Goal: Task Accomplishment & Management: Manage account settings

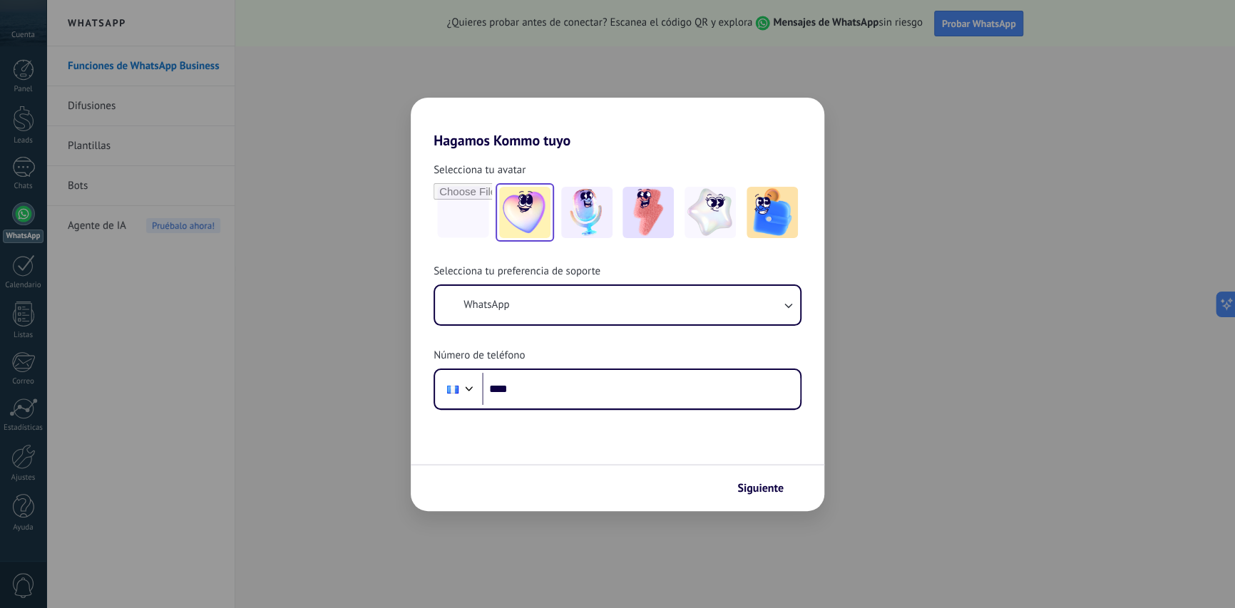
click at [528, 207] on img at bounding box center [524, 212] width 51 height 51
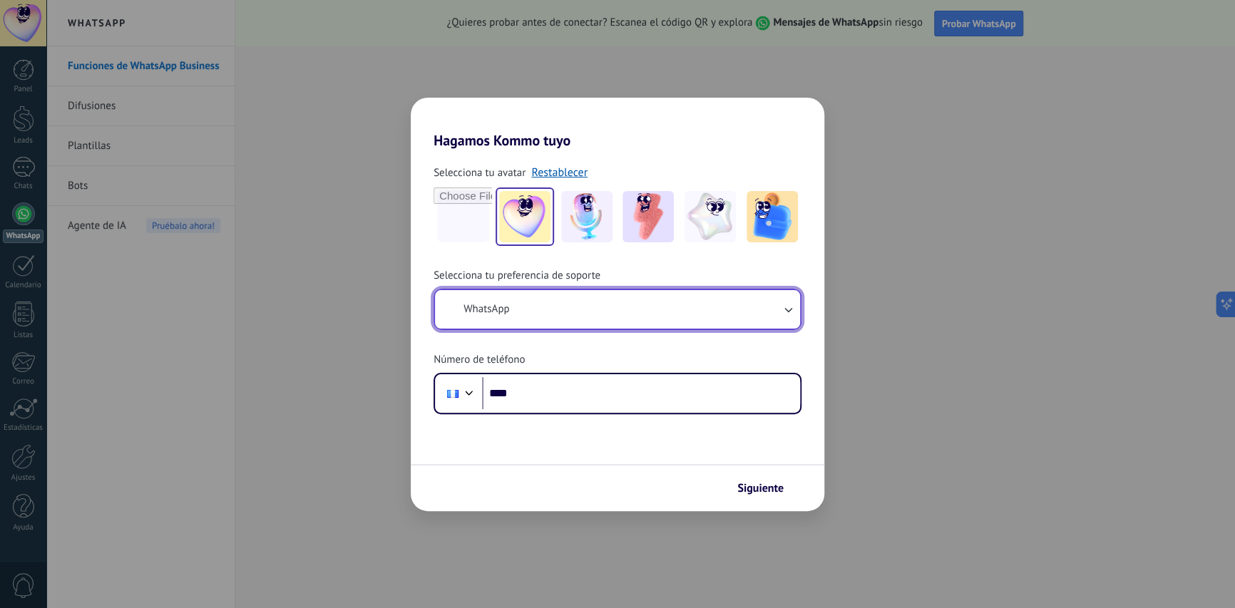
click at [632, 317] on button "WhatsApp" at bounding box center [617, 309] width 365 height 38
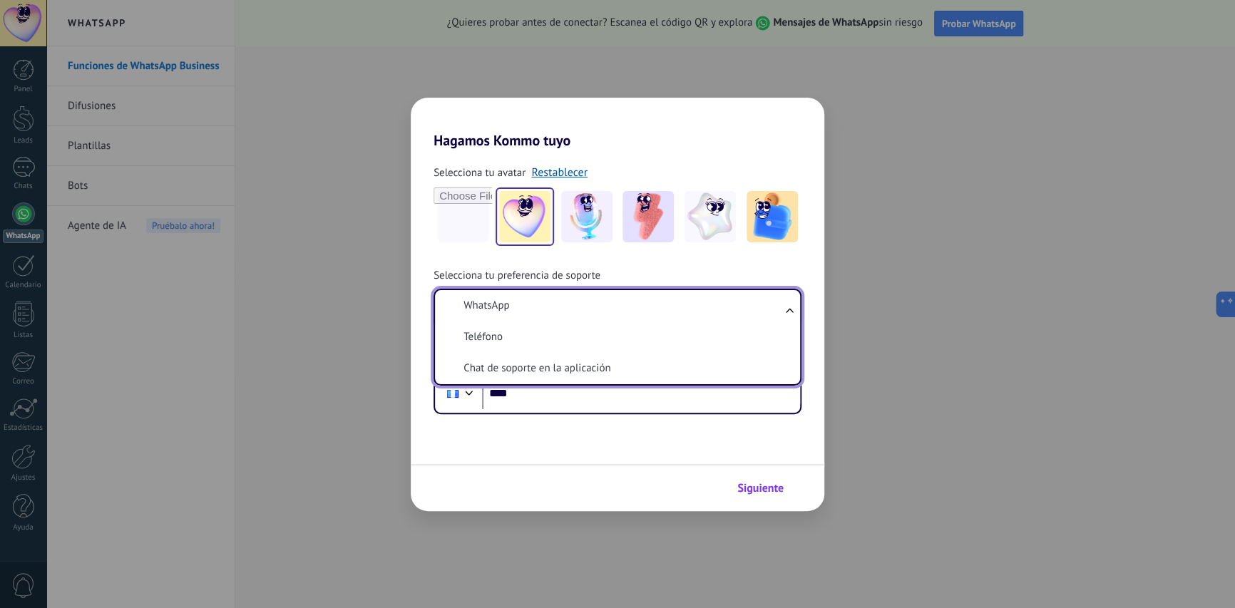
click at [766, 493] on span "Siguiente" at bounding box center [760, 488] width 46 height 10
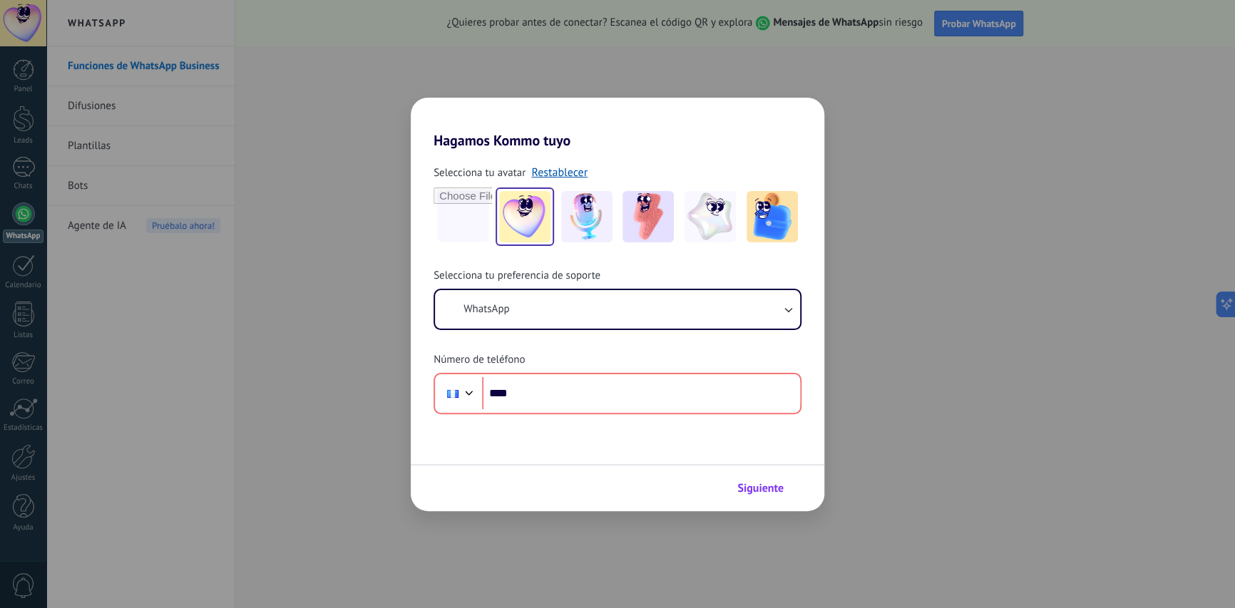
click at [752, 483] on span "Siguiente" at bounding box center [760, 488] width 46 height 10
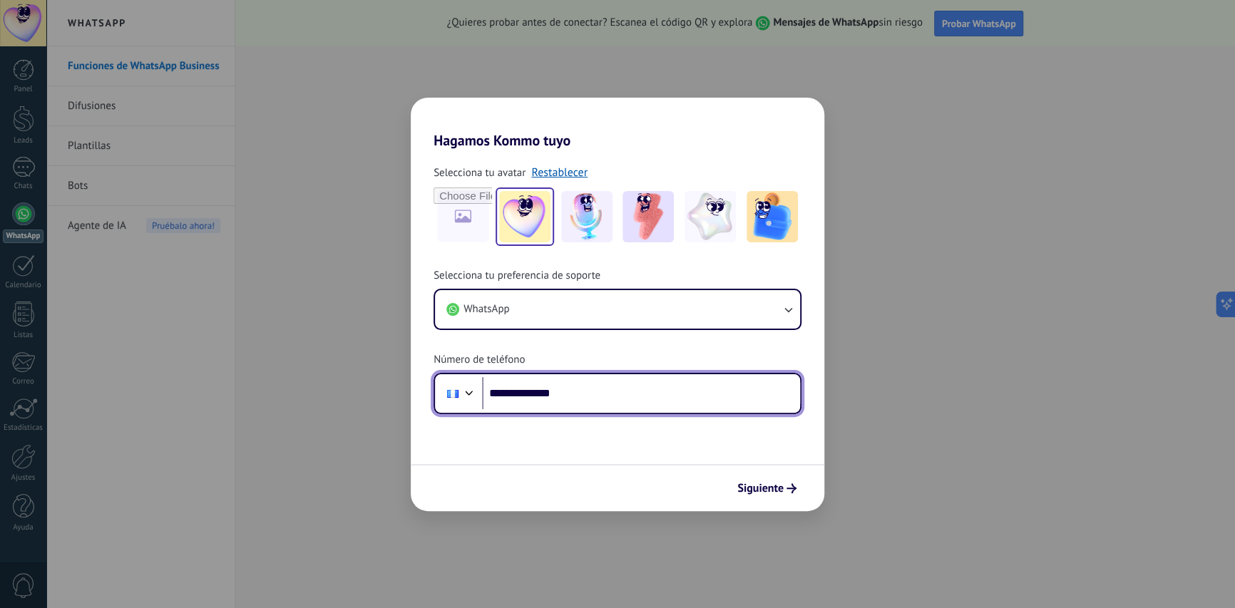
type input "**********"
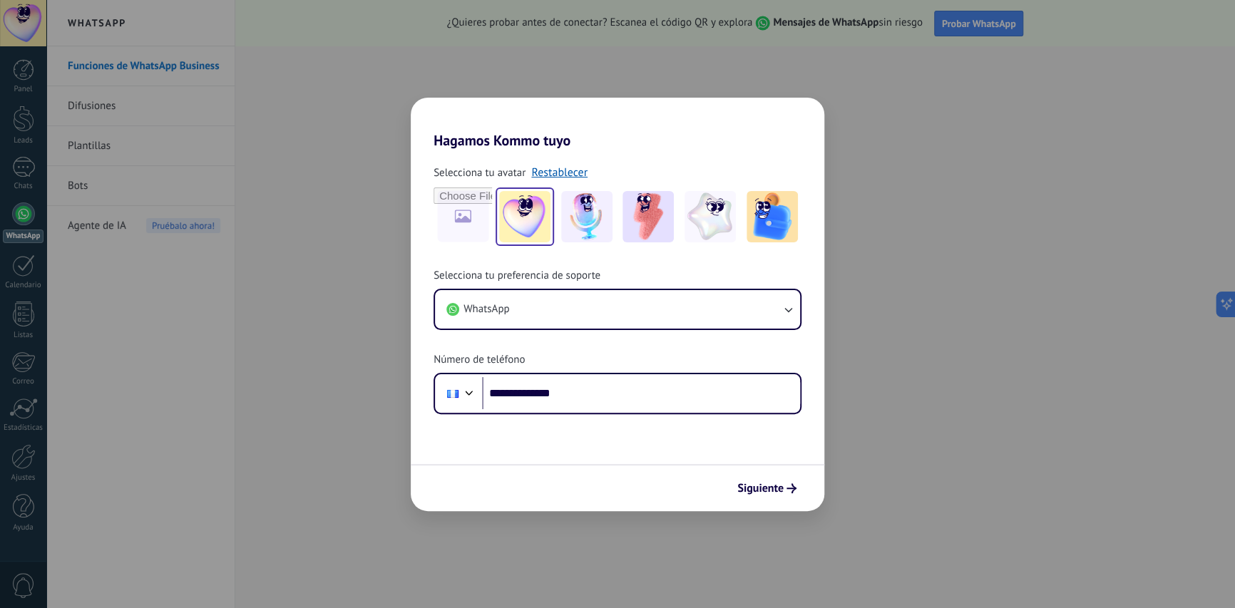
drag, startPoint x: 661, startPoint y: 71, endPoint x: 633, endPoint y: 124, distance: 60.3
click at [661, 71] on div "**********" at bounding box center [617, 304] width 1235 height 608
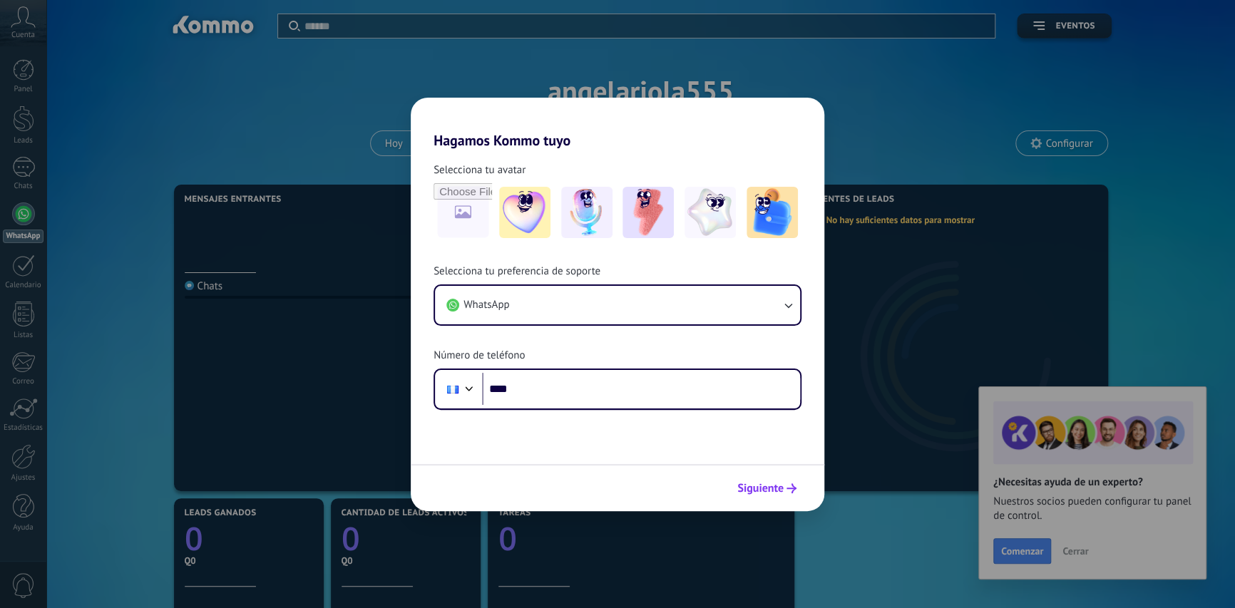
click at [765, 478] on button "Siguiente" at bounding box center [767, 488] width 72 height 24
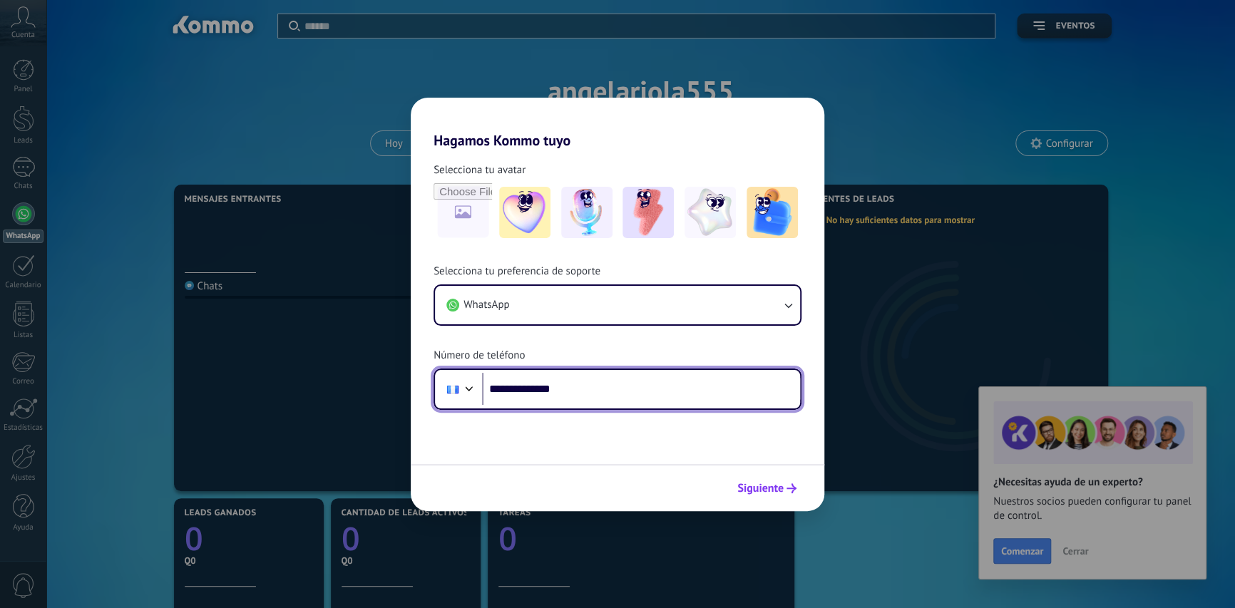
type input "**********"
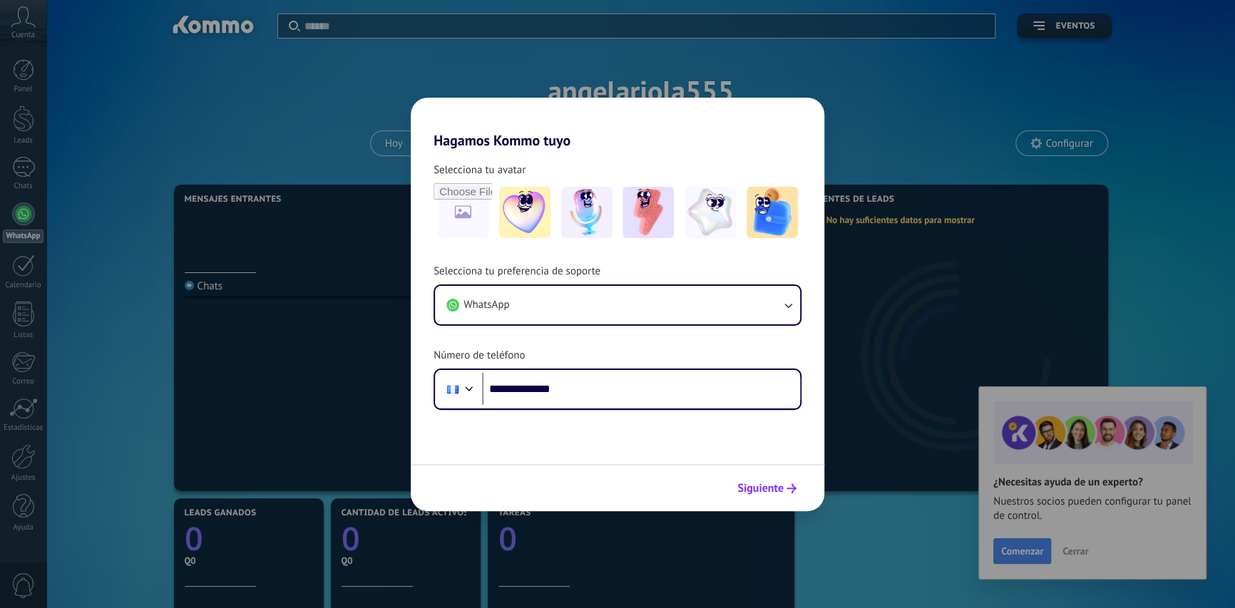
click at [755, 489] on span "Siguiente" at bounding box center [760, 488] width 46 height 10
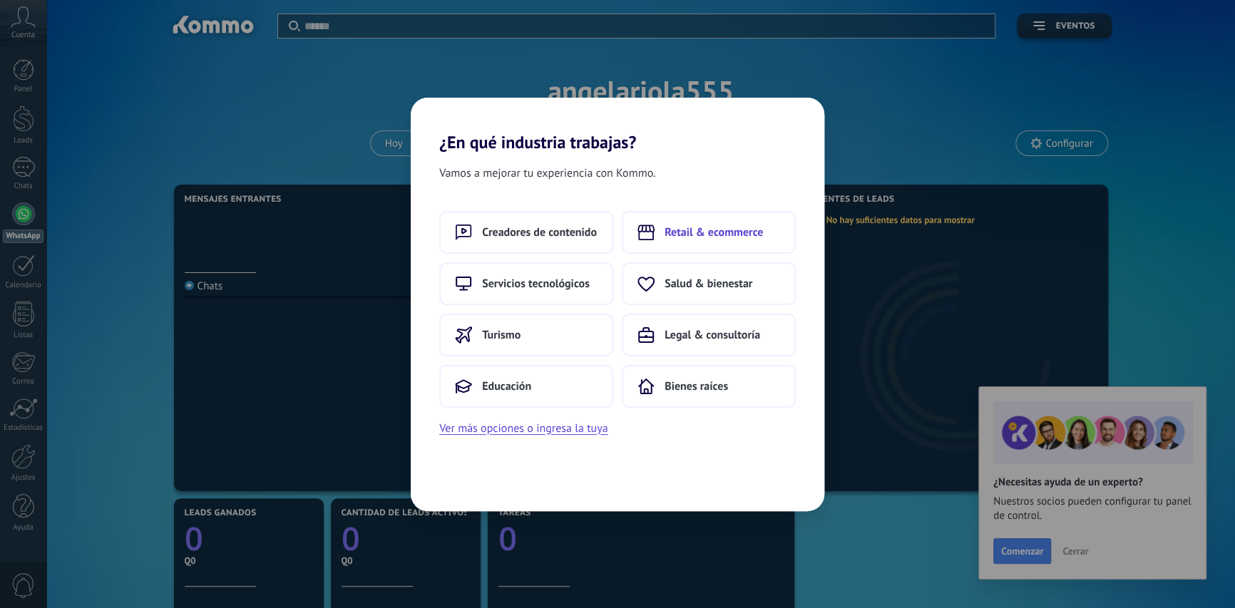
click at [694, 223] on button "Retail & ecommerce" at bounding box center [709, 232] width 174 height 43
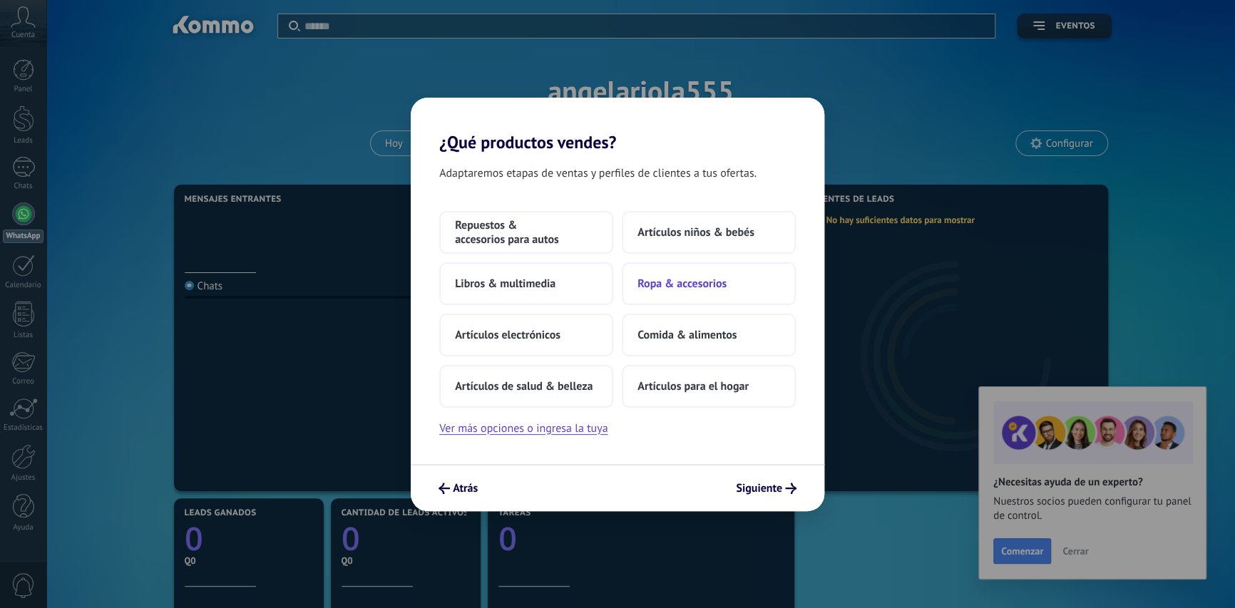
click at [682, 277] on span "Ropa & accesorios" at bounding box center [681, 284] width 89 height 14
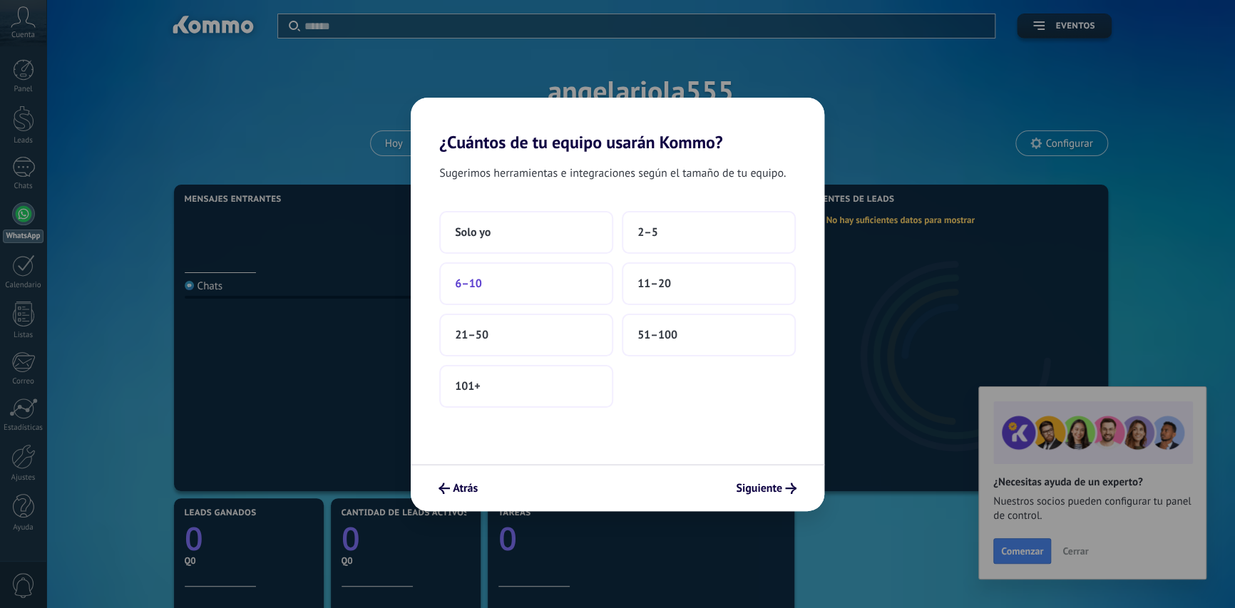
click at [528, 290] on button "6–10" at bounding box center [526, 283] width 174 height 43
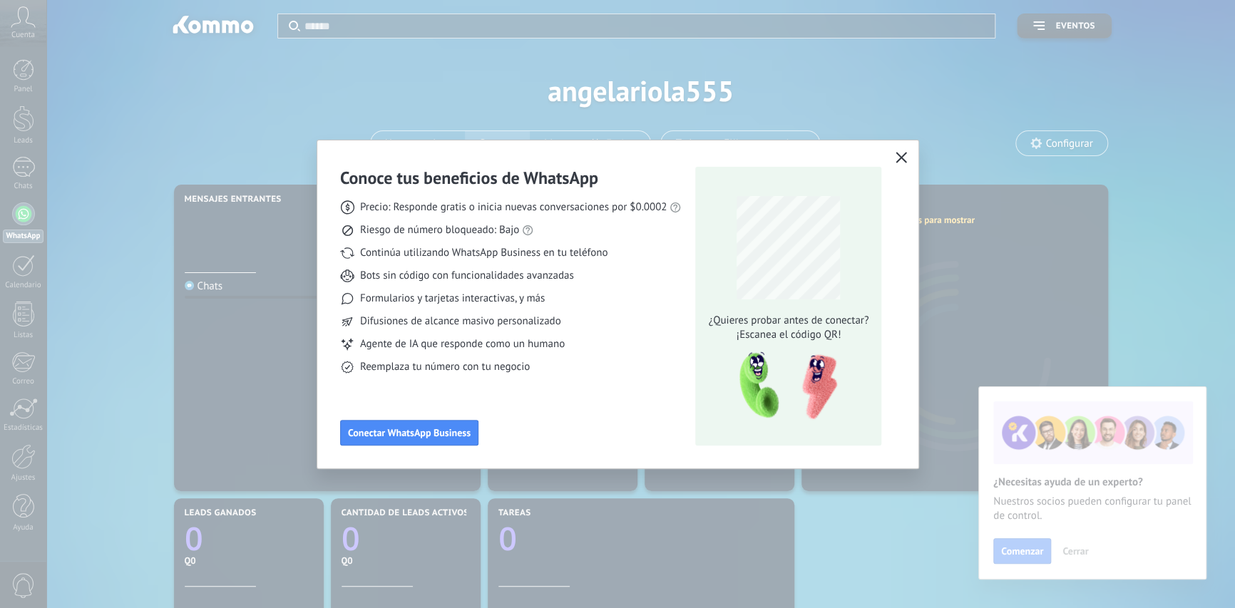
click at [903, 159] on icon "button" at bounding box center [900, 157] width 11 height 11
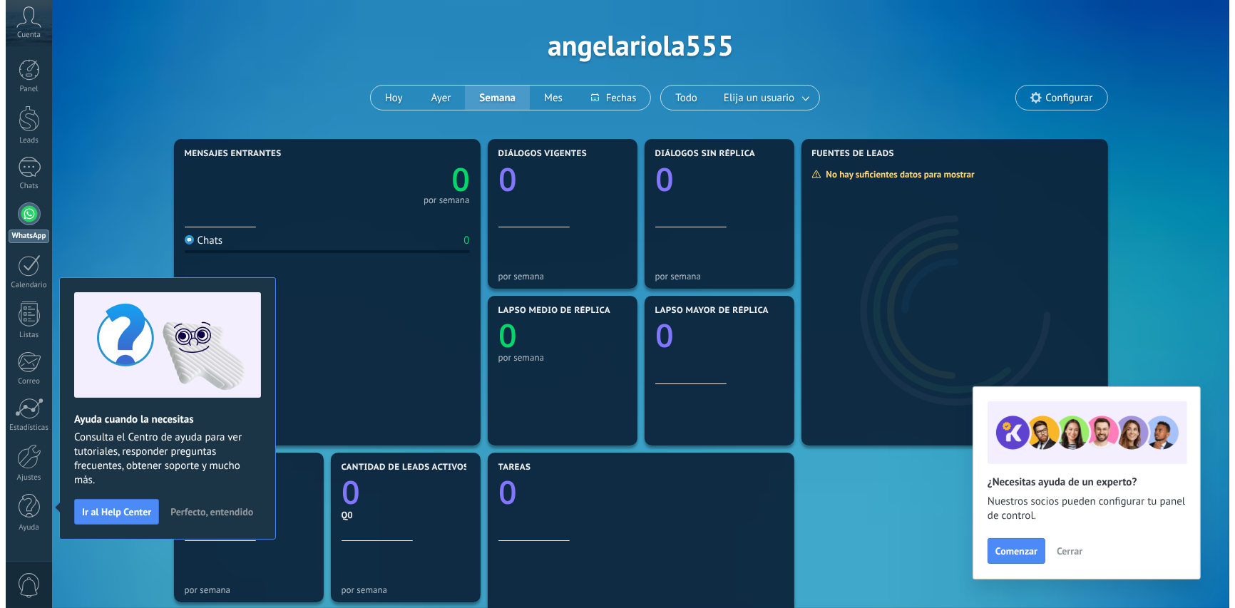
scroll to position [71, 0]
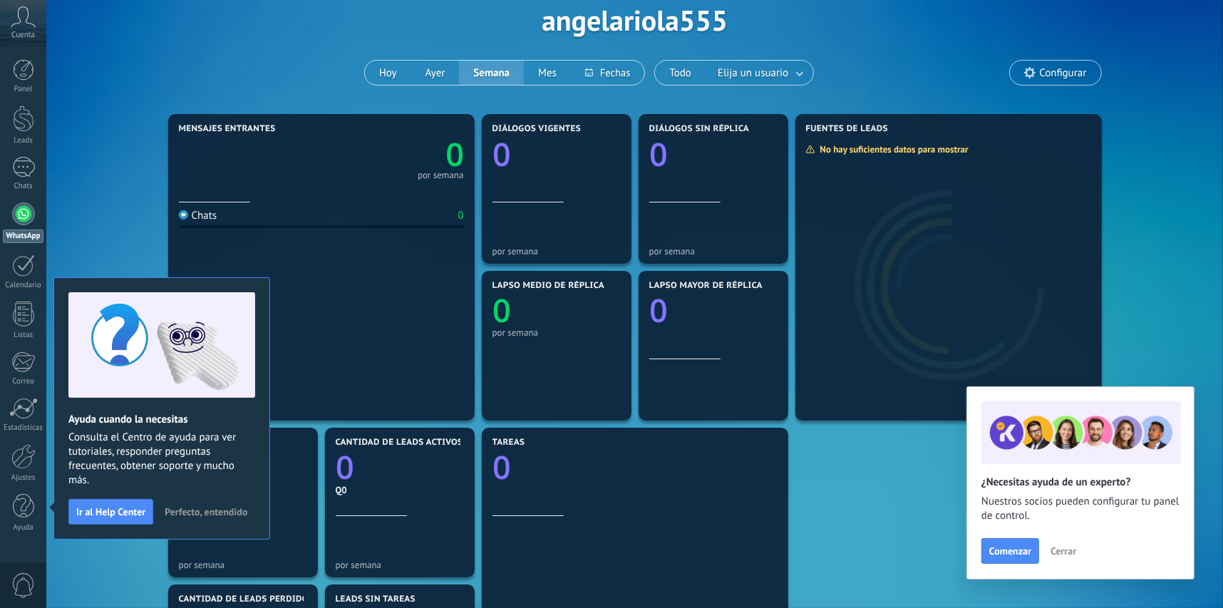
click at [182, 507] on span "Perfecto, entendido" at bounding box center [206, 512] width 83 height 10
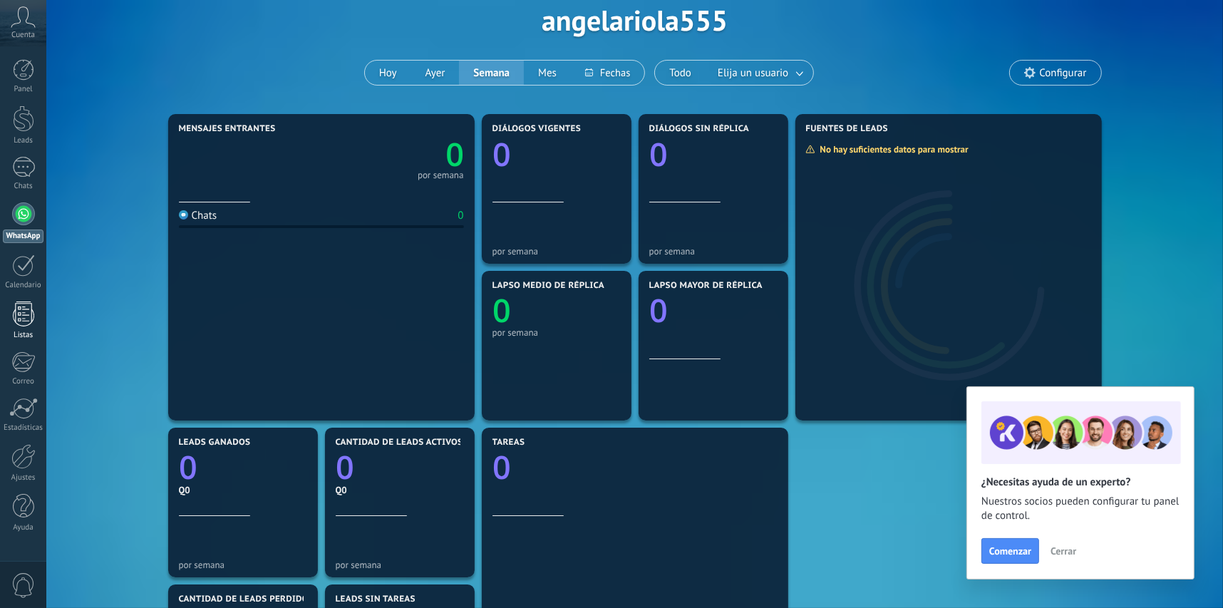
click at [31, 320] on div at bounding box center [23, 314] width 21 height 25
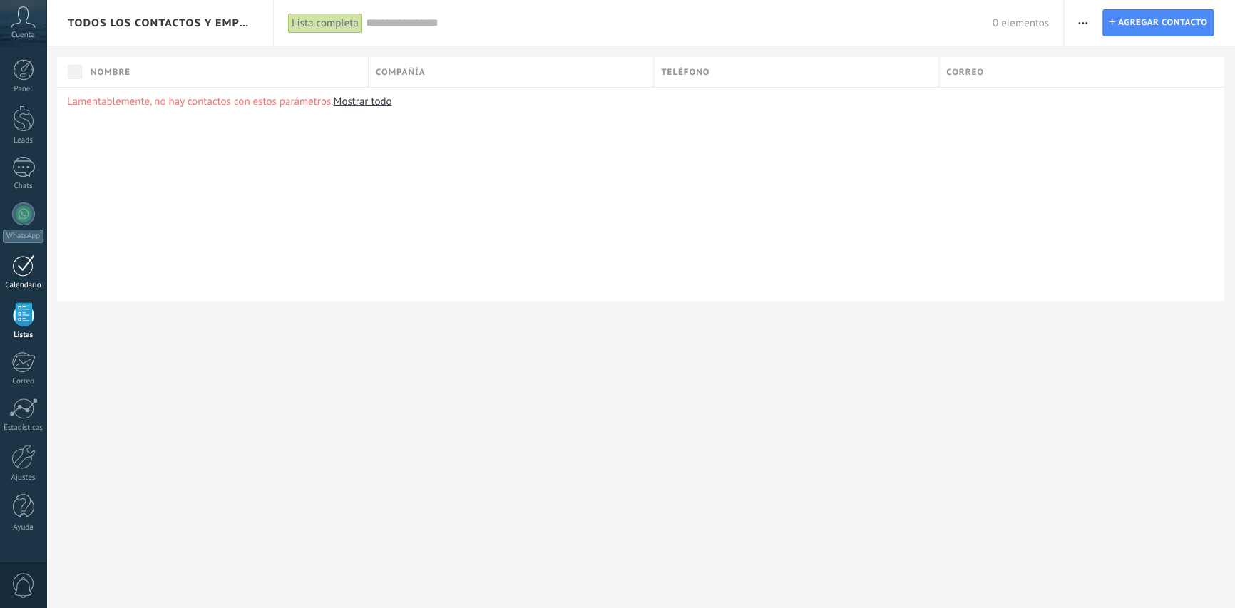
click at [23, 260] on div at bounding box center [23, 266] width 23 height 22
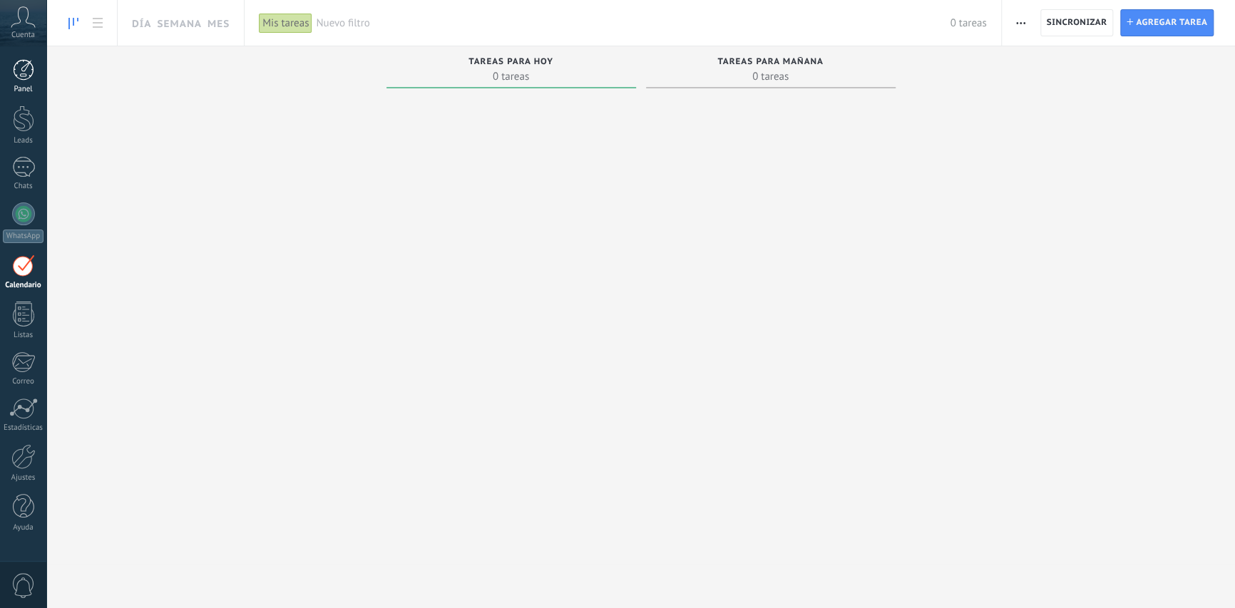
click at [23, 86] on div "Panel" at bounding box center [23, 89] width 41 height 9
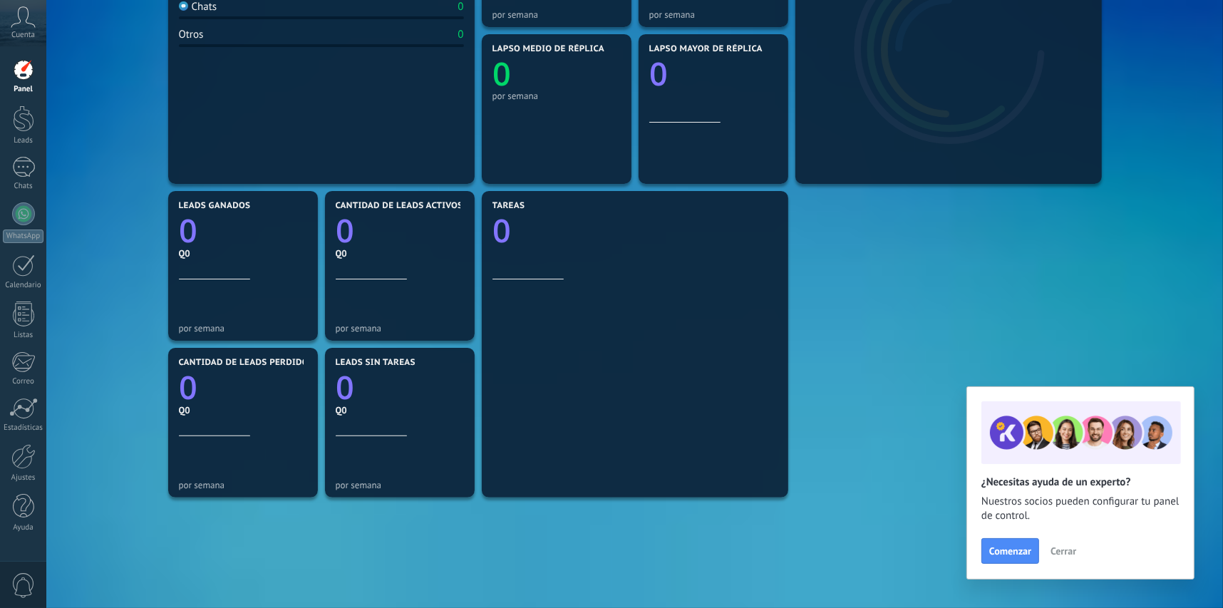
scroll to position [356, 0]
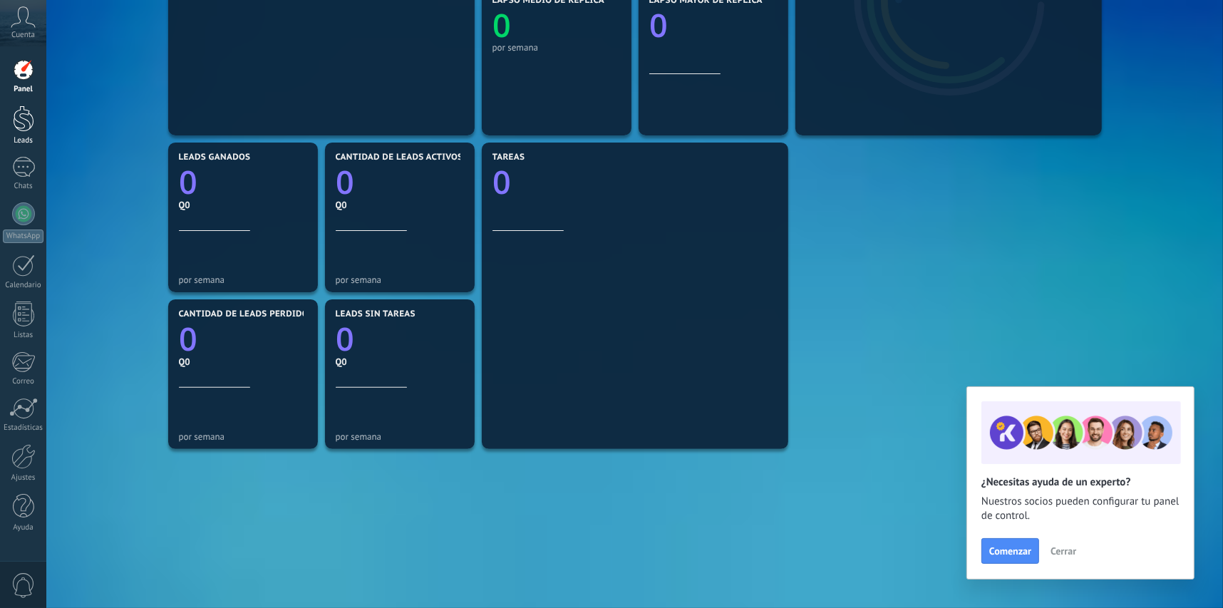
click at [24, 114] on div at bounding box center [23, 119] width 21 height 26
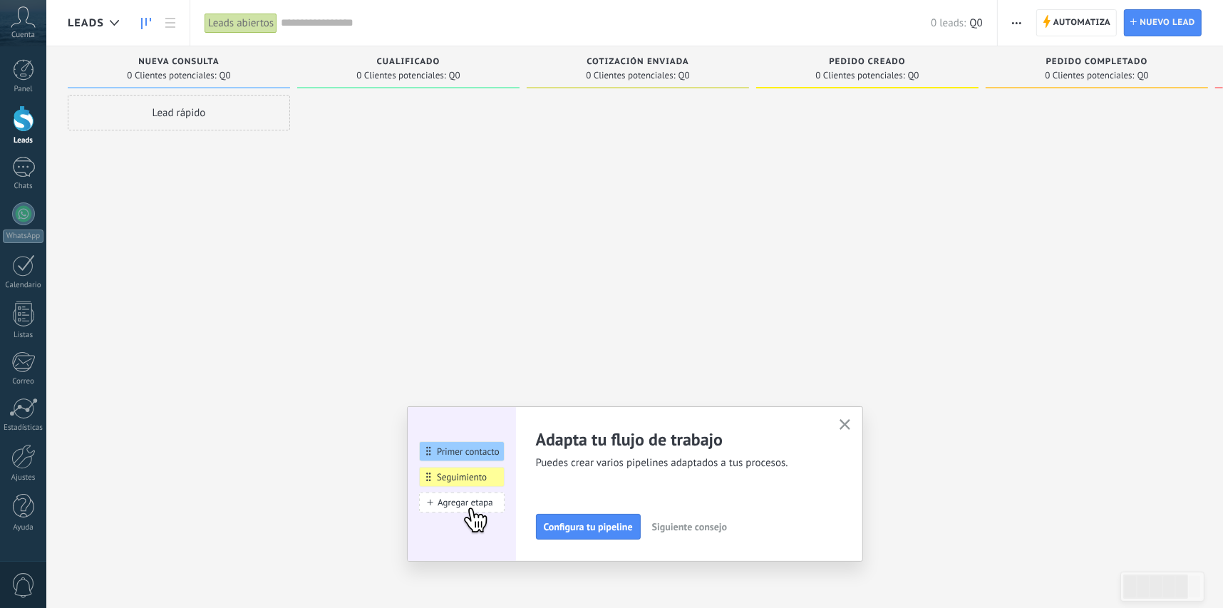
click at [241, 108] on div "Lead rápido" at bounding box center [179, 113] width 222 height 36
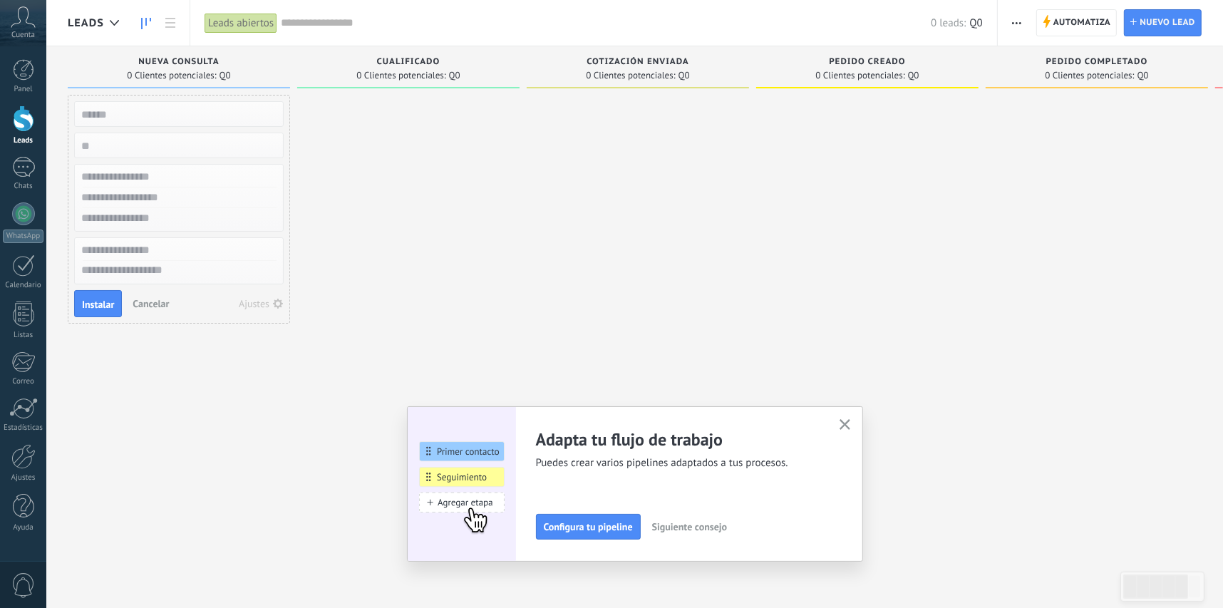
click at [377, 135] on div at bounding box center [408, 306] width 222 height 422
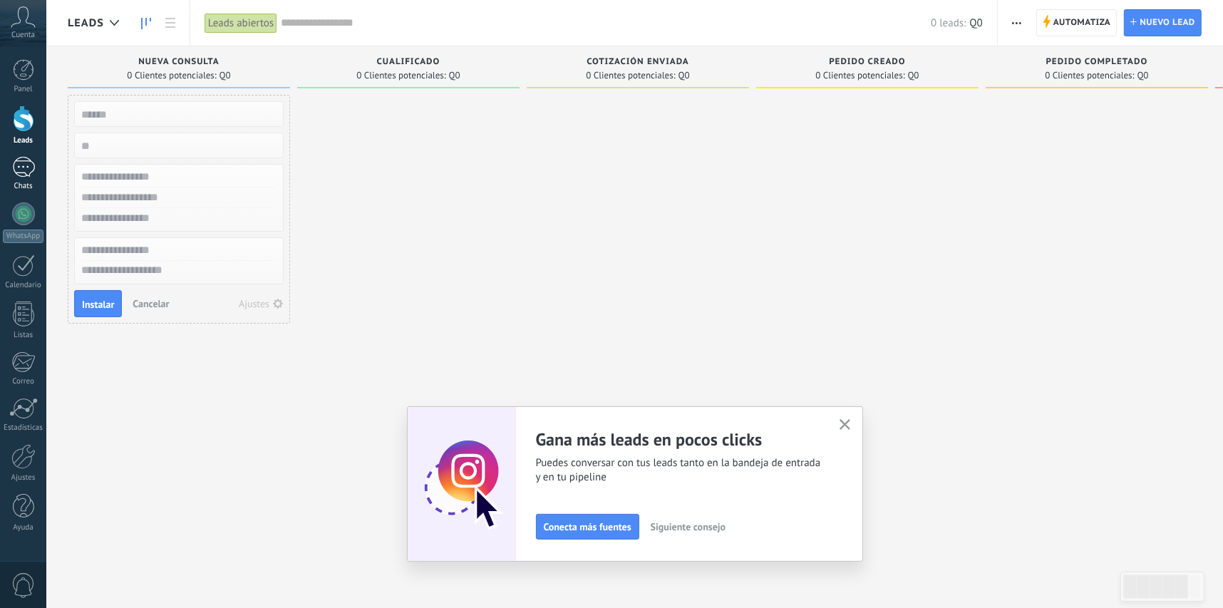
click at [28, 166] on div at bounding box center [23, 167] width 23 height 21
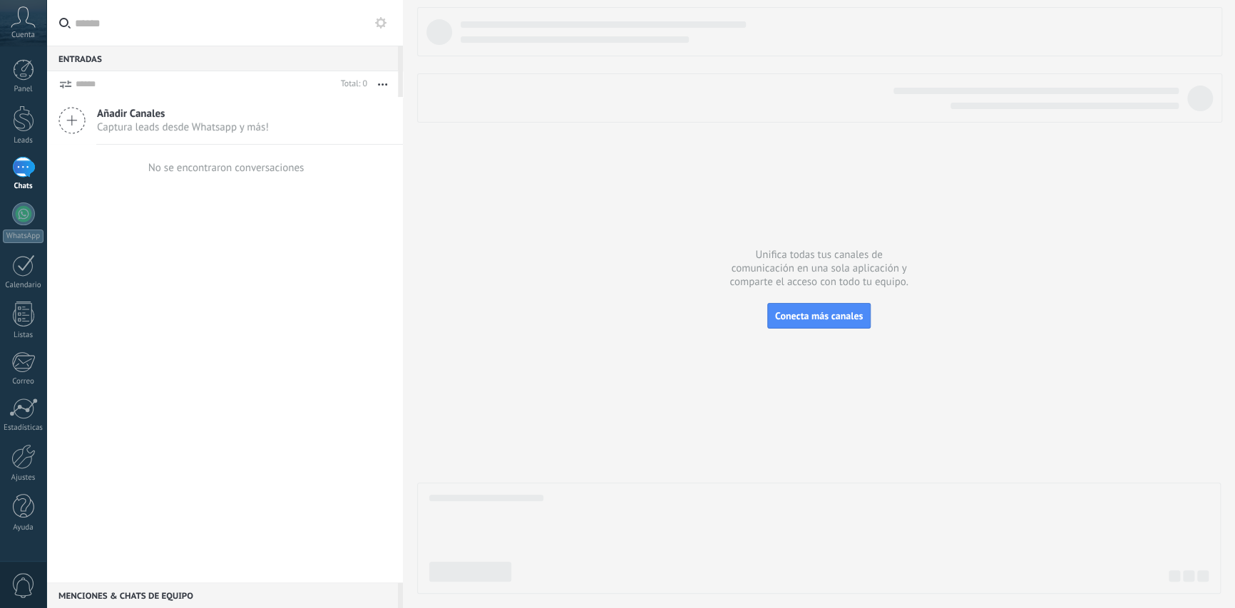
click at [72, 125] on use at bounding box center [72, 121] width 26 height 26
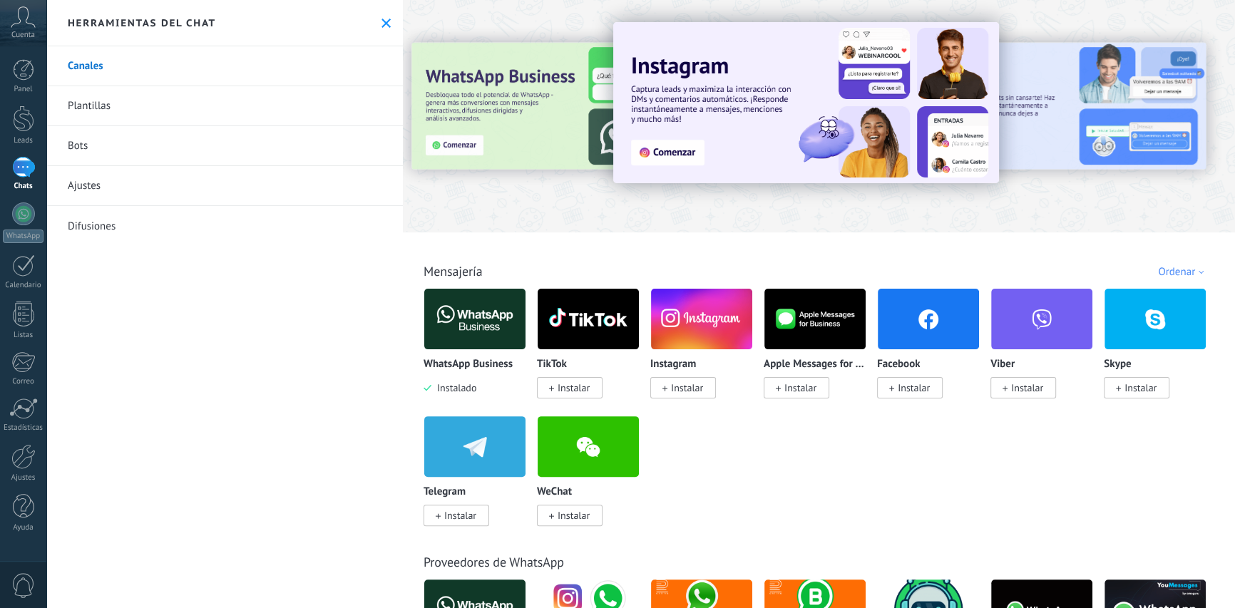
click at [380, 28] on button at bounding box center [386, 23] width 12 height 12
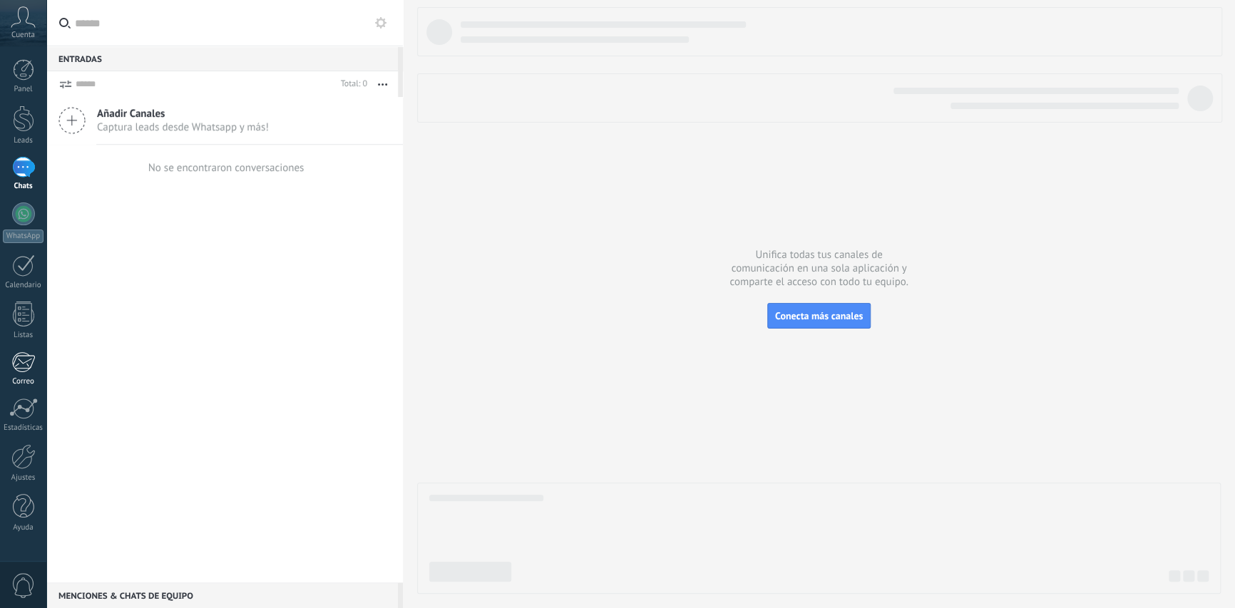
click at [17, 363] on div at bounding box center [23, 361] width 24 height 21
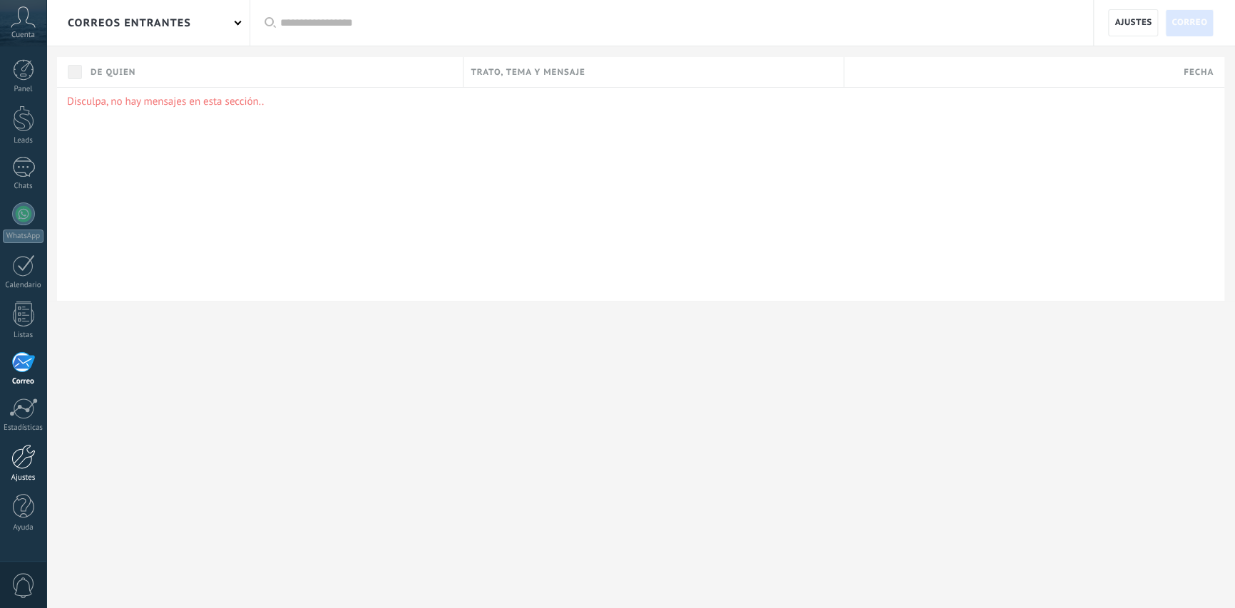
click at [24, 467] on div at bounding box center [23, 456] width 24 height 25
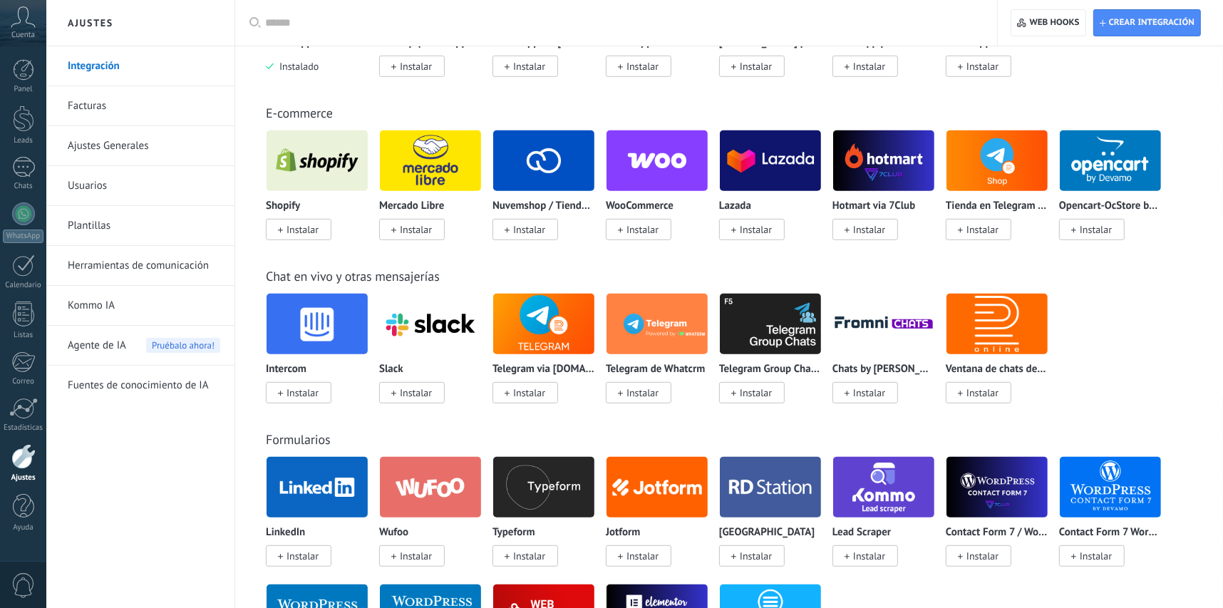
scroll to position [712, 0]
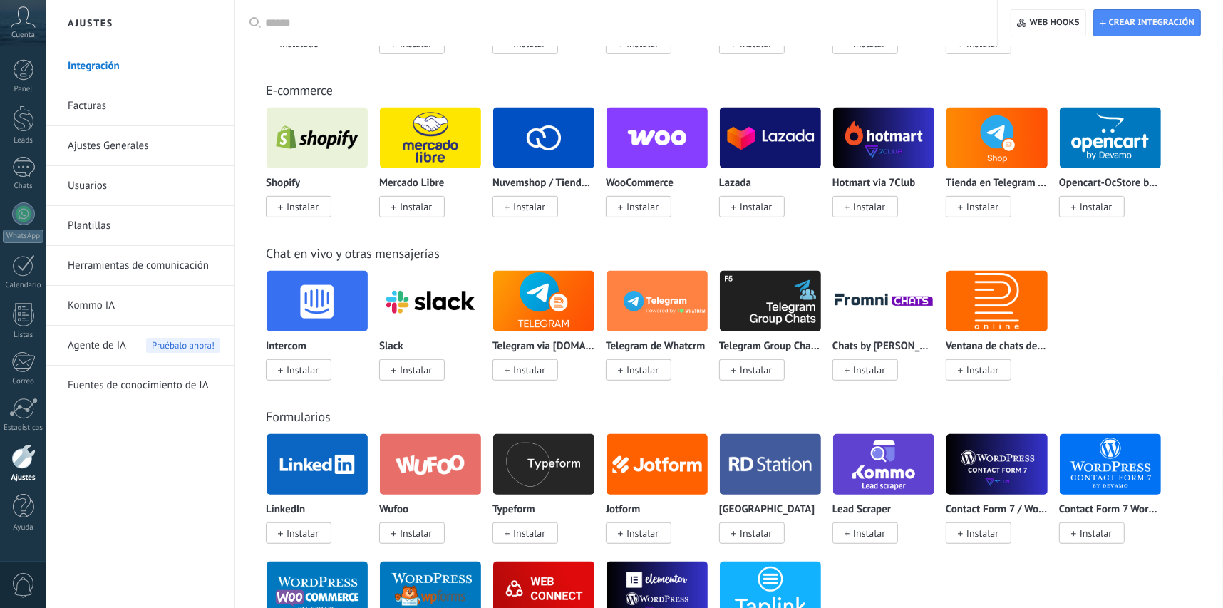
click at [95, 111] on link "Facturas" at bounding box center [144, 106] width 153 height 40
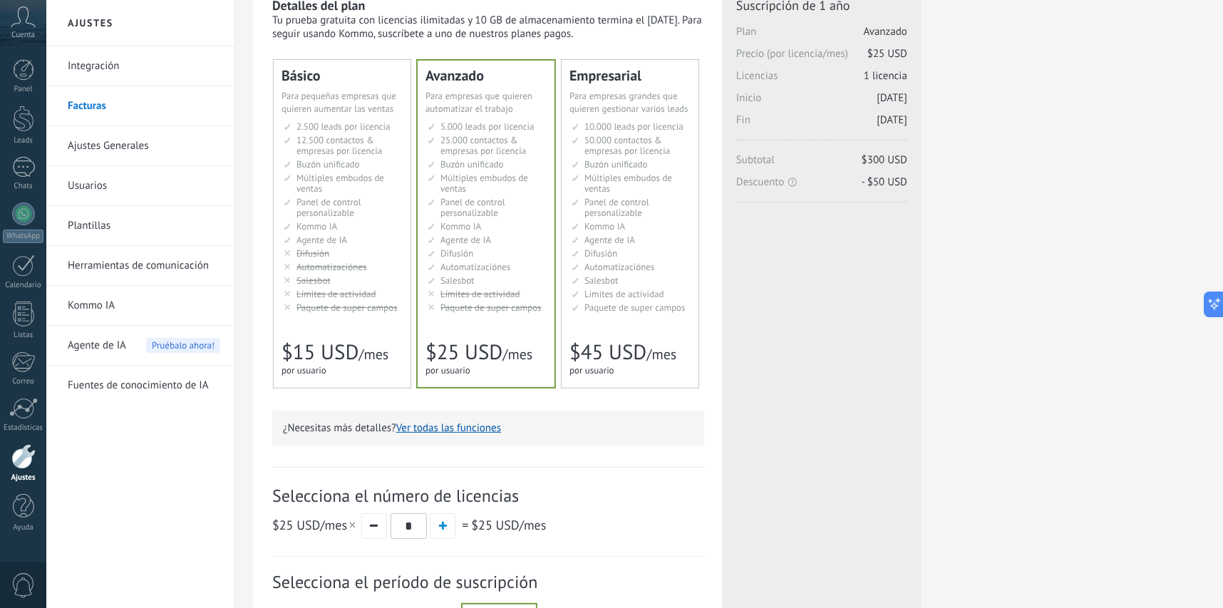
scroll to position [71, 0]
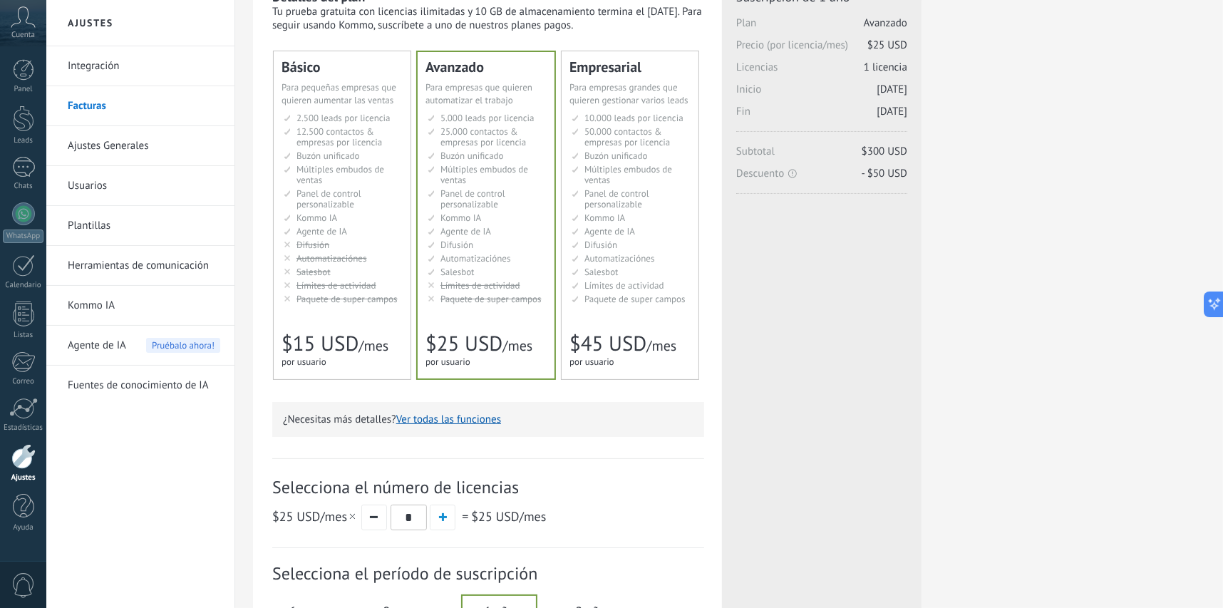
click at [359, 289] on span "Límites de actividad" at bounding box center [337, 285] width 80 height 12
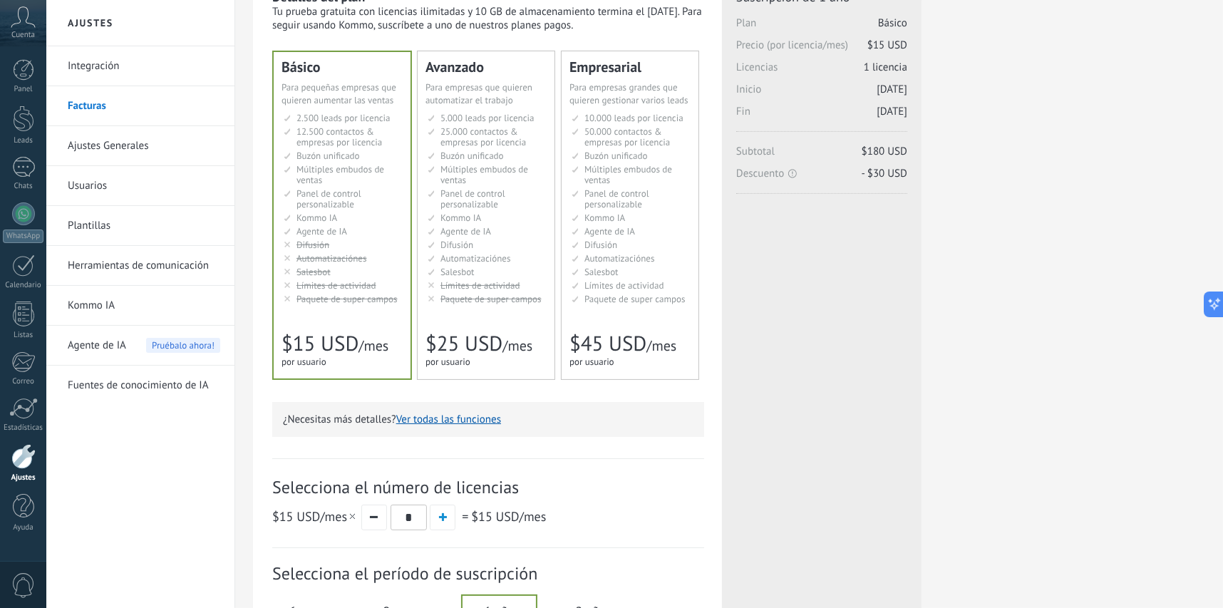
click at [585, 259] on span "Automatizaciónes" at bounding box center [620, 258] width 71 height 12
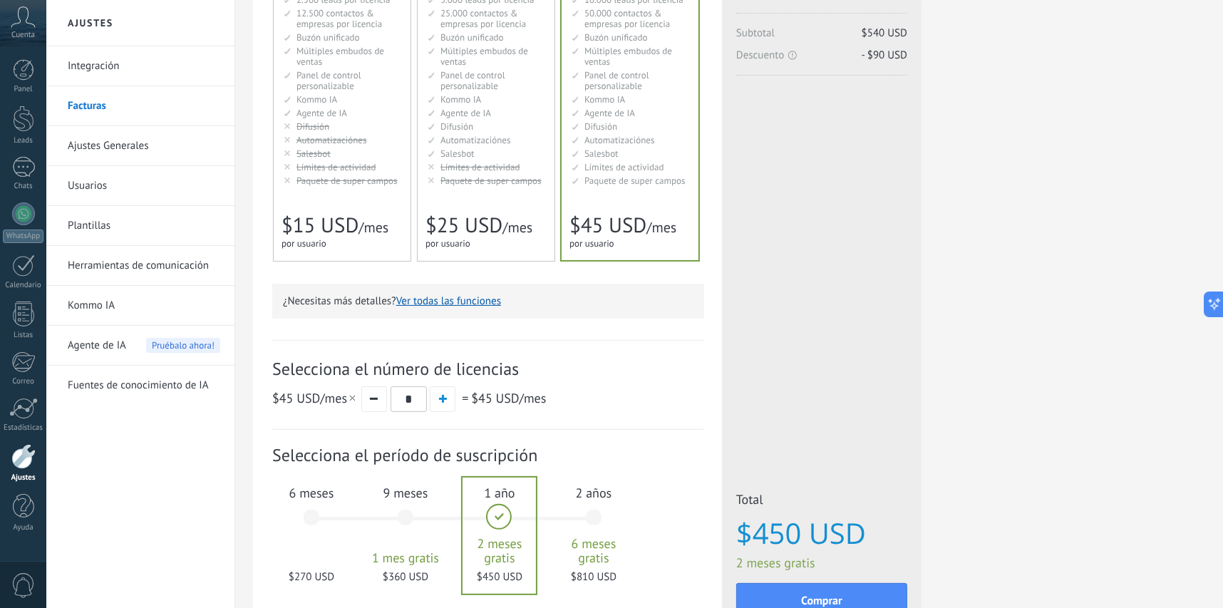
scroll to position [213, 0]
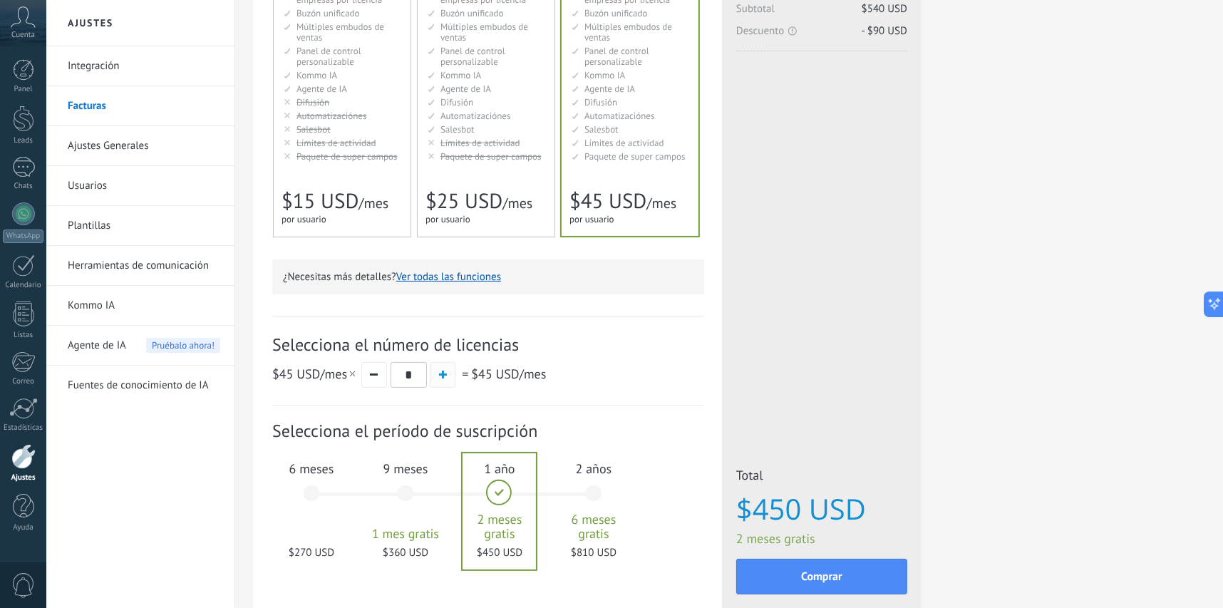
click at [438, 379] on button "button" at bounding box center [443, 375] width 26 height 26
click at [376, 373] on button "button" at bounding box center [374, 375] width 26 height 26
type input "*"
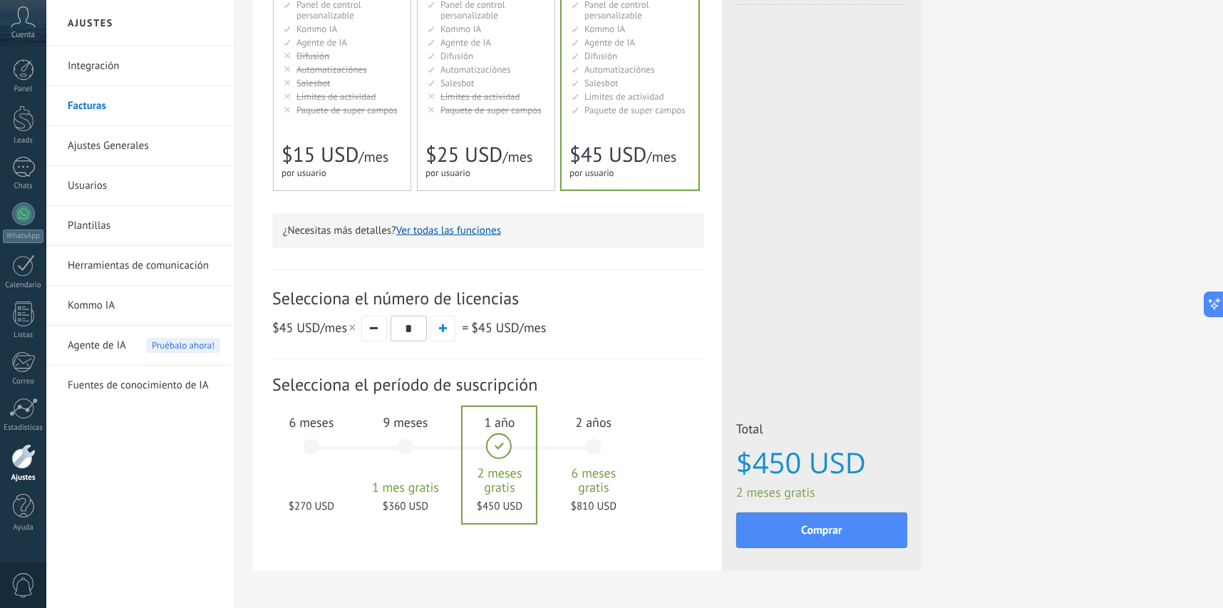
scroll to position [285, 0]
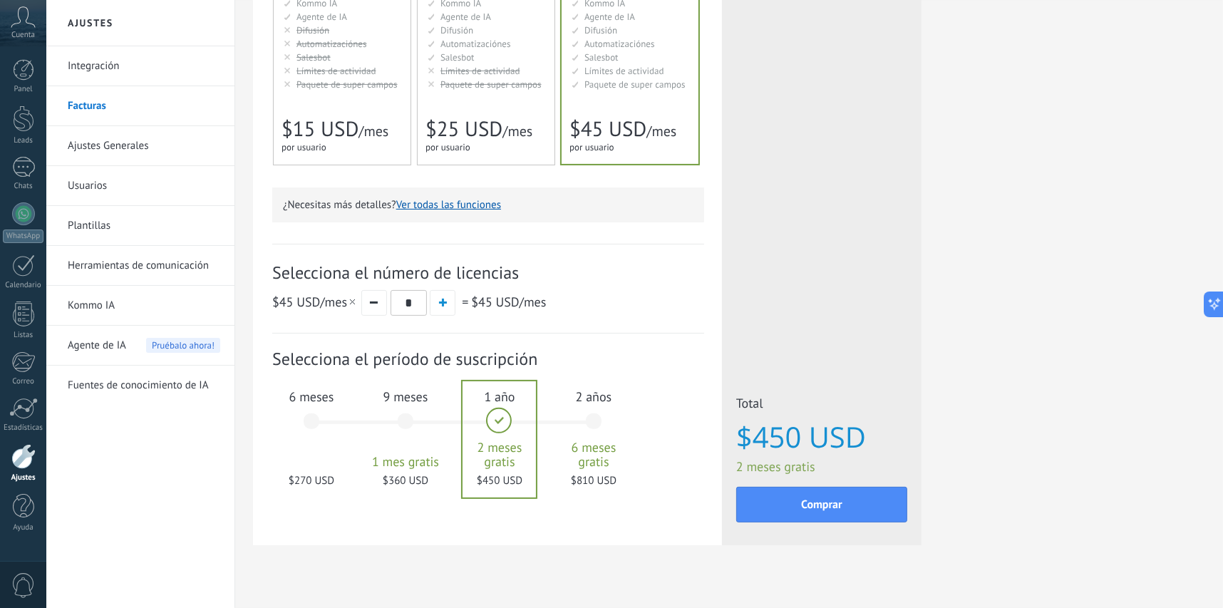
click at [106, 349] on span "Agente de IA" at bounding box center [97, 346] width 58 height 40
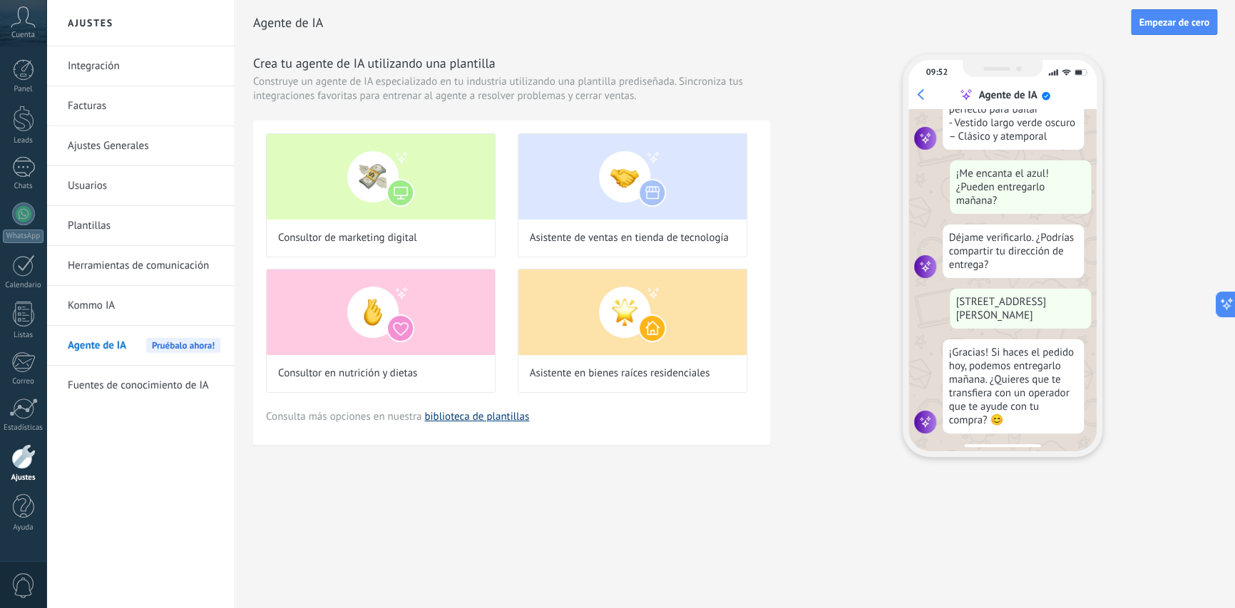
scroll to position [386, 0]
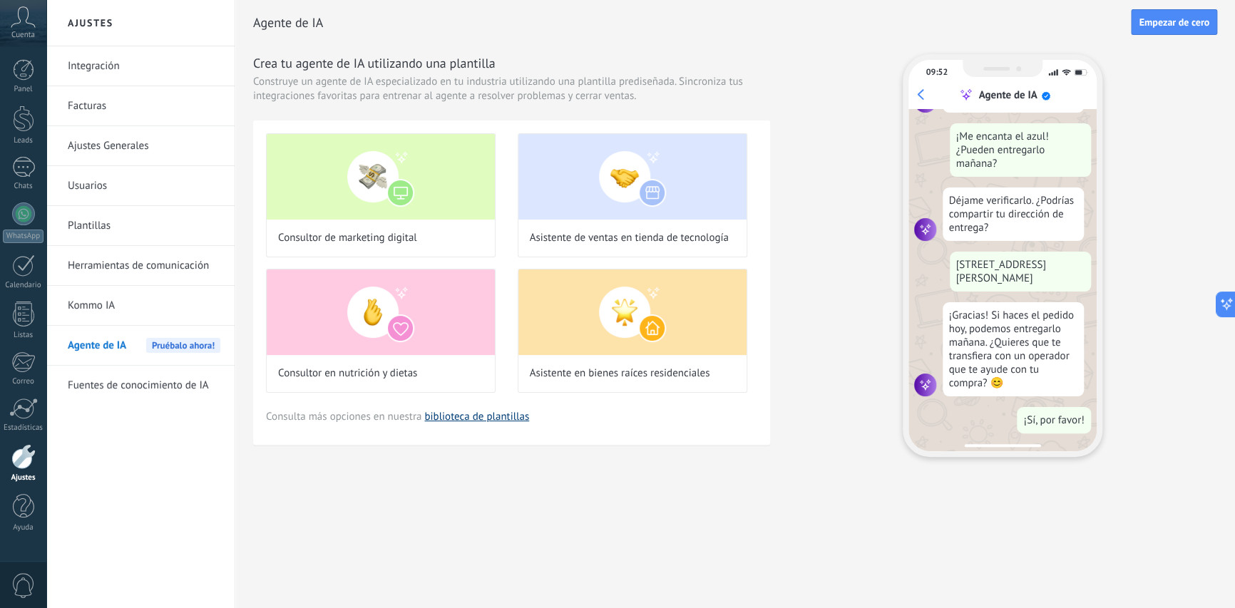
click at [490, 416] on link "biblioteca de plantillas" at bounding box center [476, 417] width 105 height 14
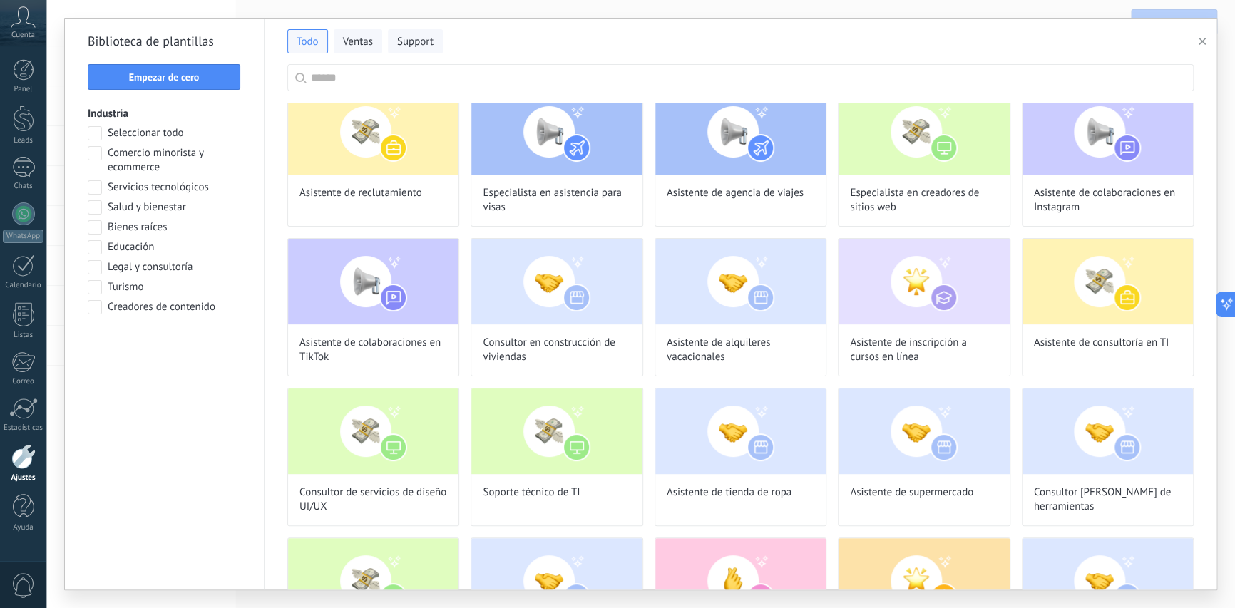
scroll to position [0, 0]
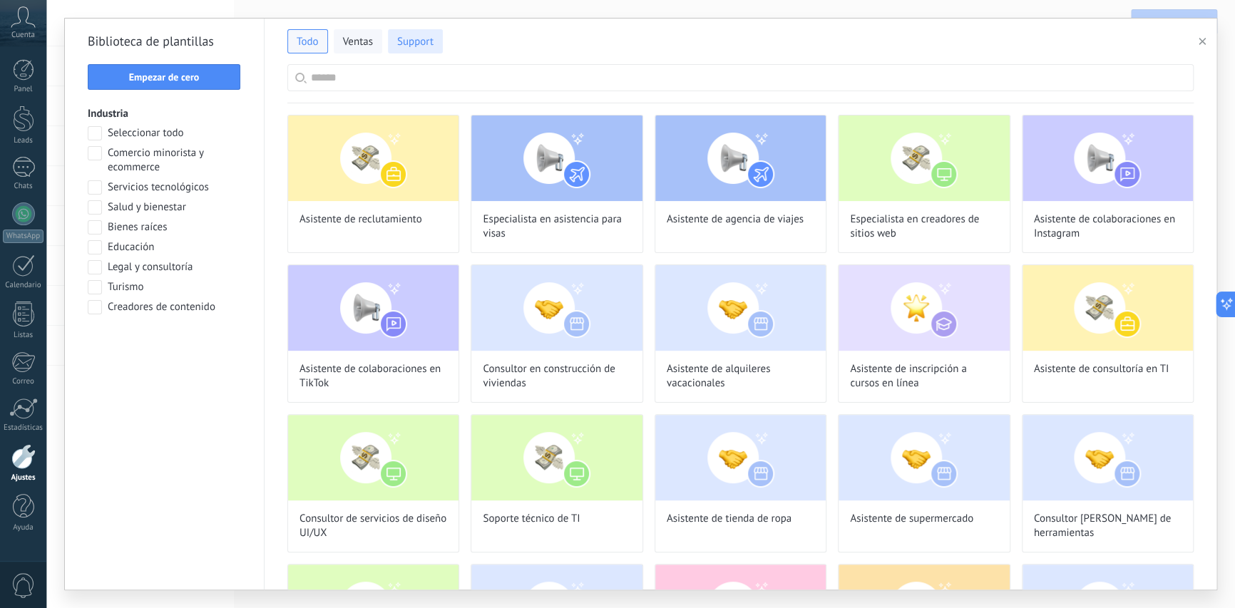
click at [417, 48] on span "Support" at bounding box center [415, 42] width 36 height 14
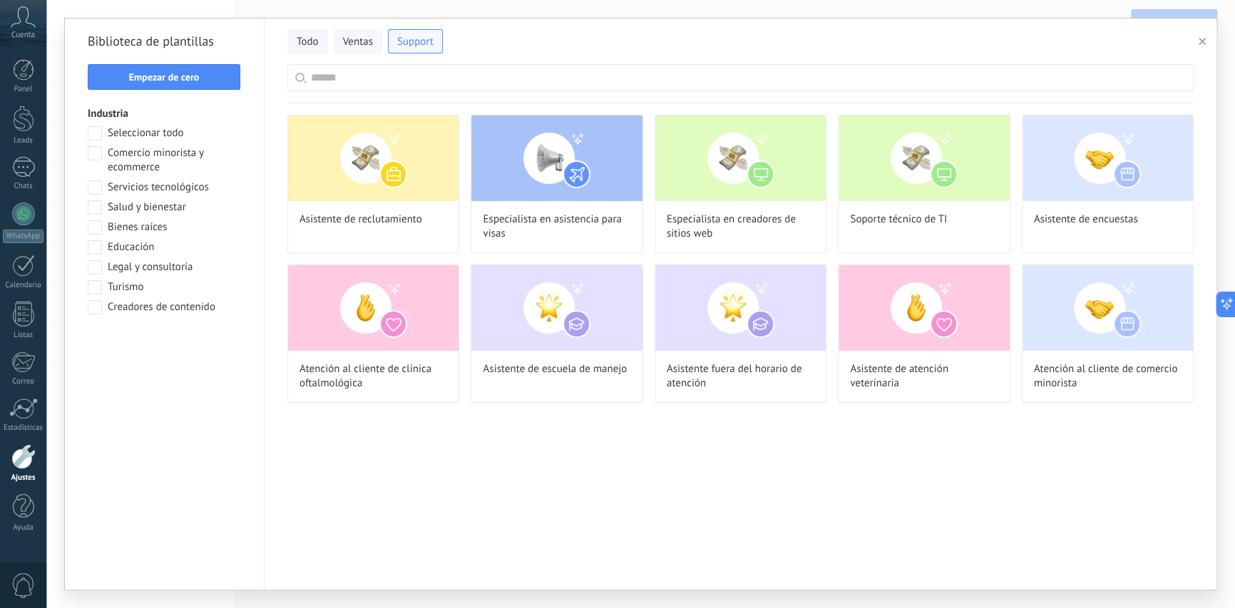
scroll to position [158, 0]
click at [26, 482] on div "Panel Leads Chats WhatsApp Clientes" at bounding box center [23, 303] width 46 height 488
click at [19, 450] on div at bounding box center [23, 456] width 24 height 25
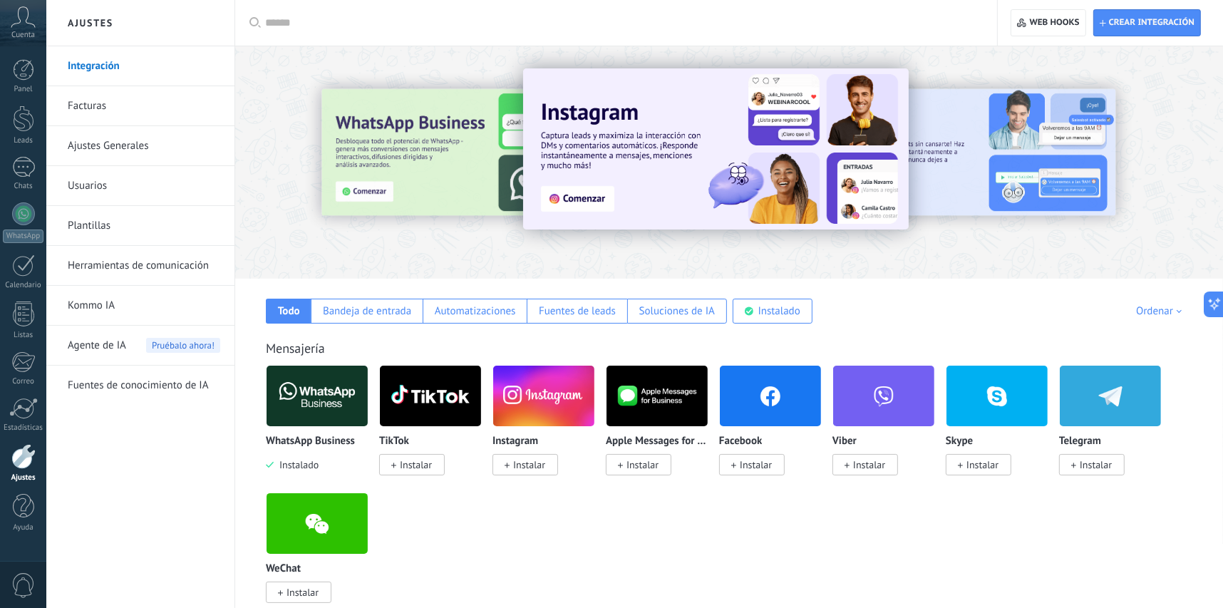
click at [101, 185] on link "Usuarios" at bounding box center [144, 186] width 153 height 40
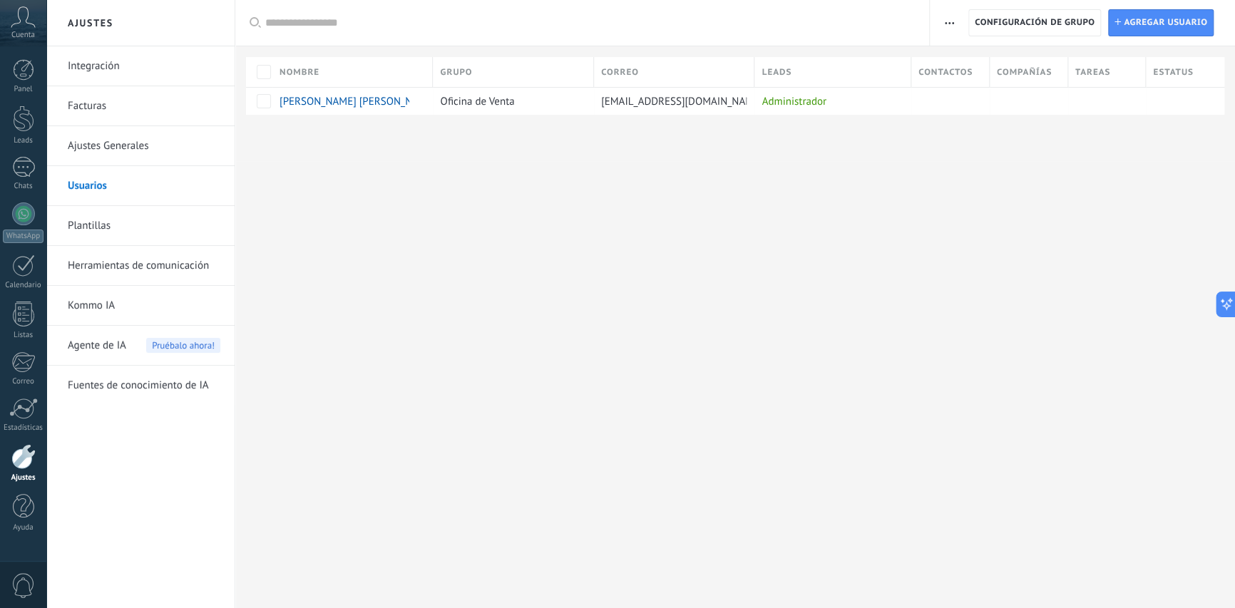
click at [109, 241] on link "Plantillas" at bounding box center [144, 226] width 153 height 40
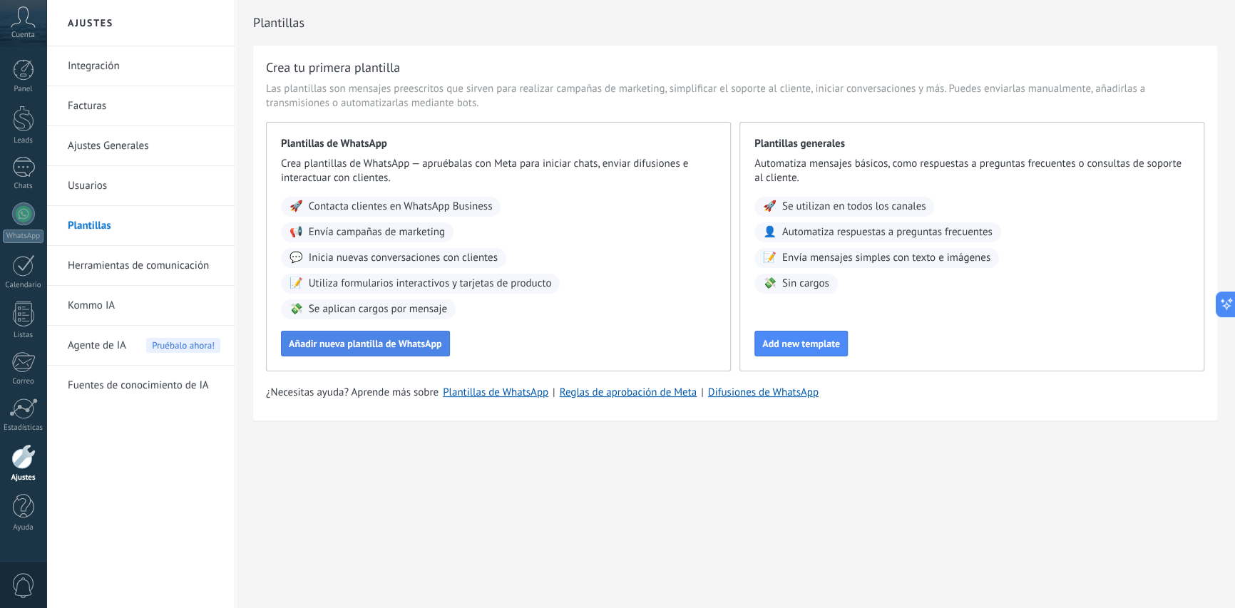
click at [400, 339] on span "Añadir nueva plantilla de WhatsApp" at bounding box center [365, 344] width 153 height 10
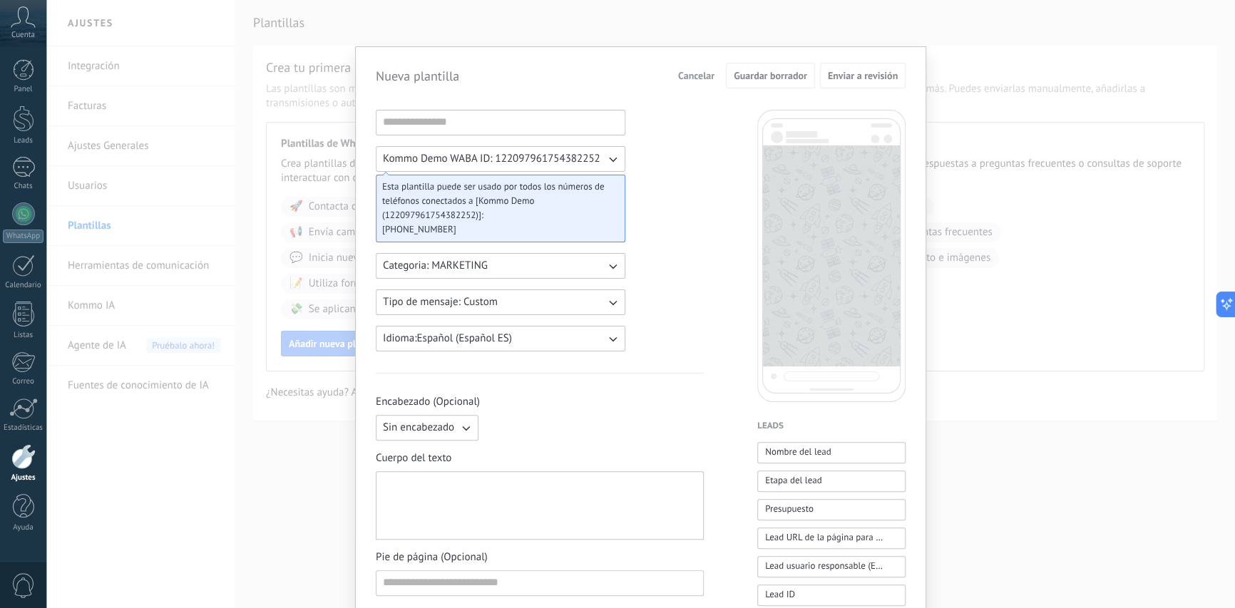
click at [587, 167] on button "Kommo Demo WABA ID: 122097961754382252" at bounding box center [501, 159] width 250 height 26
click at [533, 192] on span "Esta plantilla puede ser usado por todos los números de teléfonos conectados a …" at bounding box center [494, 201] width 225 height 43
click at [518, 260] on button "Categoria: MARKETING" at bounding box center [501, 266] width 250 height 26
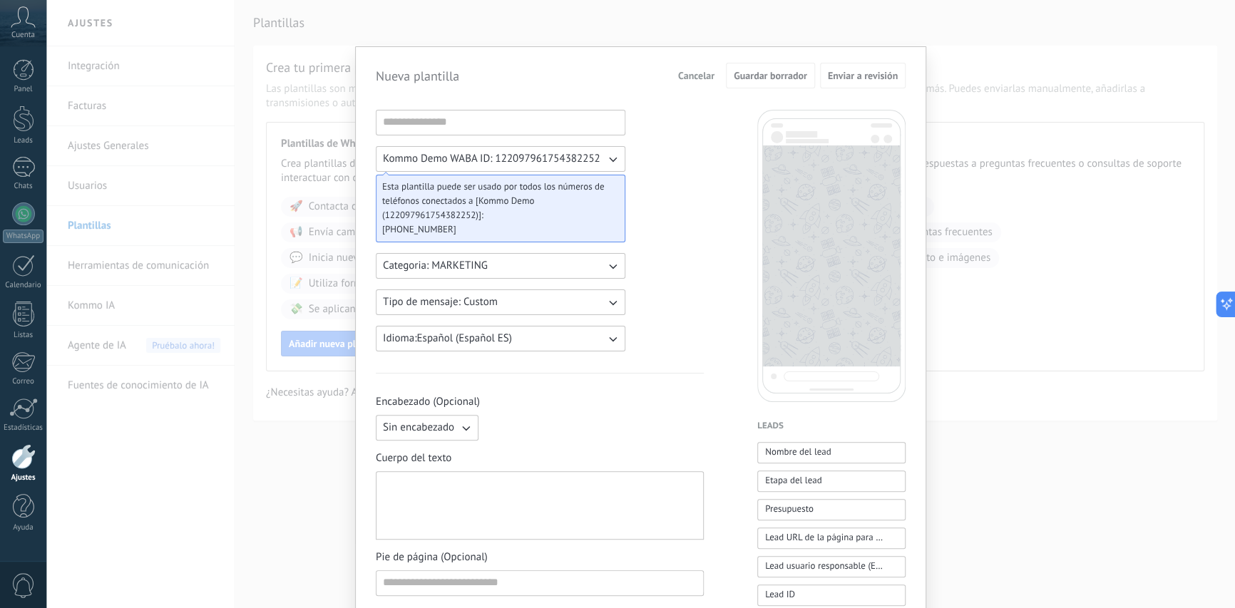
click at [576, 316] on div "Kommo Demo WABA ID: 122097961754382252 Esta plantilla puede ser usado por todos…" at bounding box center [501, 231] width 250 height 242
click at [582, 307] on button "Tipo de mensaje: Custom" at bounding box center [501, 302] width 250 height 26
click at [490, 329] on li "Carousel" at bounding box center [495, 326] width 257 height 24
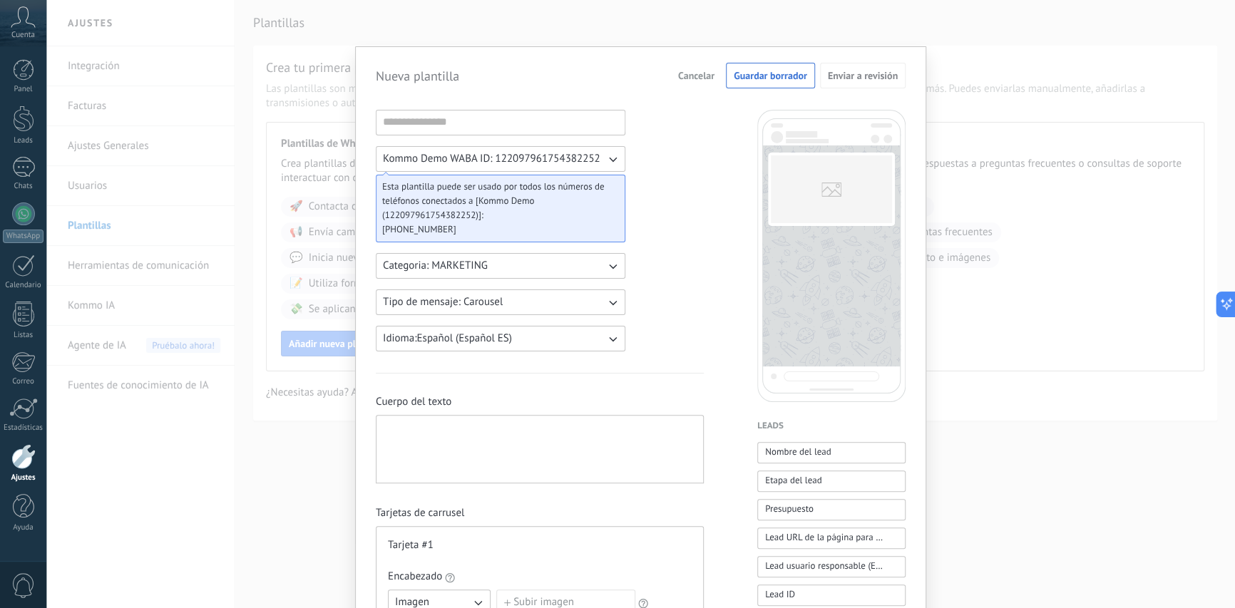
click at [506, 306] on button "Tipo de mensaje: Carousel" at bounding box center [501, 302] width 250 height 26
click at [490, 307] on li "Custom" at bounding box center [495, 302] width 257 height 24
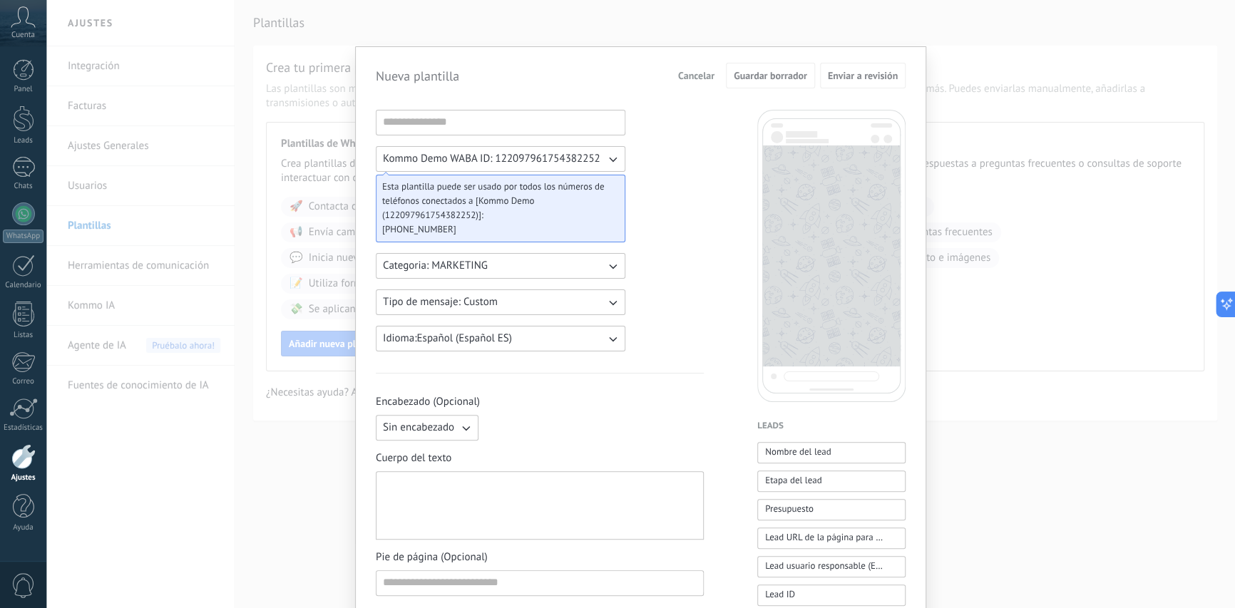
scroll to position [71, 0]
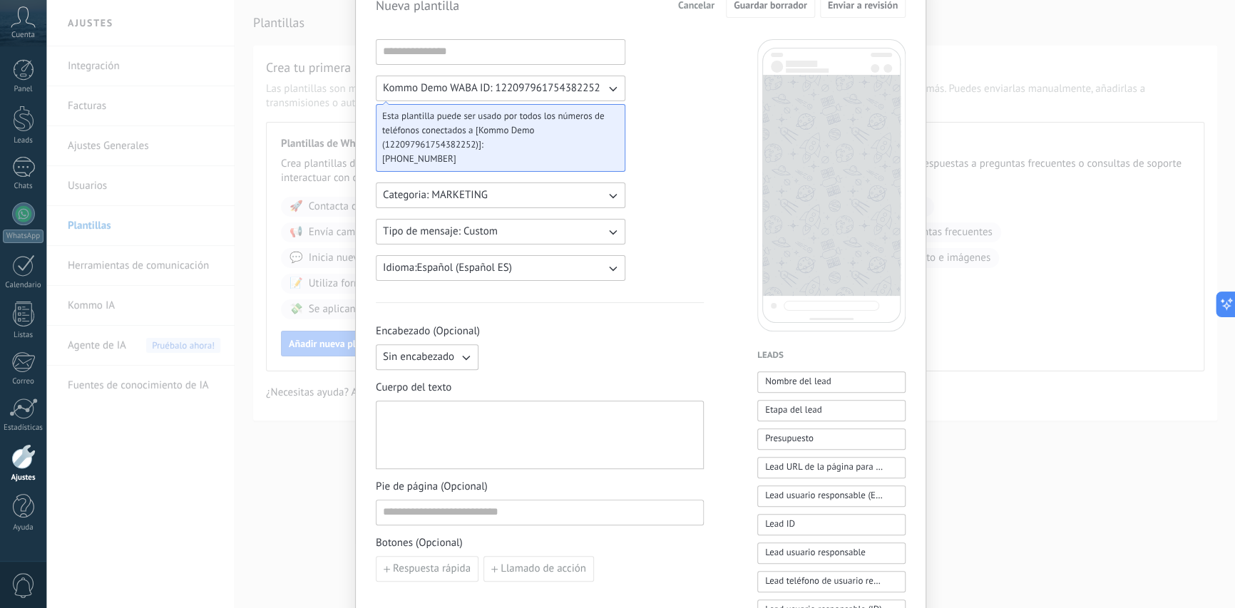
click at [446, 354] on span "Sin encabezado" at bounding box center [418, 357] width 71 height 14
click at [435, 386] on li "Texto" at bounding box center [422, 381] width 111 height 24
click at [545, 358] on input at bounding box center [594, 356] width 218 height 23
click at [491, 412] on div at bounding box center [540, 435] width 314 height 56
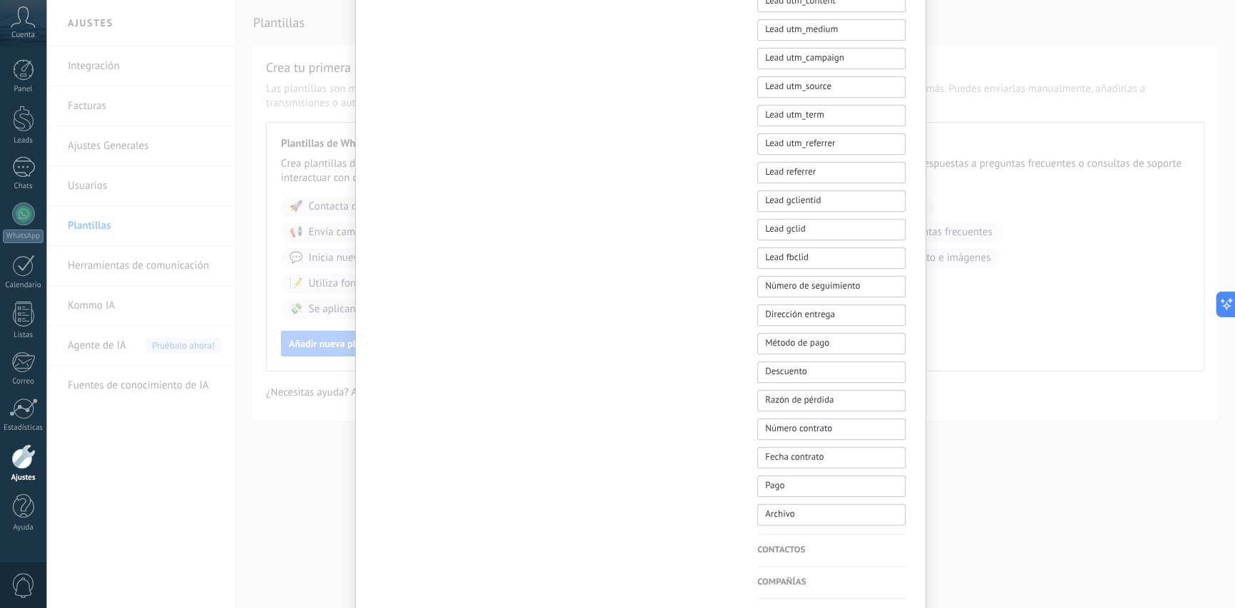
scroll to position [796, 0]
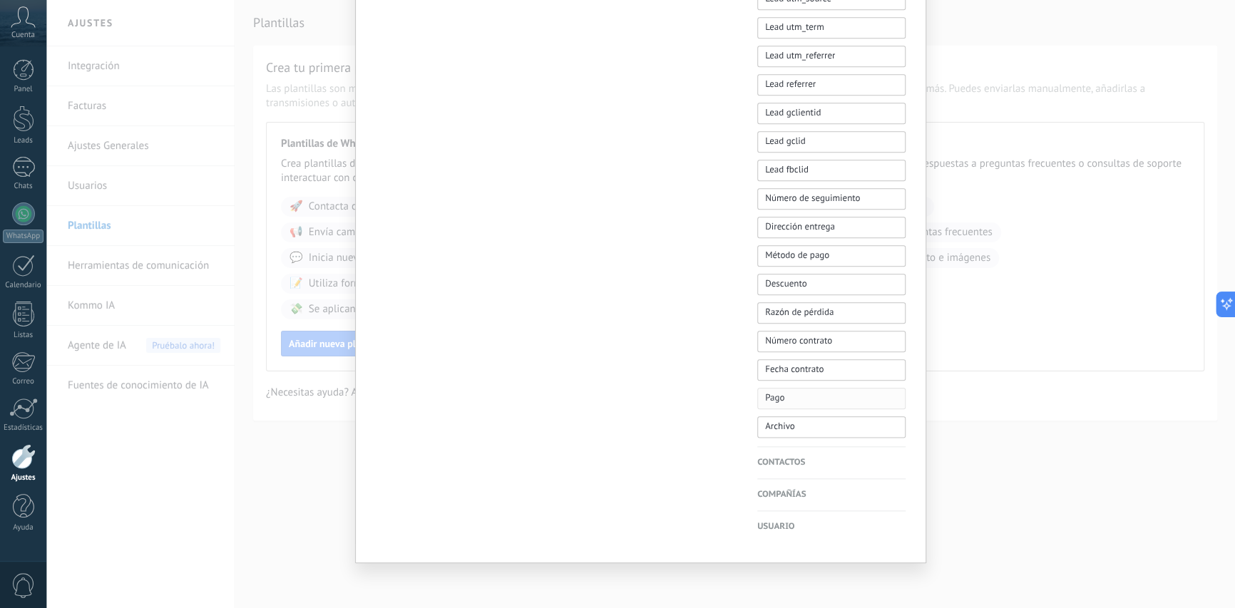
click at [775, 395] on span "Pago" at bounding box center [774, 398] width 19 height 14
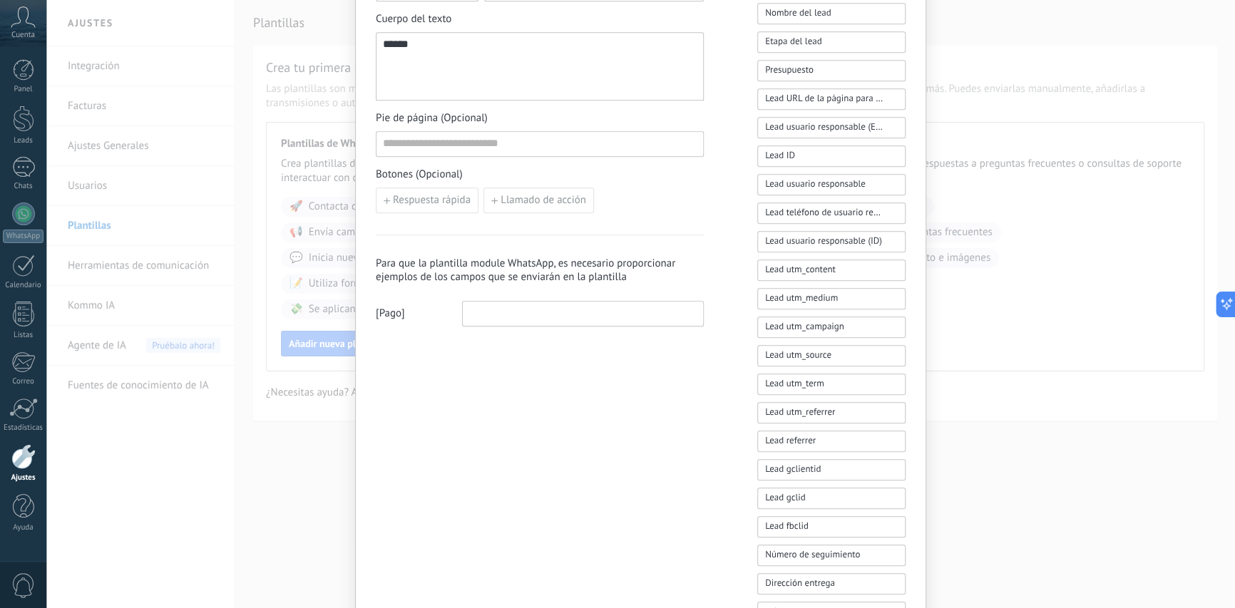
scroll to position [225, 0]
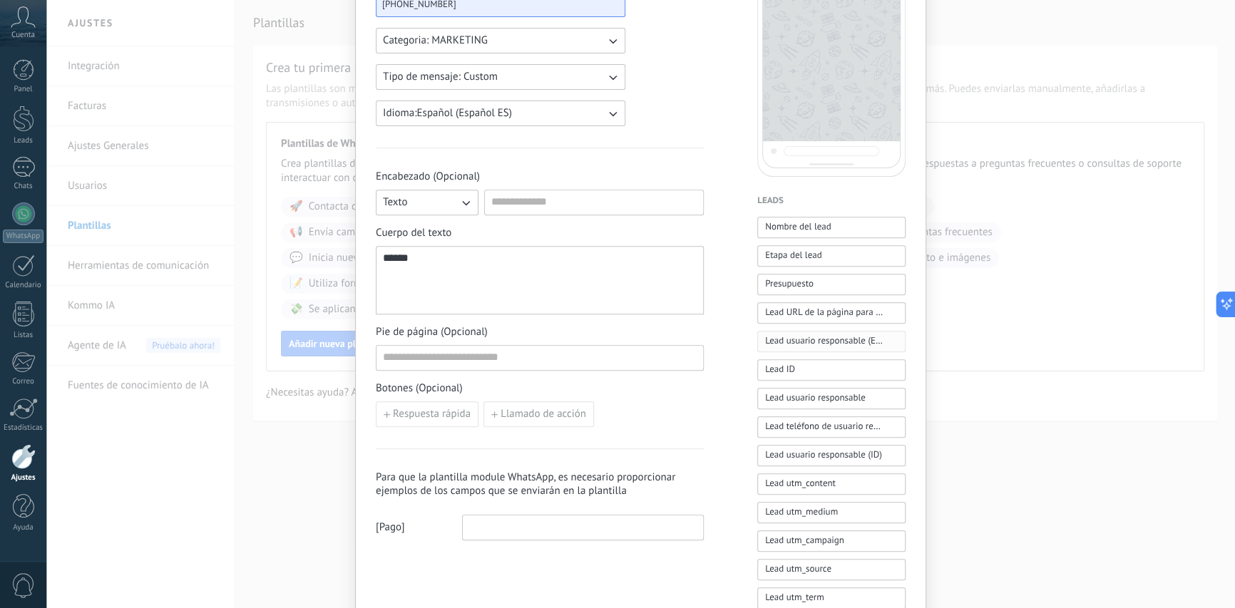
click at [842, 331] on button "Lead usuario responsable (Email)" at bounding box center [831, 341] width 148 height 21
click at [798, 242] on div "Nombre del lead Etapa del lead Presupuesto Lead URL de la página para compartir…" at bounding box center [831, 612] width 148 height 791
click at [792, 267] on div "Nombre del lead Etapa del lead Presupuesto Lead URL de la página para compartir…" at bounding box center [831, 612] width 148 height 791
drag, startPoint x: 777, startPoint y: 282, endPoint x: 769, endPoint y: 295, distance: 16.0
click at [772, 289] on span "Presupuesto" at bounding box center [789, 284] width 48 height 14
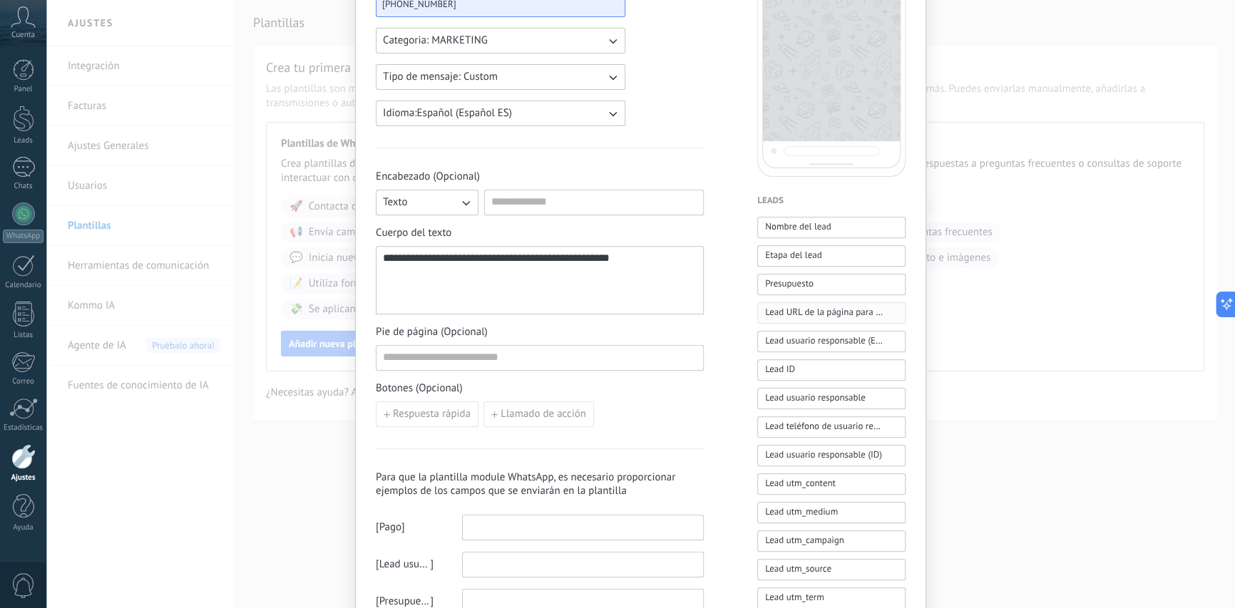
click at [766, 309] on span "Lead URL de la página para compartir con los clientes" at bounding box center [824, 312] width 118 height 14
drag, startPoint x: 575, startPoint y: 275, endPoint x: 402, endPoint y: 264, distance: 173.6
click at [402, 264] on div "**********" at bounding box center [540, 280] width 314 height 56
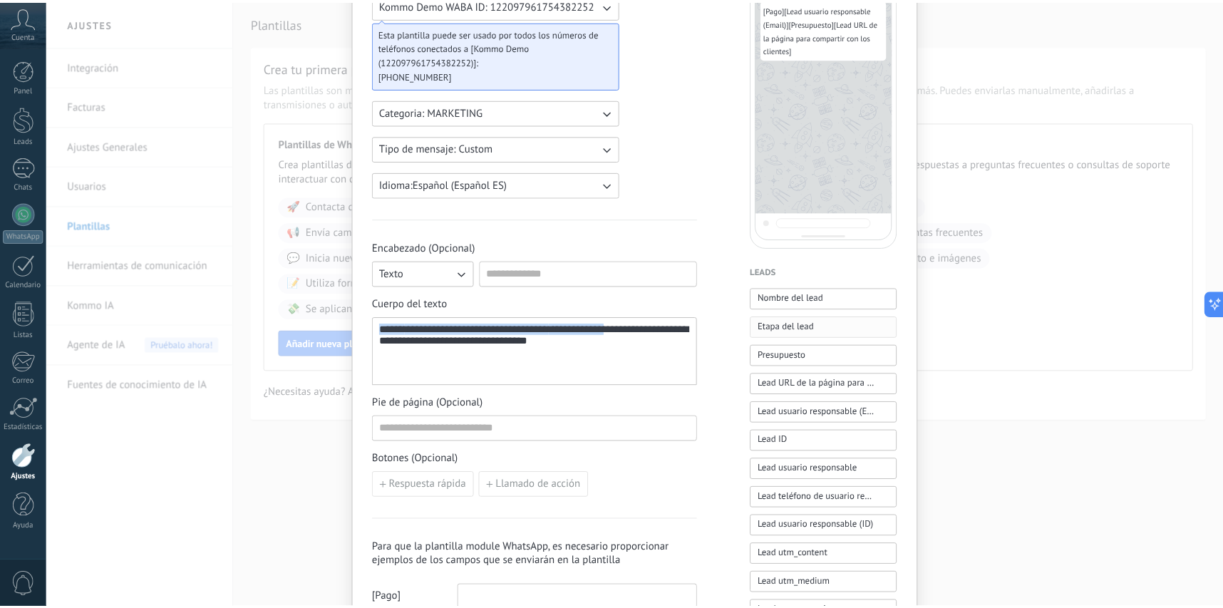
scroll to position [0, 0]
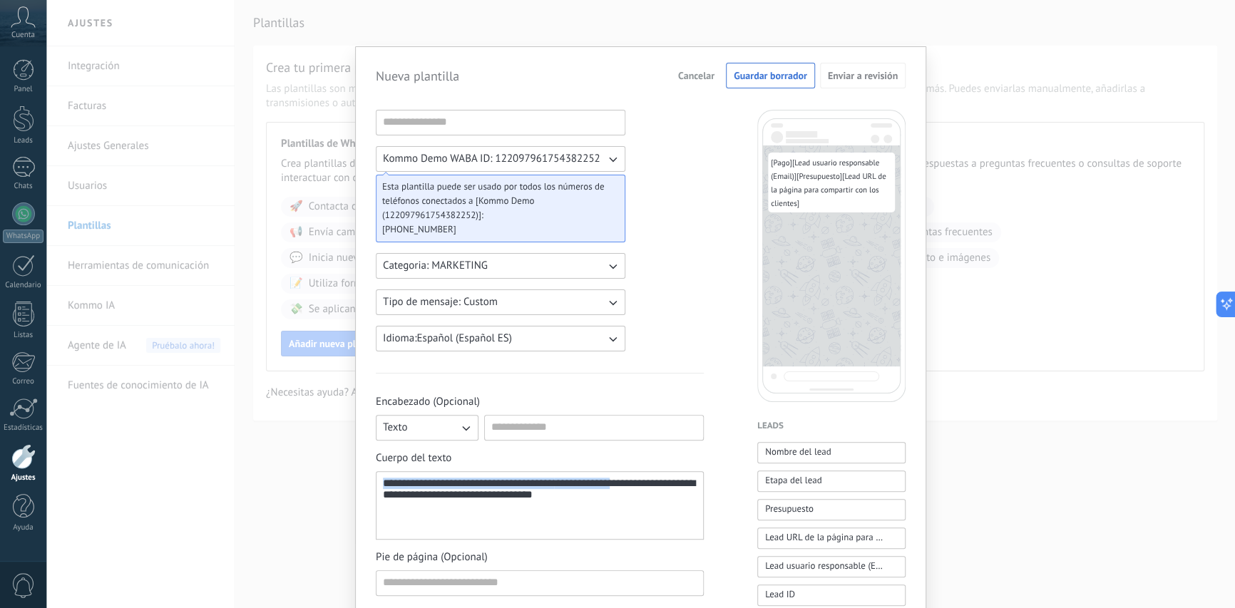
click at [697, 73] on span "Cancelar" at bounding box center [696, 76] width 36 height 10
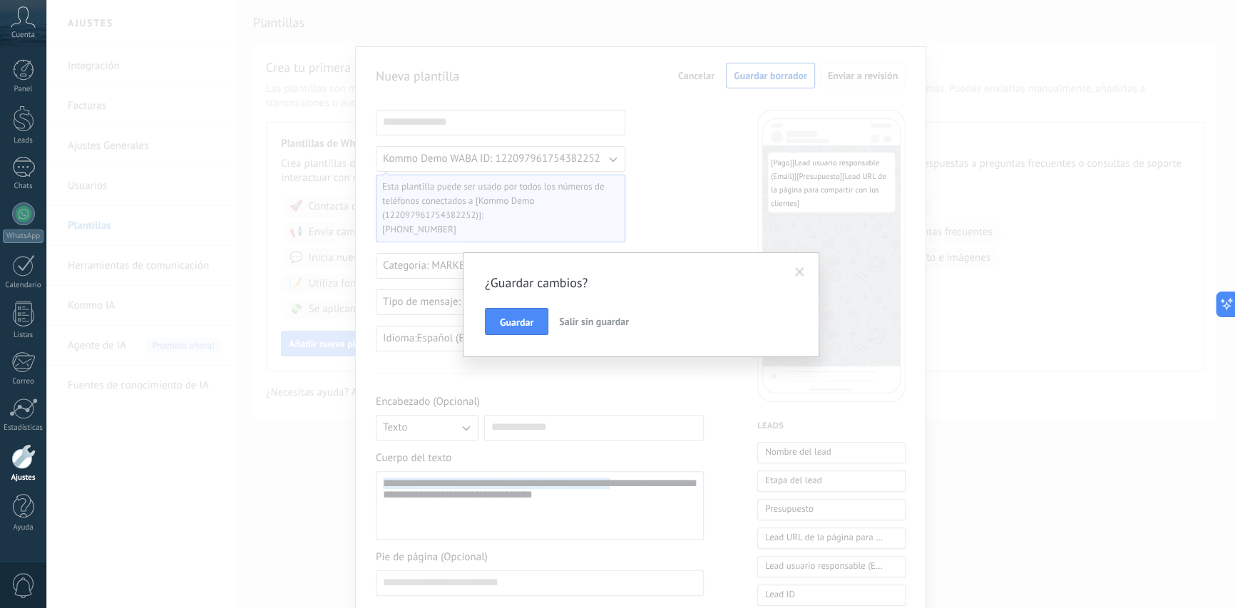
click at [582, 327] on button "Salir sin guardar" at bounding box center [593, 321] width 81 height 27
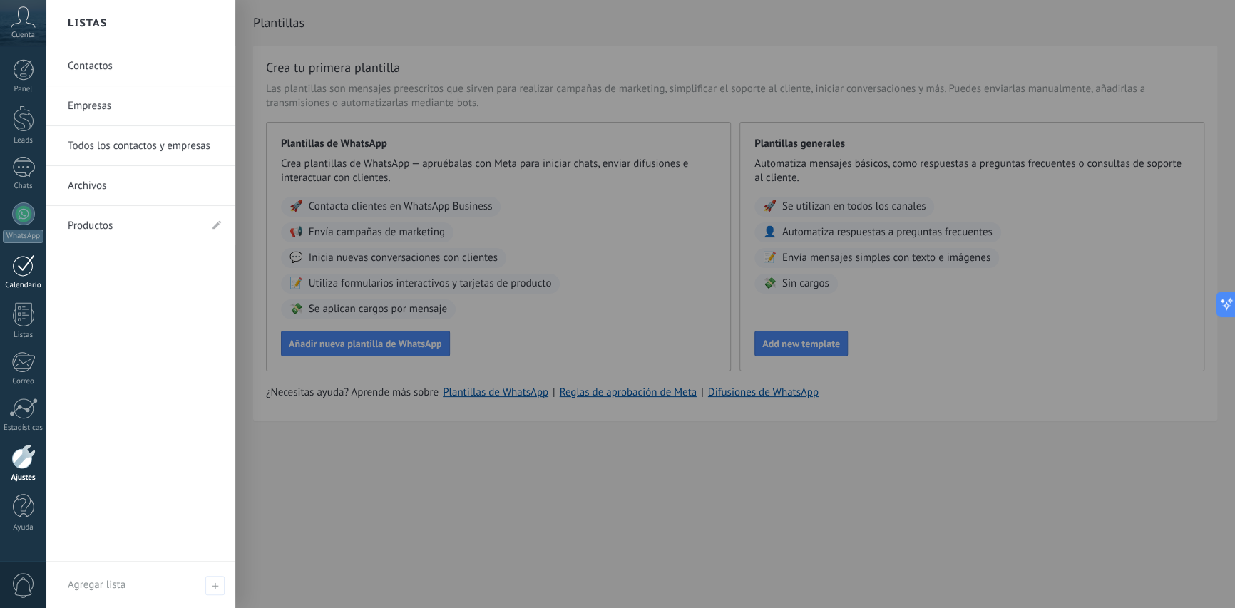
click at [18, 269] on div at bounding box center [23, 266] width 23 height 22
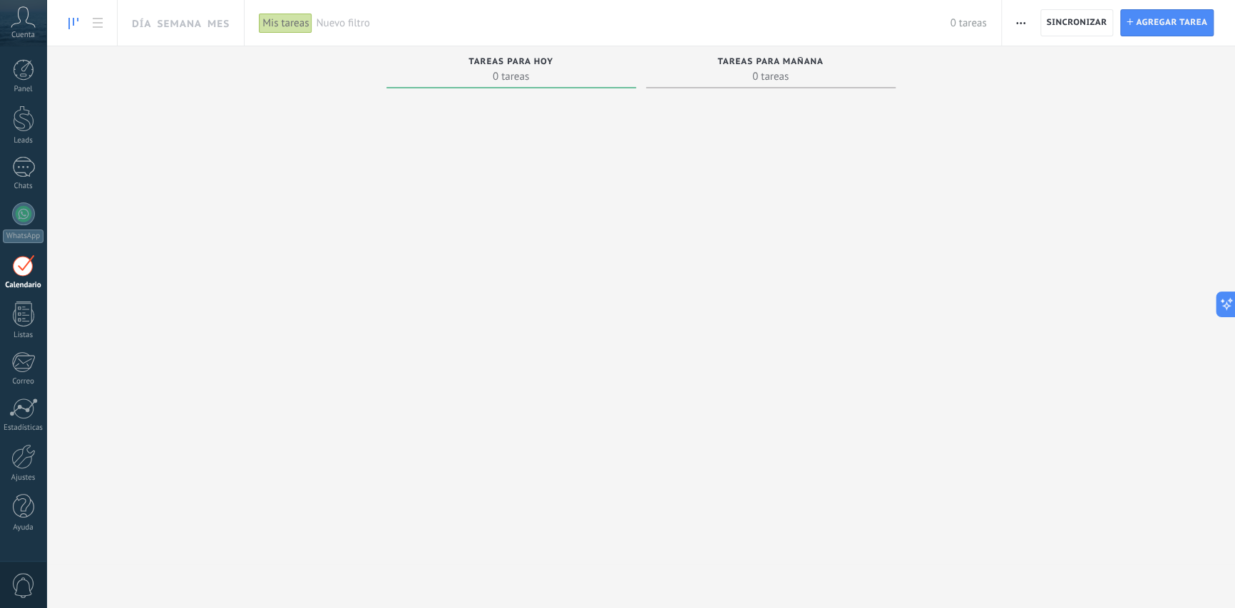
click at [294, 24] on div "Mis tareas" at bounding box center [285, 23] width 53 height 21
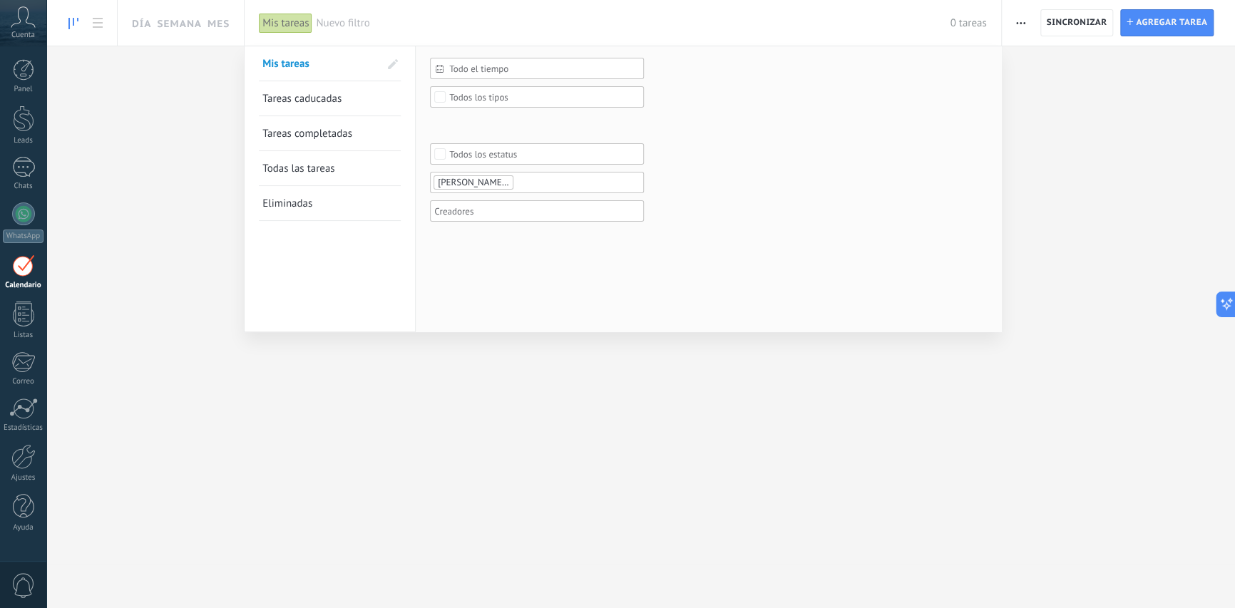
click at [479, 66] on span "Todo el tiempo" at bounding box center [542, 68] width 187 height 11
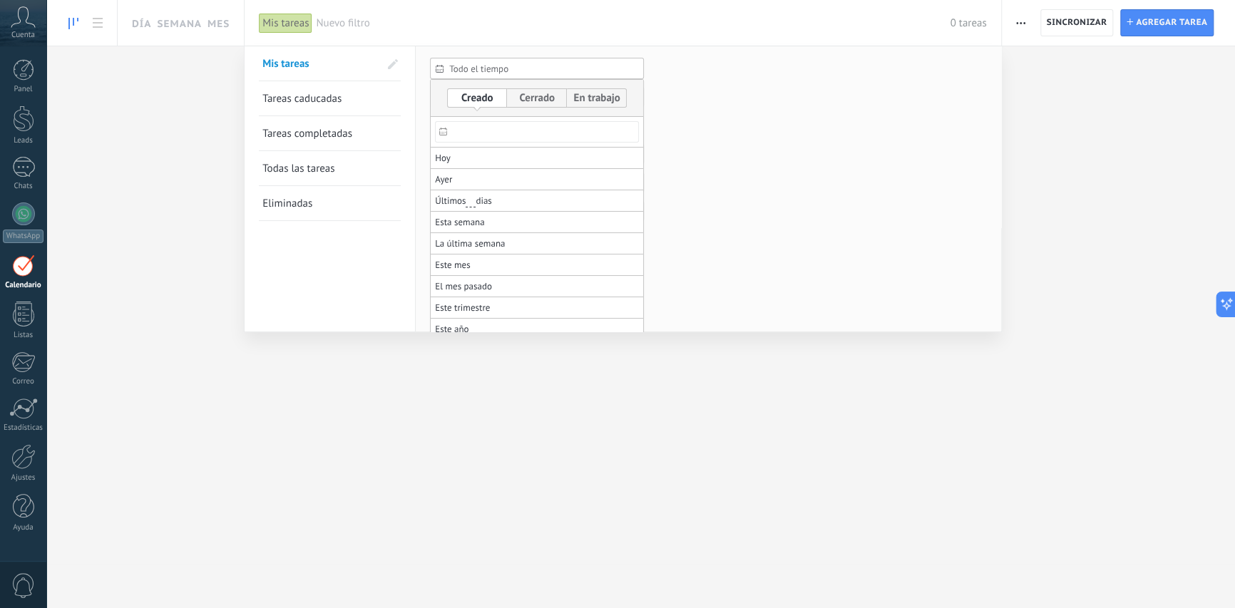
click at [255, 322] on div "Mis tareas Tareas caducadas Tareas completadas Todas las tareas Eliminadas Guar…" at bounding box center [330, 188] width 171 height 285
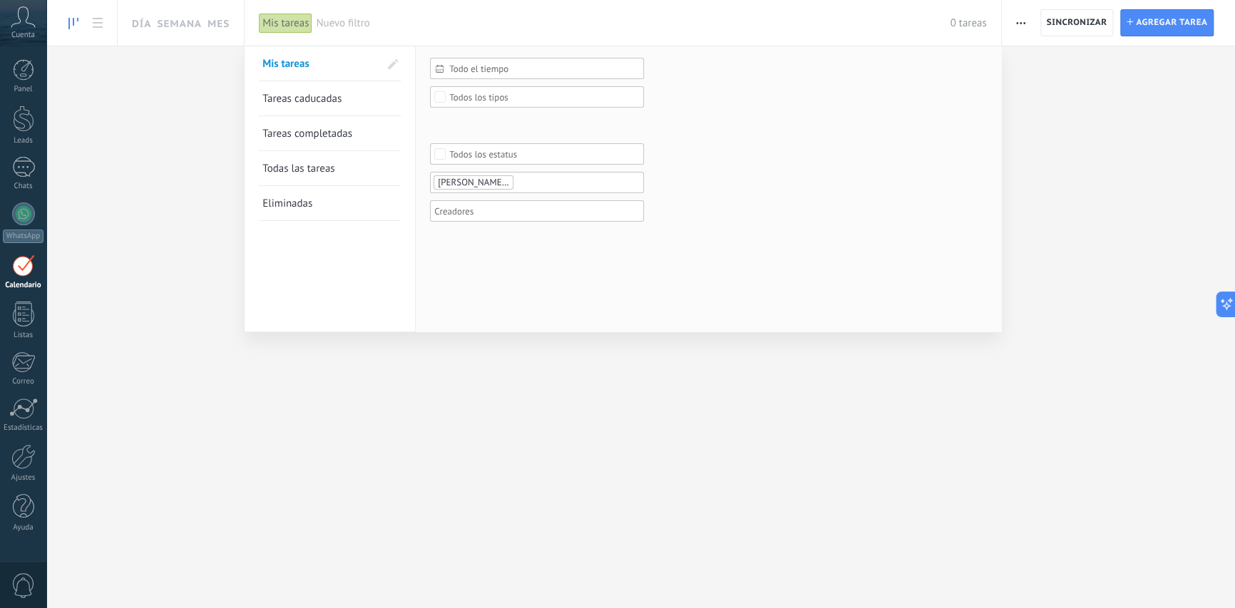
click at [161, 272] on div at bounding box center [617, 304] width 1235 height 608
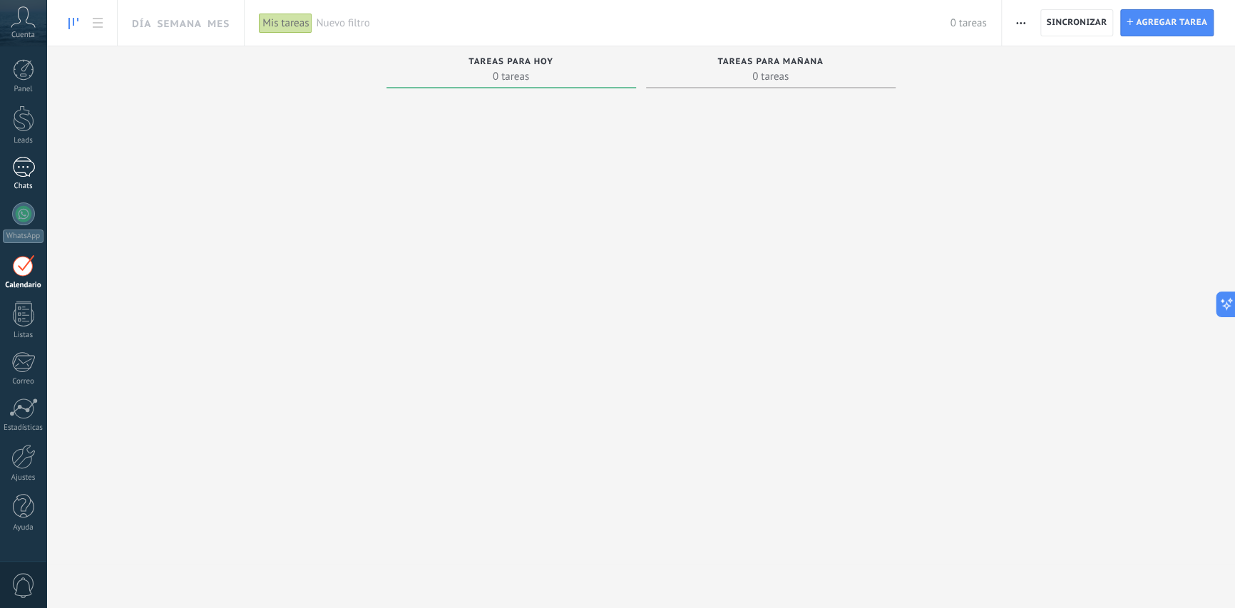
click at [10, 173] on link "Chats" at bounding box center [23, 174] width 46 height 34
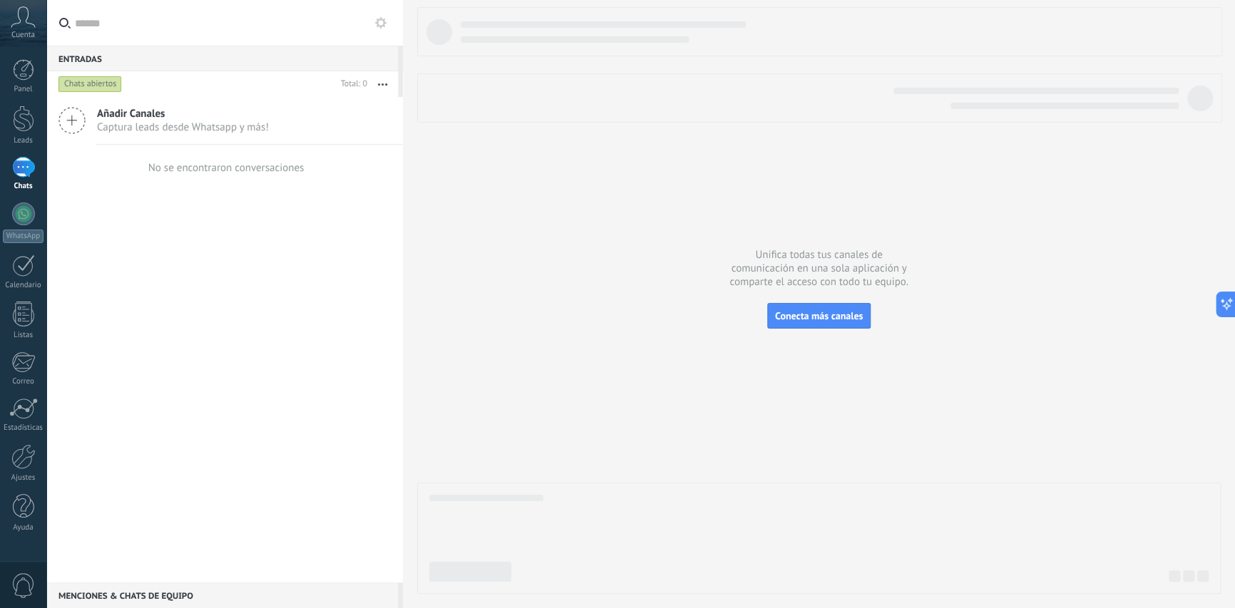
click at [93, 81] on div "Chats abiertos" at bounding box center [89, 84] width 63 height 17
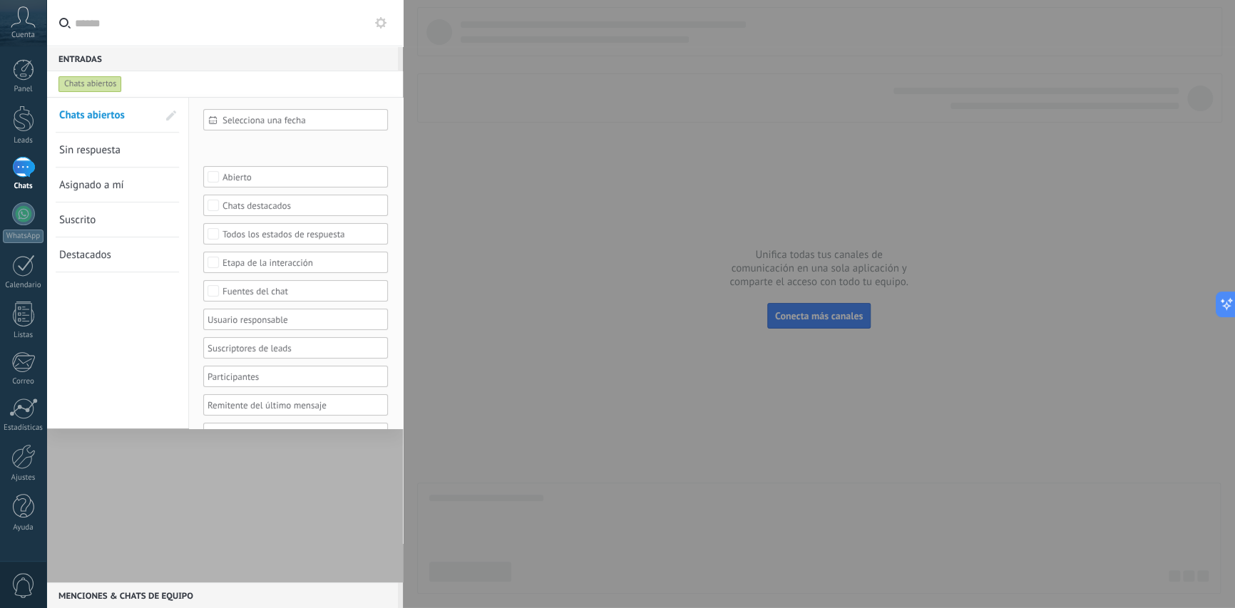
click at [297, 539] on div at bounding box center [224, 340] width 356 height 486
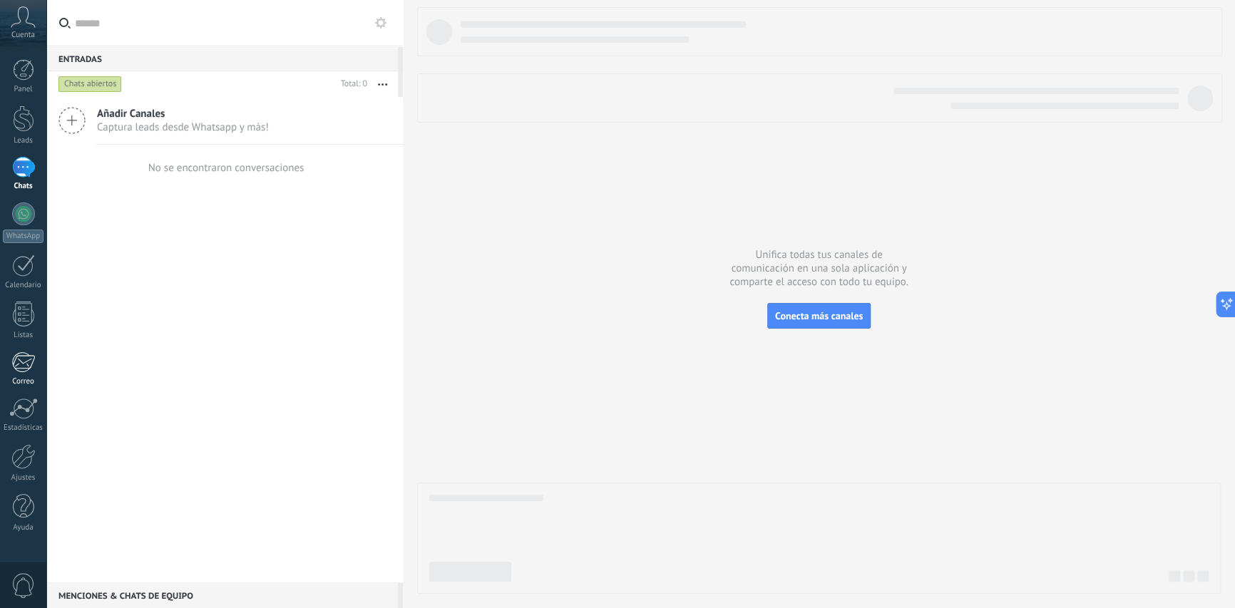
click at [24, 362] on div at bounding box center [23, 361] width 24 height 21
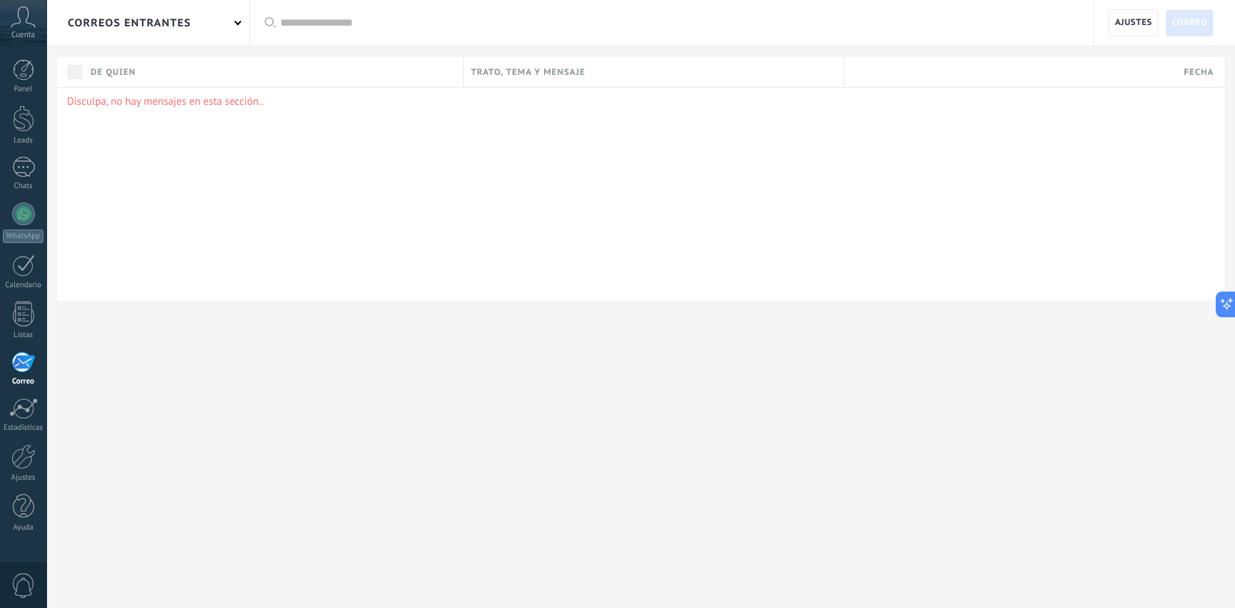
click at [222, 25] on div "correos entrantes" at bounding box center [147, 23] width 203 height 46
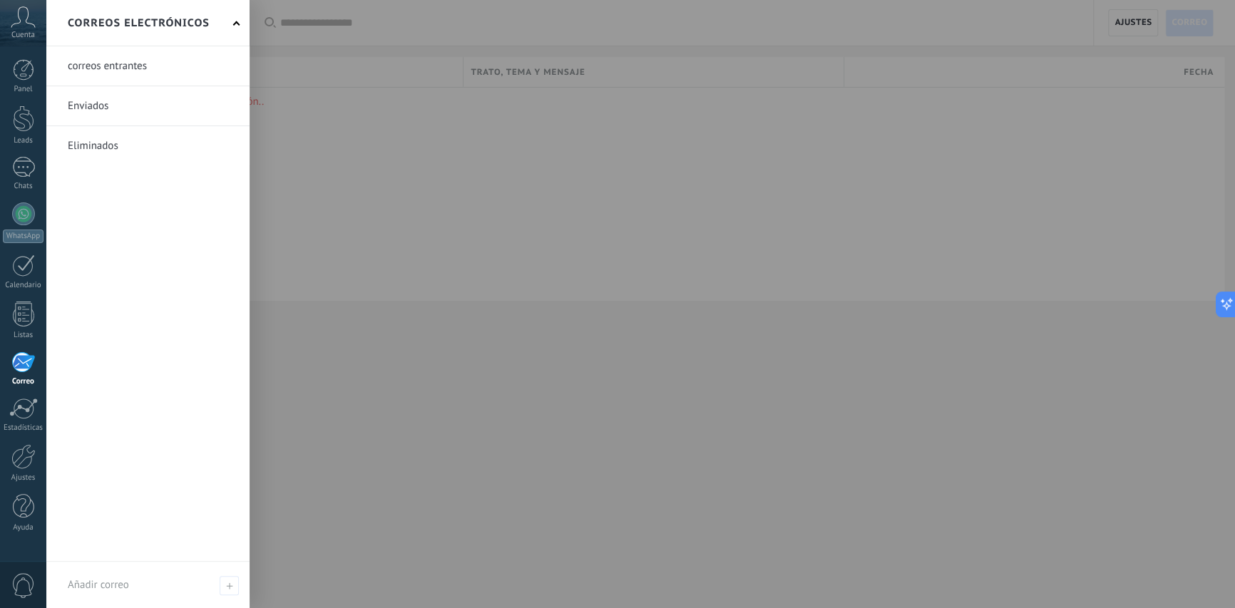
click at [118, 56] on link at bounding box center [147, 65] width 203 height 39
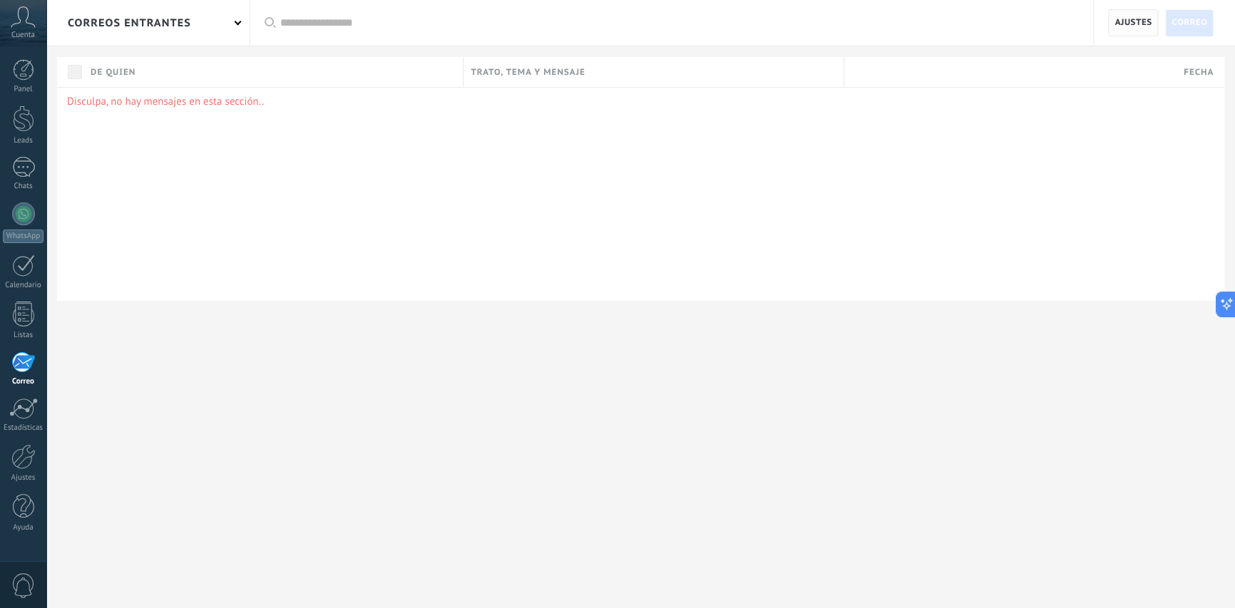
click at [1116, 31] on span "Ajustes" at bounding box center [1132, 23] width 37 height 26
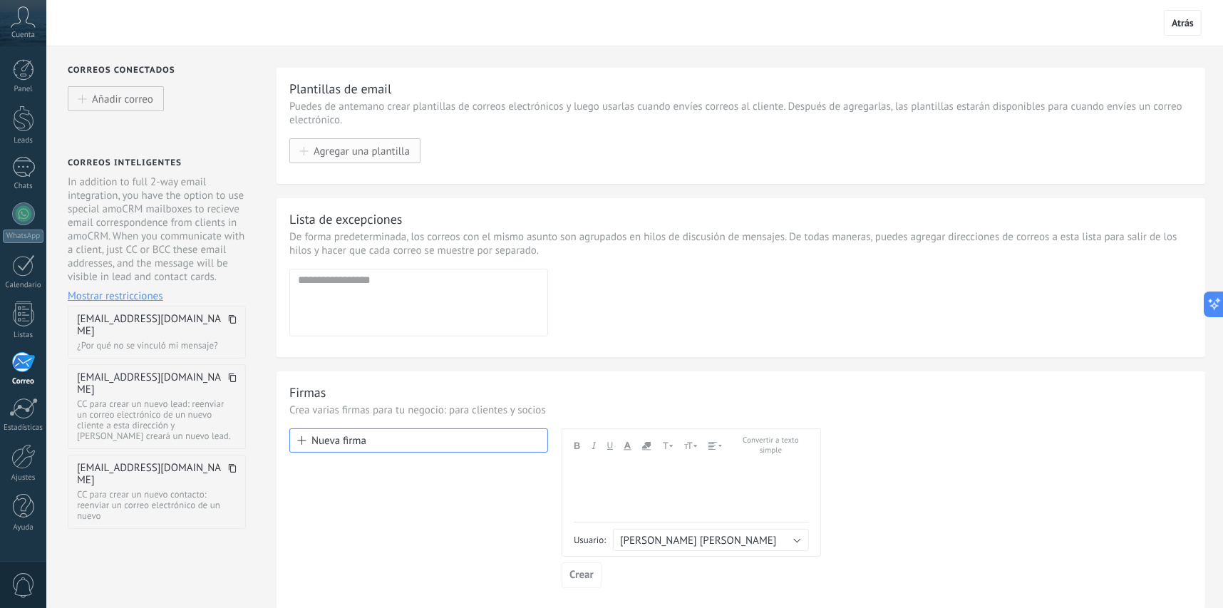
click at [327, 155] on span "Agregar una plantilla" at bounding box center [362, 151] width 96 height 12
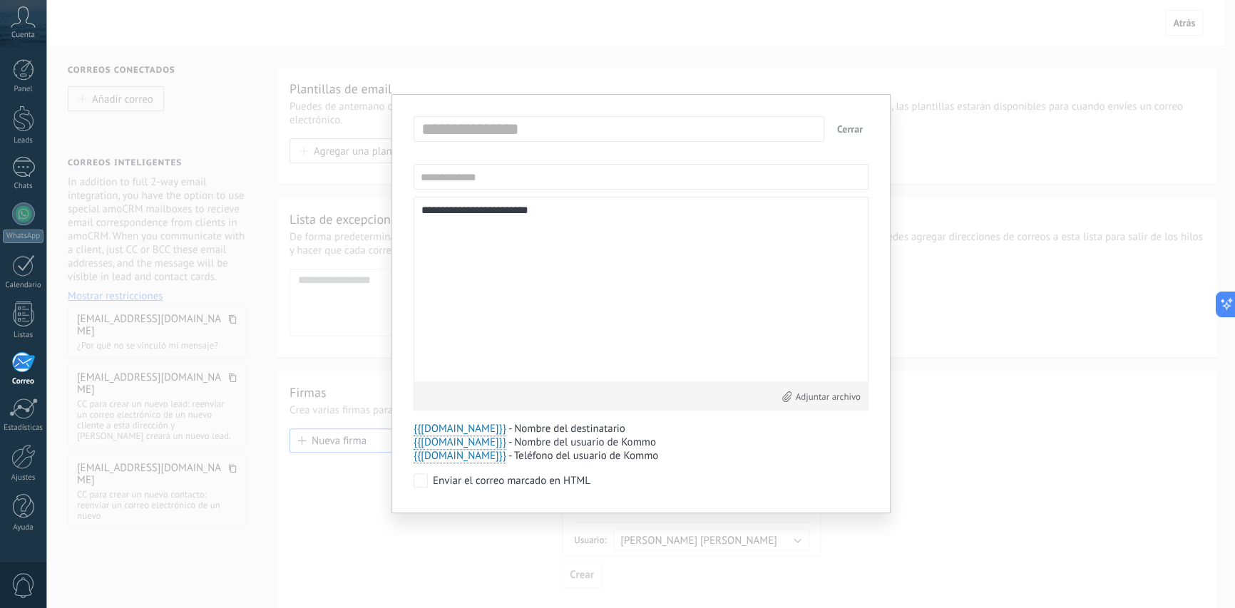
click at [1123, 183] on div "**********" at bounding box center [640, 304] width 1188 height 608
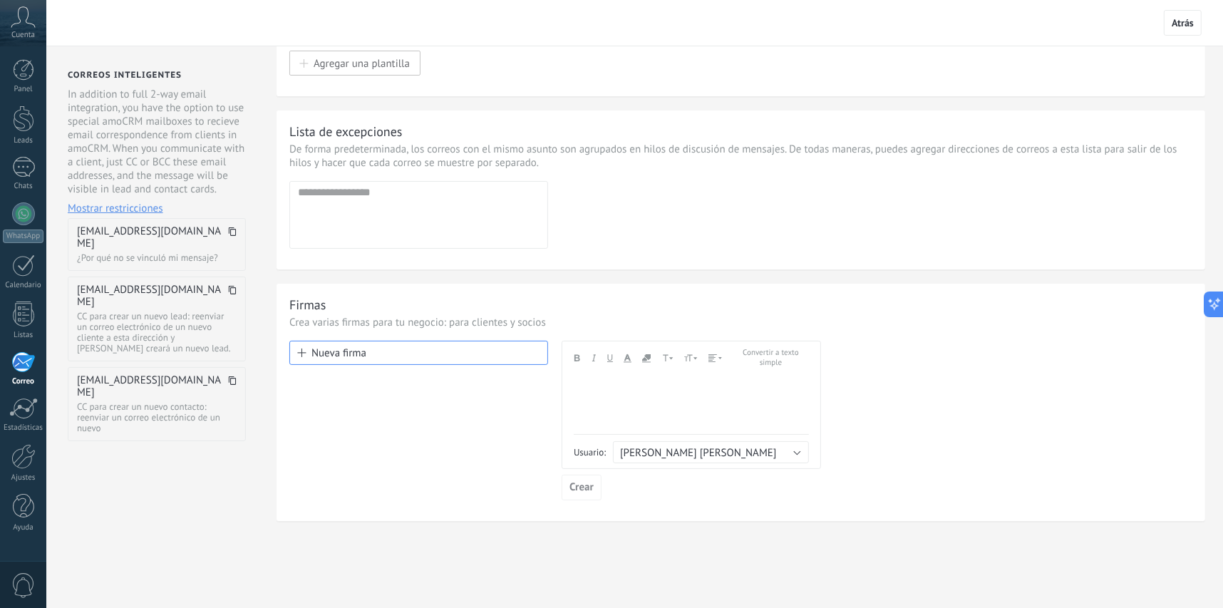
scroll to position [96, 0]
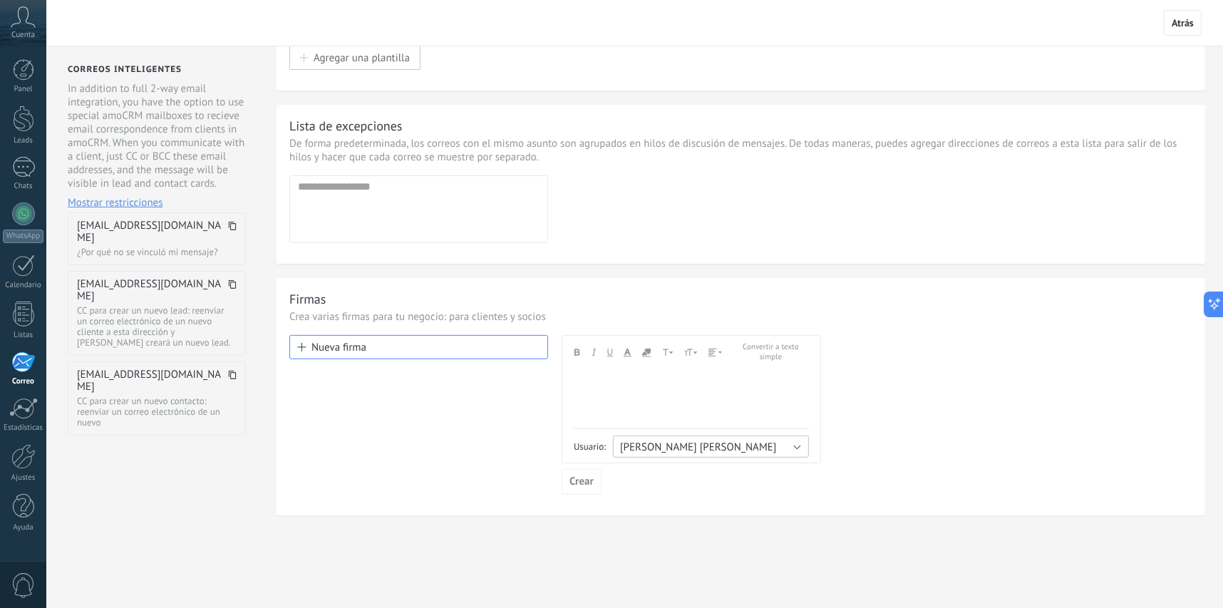
click at [734, 448] on span "[PERSON_NAME] [PERSON_NAME]" at bounding box center [698, 448] width 156 height 14
click at [734, 448] on span "[PERSON_NAME] [PERSON_NAME]" at bounding box center [705, 449] width 200 height 14
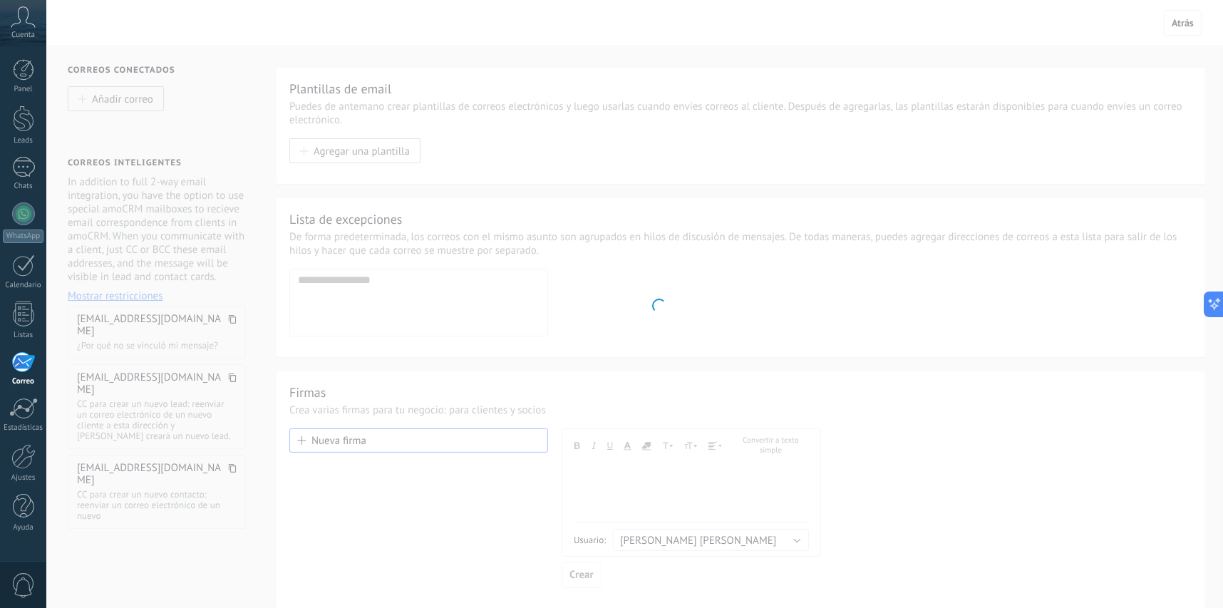
click at [13, 9] on icon at bounding box center [23, 16] width 25 height 21
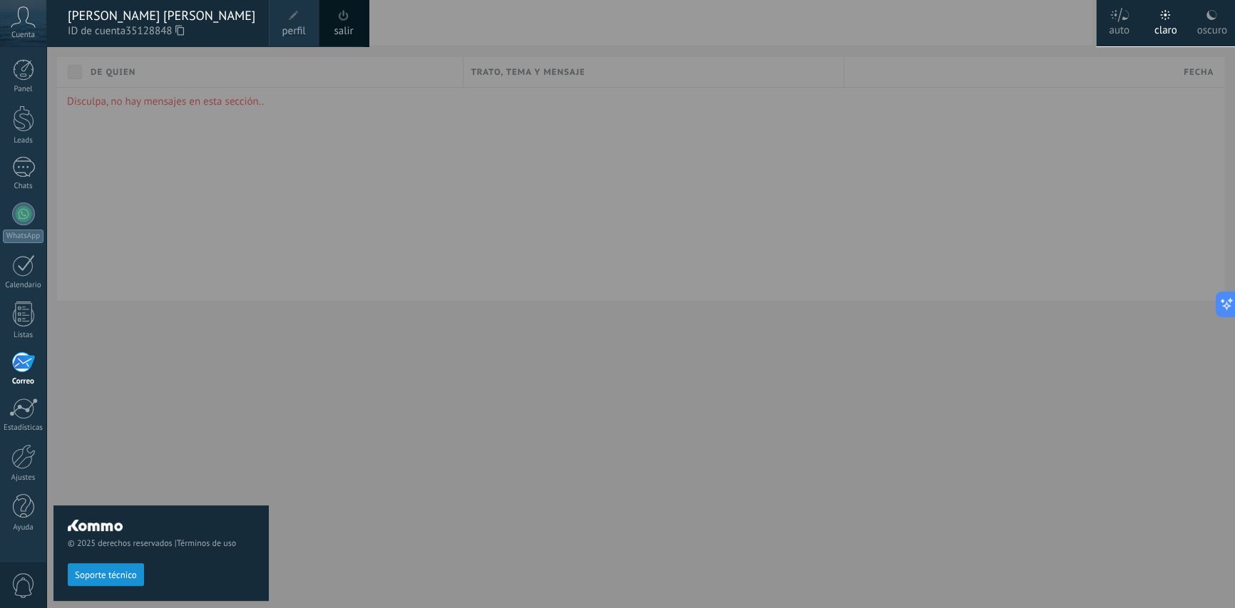
click at [1222, 11] on div "oscuro" at bounding box center [1211, 27] width 30 height 37
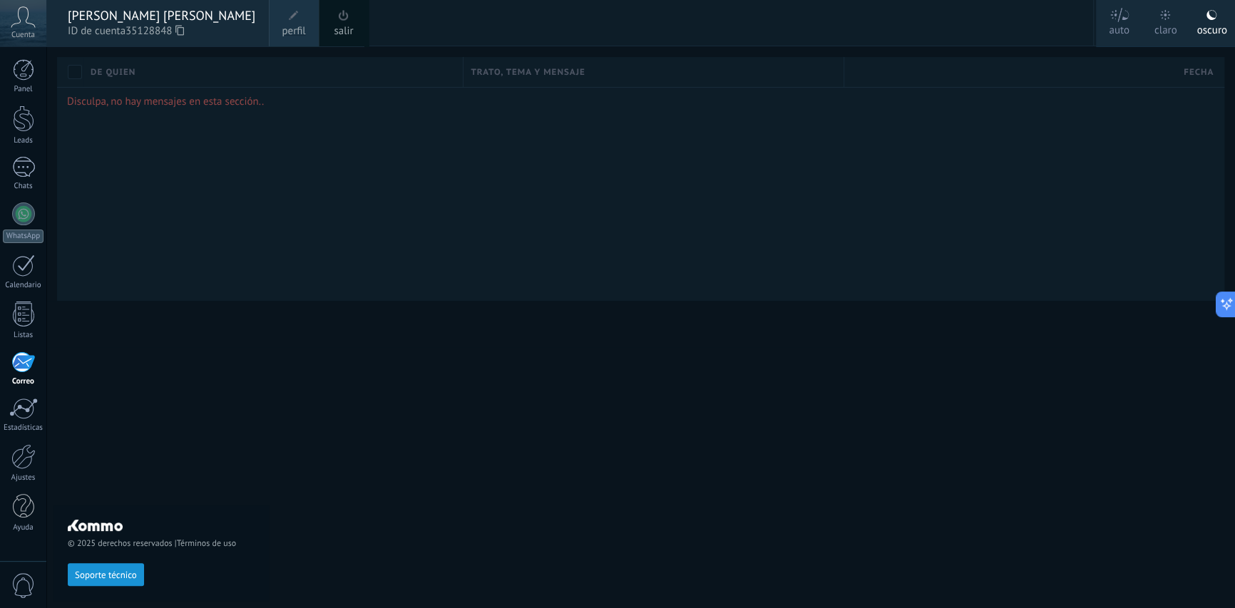
click at [244, 94] on div "© 2025 derechos reservados | Términos de uso Soporte técnico" at bounding box center [160, 327] width 215 height 562
click at [155, 20] on div "[PERSON_NAME] [PERSON_NAME]" at bounding box center [161, 16] width 187 height 16
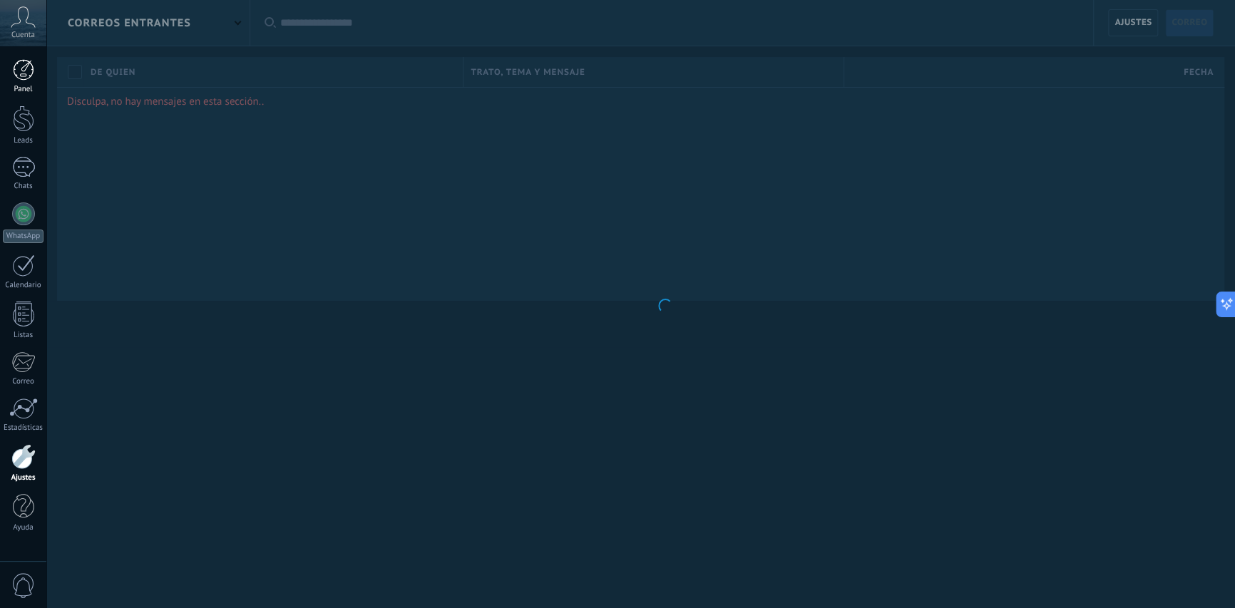
click at [26, 62] on div at bounding box center [23, 69] width 21 height 21
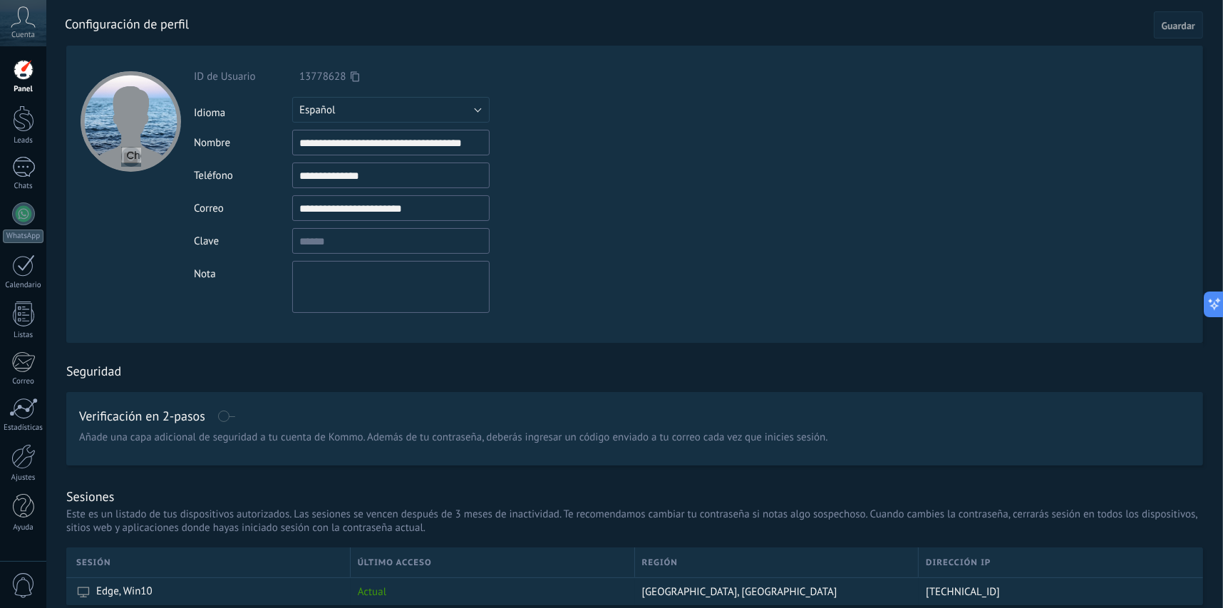
click at [14, 69] on div at bounding box center [23, 69] width 21 height 21
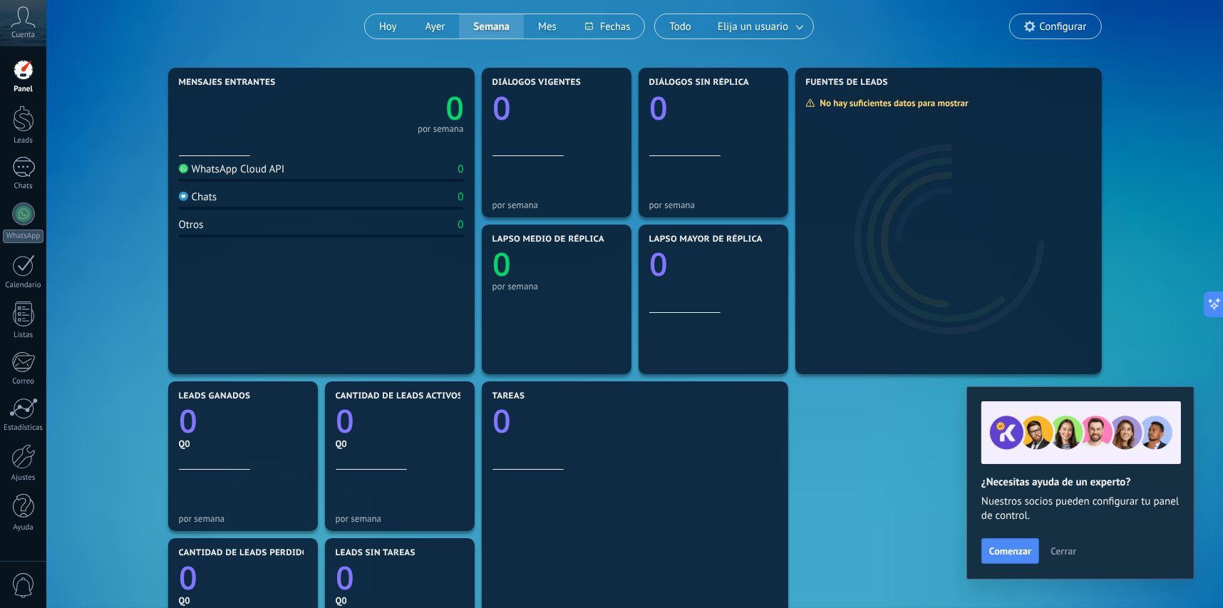
scroll to position [143, 0]
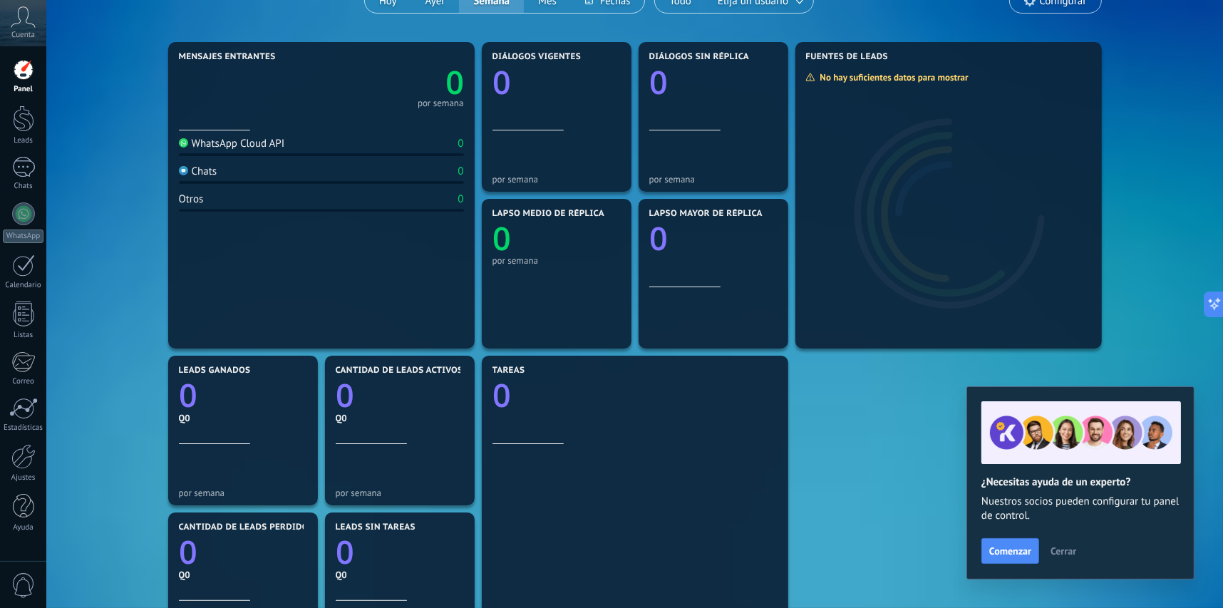
click at [374, 155] on div "WhatsApp Cloud API 0" at bounding box center [321, 146] width 285 height 19
click at [27, 212] on div at bounding box center [23, 213] width 23 height 23
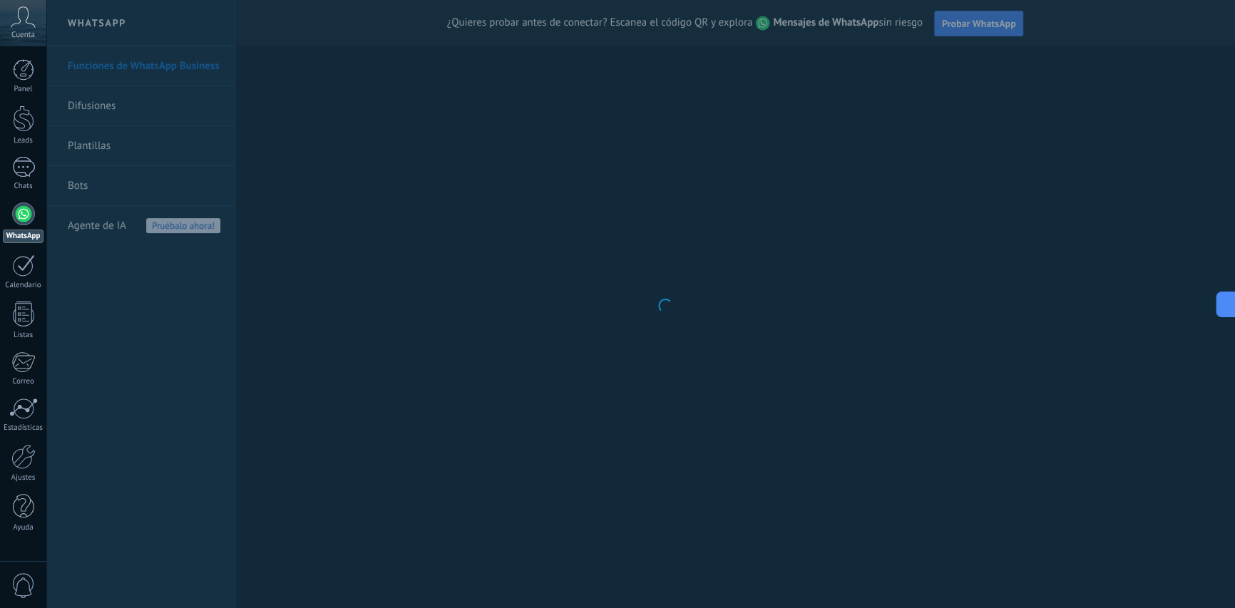
click at [113, 181] on body ".abccls-1,.abccls-2{fill-rule:evenodd}.abccls-2{fill:#fff} .abfcls-1{fill:none}…" at bounding box center [617, 304] width 1235 height 608
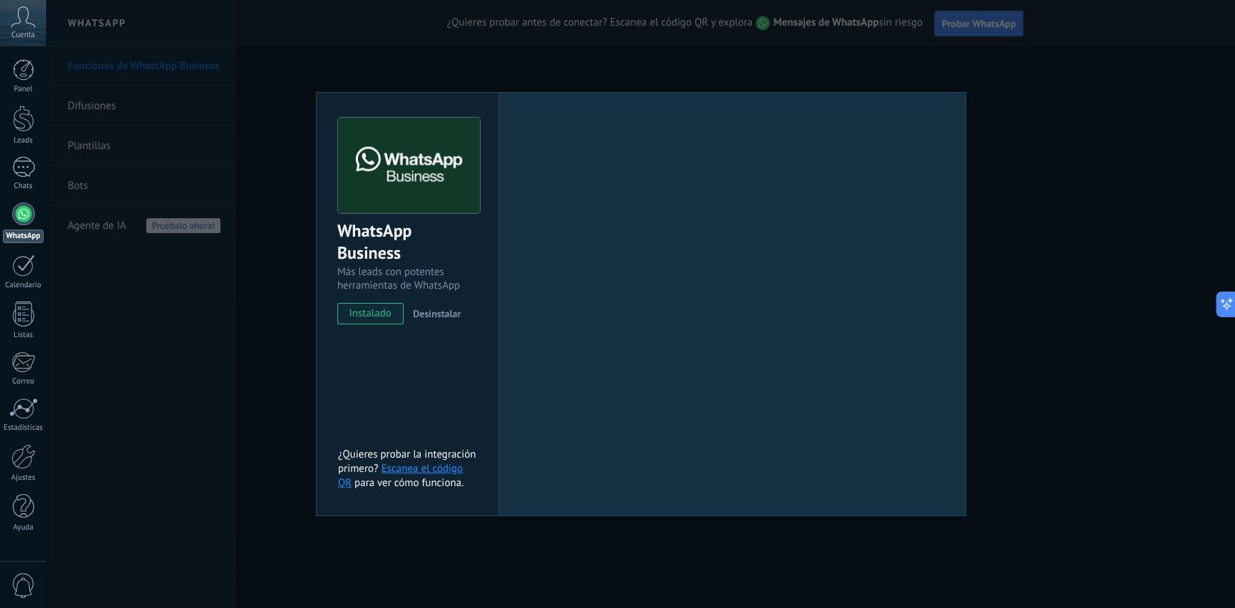
click at [377, 308] on span "instalado" at bounding box center [370, 313] width 65 height 21
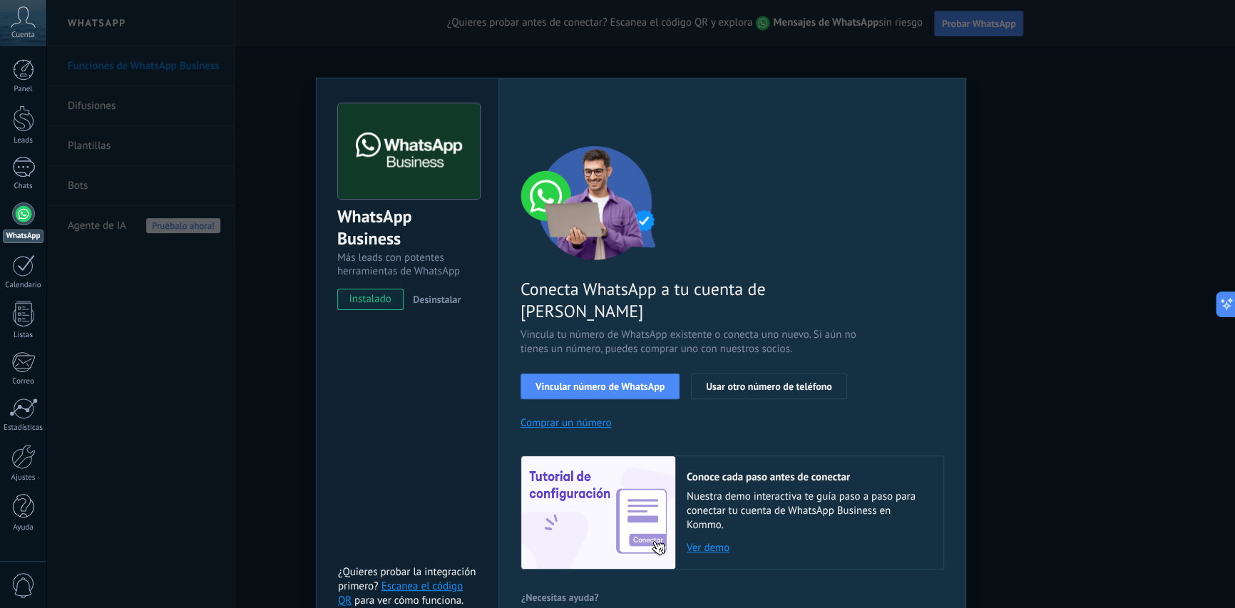
scroll to position [19, 0]
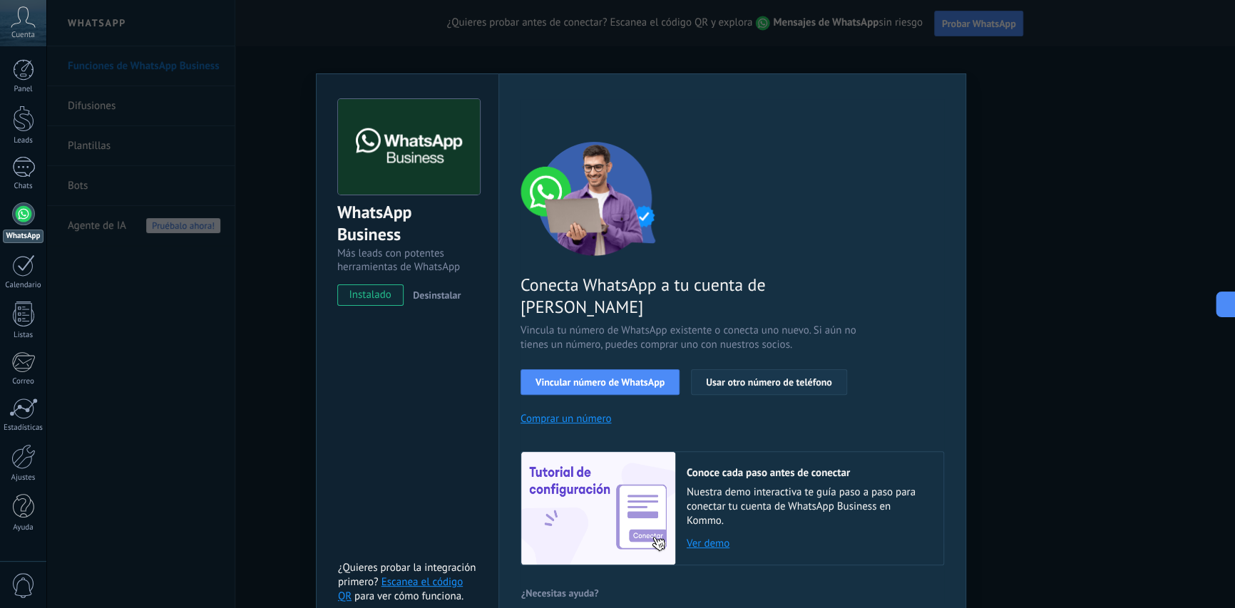
click at [734, 369] on button "Usar otro número de teléfono" at bounding box center [768, 382] width 155 height 26
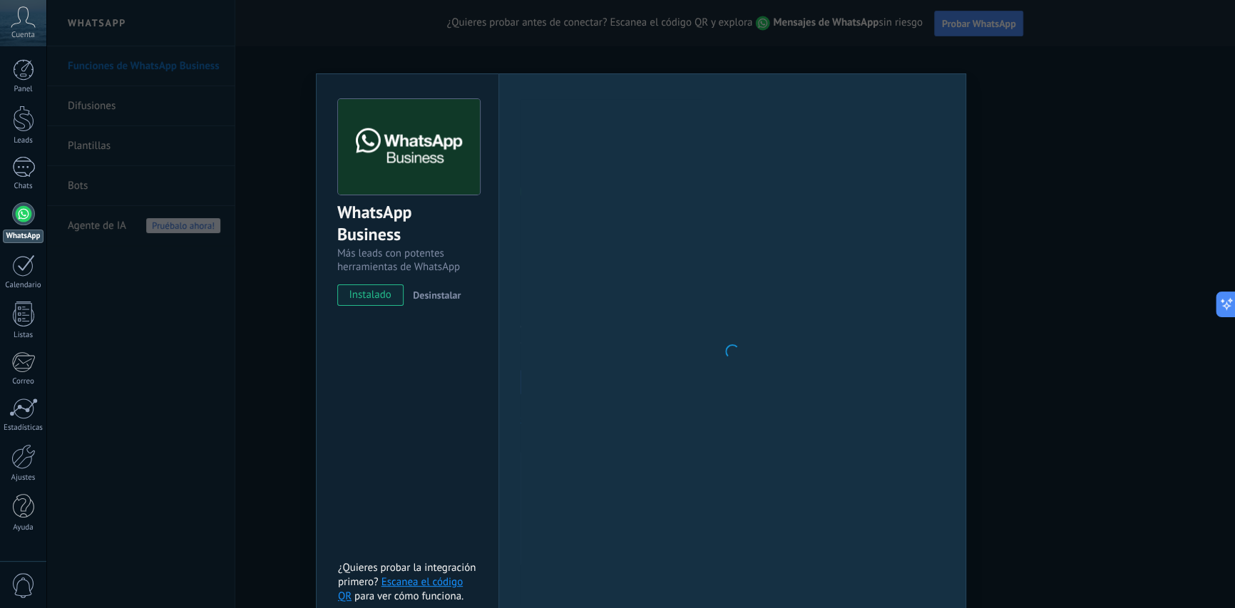
drag, startPoint x: 1124, startPoint y: 108, endPoint x: 1125, endPoint y: 138, distance: 30.0
click at [1122, 113] on div "WhatsApp Business Más leads con potentes herramientas de WhatsApp instalado Des…" at bounding box center [640, 304] width 1188 height 608
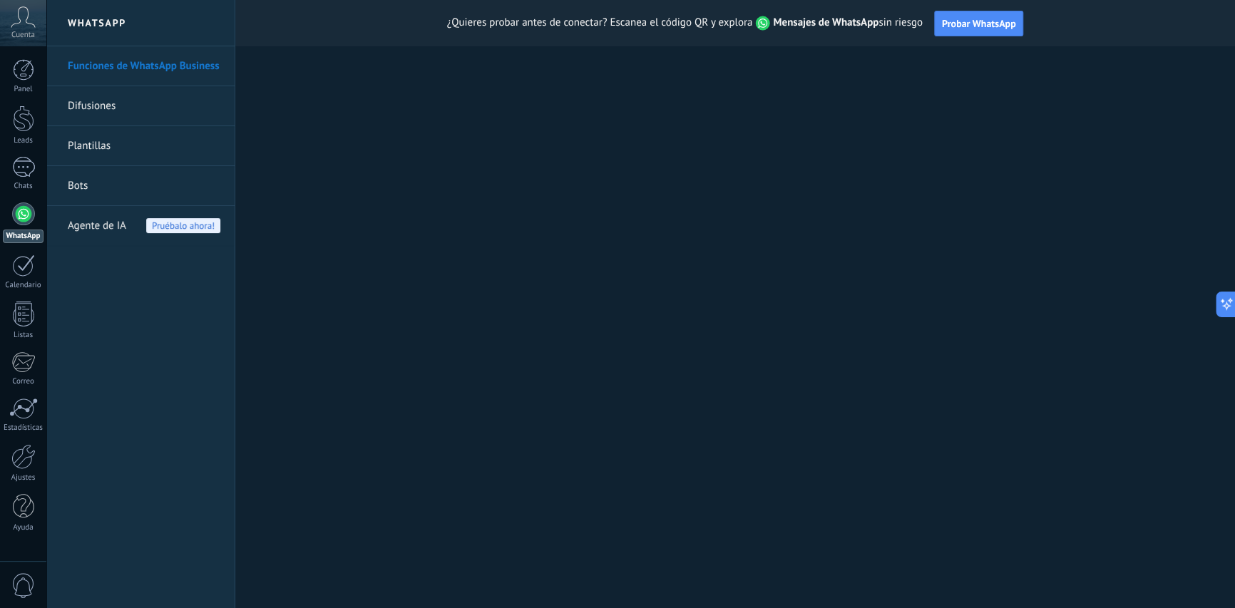
scroll to position [0, 0]
click at [127, 194] on link "Bots" at bounding box center [144, 186] width 153 height 40
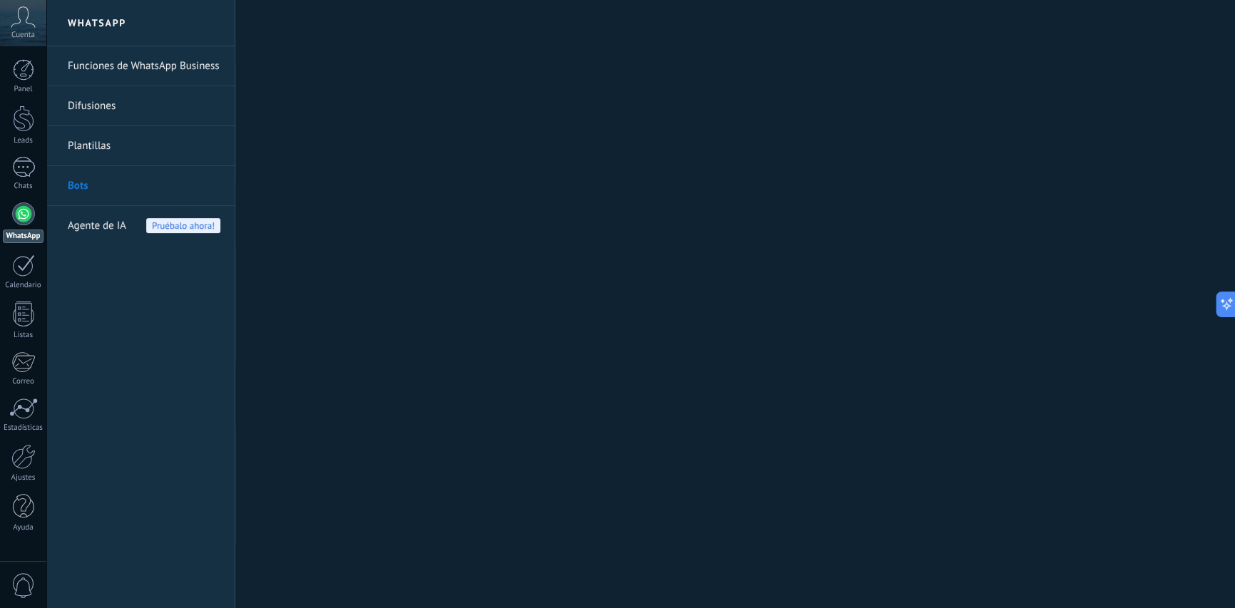
click at [81, 104] on link "Difusiones" at bounding box center [144, 106] width 153 height 40
click at [106, 230] on span "Agente de IA" at bounding box center [97, 226] width 58 height 40
click at [475, 265] on div at bounding box center [735, 304] width 1000 height 608
click at [1222, 302] on icon at bounding box center [1220, 304] width 15 height 15
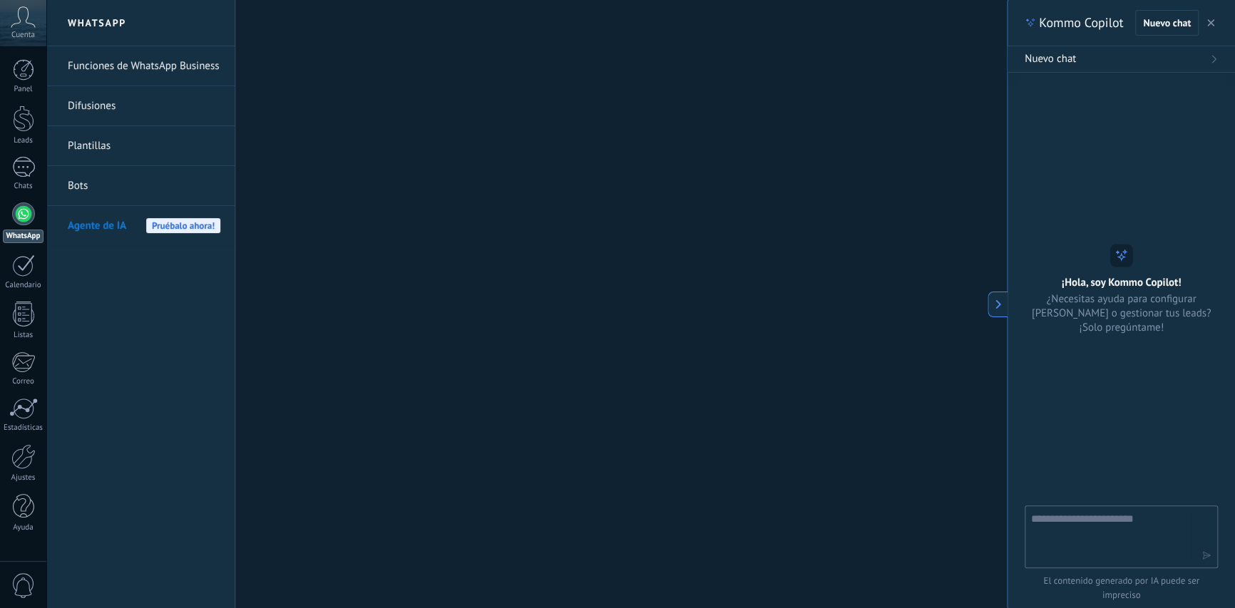
click at [1089, 289] on h2 "¡Hola, soy Kommo Copilot!" at bounding box center [1122, 282] width 120 height 14
click at [1074, 517] on textarea at bounding box center [1111, 535] width 160 height 51
click at [1080, 490] on div at bounding box center [1120, 298] width 193 height 416
click at [1096, 515] on textarea at bounding box center [1111, 535] width 160 height 51
type textarea "*"
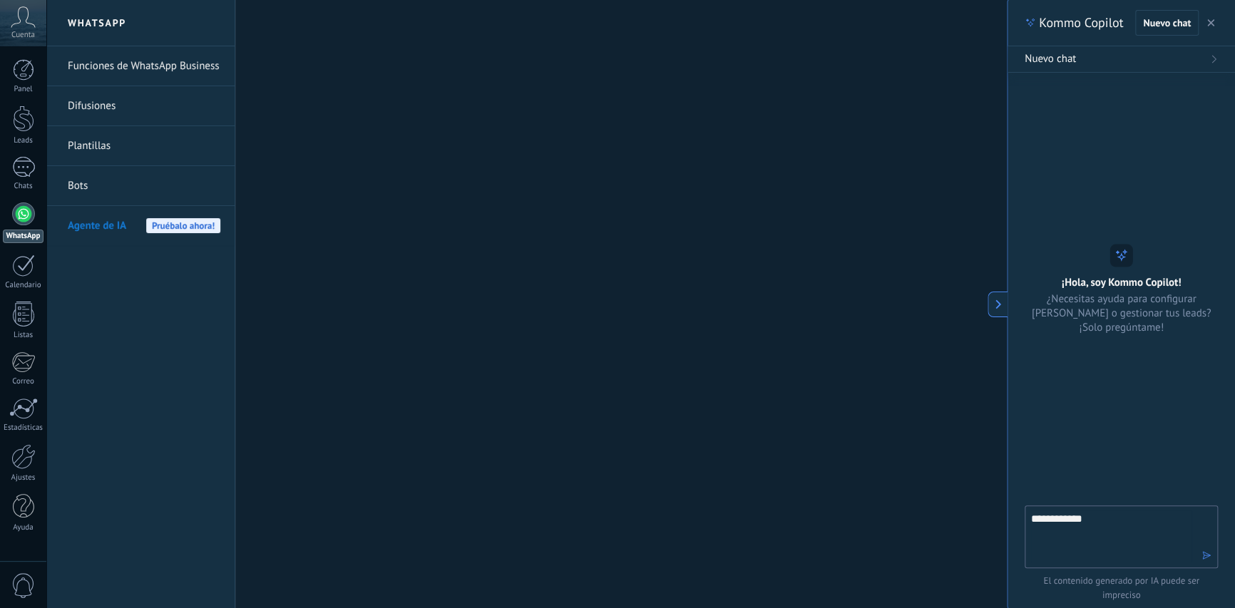
type textarea "**********"
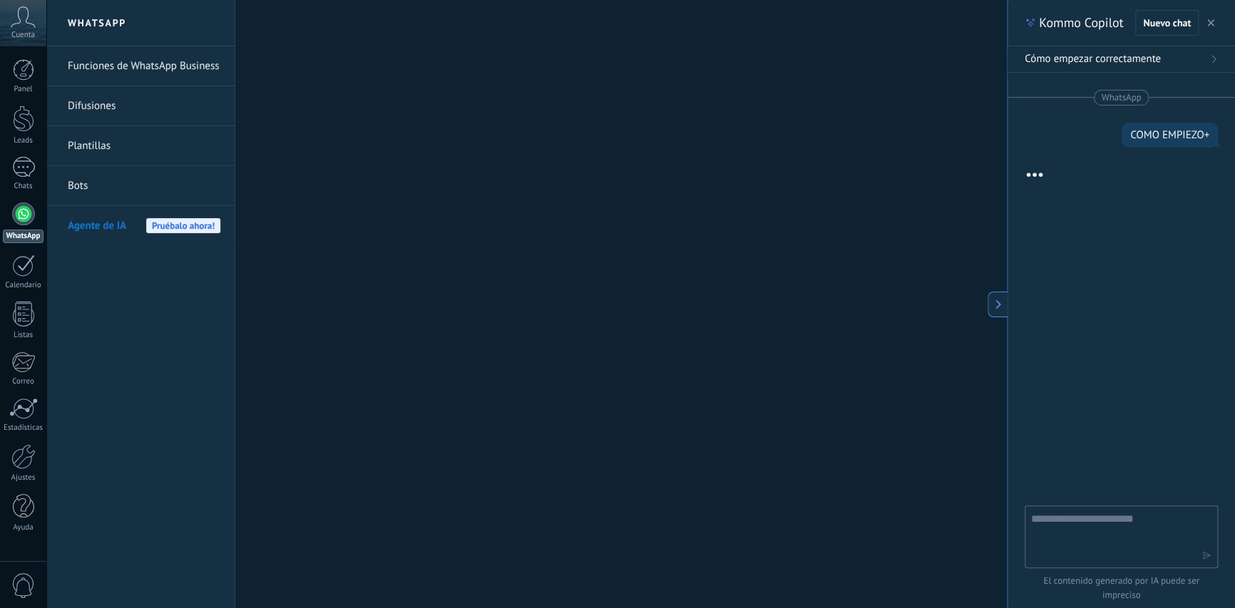
click at [1210, 61] on icon at bounding box center [1213, 59] width 9 height 9
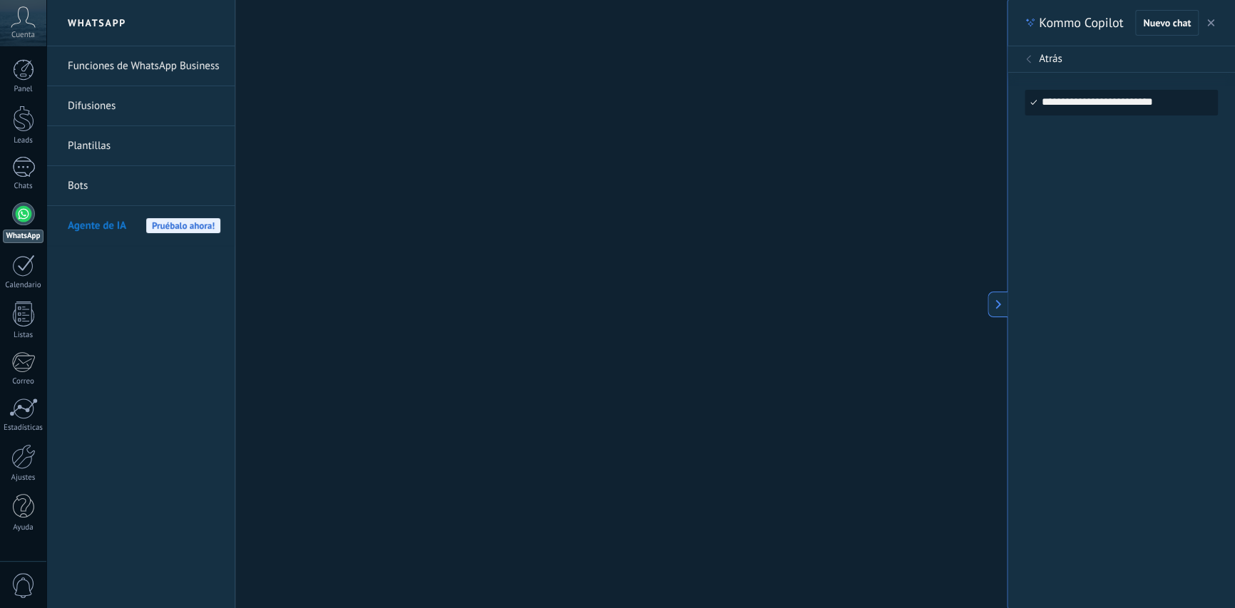
click at [1028, 58] on icon at bounding box center [1028, 59] width 9 height 9
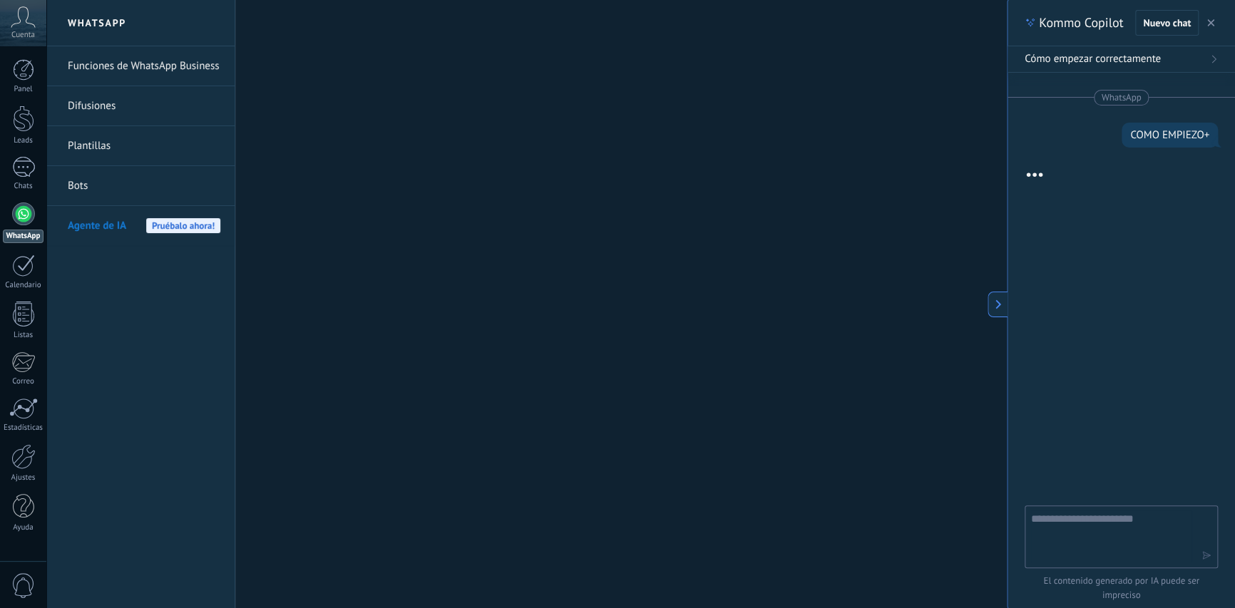
click at [1093, 188] on div at bounding box center [1120, 345] width 193 height 321
click at [1133, 582] on span "El contenido generado por IA puede ser impreciso" at bounding box center [1120, 588] width 193 height 29
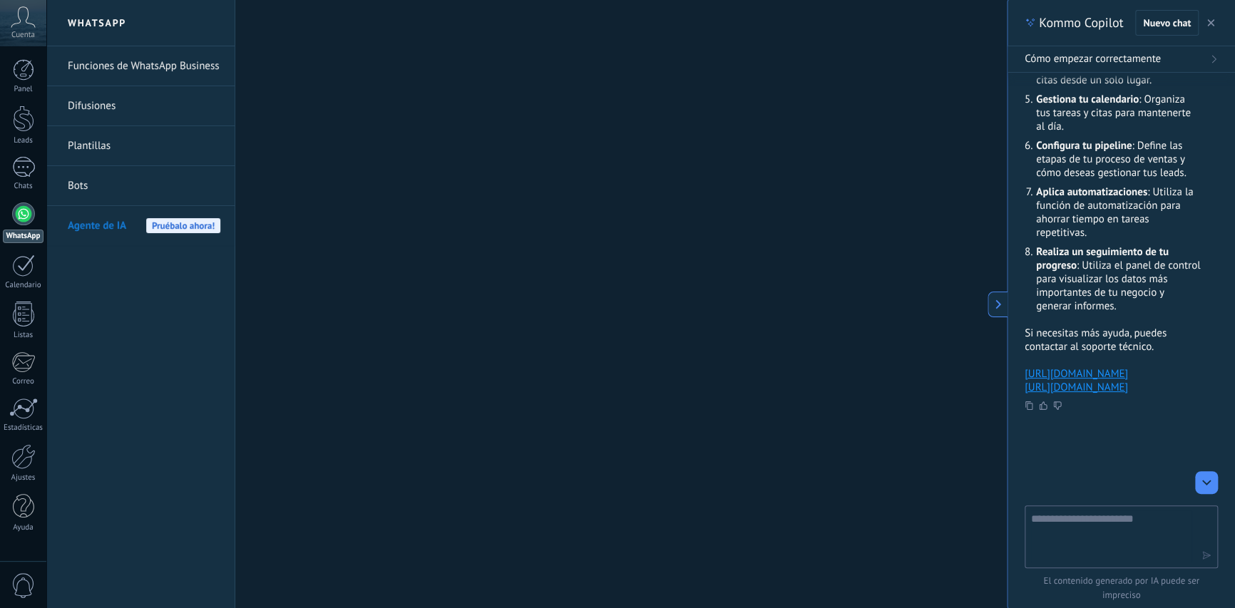
scroll to position [478, 0]
click at [1089, 515] on textarea at bounding box center [1111, 535] width 160 height 51
type textarea "**********"
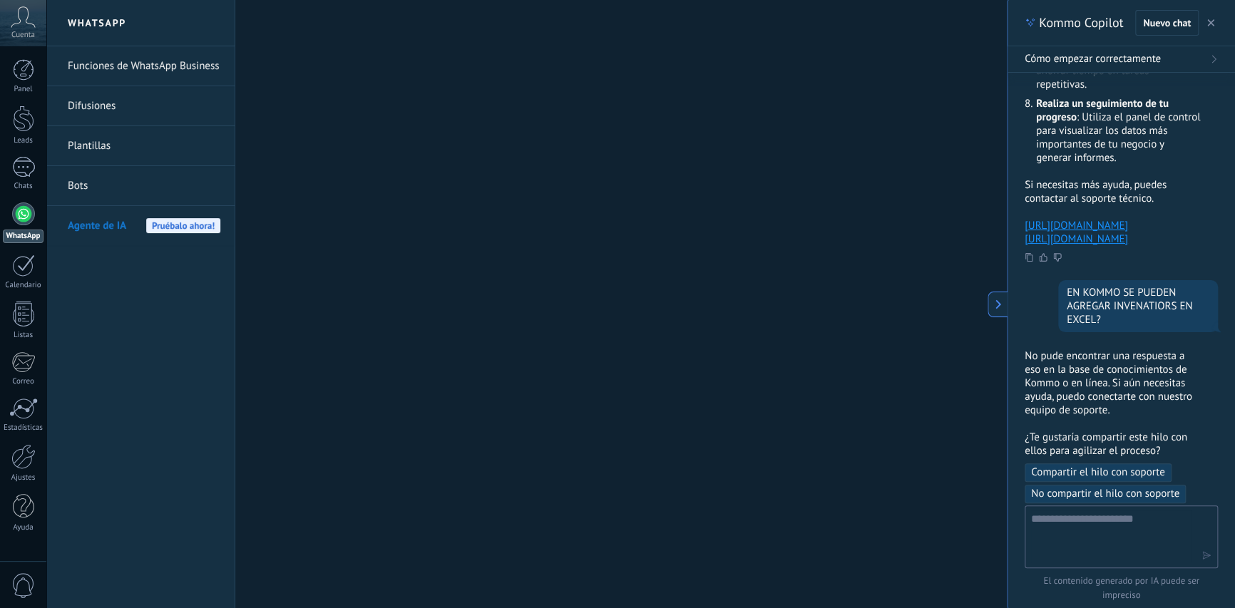
scroll to position [745, 0]
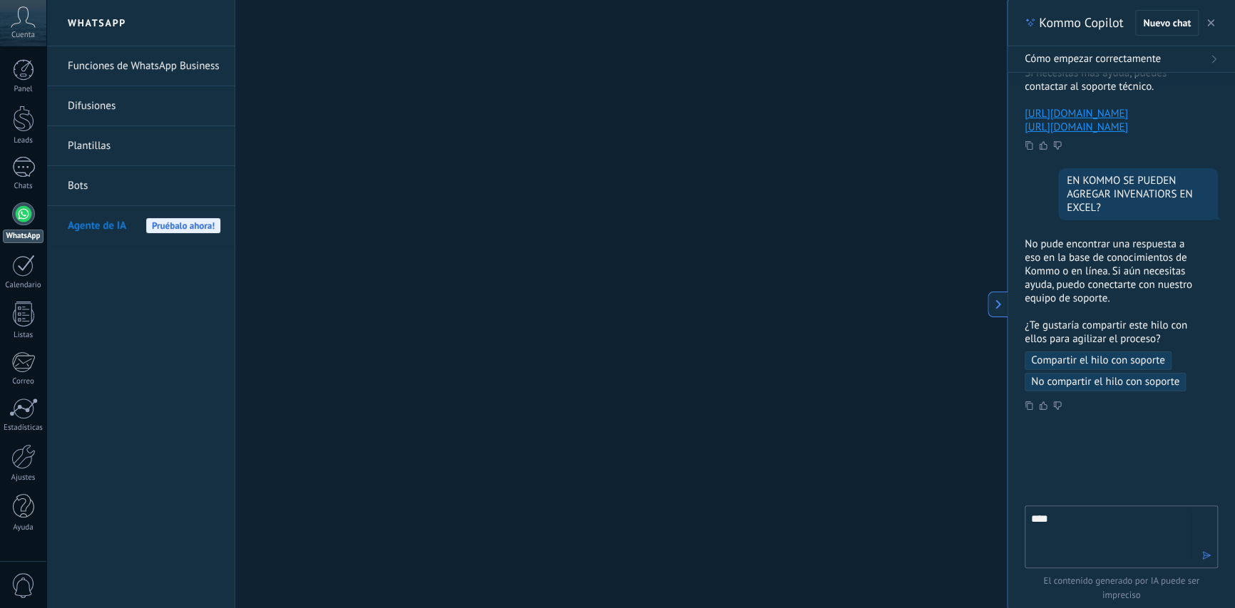
type textarea "*****"
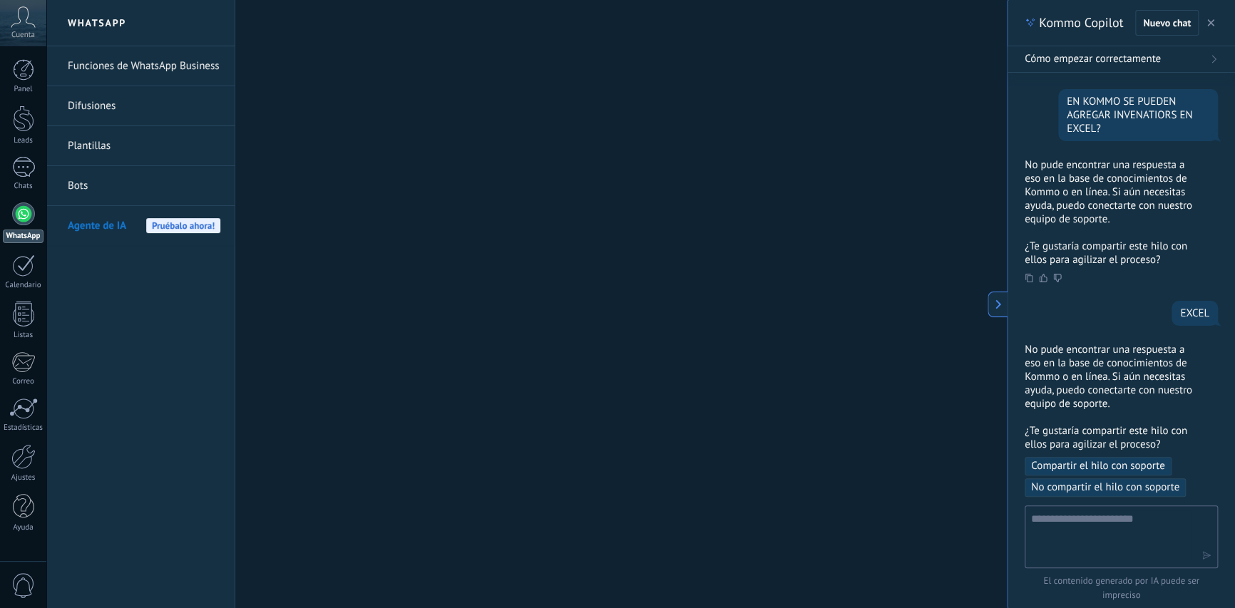
scroll to position [935, 0]
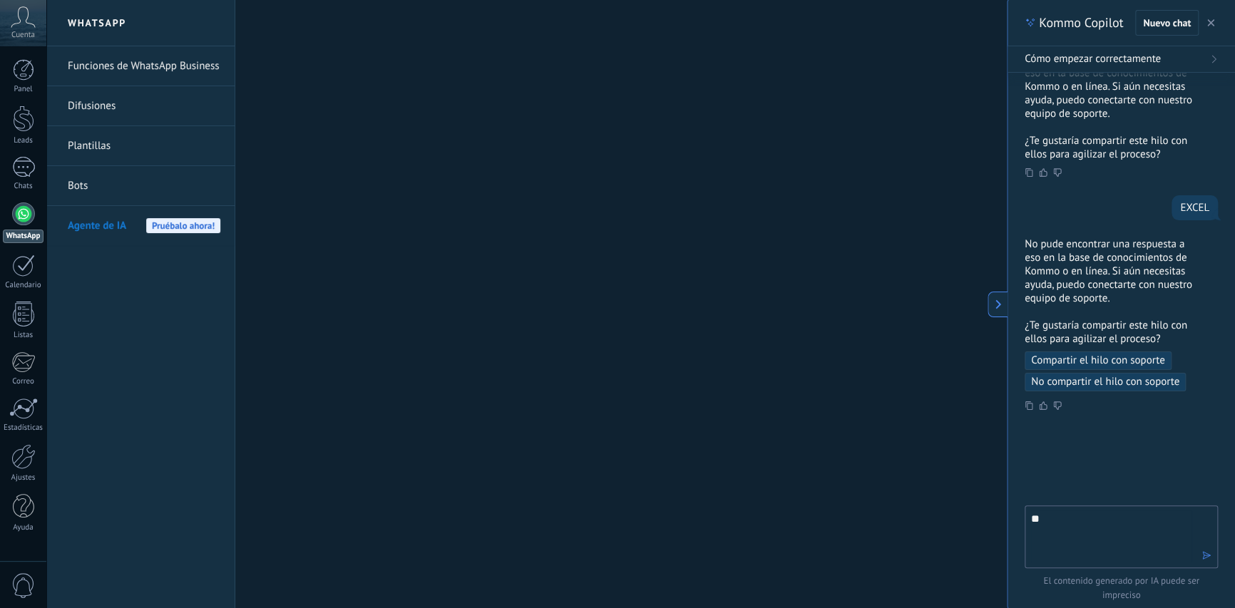
type textarea "***"
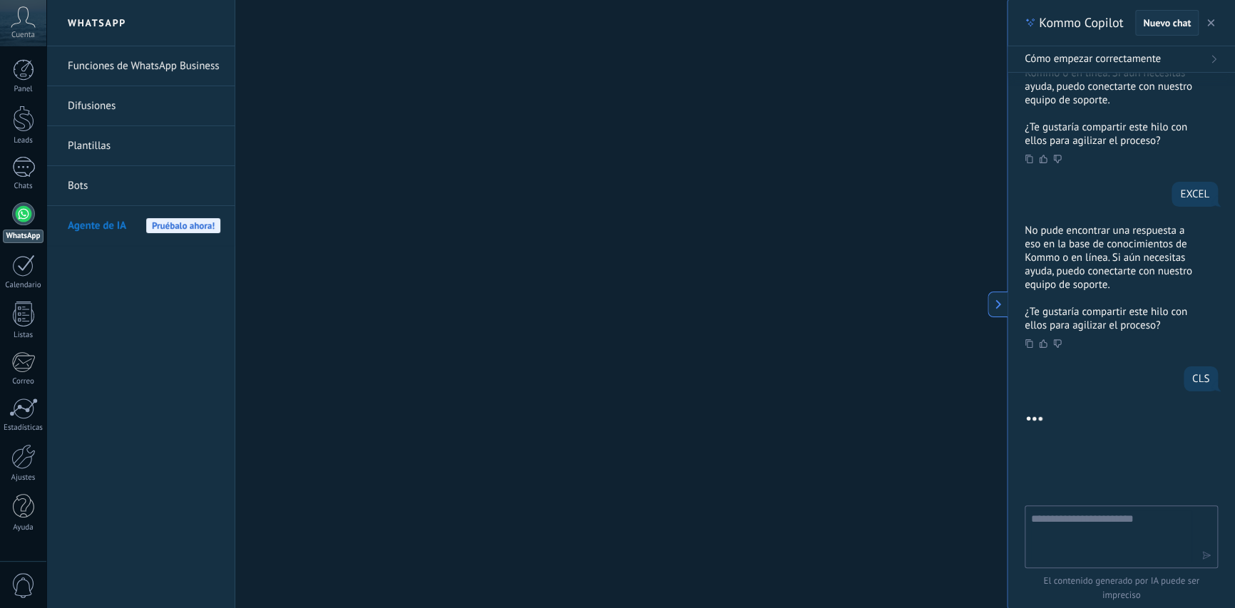
scroll to position [1038, 0]
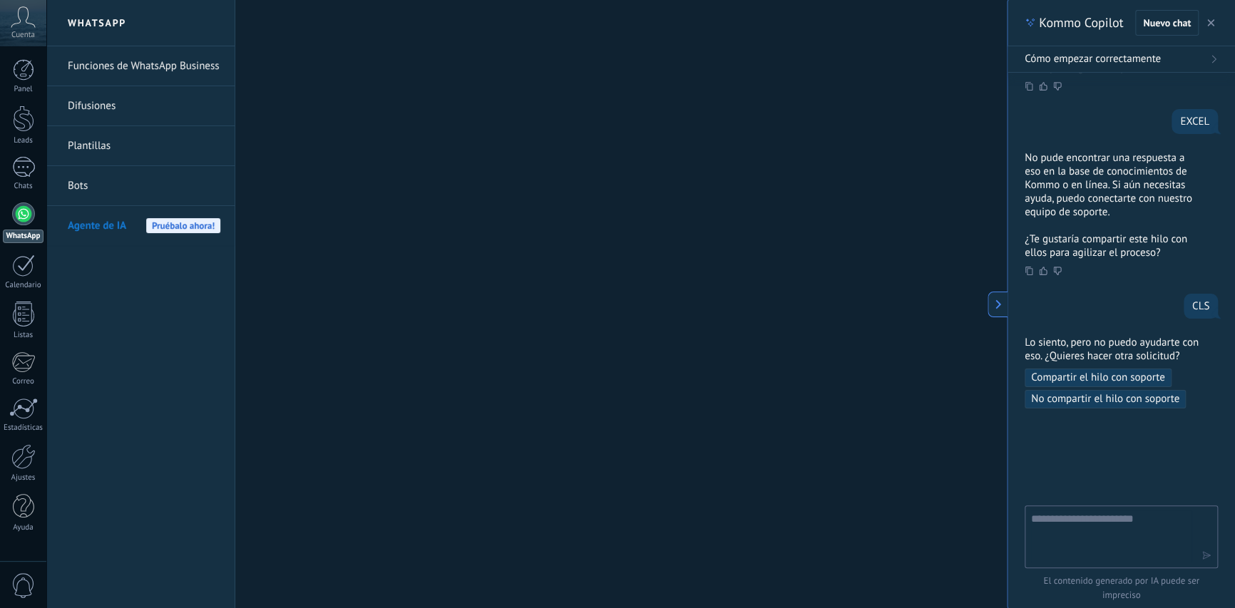
click at [1208, 20] on icon "button" at bounding box center [1210, 22] width 7 height 7
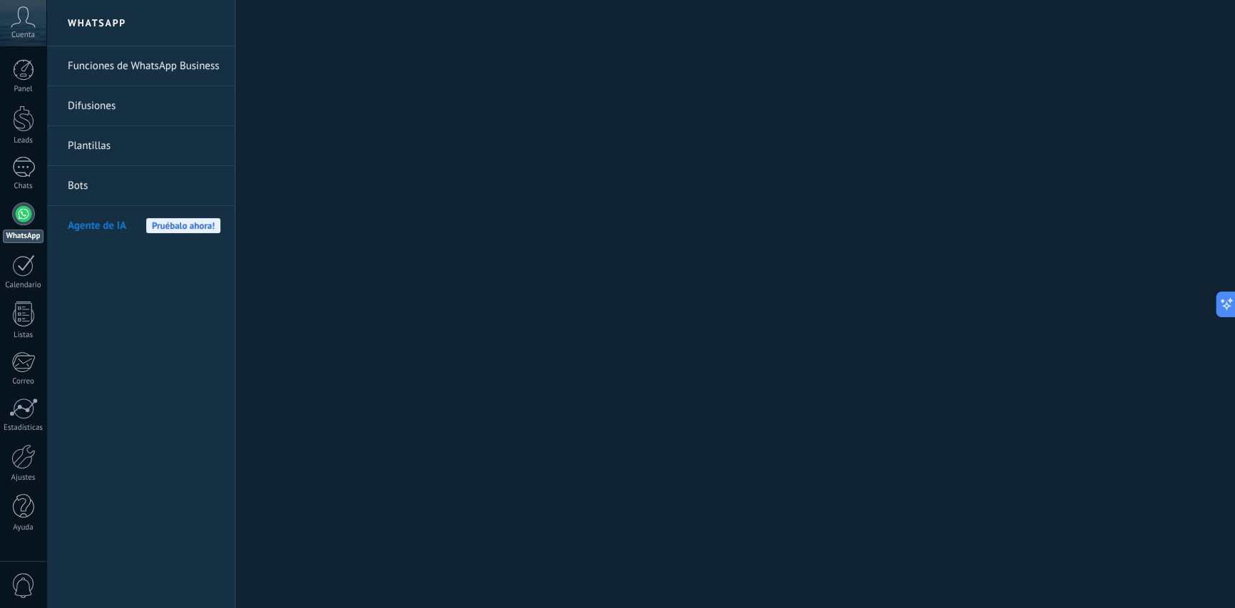
click at [93, 176] on link "Bots" at bounding box center [144, 186] width 153 height 40
click at [78, 184] on link "Bots" at bounding box center [144, 186] width 153 height 40
click at [69, 142] on link "Plantillas" at bounding box center [144, 146] width 153 height 40
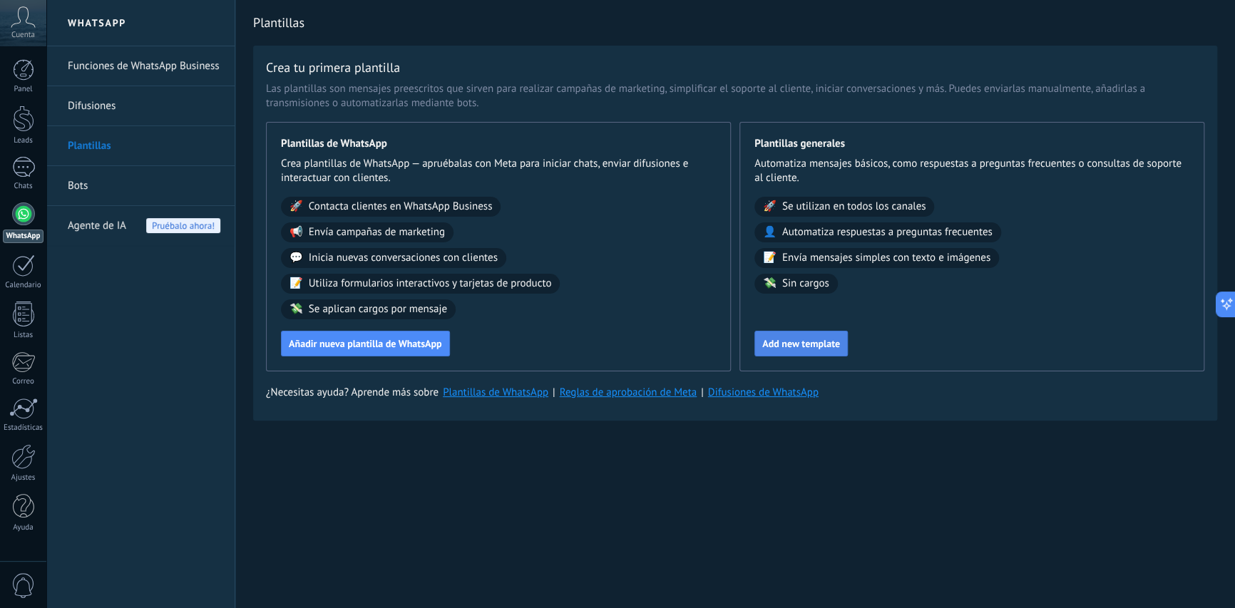
click at [784, 340] on span "Add new template" at bounding box center [801, 344] width 78 height 10
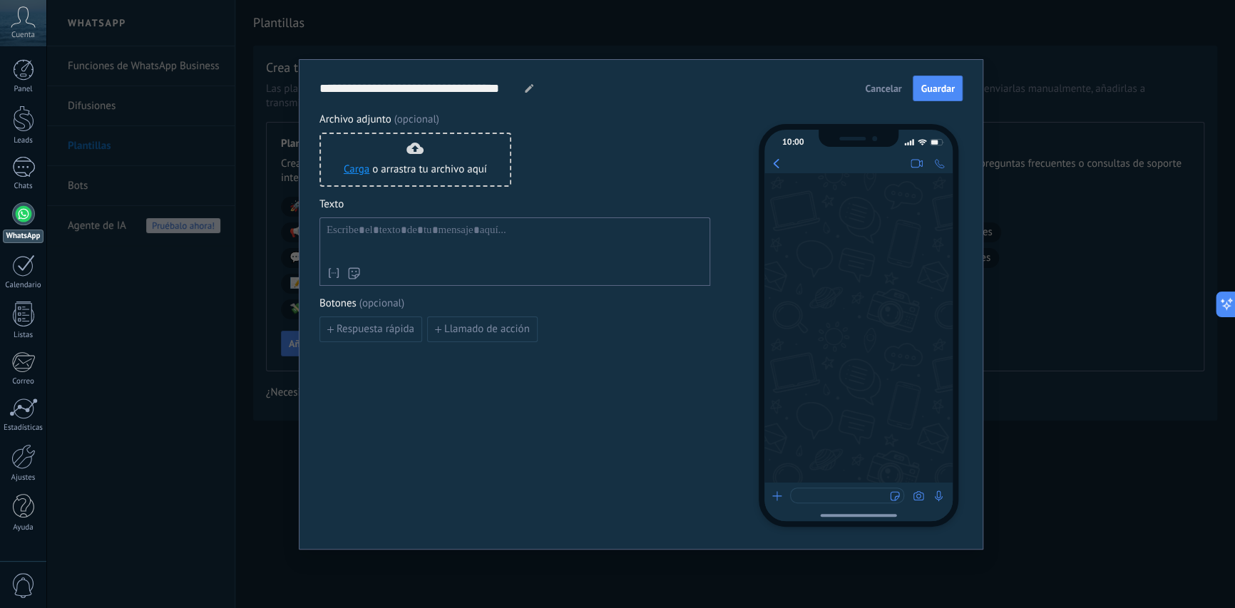
click at [881, 89] on span "Cancelar" at bounding box center [883, 88] width 36 height 10
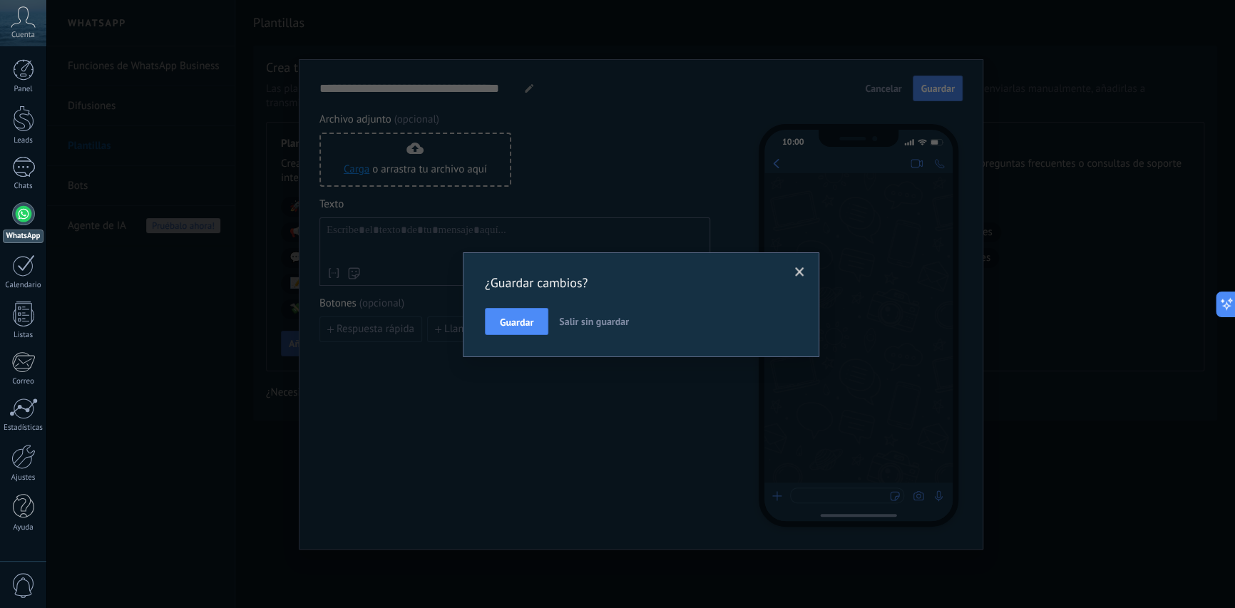
click at [582, 324] on span "Salir sin guardar" at bounding box center [594, 321] width 70 height 13
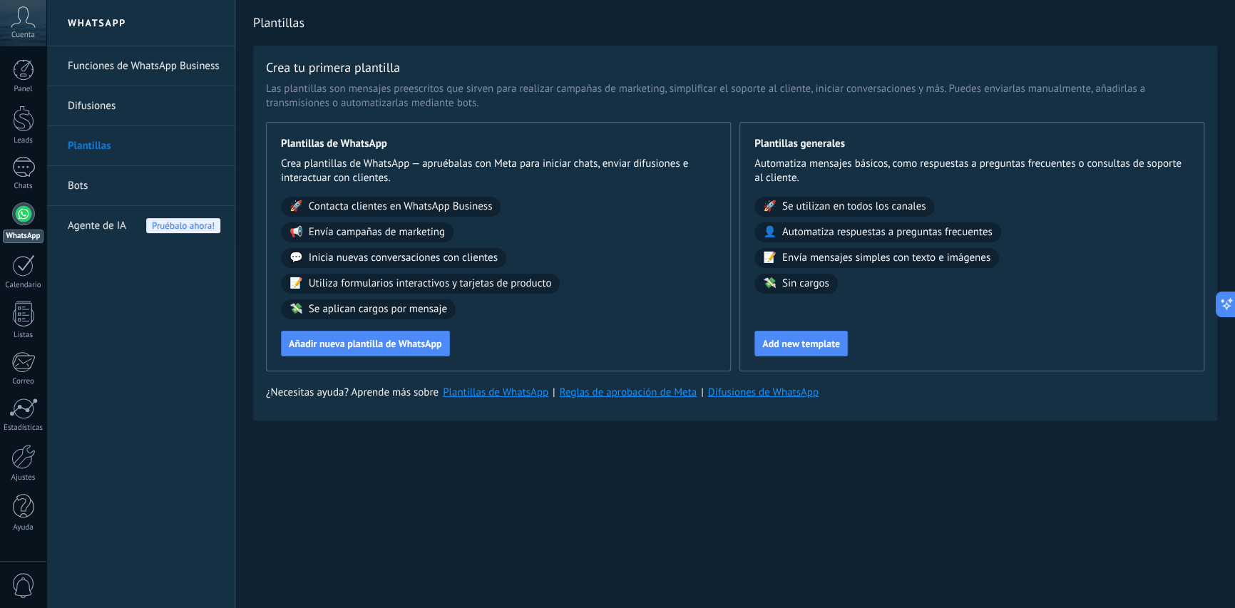
click at [116, 228] on span "Agente de IA" at bounding box center [97, 226] width 58 height 40
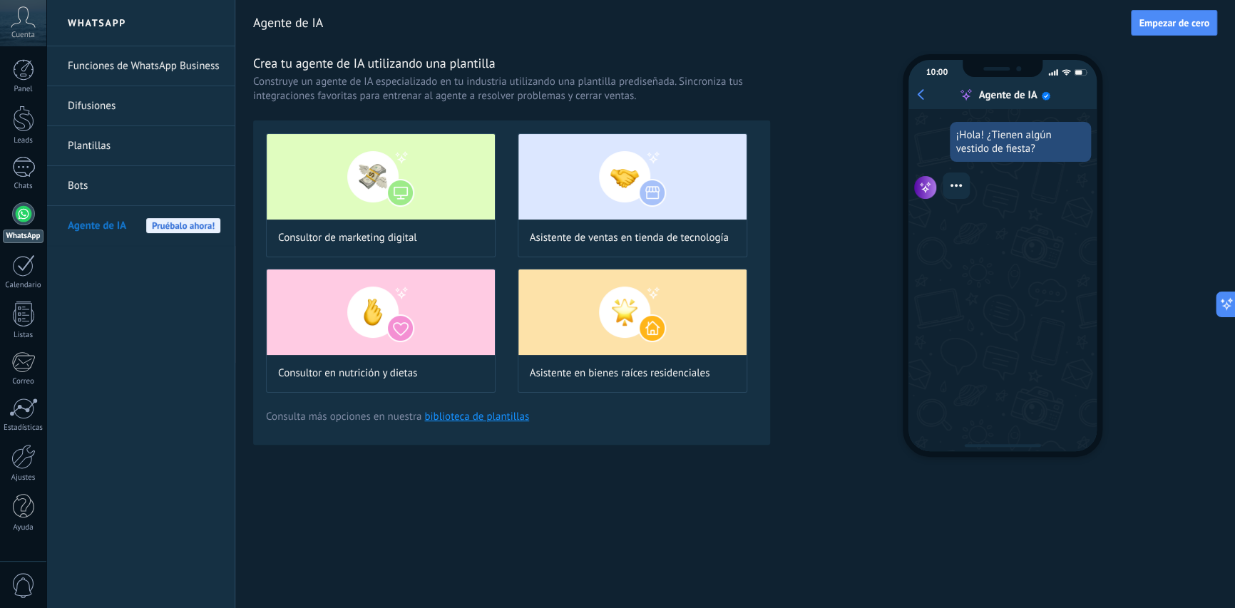
click at [101, 184] on link "Bots" at bounding box center [144, 186] width 153 height 40
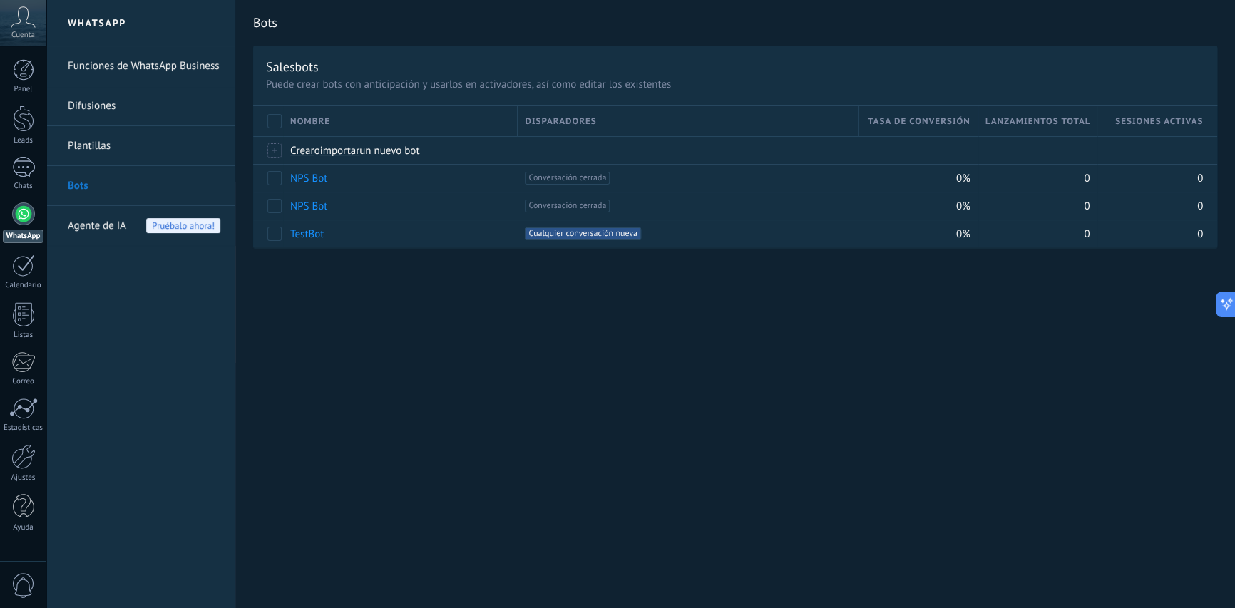
click at [425, 297] on div "Bots Salesbots Puede crear bots con anticipación y usarlos en activadores, así …" at bounding box center [735, 304] width 1000 height 608
click at [117, 108] on link "Difusiones" at bounding box center [144, 106] width 153 height 40
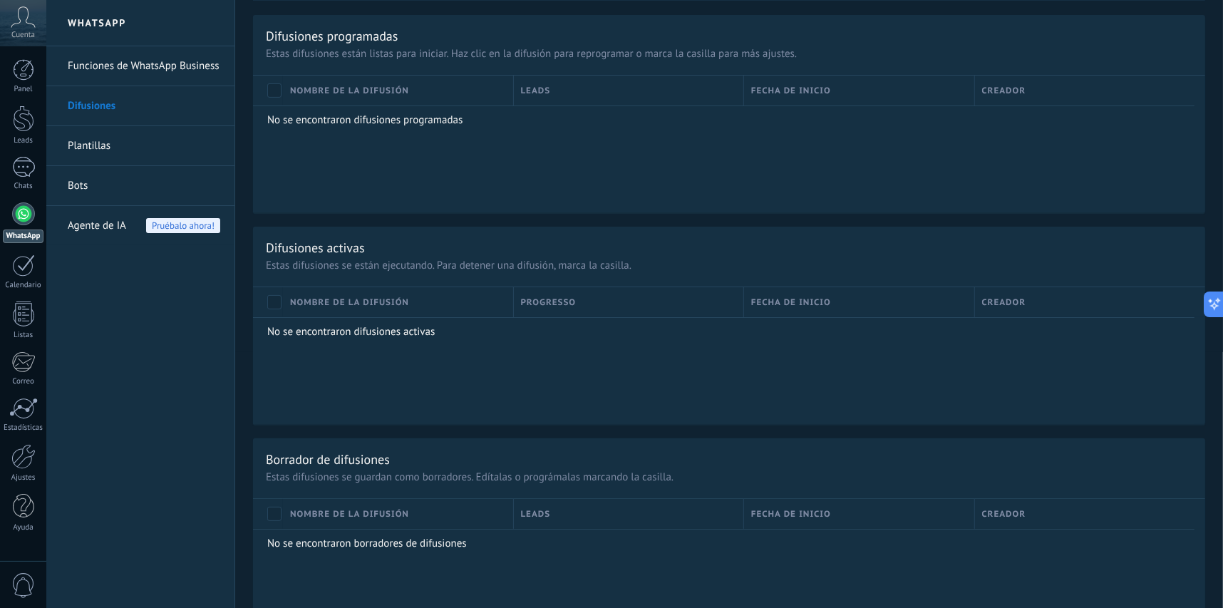
scroll to position [227, 0]
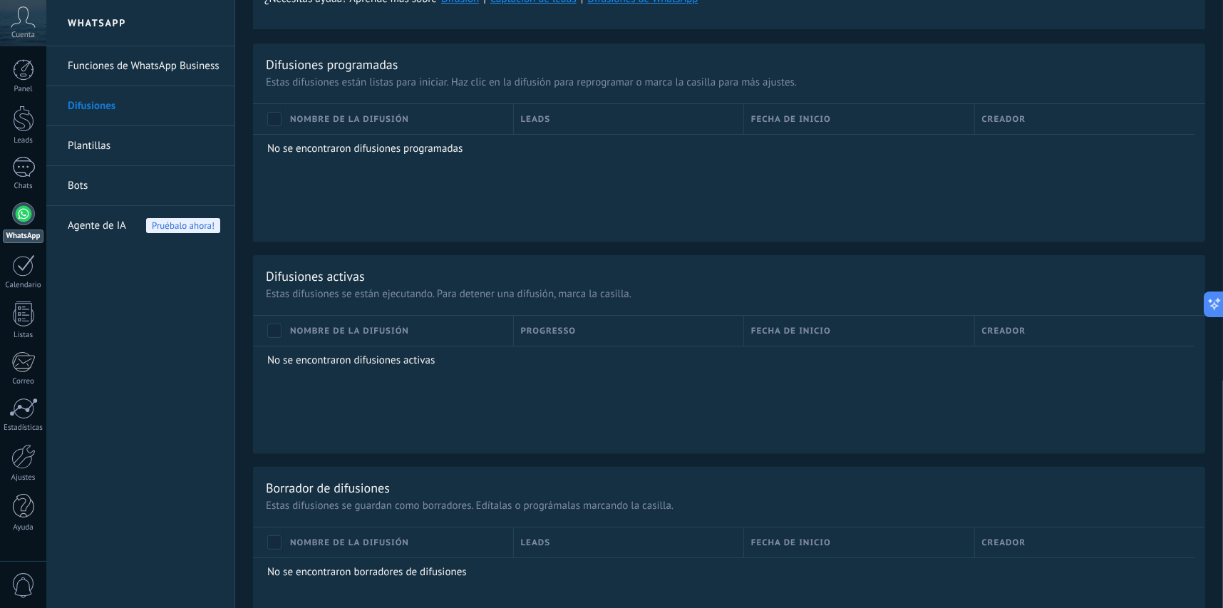
click at [86, 66] on link "Funciones de WhatsApp Business" at bounding box center [144, 66] width 153 height 40
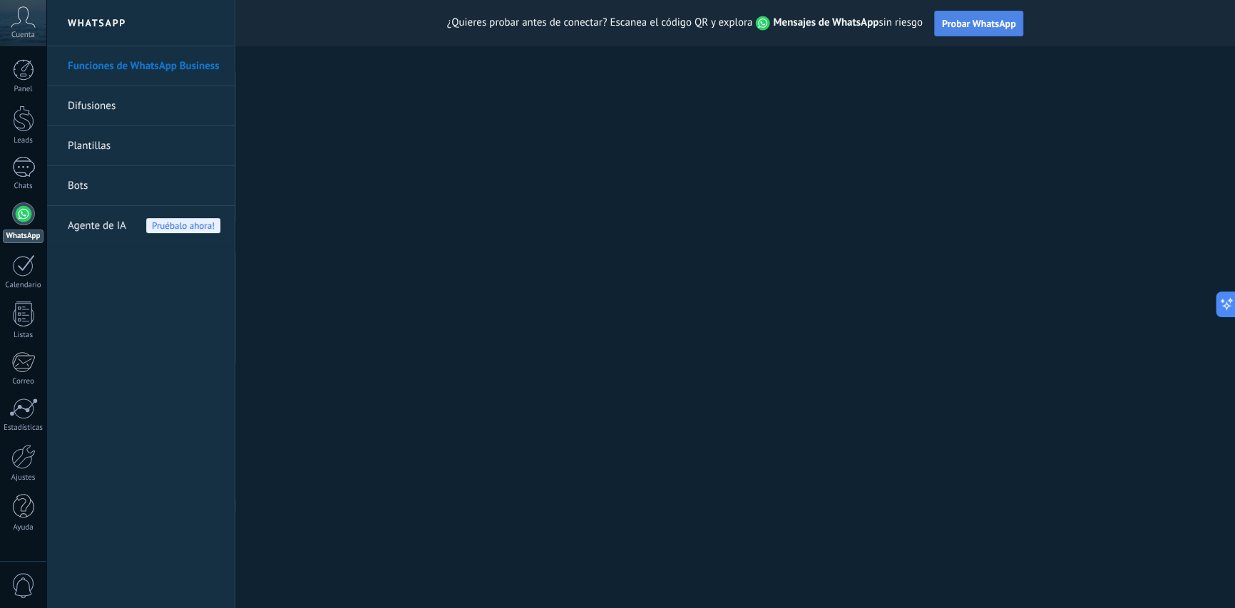
click at [957, 17] on span "Probar WhatsApp" at bounding box center [979, 23] width 74 height 13
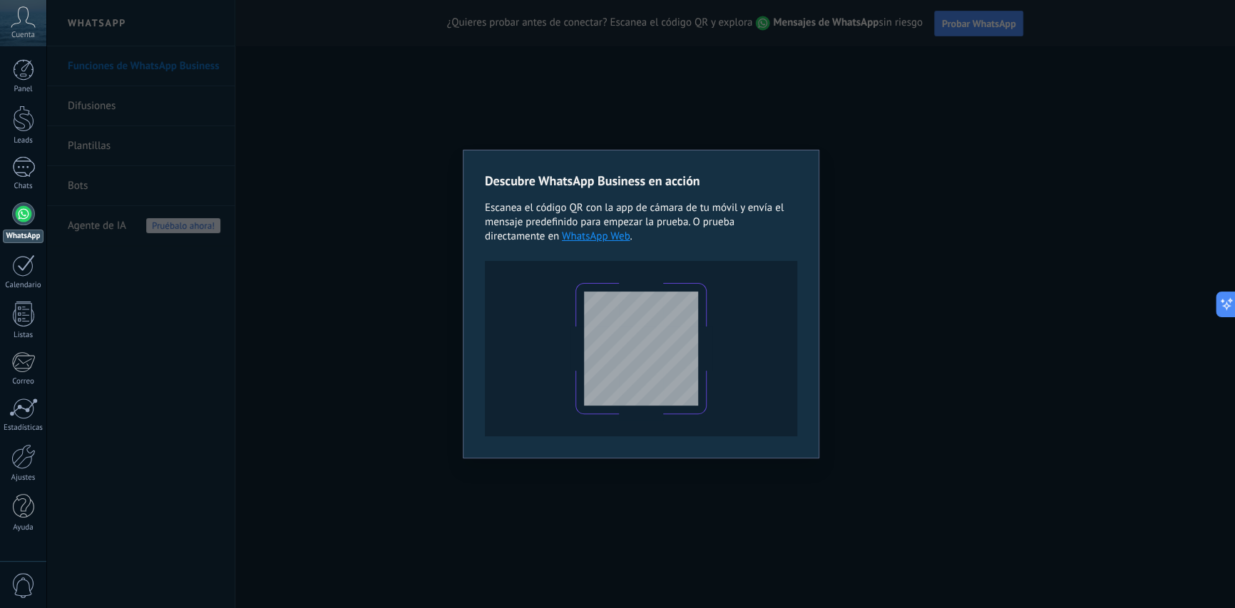
click at [893, 131] on div "Descubre WhatsApp Business en acción Escanea el código QR con la app de cámara …" at bounding box center [640, 304] width 1188 height 608
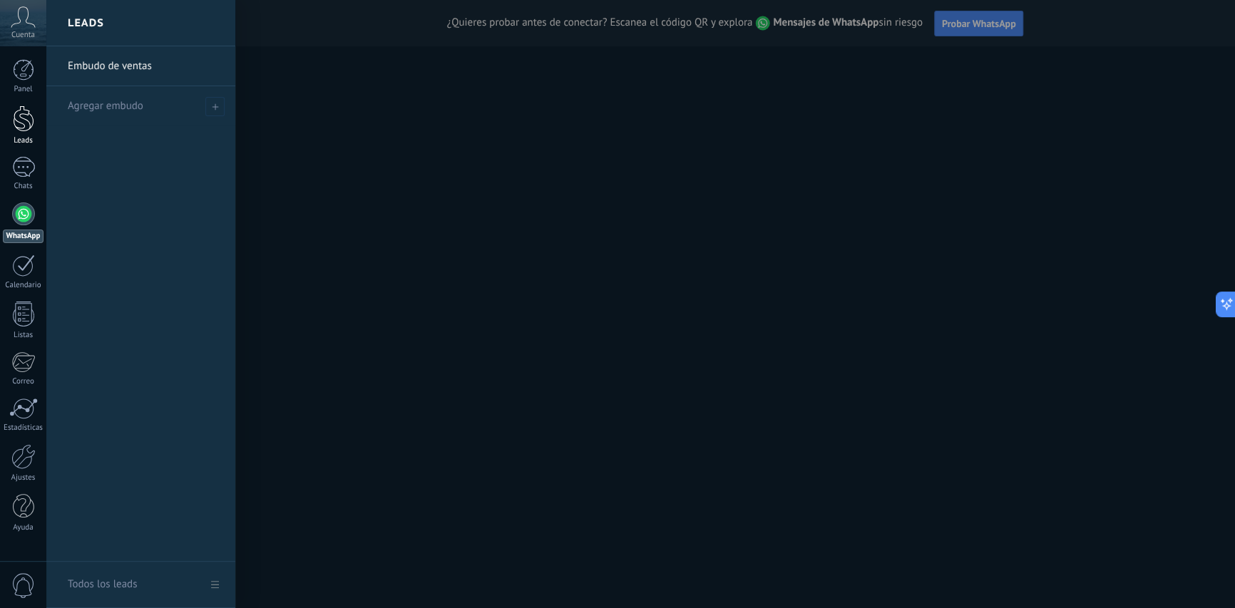
click at [20, 113] on div at bounding box center [23, 119] width 21 height 26
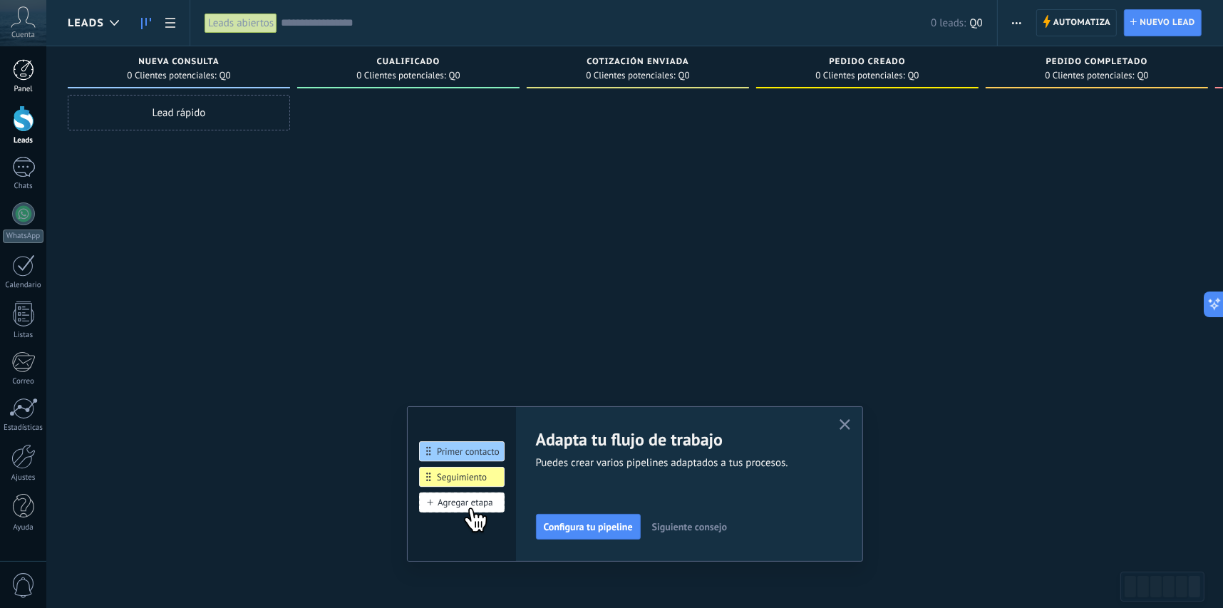
click at [14, 62] on div at bounding box center [23, 69] width 21 height 21
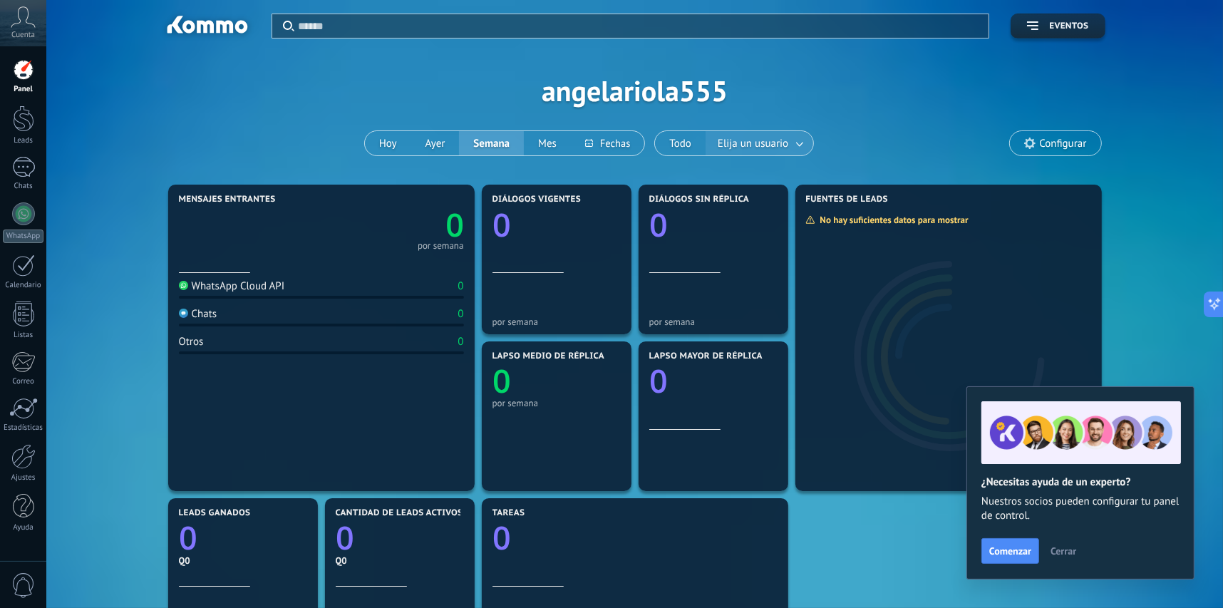
click at [766, 142] on span "Elija un usuario" at bounding box center [753, 143] width 76 height 19
click at [669, 140] on button "Todo" at bounding box center [681, 143] width 51 height 24
click at [545, 141] on button "Mes" at bounding box center [547, 143] width 47 height 24
click at [435, 147] on button "Ayer" at bounding box center [435, 143] width 48 height 24
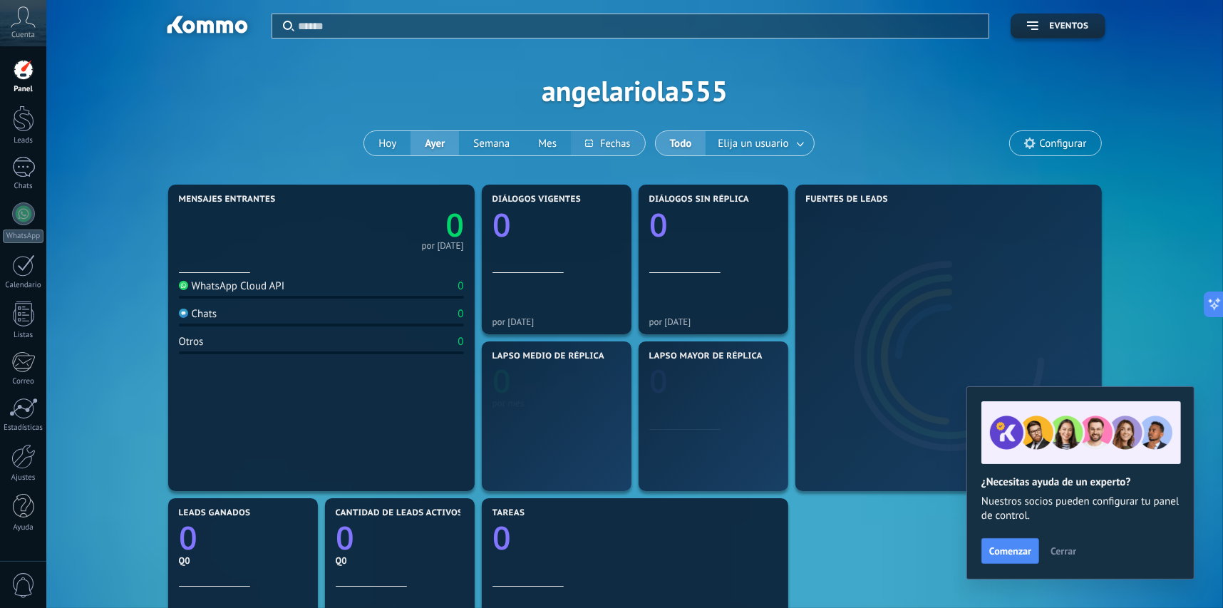
click at [597, 141] on button at bounding box center [607, 143] width 73 height 24
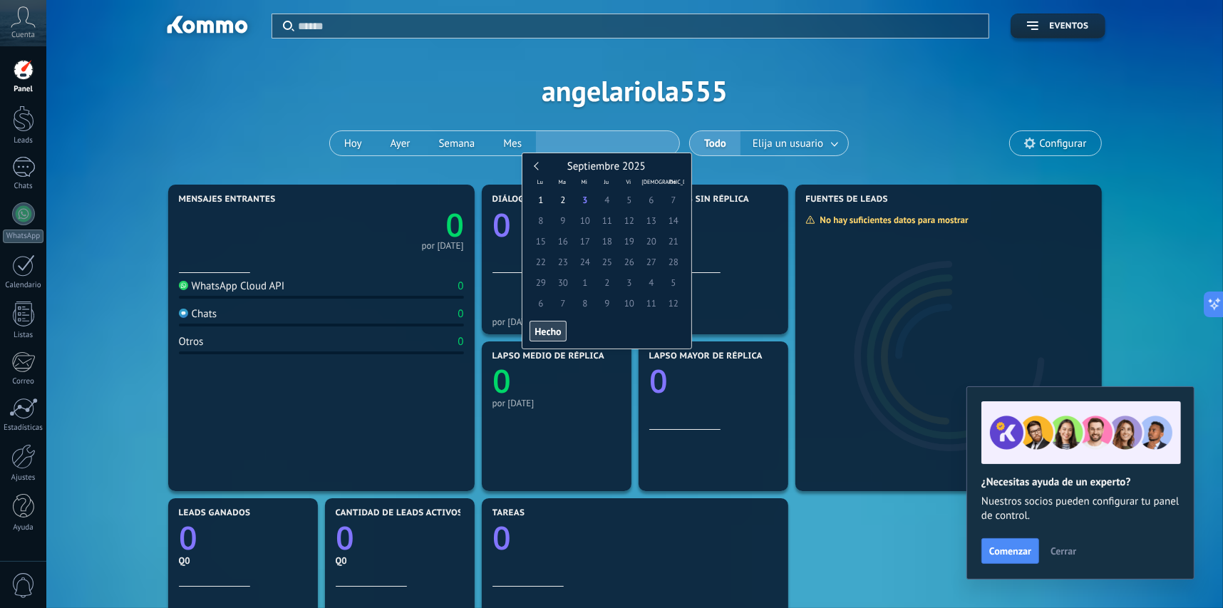
click at [615, 226] on span "11" at bounding box center [607, 220] width 22 height 21
click at [599, 215] on span "11" at bounding box center [607, 220] width 22 height 21
click at [538, 200] on span "1" at bounding box center [541, 200] width 22 height 21
click at [537, 168] on link at bounding box center [539, 166] width 8 height 8
click at [588, 252] on span "20" at bounding box center [585, 262] width 22 height 21
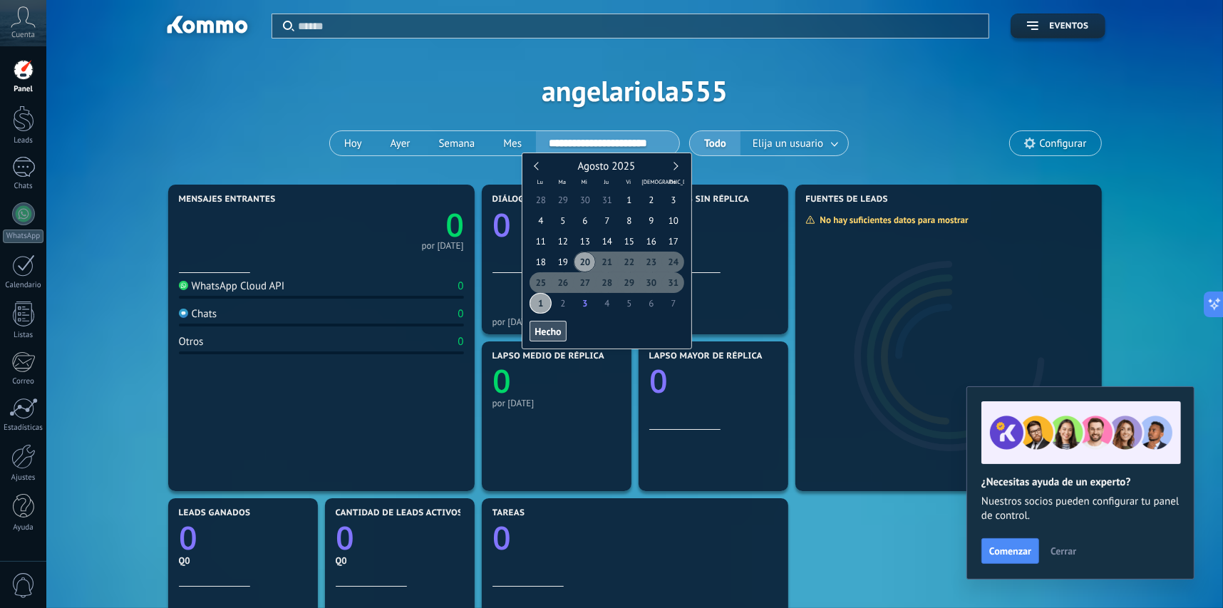
drag, startPoint x: 551, startPoint y: 324, endPoint x: 563, endPoint y: 317, distance: 14.1
click at [553, 324] on button "Hecho" at bounding box center [548, 331] width 36 height 21
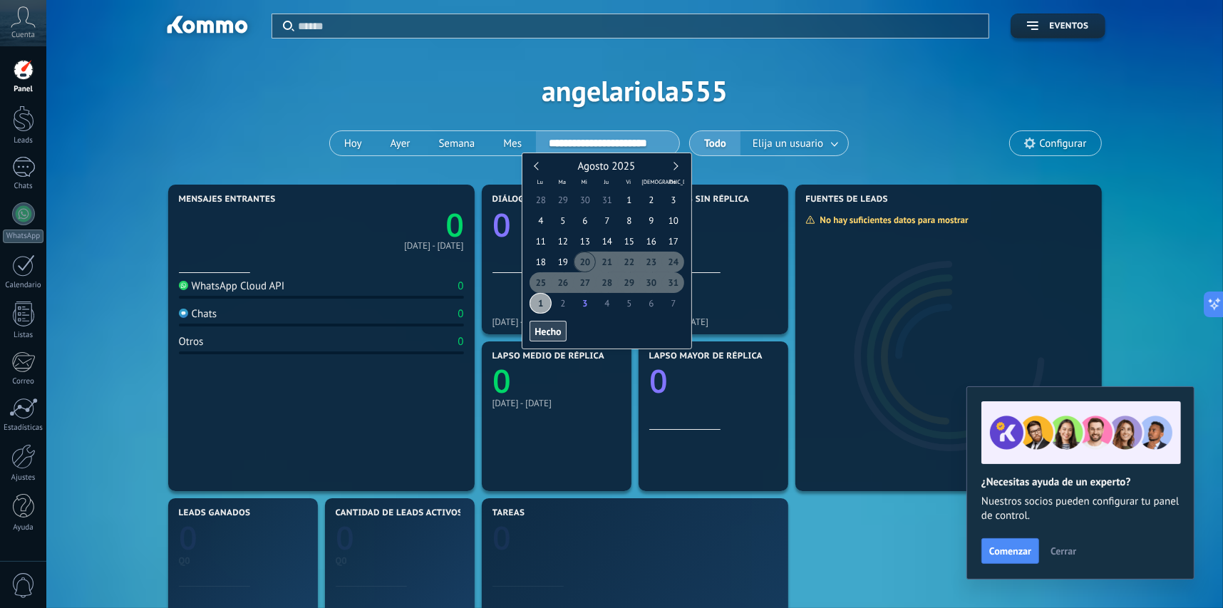
click at [607, 150] on input "**********" at bounding box center [607, 143] width 143 height 21
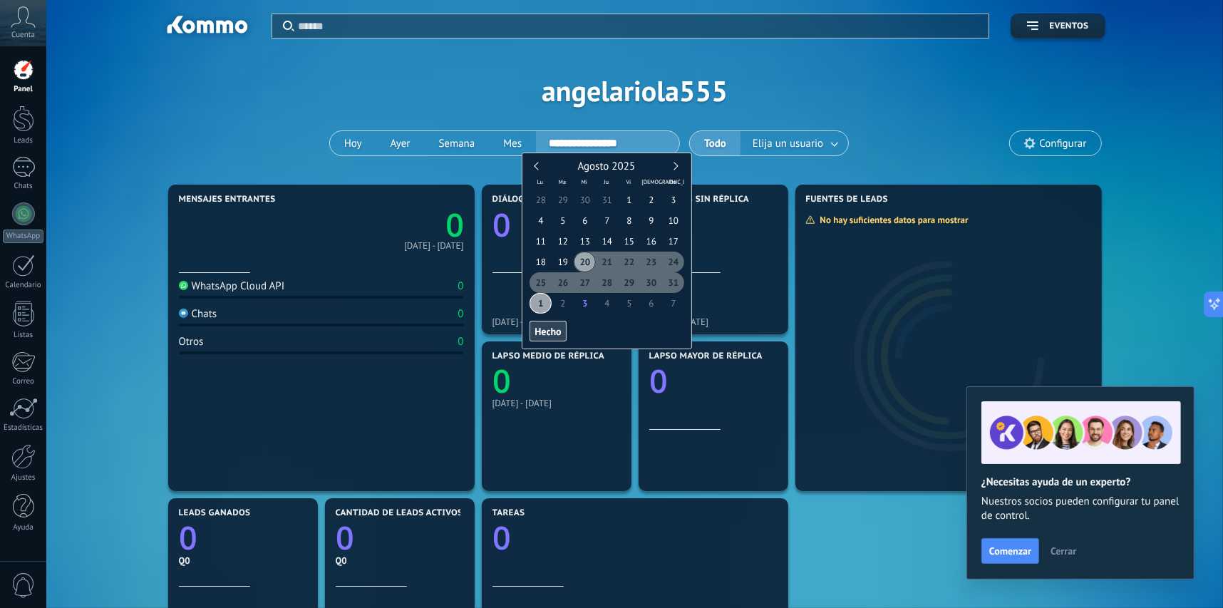
click at [590, 257] on span "20" at bounding box center [585, 262] width 22 height 21
click at [580, 257] on span "20" at bounding box center [585, 262] width 22 height 21
drag, startPoint x: 589, startPoint y: 255, endPoint x: 558, endPoint y: 323, distance: 75.0
click at [558, 323] on button "Hecho" at bounding box center [548, 331] width 36 height 21
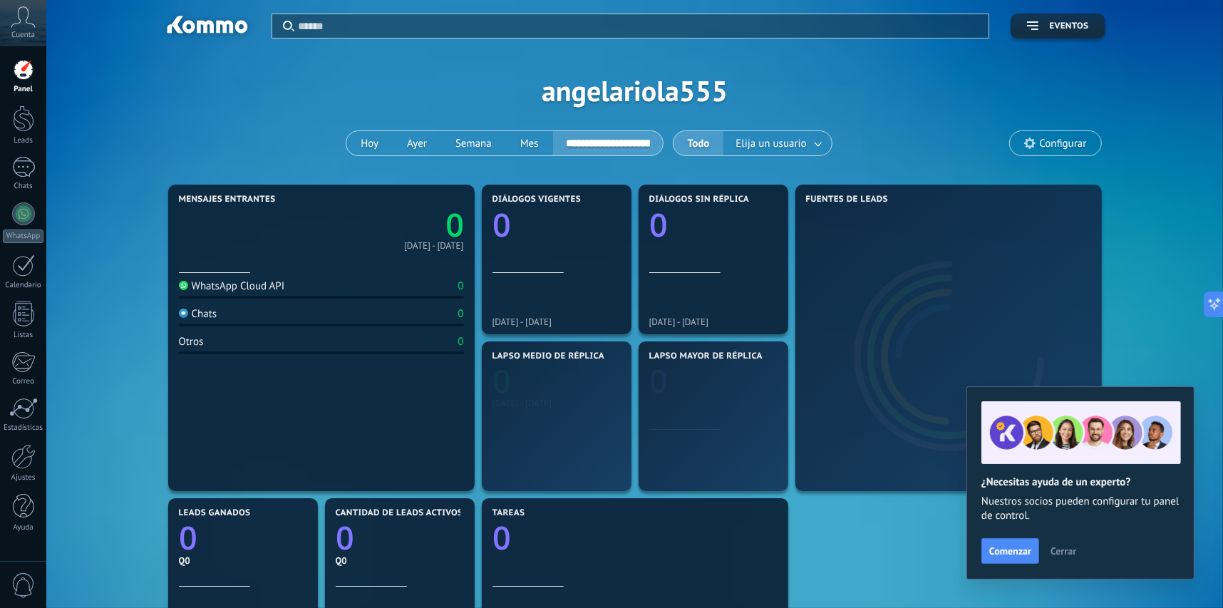
click at [630, 133] on input "**********" at bounding box center [608, 143] width 110 height 21
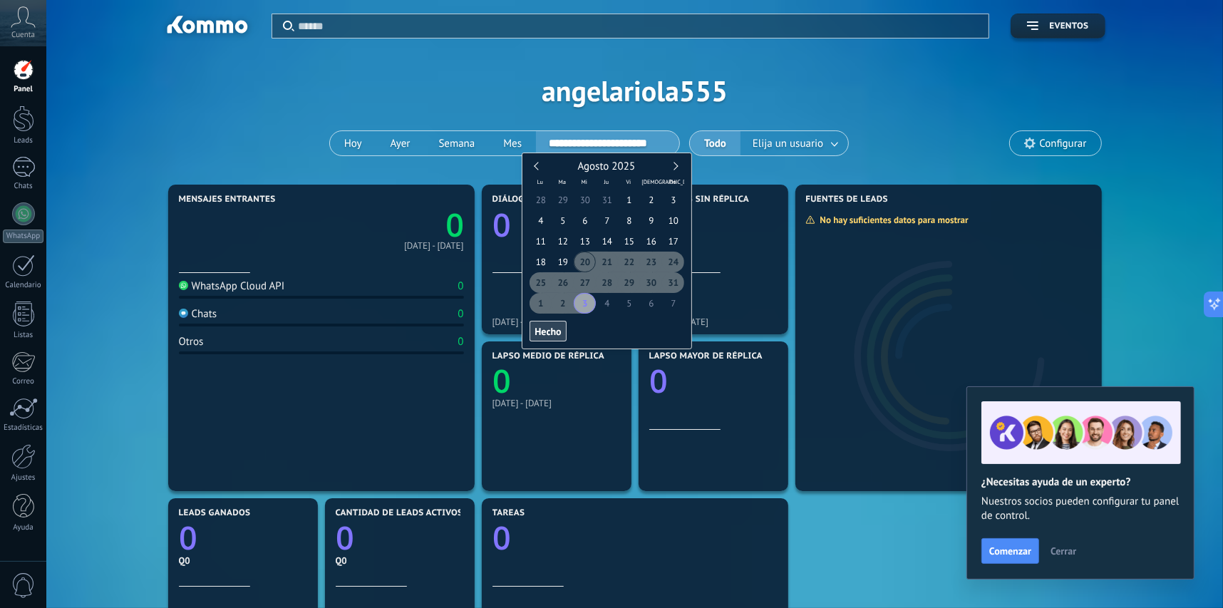
click at [677, 164] on div "Agosto 2025" at bounding box center [607, 166] width 155 height 13
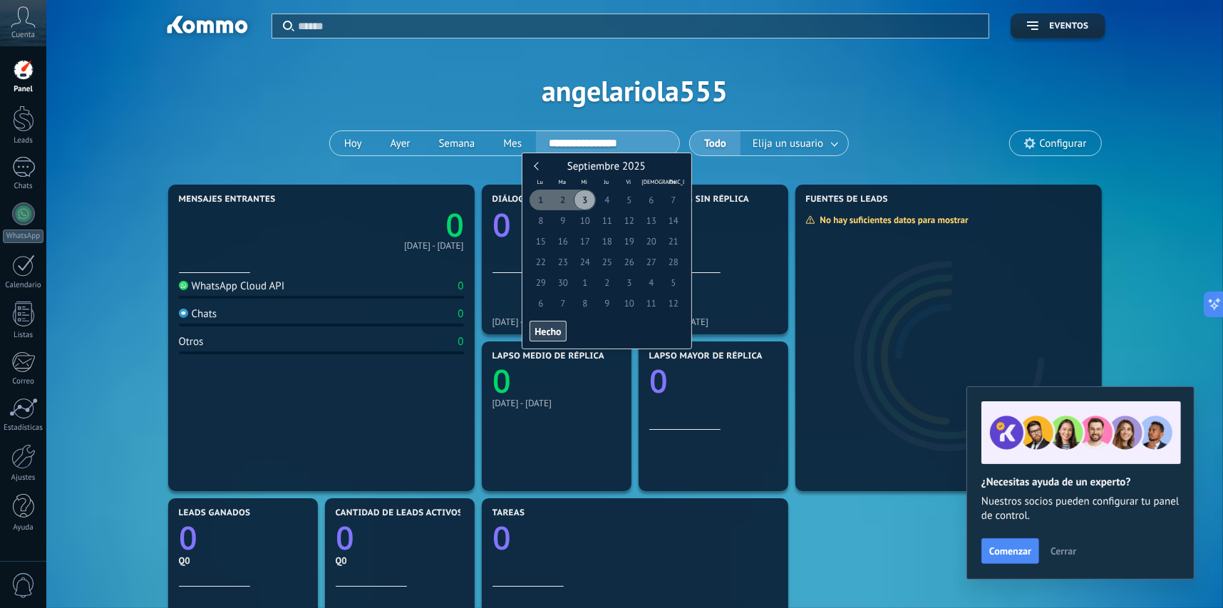
click at [585, 197] on span "3" at bounding box center [585, 200] width 22 height 21
click at [537, 159] on div "[DATE] Lu Ma Mi Ju Vi Sá Do 1 2 3 4 5 6 7 8 9 10 11 12 13 14 15 16 17 18 19 20 …" at bounding box center [607, 251] width 170 height 197
click at [535, 163] on div "Septiembre 2025" at bounding box center [607, 166] width 155 height 13
click at [535, 160] on div "Septiembre 2025" at bounding box center [607, 166] width 155 height 13
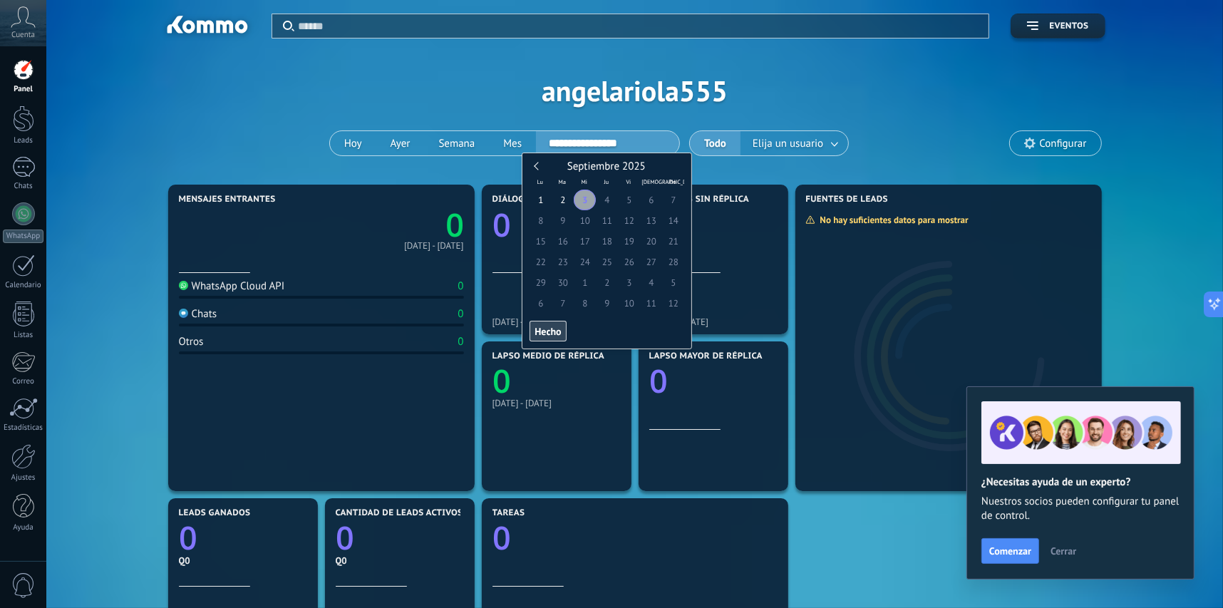
click at [535, 167] on div "Septiembre 2025" at bounding box center [607, 166] width 155 height 13
click at [585, 200] on span "3" at bounding box center [585, 200] width 22 height 21
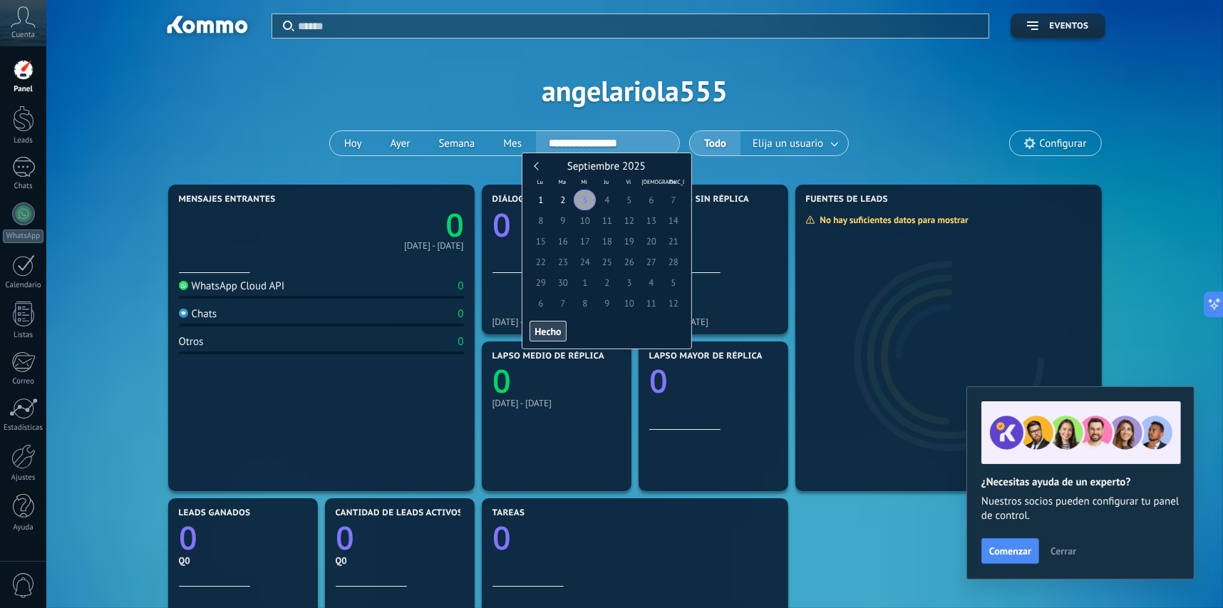
click at [538, 165] on link at bounding box center [539, 166] width 8 height 8
type input "**********"
click at [587, 296] on span "3" at bounding box center [585, 303] width 22 height 21
click at [607, 304] on span "4" at bounding box center [607, 303] width 22 height 21
click at [545, 337] on button "Hecho" at bounding box center [548, 331] width 36 height 21
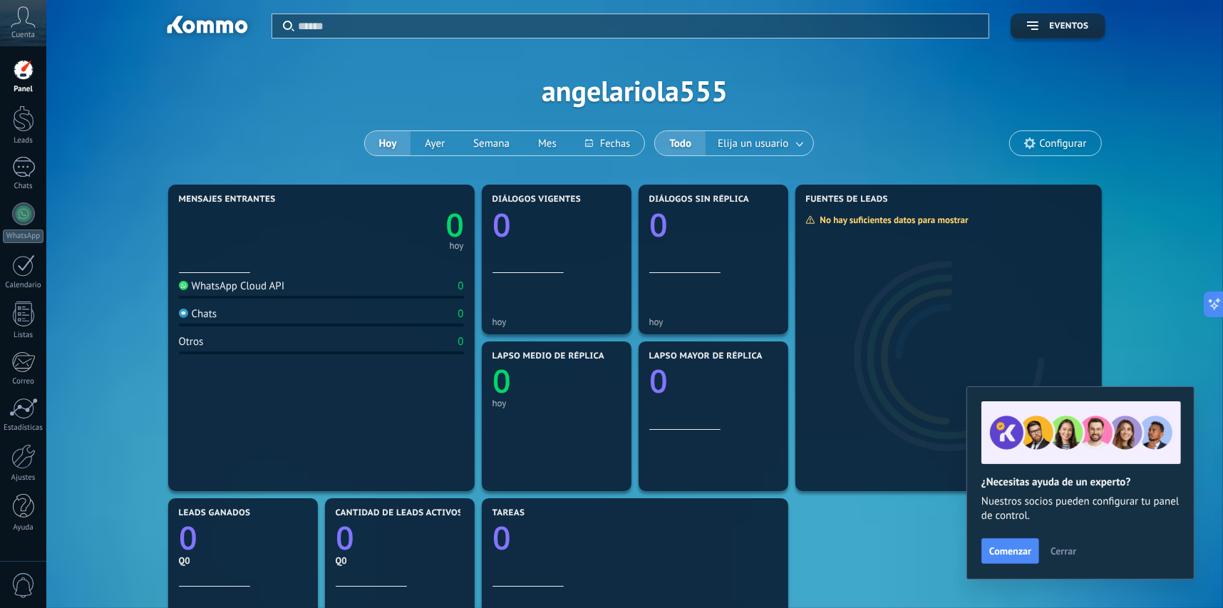
click at [1027, 138] on icon at bounding box center [1029, 143] width 11 height 11
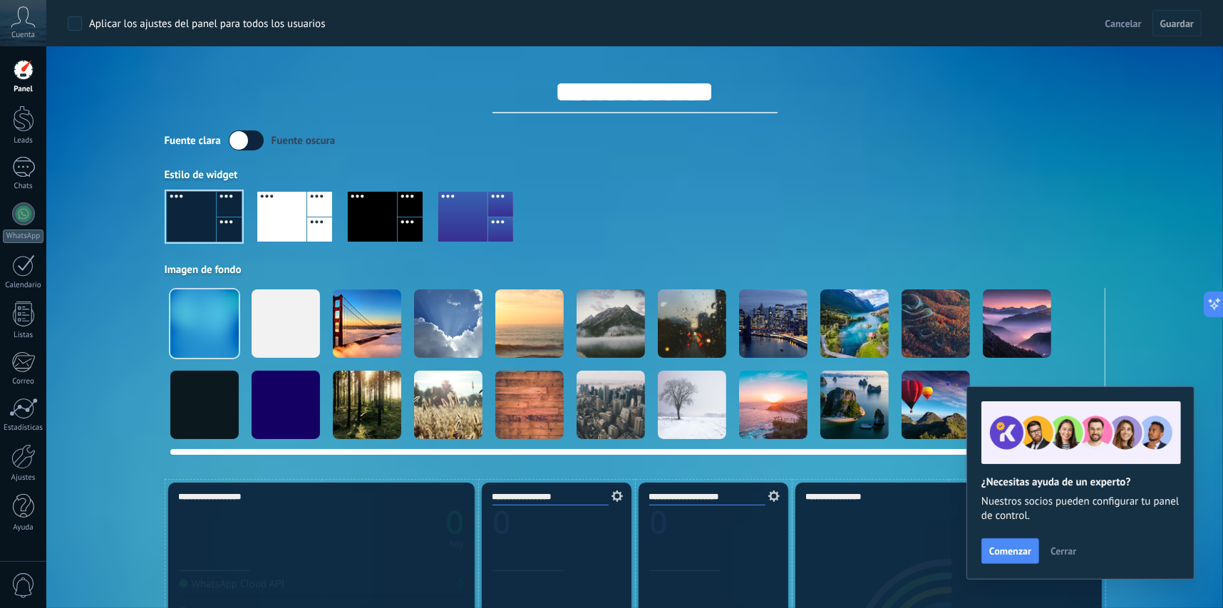
click at [435, 337] on div at bounding box center [448, 323] width 68 height 68
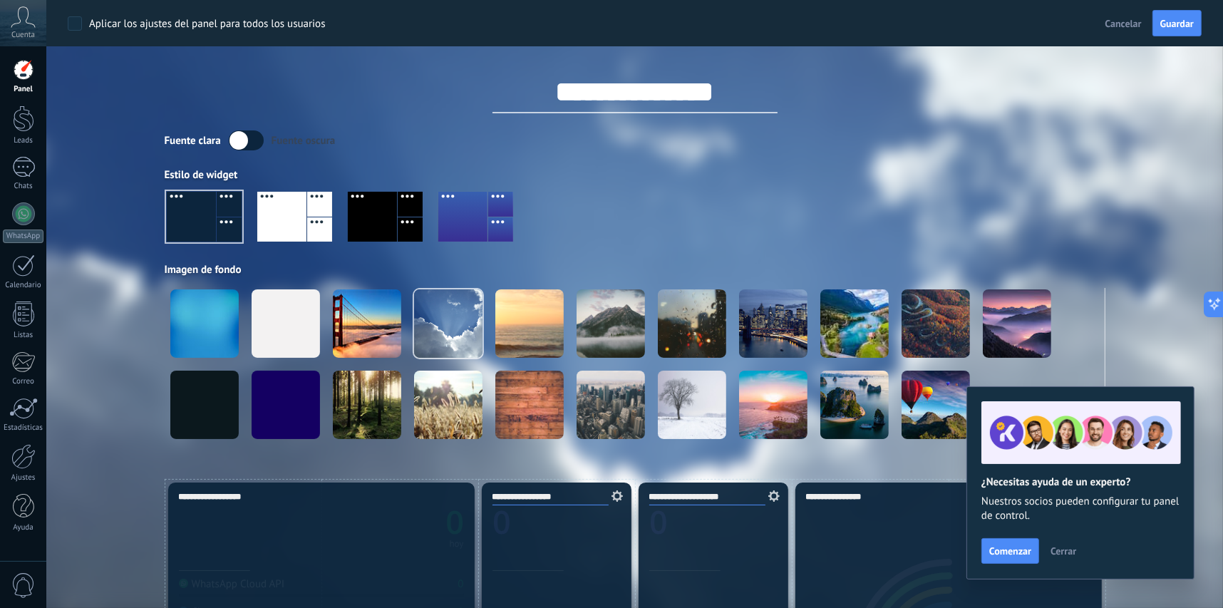
click at [374, 214] on div at bounding box center [372, 217] width 49 height 50
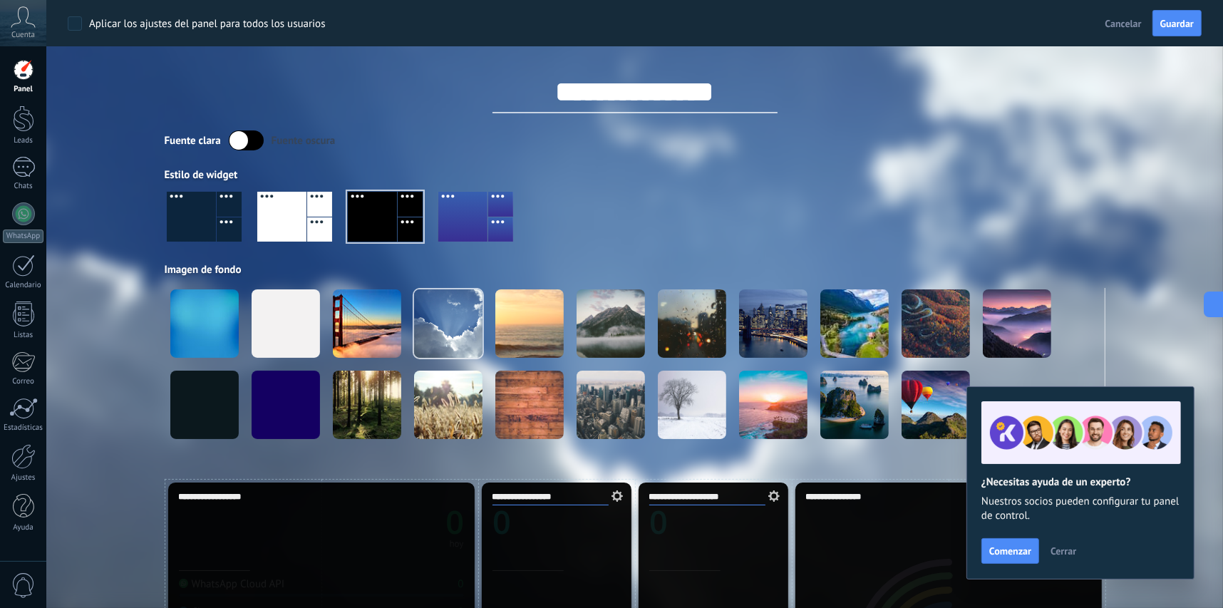
click at [279, 219] on div at bounding box center [281, 217] width 49 height 50
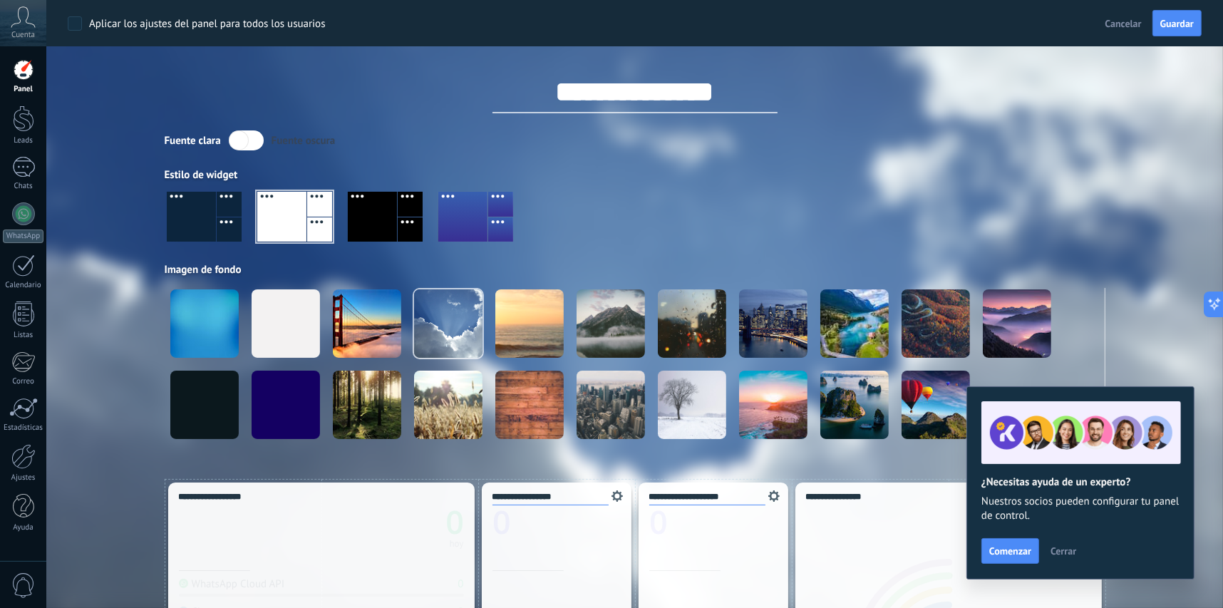
click at [195, 220] on div at bounding box center [191, 217] width 49 height 50
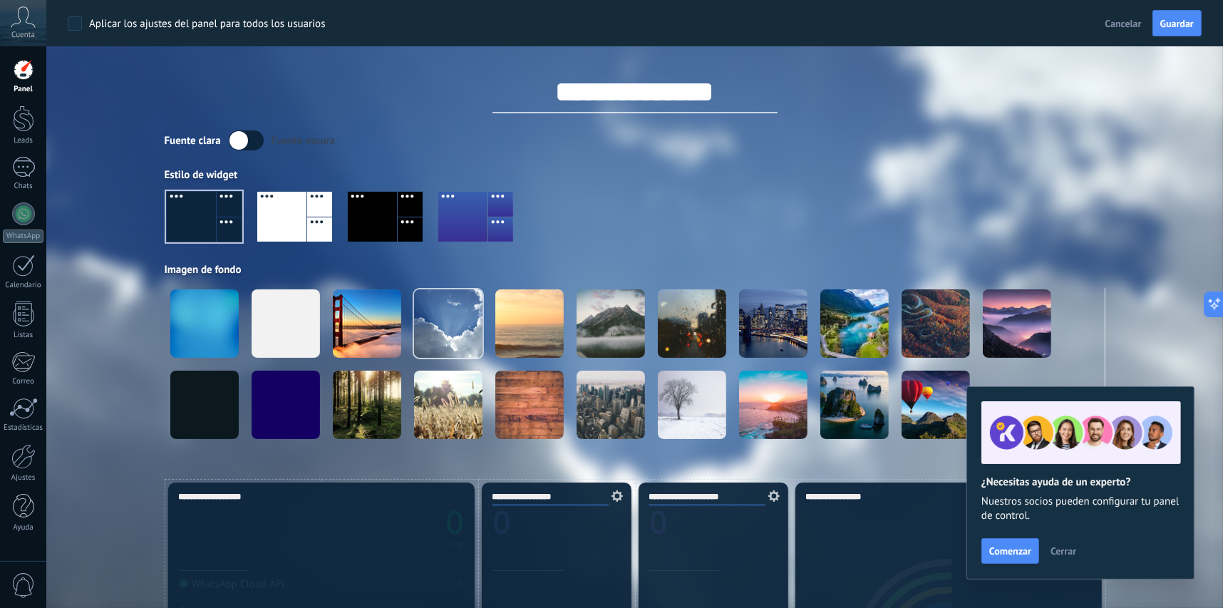
click at [302, 217] on div at bounding box center [281, 217] width 49 height 50
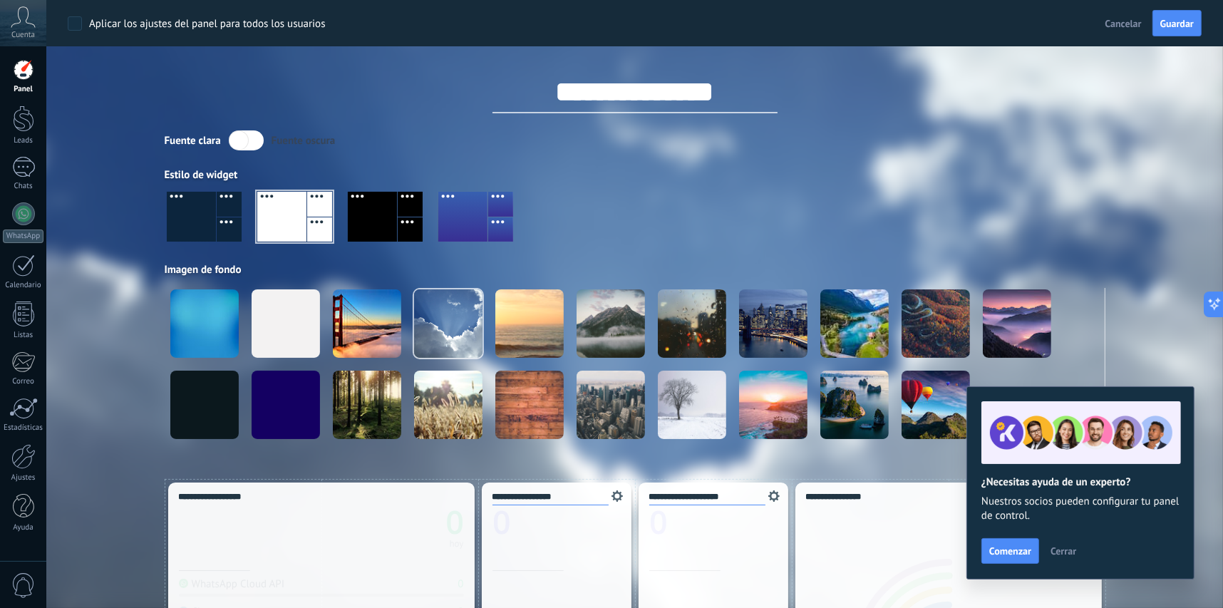
click at [980, 546] on div "¿Necesitas ayuda de un experto? Nuestros socios pueden configurar tu panel de c…" at bounding box center [1081, 482] width 228 height 193
click at [1010, 547] on span "Comenzar" at bounding box center [1011, 551] width 42 height 10
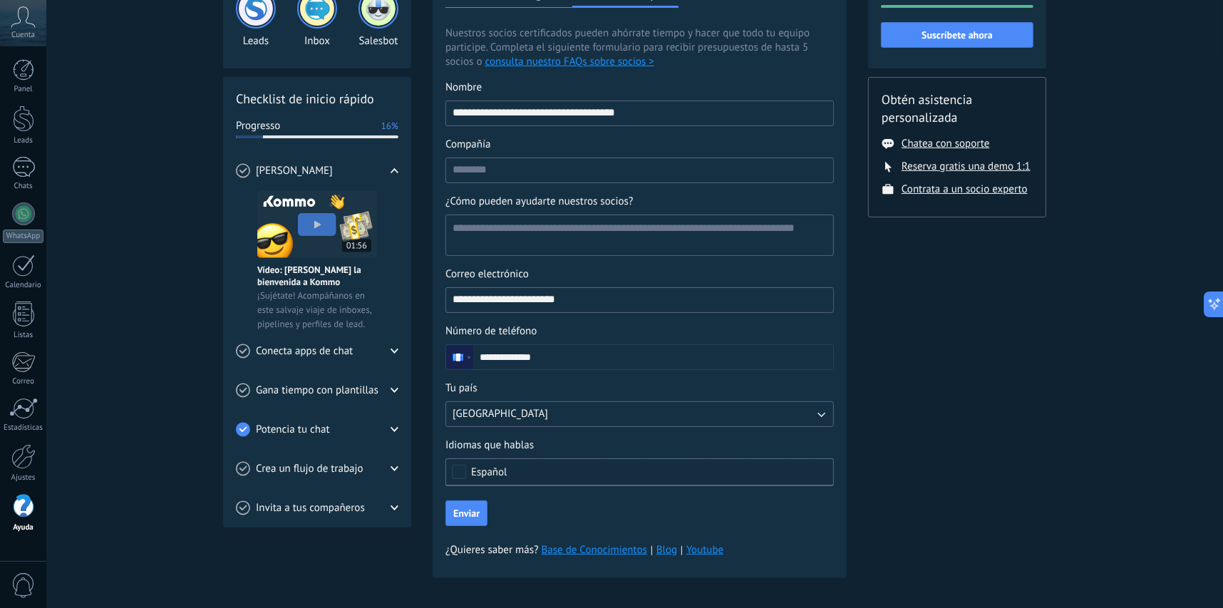
scroll to position [129, 0]
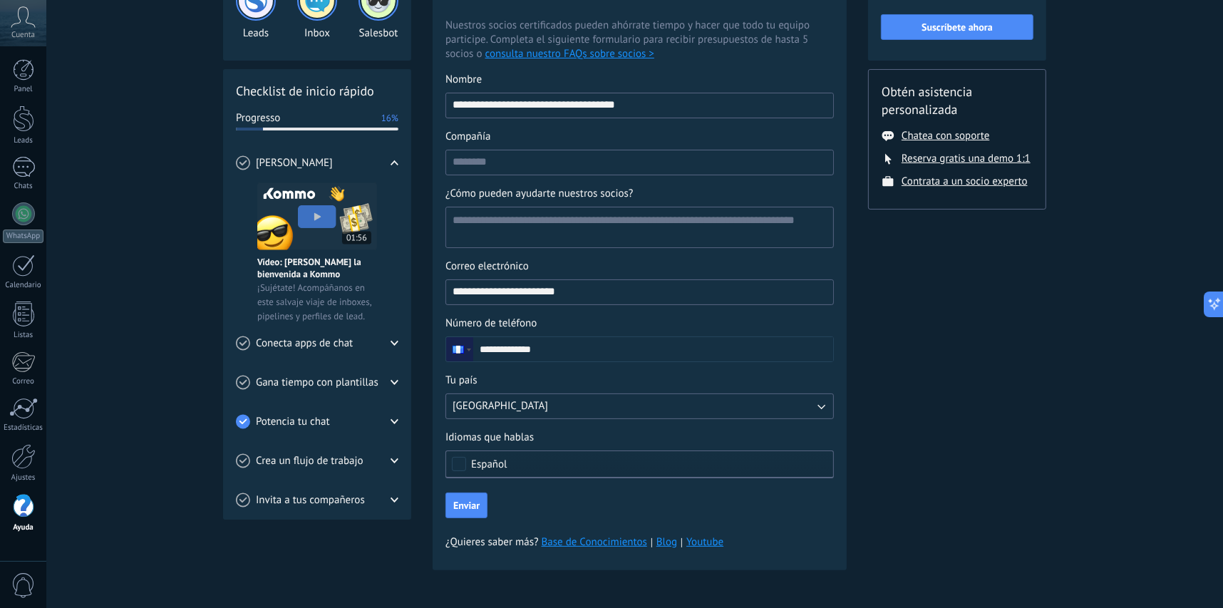
click at [351, 345] on span "Conecta apps de chat" at bounding box center [304, 344] width 97 height 14
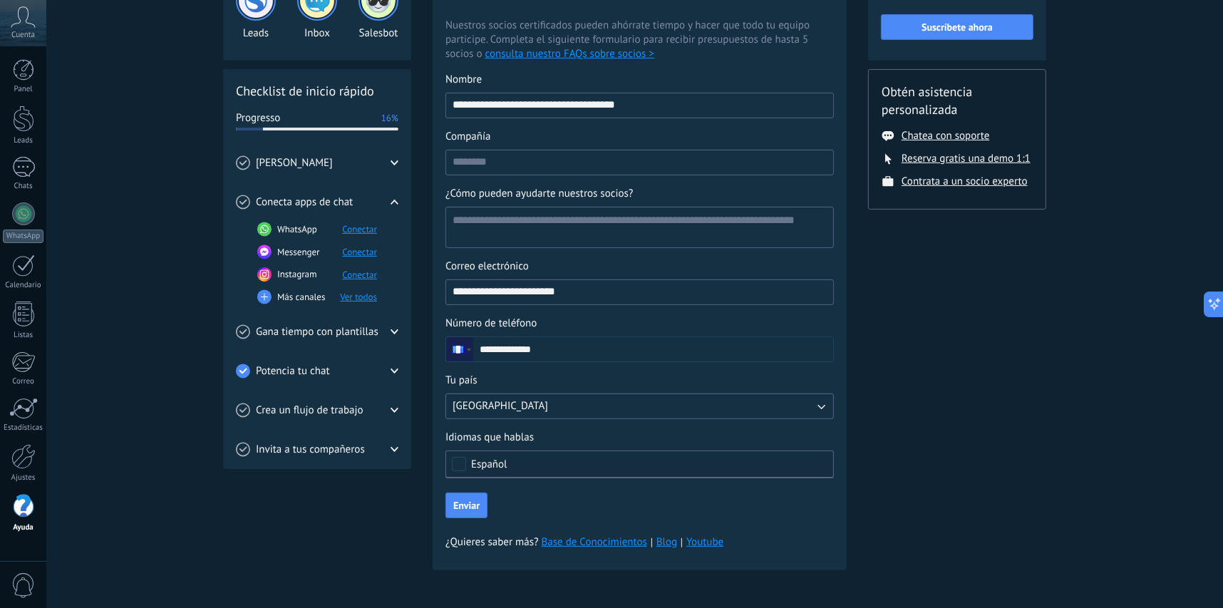
click at [355, 334] on span "Gana tiempo con plantillas" at bounding box center [317, 332] width 123 height 14
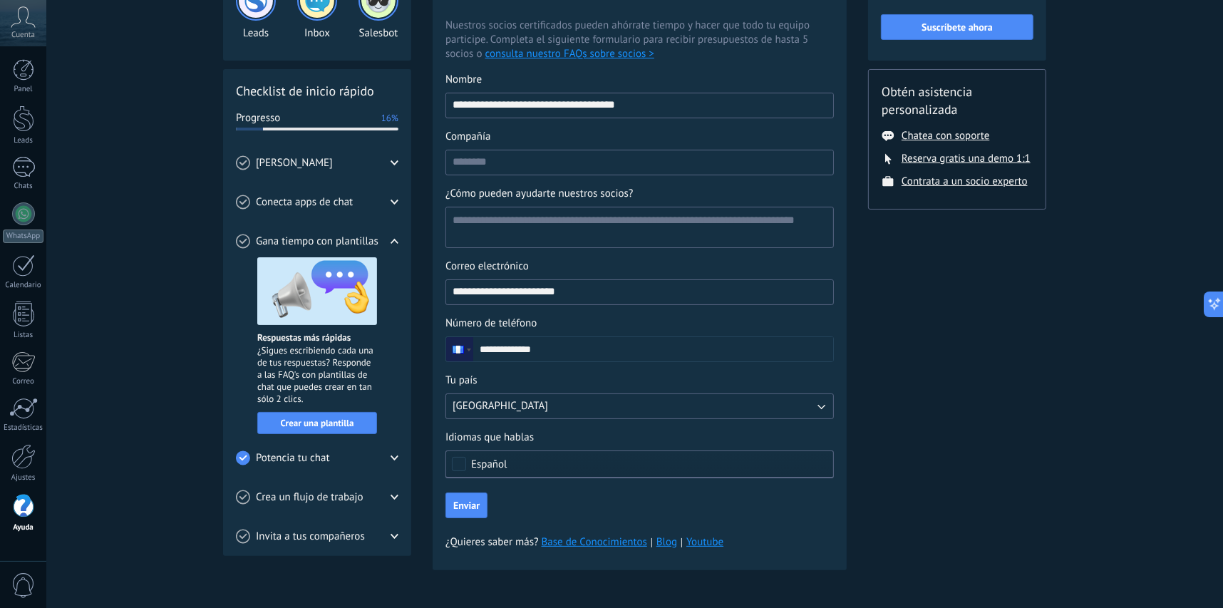
click at [366, 490] on div "Crea un flujo de trabajo" at bounding box center [317, 497] width 163 height 39
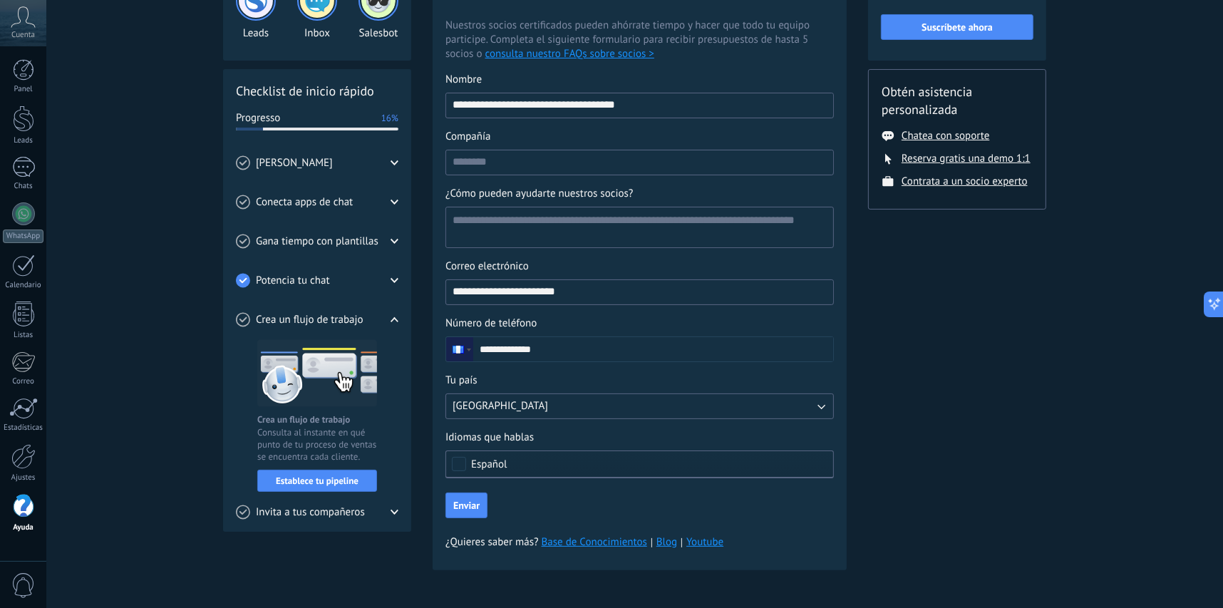
click at [386, 512] on div "Invita a tus compañeros" at bounding box center [317, 512] width 163 height 39
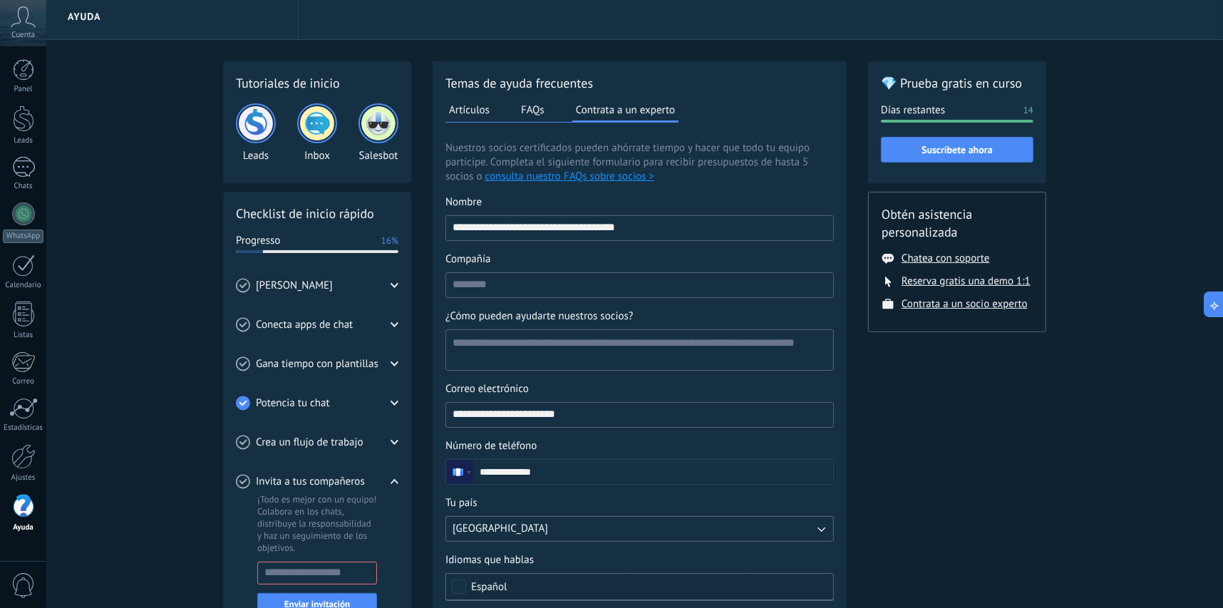
scroll to position [0, 0]
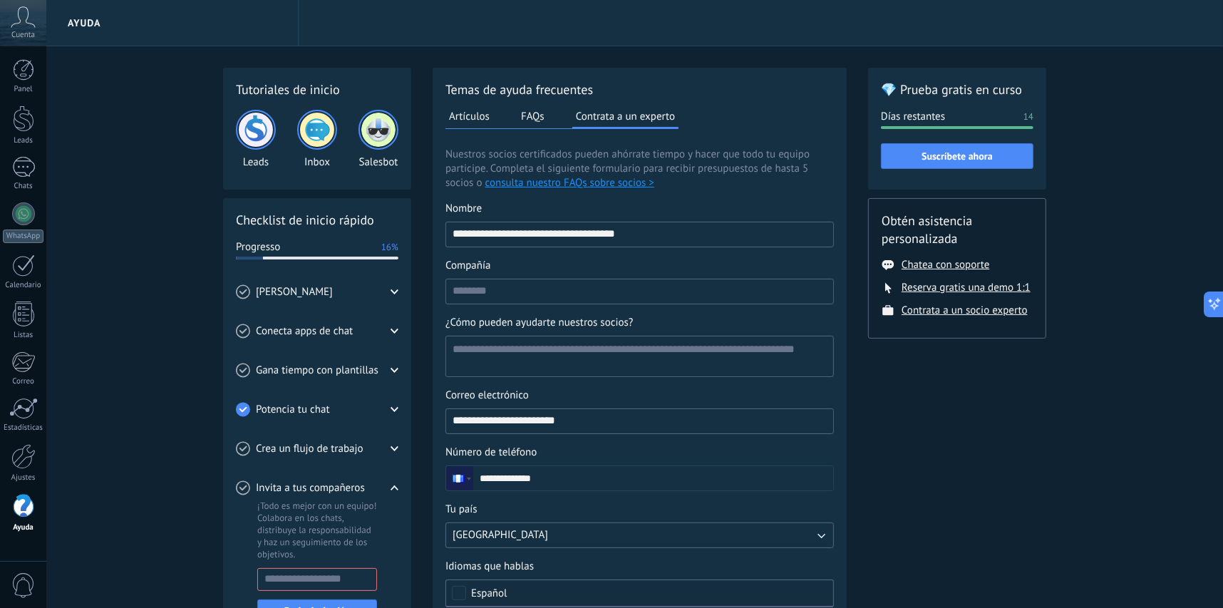
click at [354, 289] on div "[PERSON_NAME]" at bounding box center [317, 291] width 163 height 39
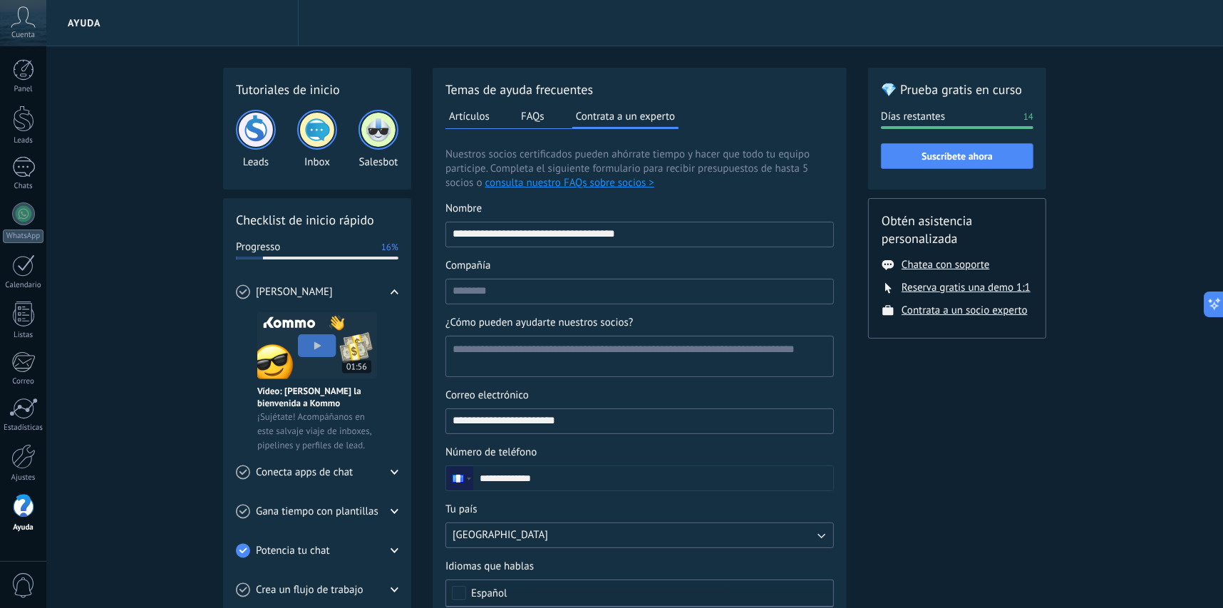
click at [519, 106] on button "FAQs" at bounding box center [533, 116] width 31 height 21
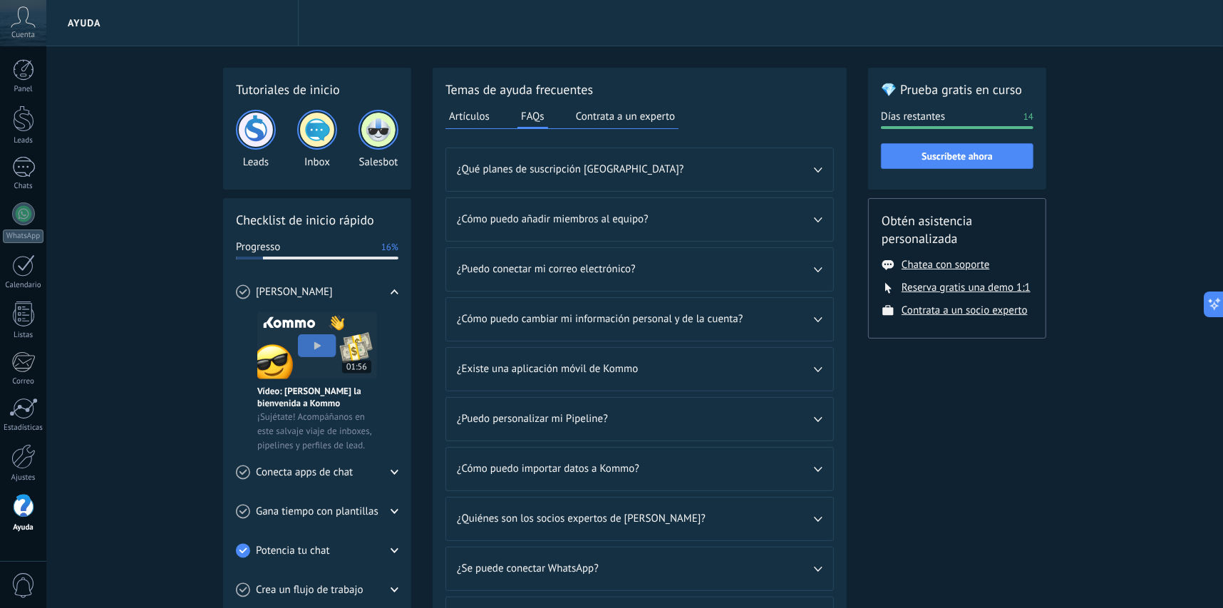
click at [582, 174] on span "¿Qué planes de suscripción [GEOGRAPHIC_DATA]?" at bounding box center [635, 170] width 357 height 14
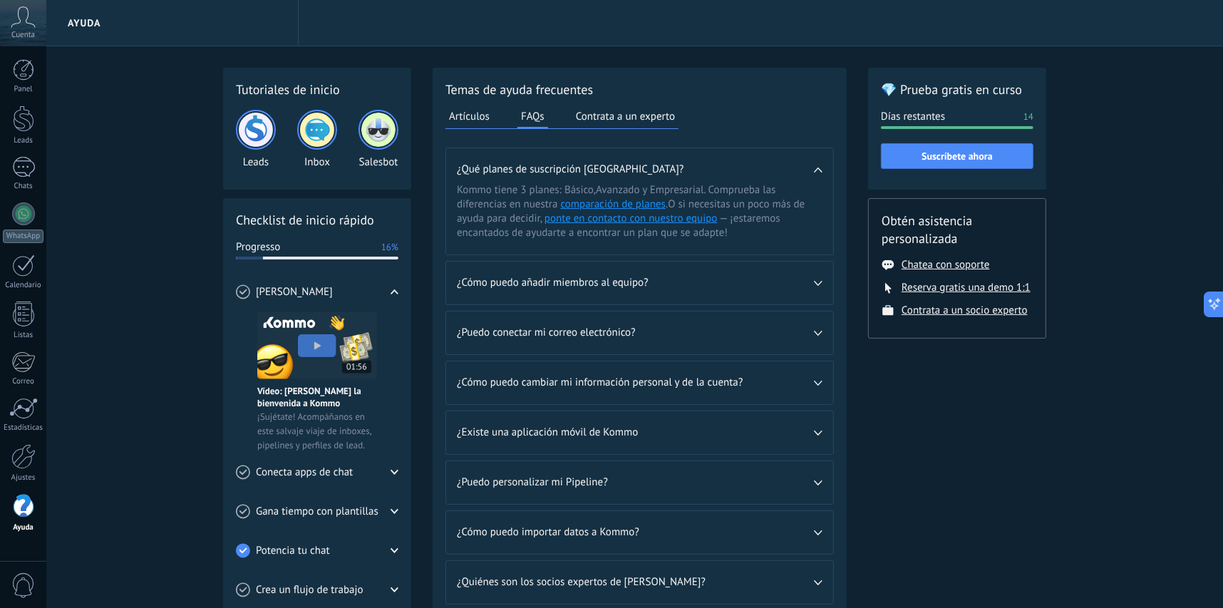
click at [639, 279] on span "¿Cómo puedo añadir miembros al equipo?" at bounding box center [635, 283] width 357 height 14
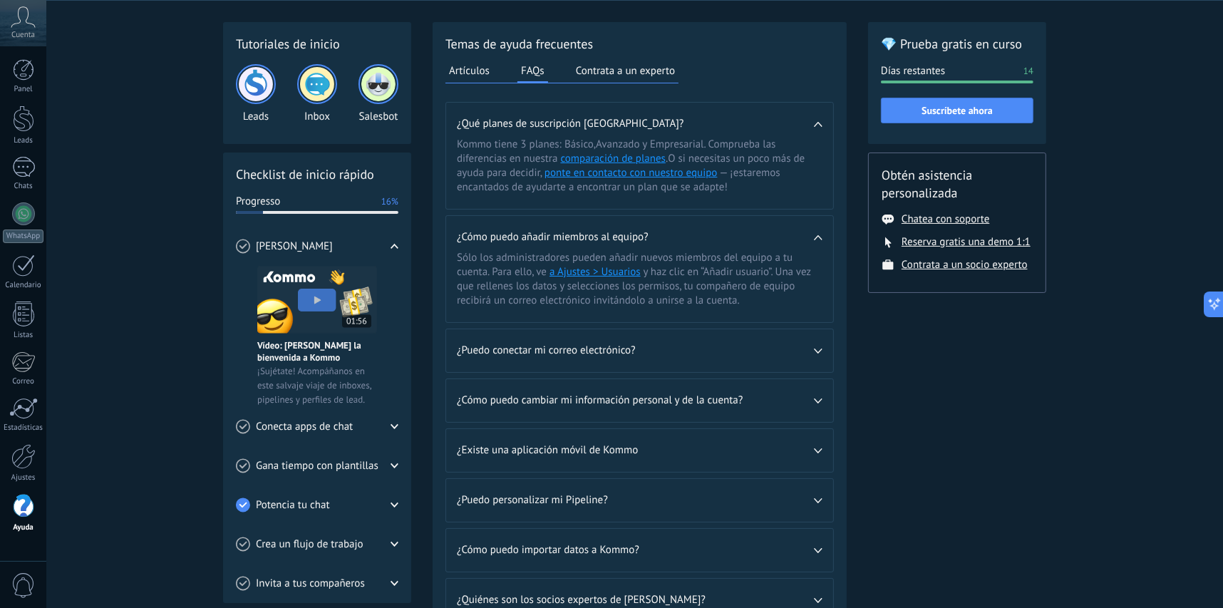
scroll to position [71, 0]
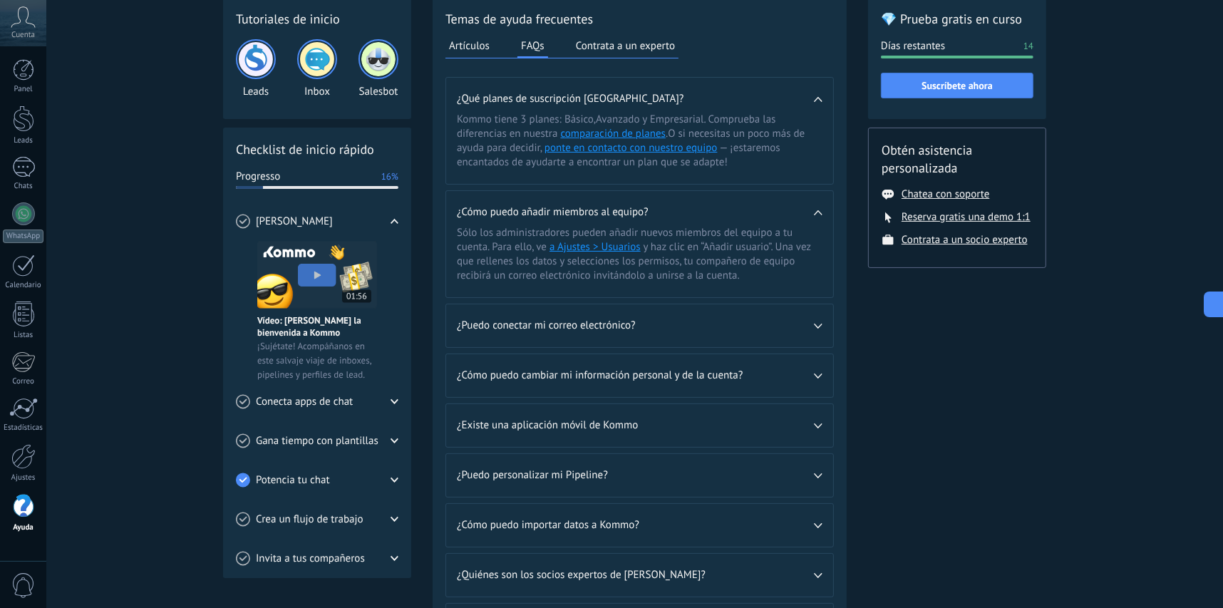
click at [641, 314] on div "¿Puedo conectar mi correo electrónico?" at bounding box center [639, 325] width 387 height 43
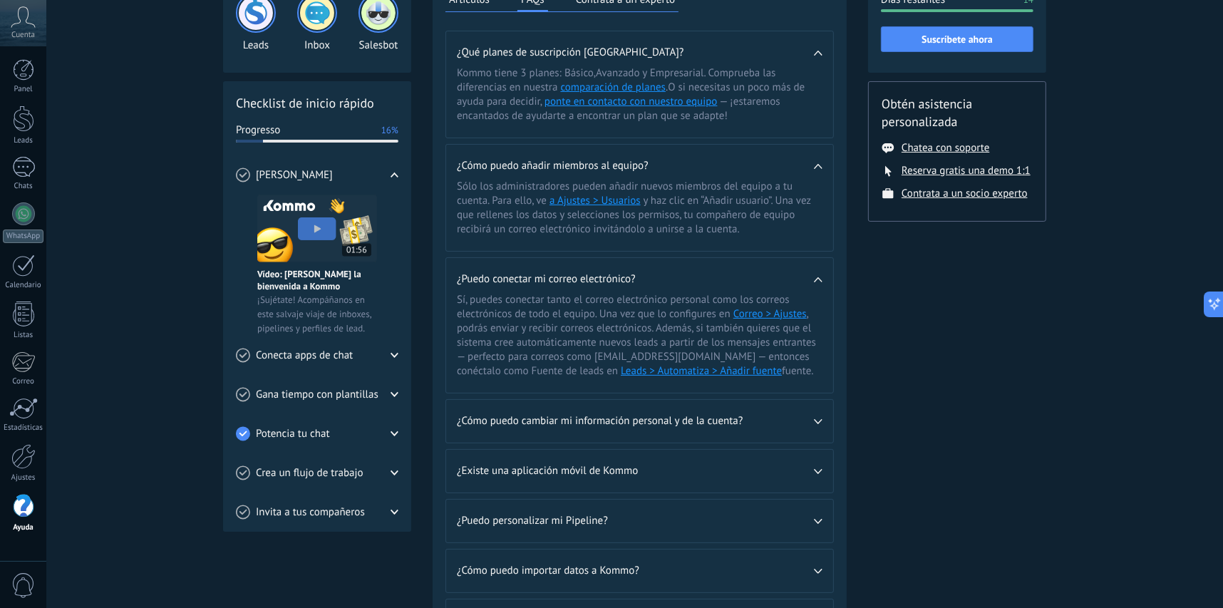
scroll to position [143, 0]
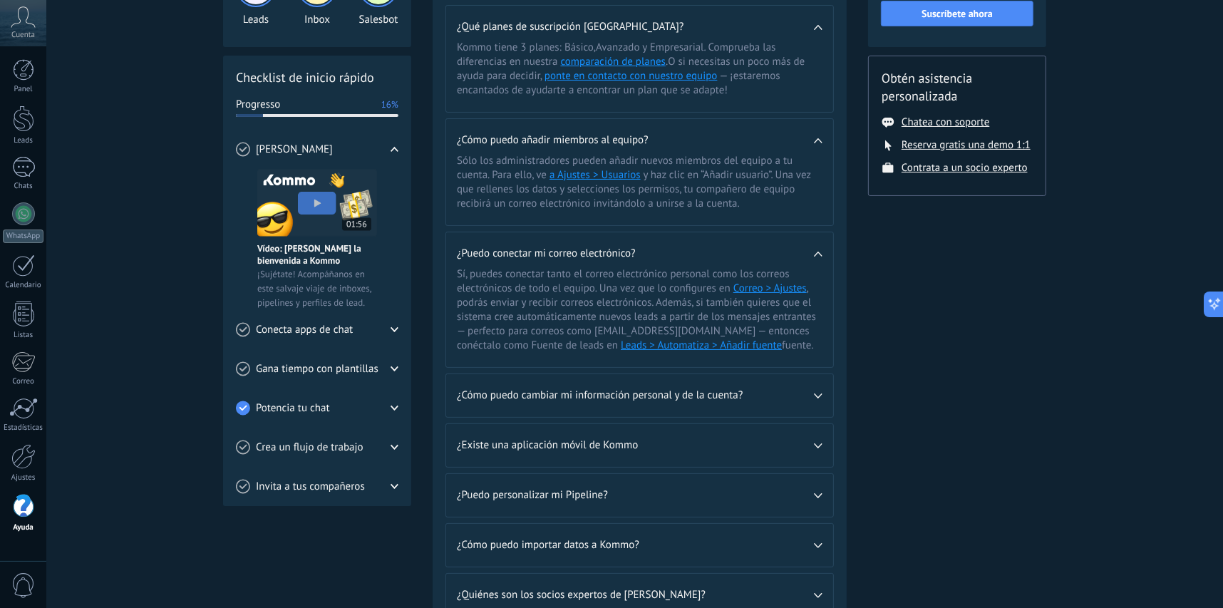
click at [572, 392] on span "¿Cómo puedo cambiar mi información personal y de la cuenta?" at bounding box center [635, 396] width 357 height 14
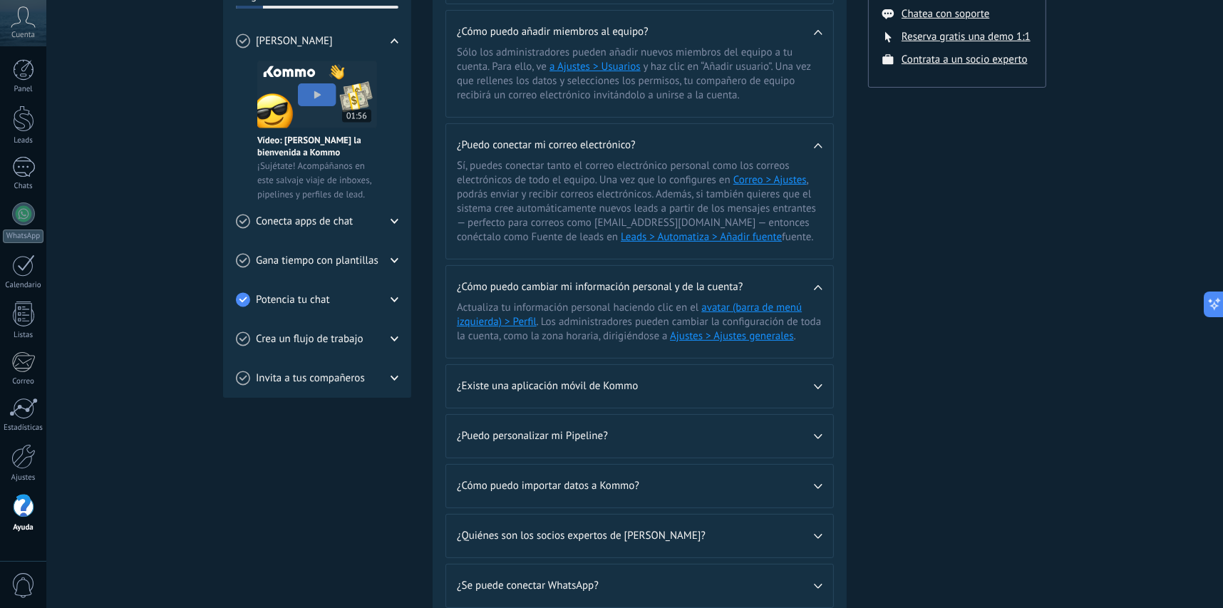
scroll to position [285, 0]
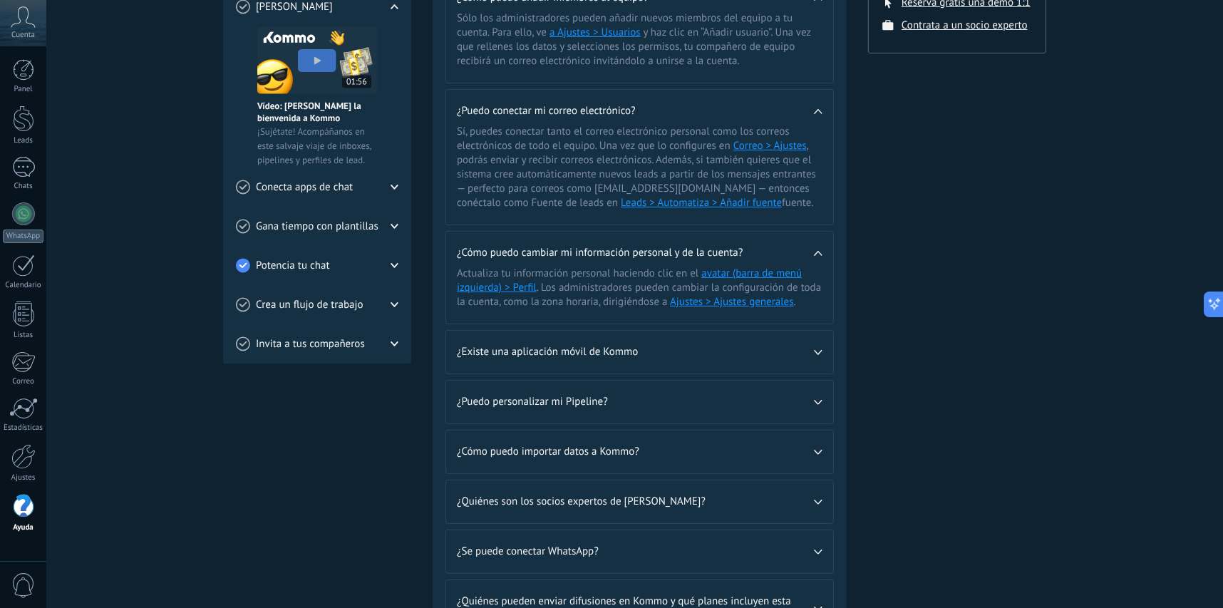
click at [517, 356] on span "¿Existe una aplicación móvil de Kommo" at bounding box center [635, 352] width 357 height 14
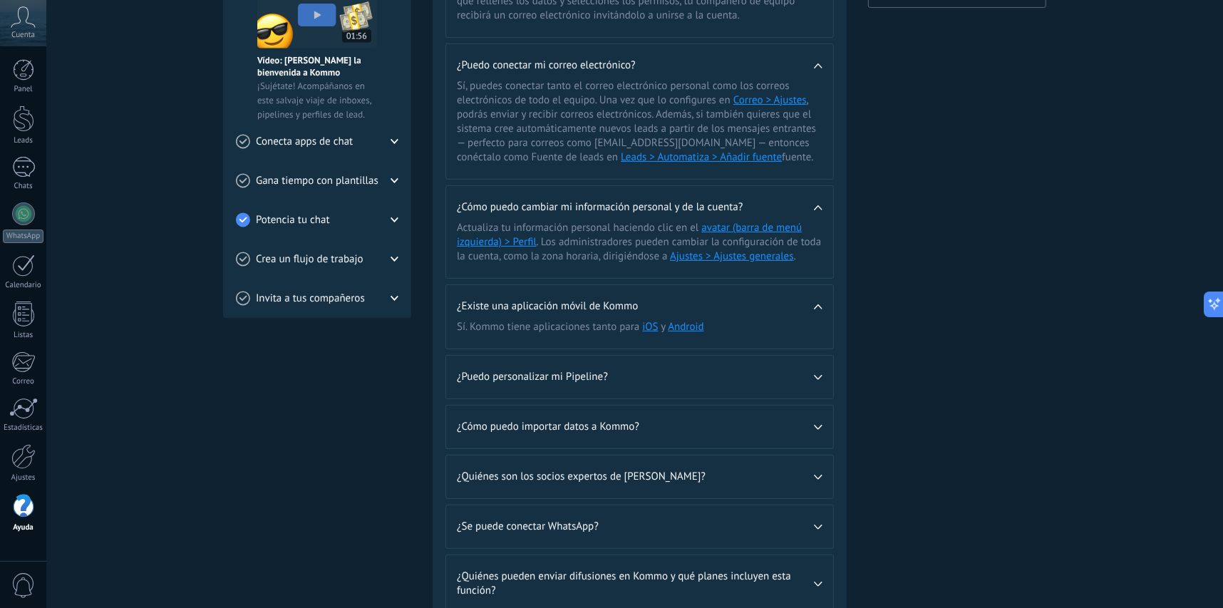
scroll to position [356, 0]
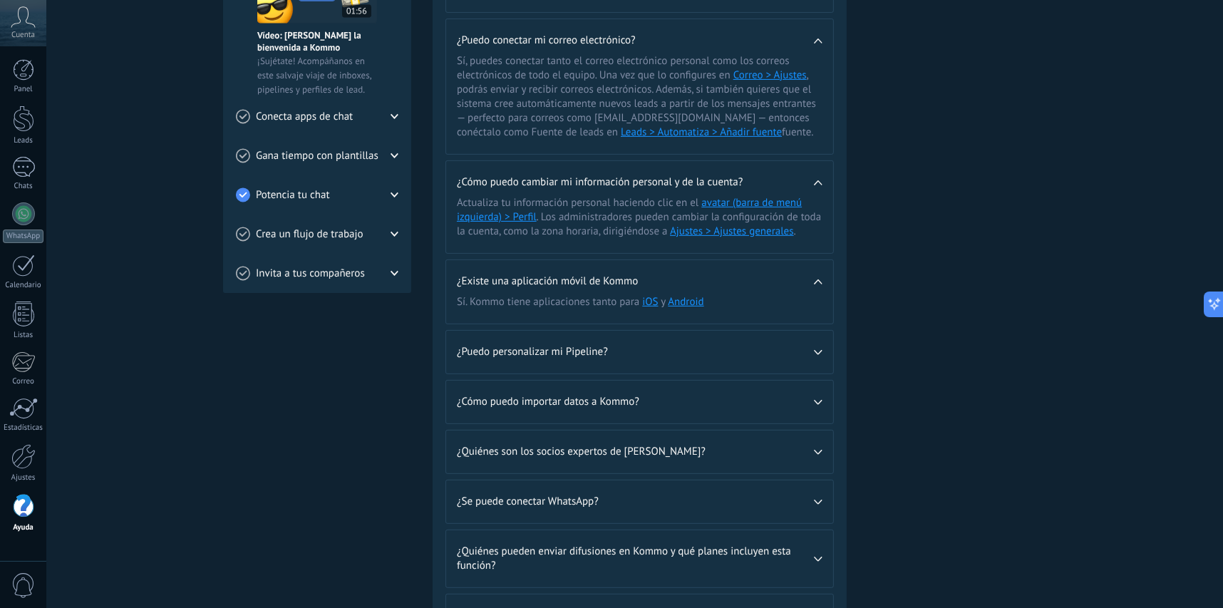
click at [574, 359] on div "¿Puedo personalizar mi Pipeline?" at bounding box center [639, 352] width 387 height 43
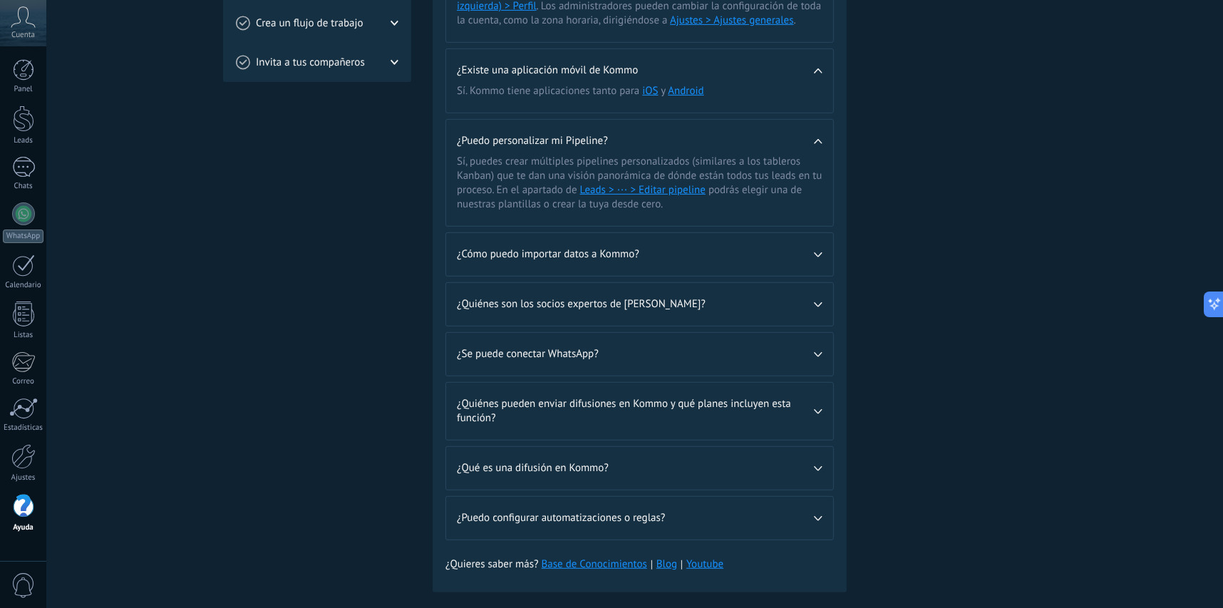
scroll to position [570, 0]
click at [548, 350] on span "¿Se puede conectar WhatsApp?" at bounding box center [635, 351] width 357 height 14
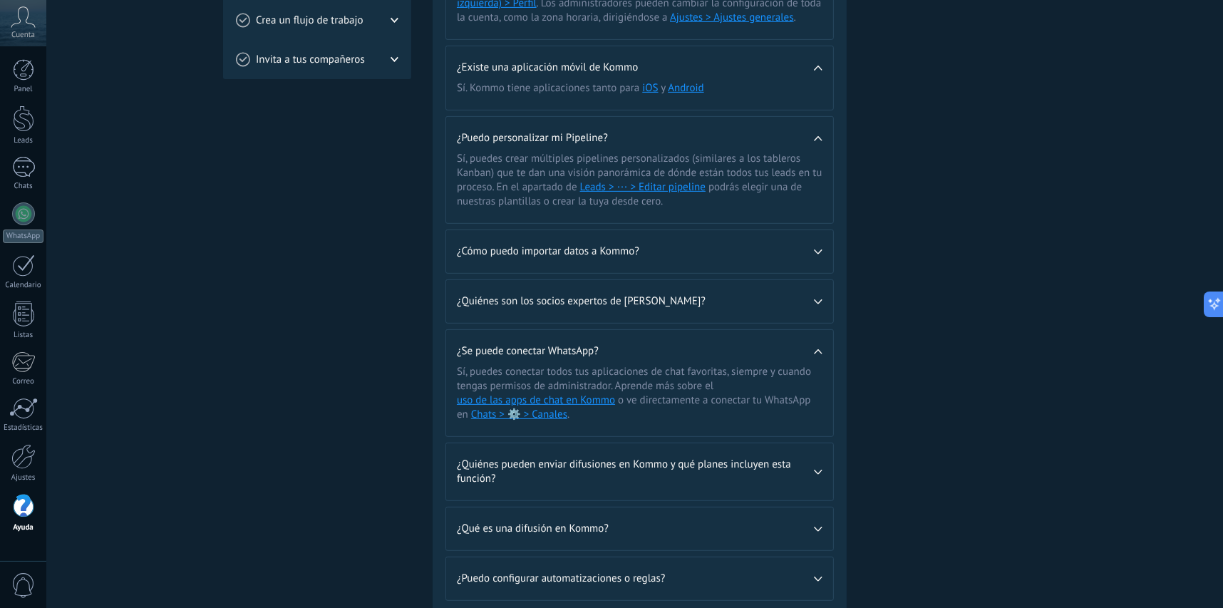
scroll to position [642, 0]
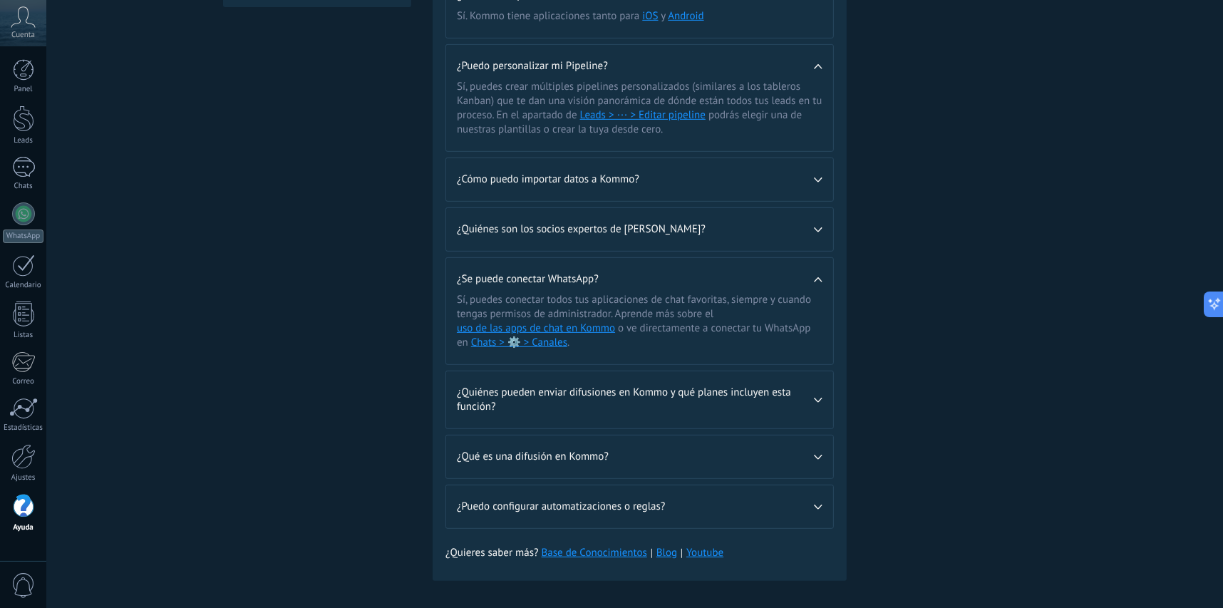
click at [553, 422] on div "¿Quiénes pueden enviar difusiones en Kommo y qué planes incluyen esta función?" at bounding box center [639, 399] width 387 height 57
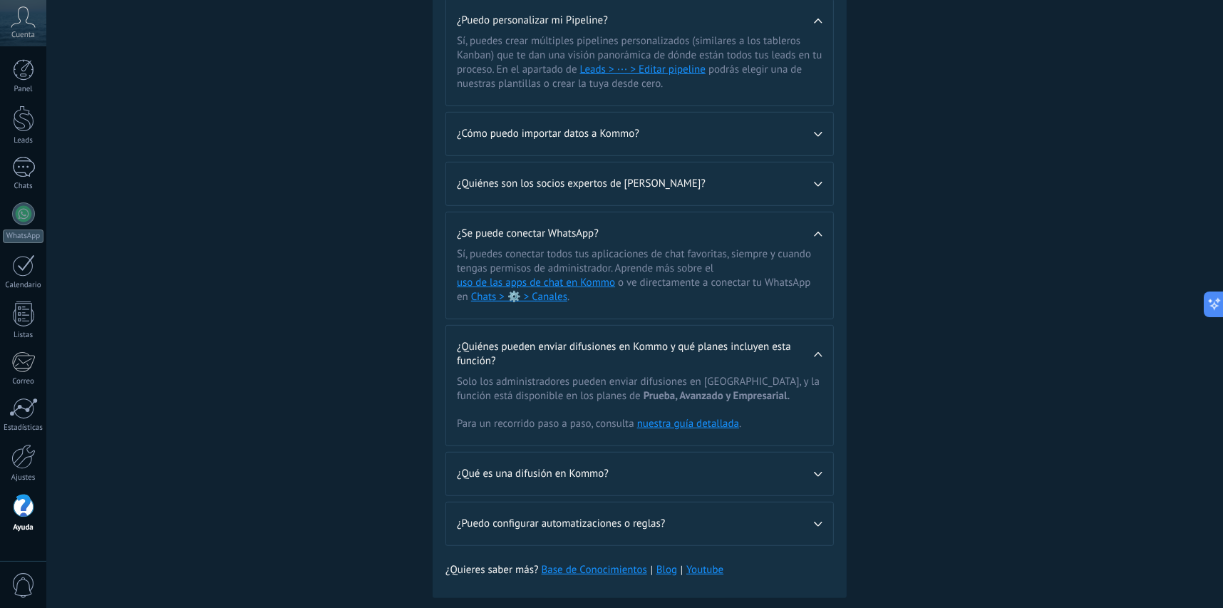
scroll to position [714, 0]
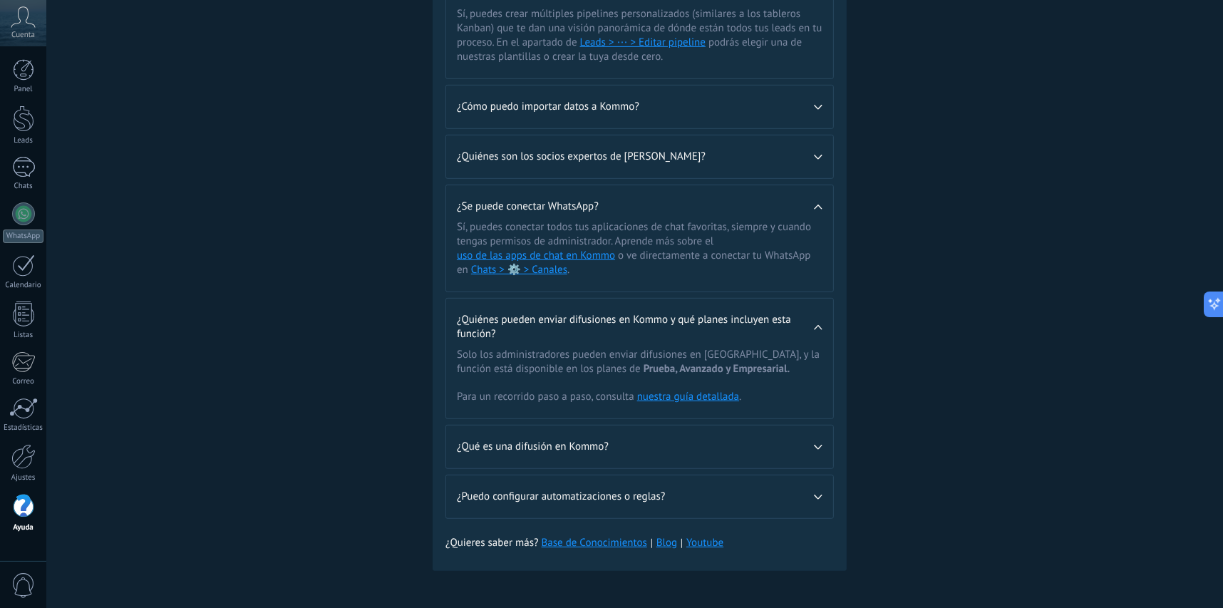
click at [589, 444] on span "¿Qué es una difusión en Kommo?" at bounding box center [635, 447] width 357 height 14
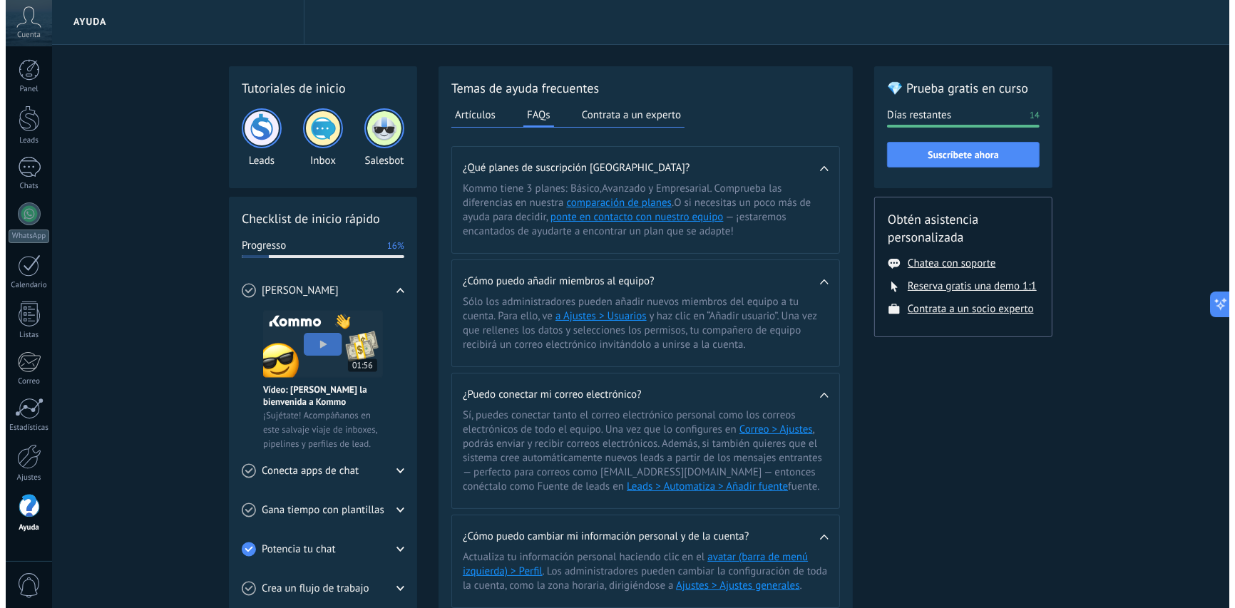
scroll to position [0, 0]
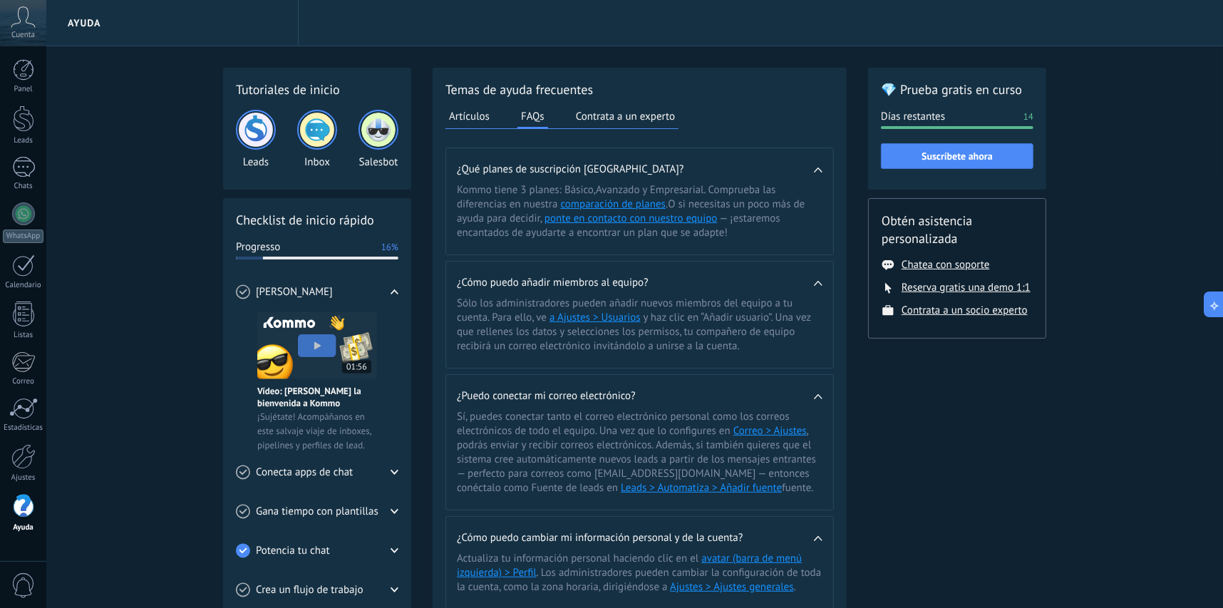
click at [329, 134] on img at bounding box center [317, 130] width 34 height 34
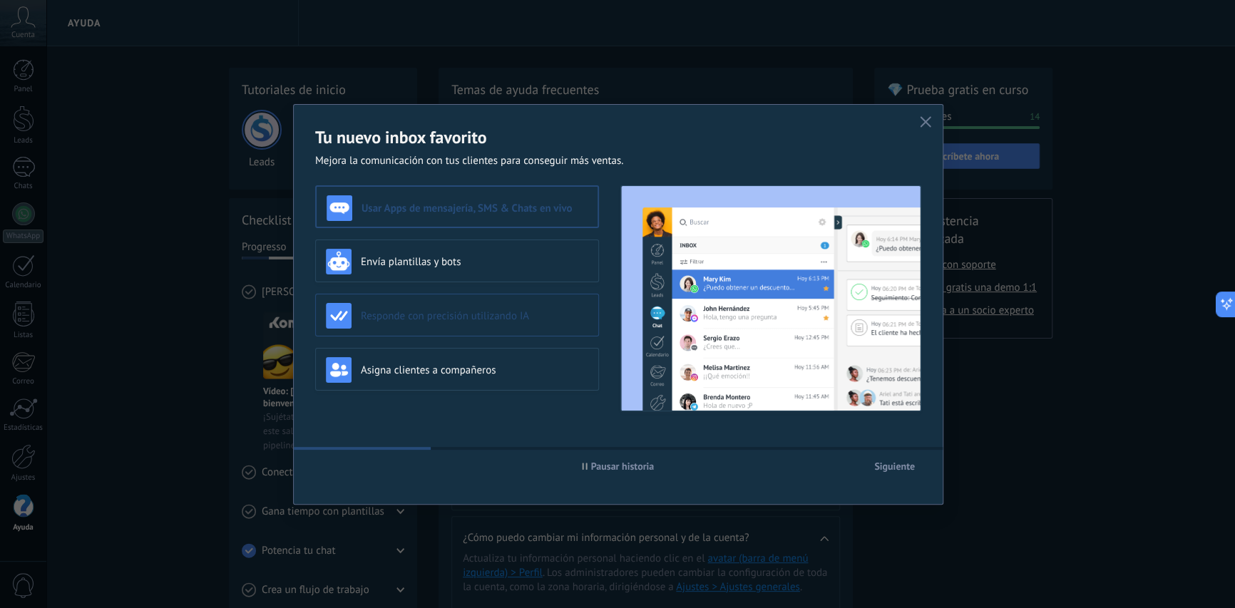
click at [510, 331] on div "Responde con precisión utilizando IA" at bounding box center [457, 315] width 284 height 43
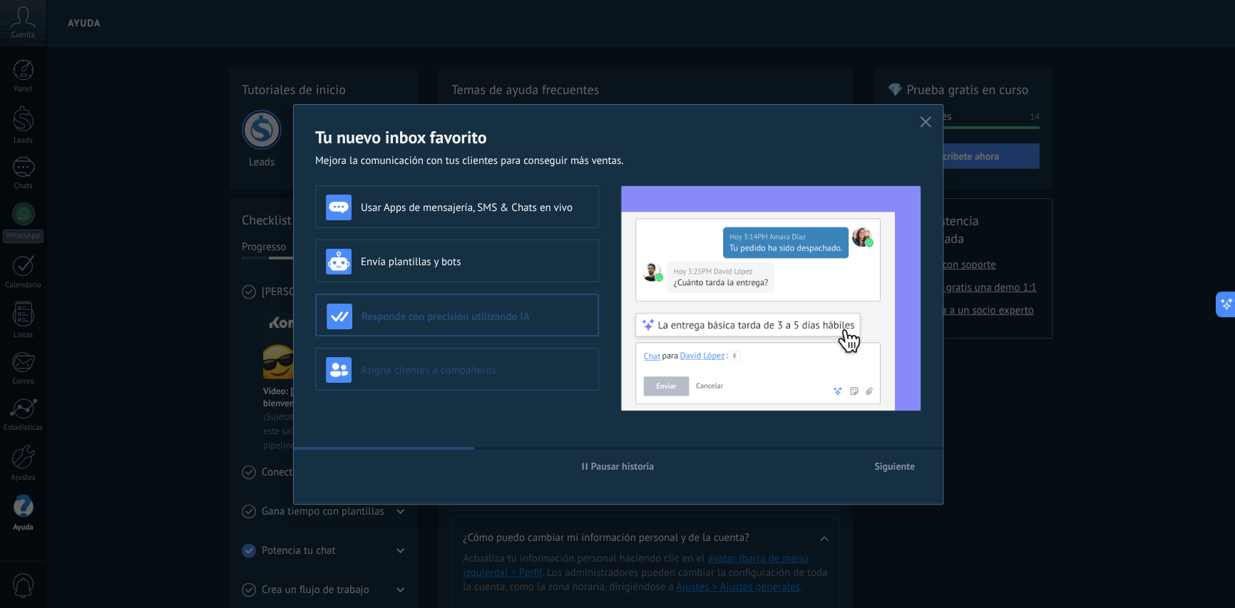
click at [505, 359] on div "Asigna clientes a compañeros" at bounding box center [457, 370] width 262 height 26
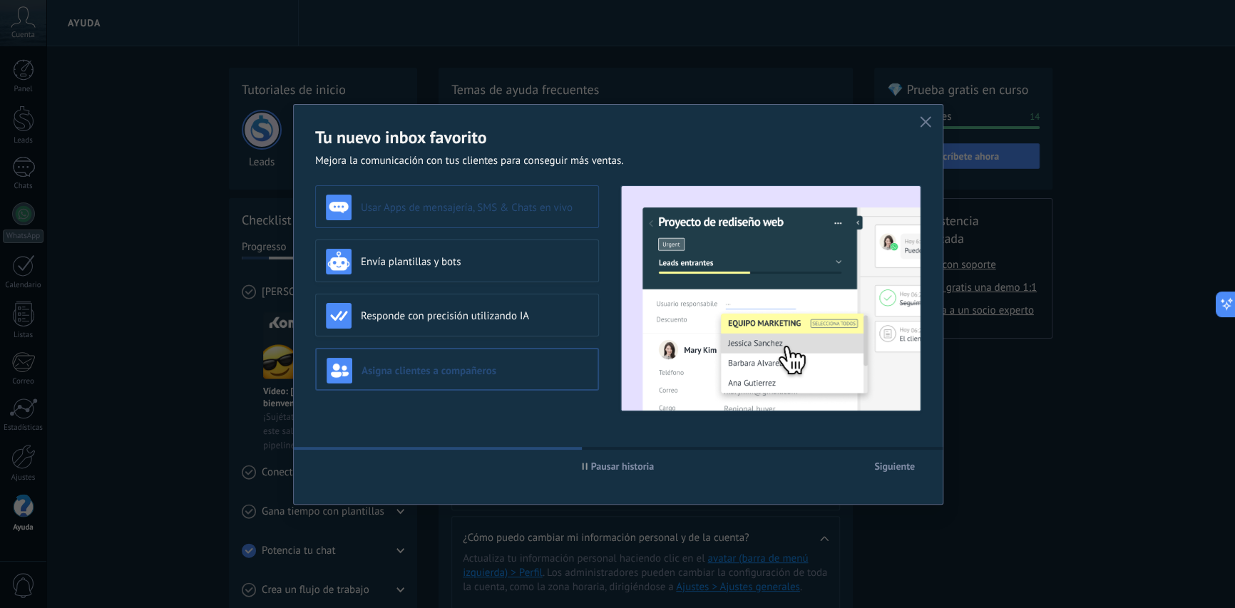
click at [496, 215] on div "Usar Apps de mensajería, SMS & Chats en vivo" at bounding box center [457, 208] width 262 height 26
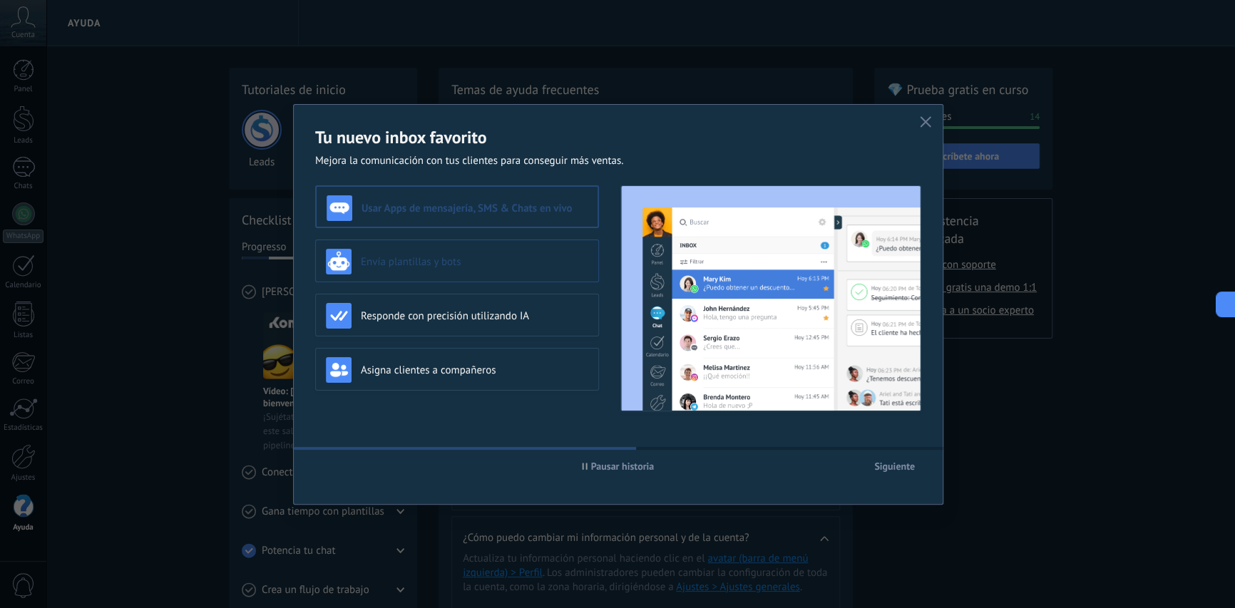
click at [495, 247] on div "Envía plantillas y bots" at bounding box center [457, 261] width 284 height 43
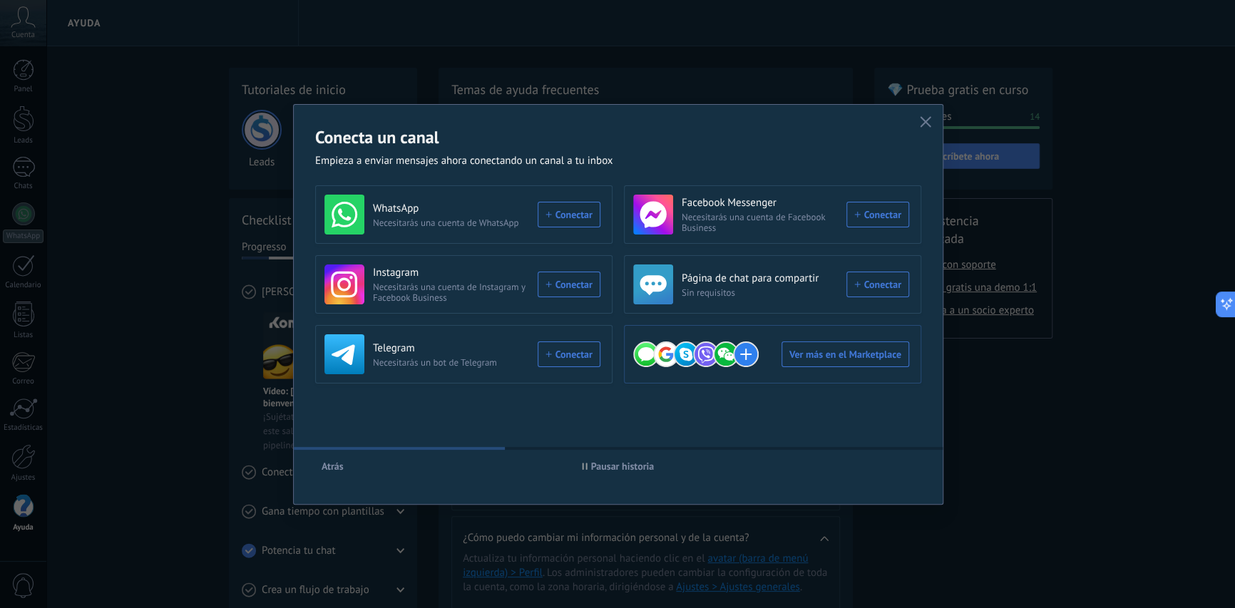
click at [859, 351] on div "Ver más en el Marketplace" at bounding box center [771, 354] width 276 height 40
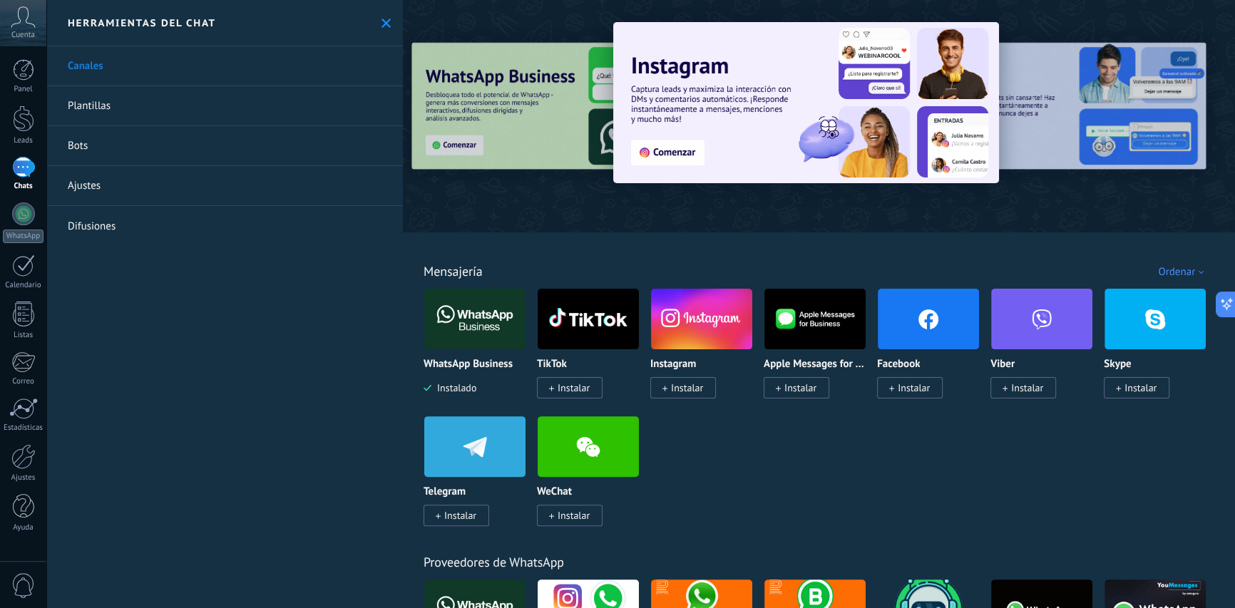
click at [1184, 275] on div "Ordenar" at bounding box center [1183, 272] width 51 height 14
click at [958, 456] on div "WhatsApp Business Instalado TikTok Instalar Instagram Instalar Apple Messages f…" at bounding box center [826, 415] width 806 height 255
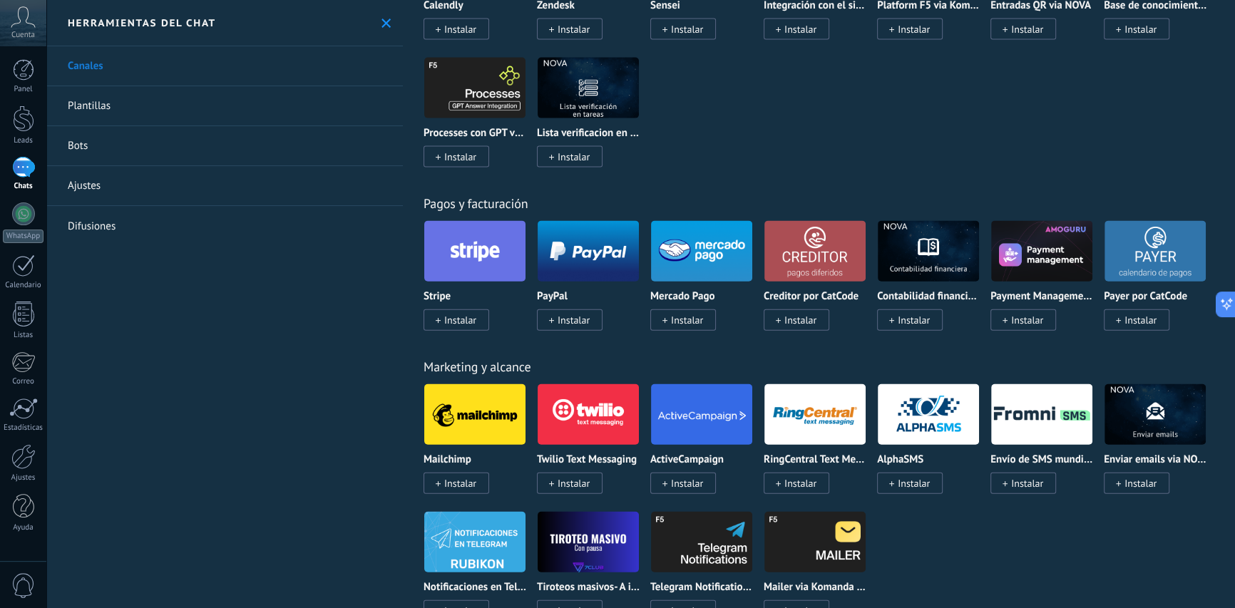
scroll to position [1854, 0]
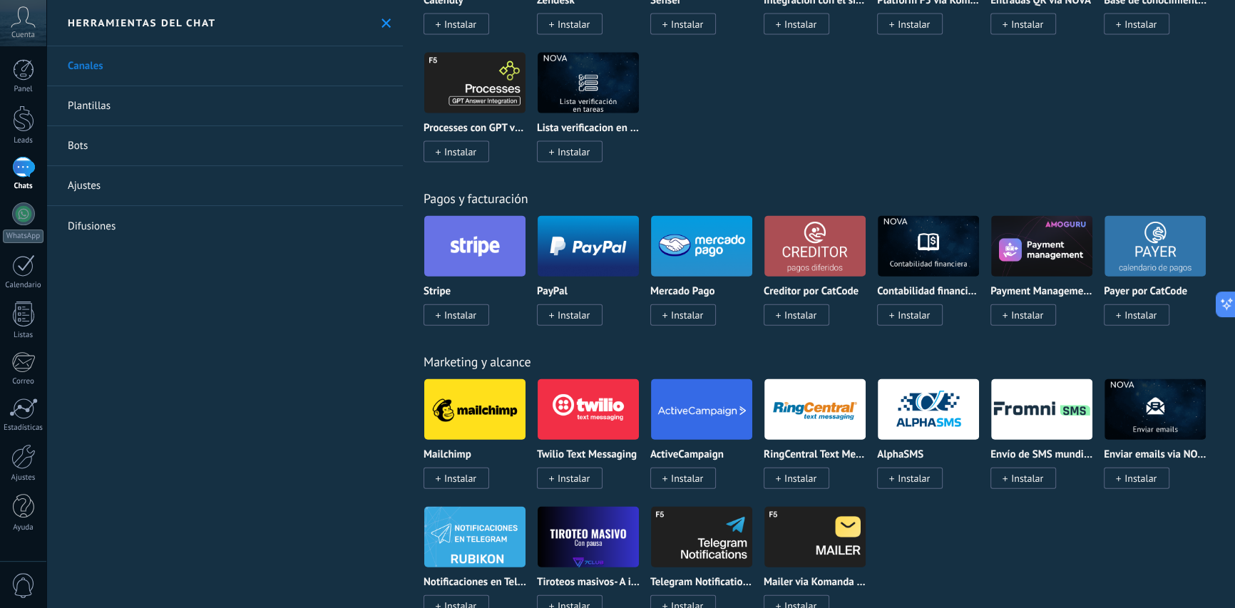
click at [563, 319] on span "Instalar" at bounding box center [574, 315] width 32 height 13
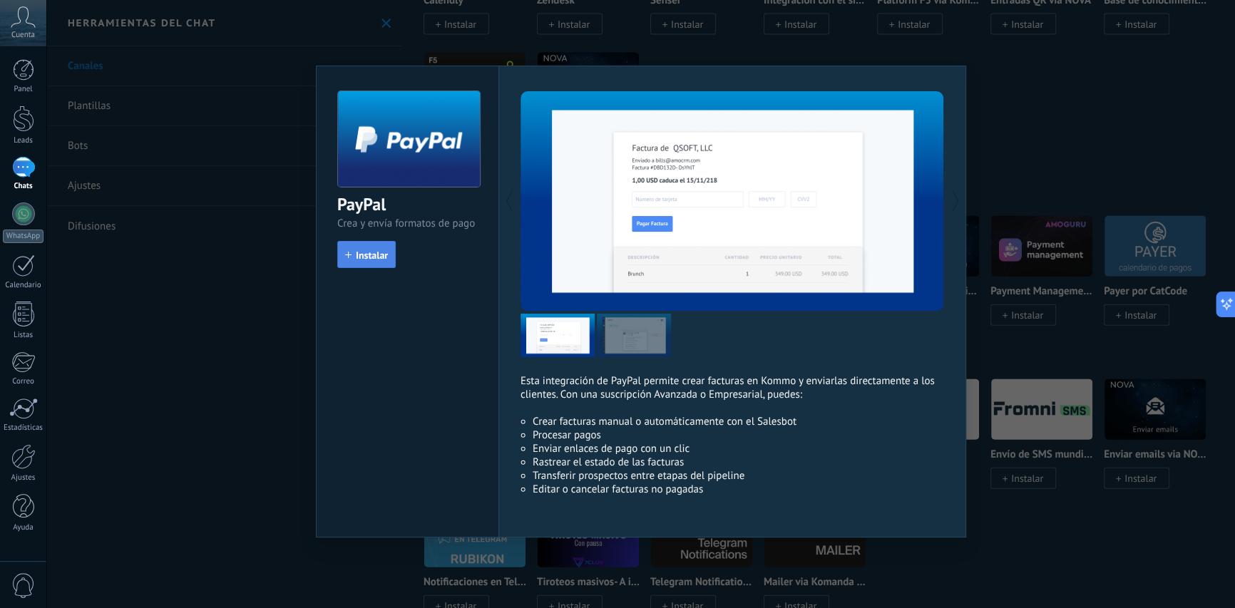
click at [379, 254] on span "Instalar" at bounding box center [372, 255] width 32 height 10
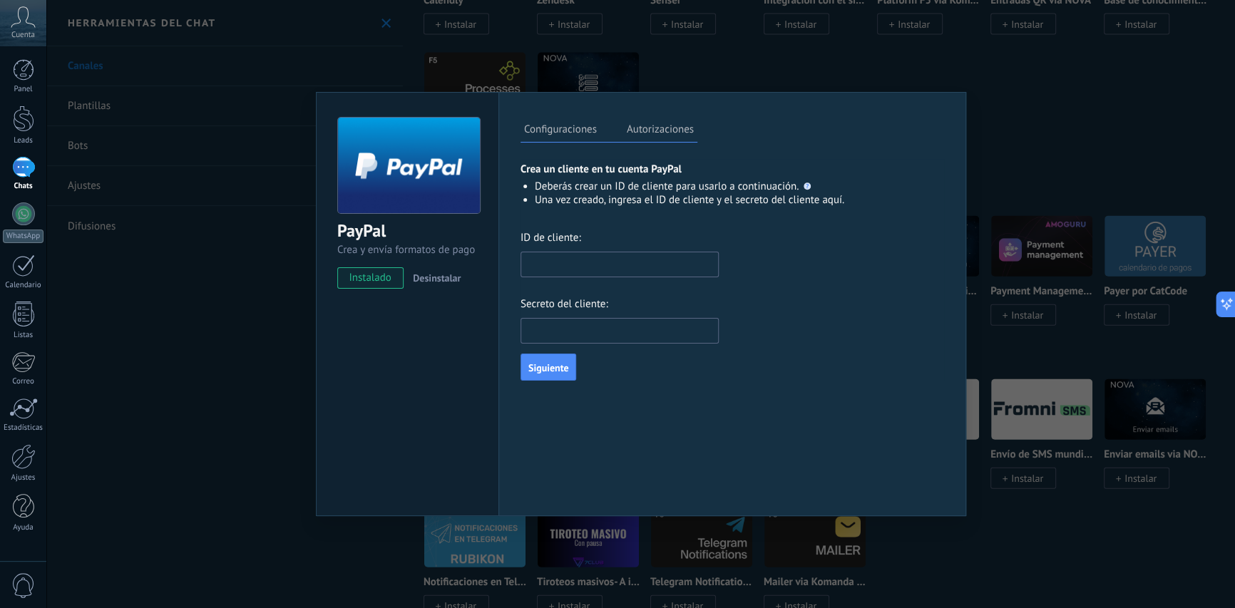
click at [824, 73] on div "PayPal Crea y envía formatos de pago instalado Desinstalar Configuraciones Auto…" at bounding box center [640, 304] width 1188 height 608
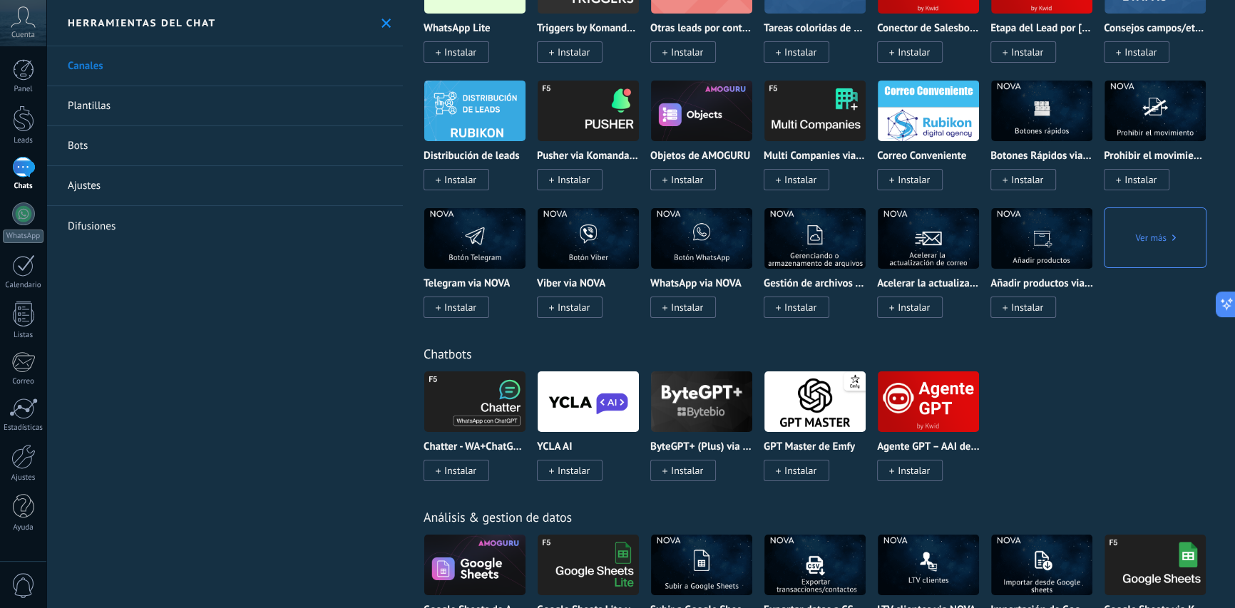
scroll to position [2922, 0]
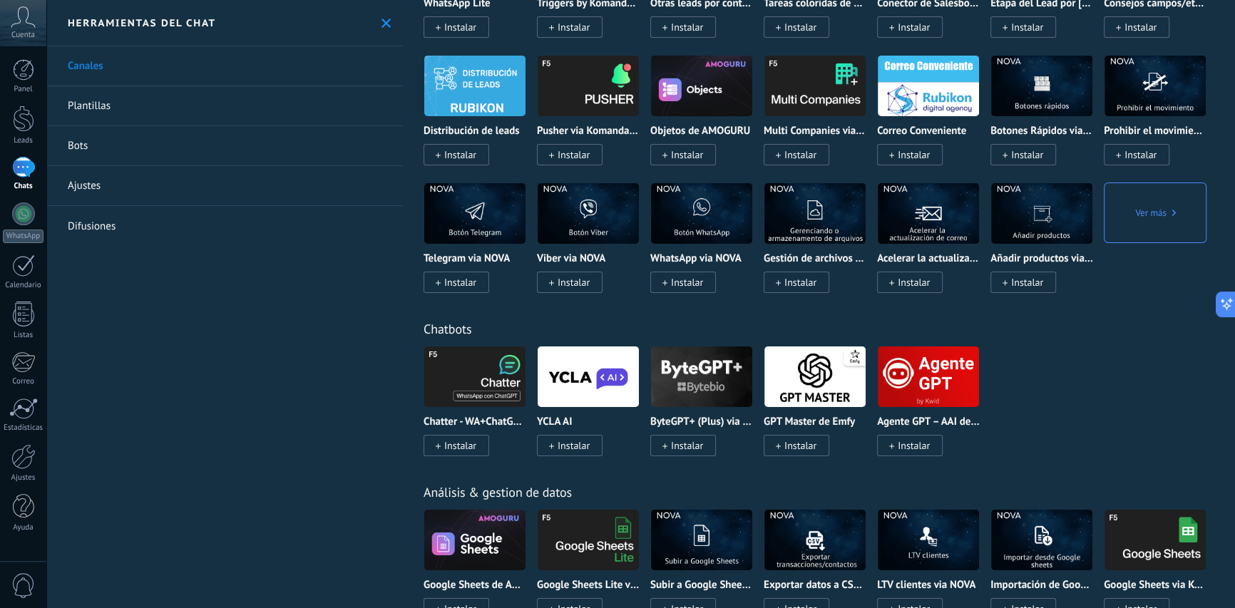
click at [1041, 224] on img at bounding box center [1041, 213] width 101 height 69
click at [1029, 217] on img at bounding box center [1041, 213] width 101 height 69
click at [1057, 222] on img at bounding box center [1041, 213] width 101 height 69
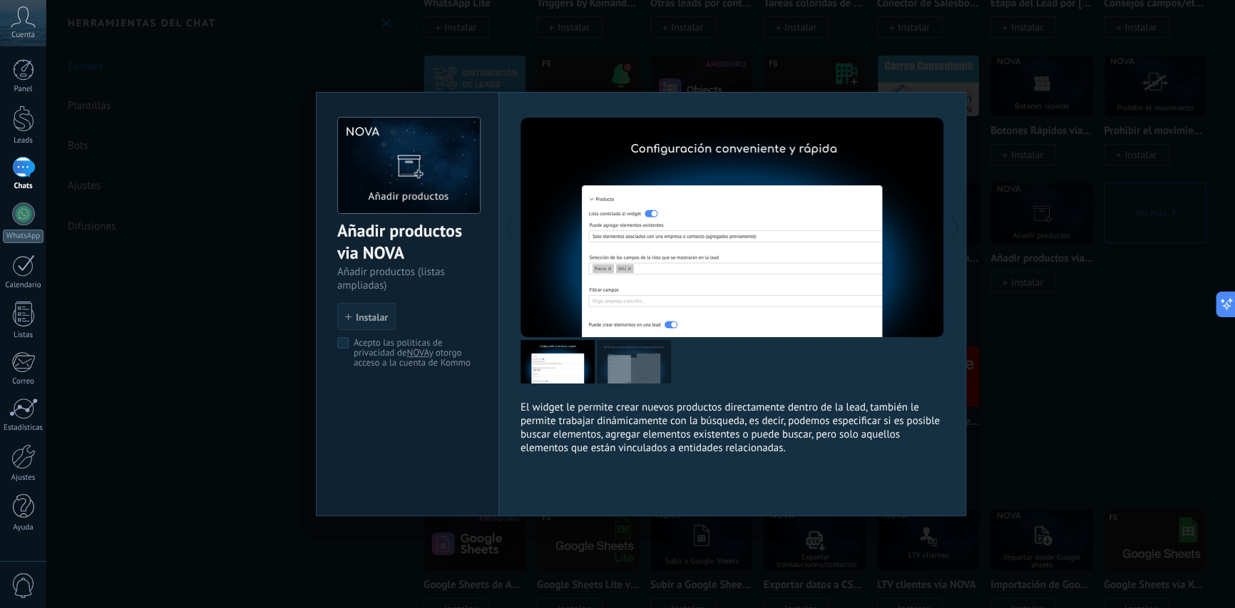
click at [674, 252] on div at bounding box center [626, 228] width 212 height 220
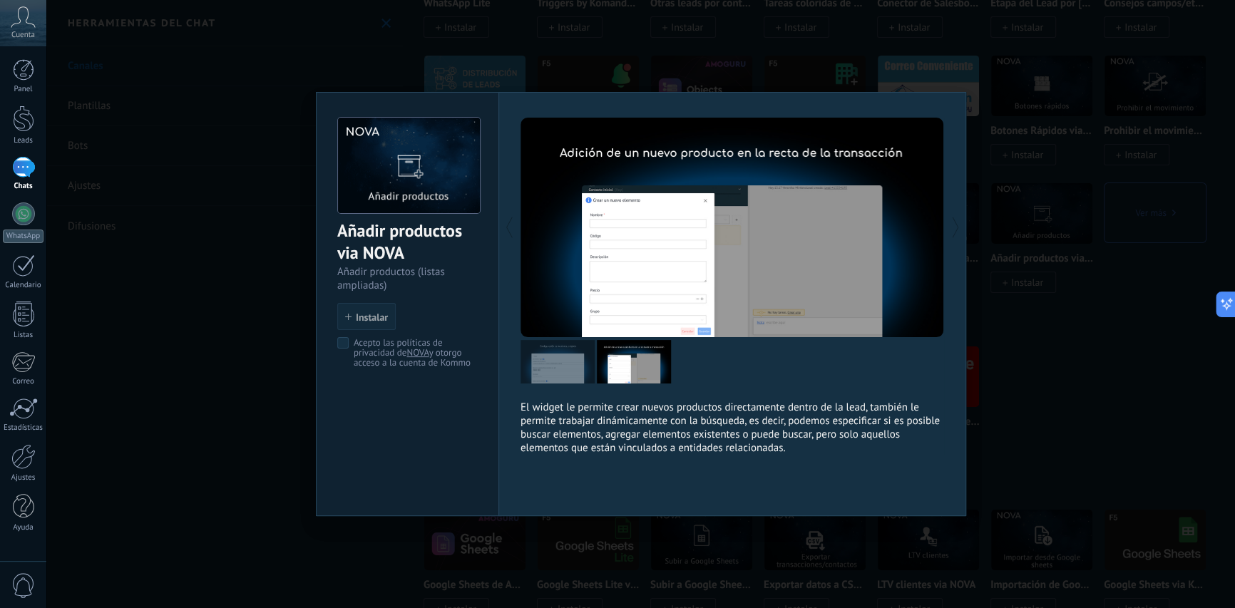
click at [755, 246] on div at bounding box center [838, 228] width 212 height 220
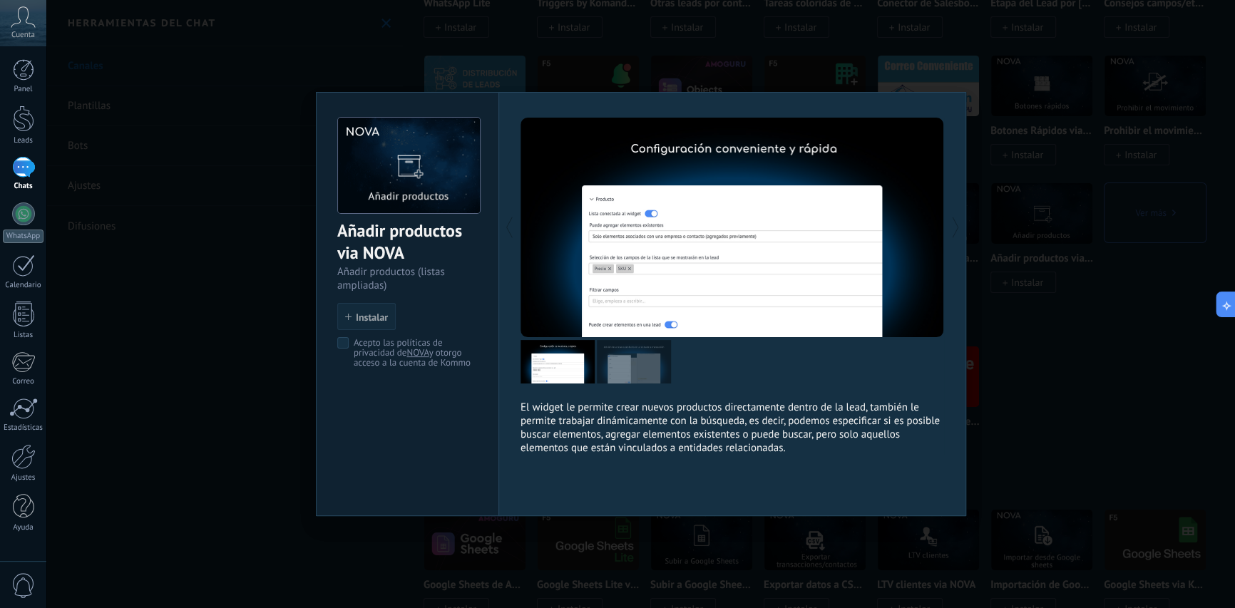
click at [1062, 261] on div "Añadir productos via NOVA Añadir productos (listas ampliadas) install Instalar …" at bounding box center [640, 304] width 1188 height 608
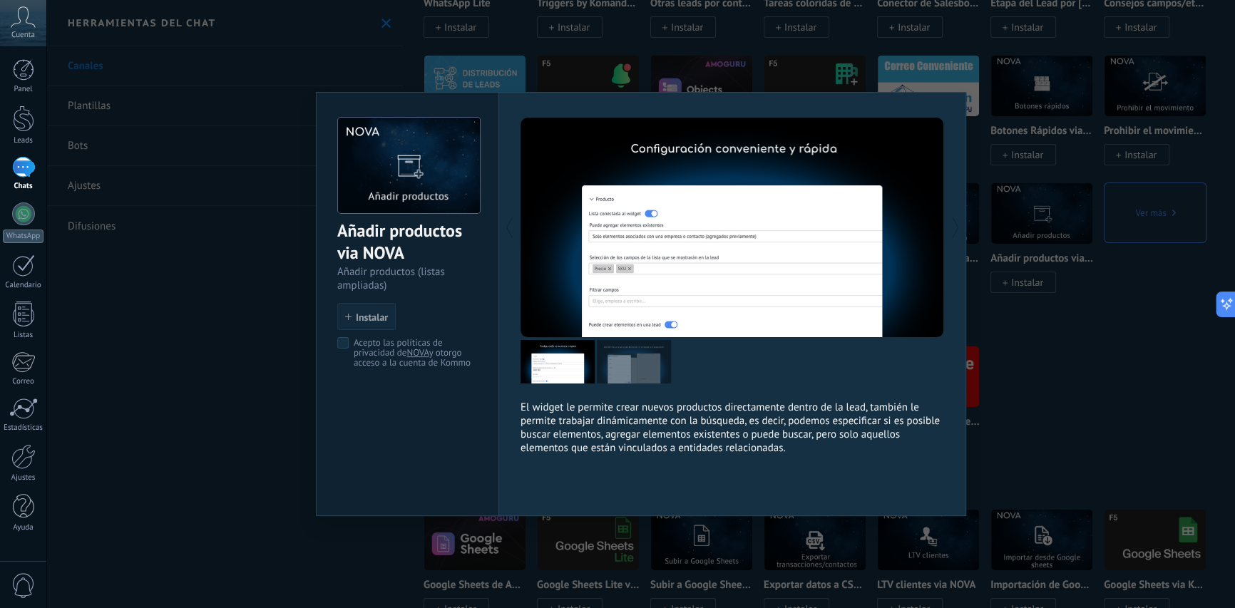
click at [1004, 322] on div "Añadir productos via NOVA Añadir productos (listas ampliadas) install Instalar …" at bounding box center [640, 304] width 1188 height 608
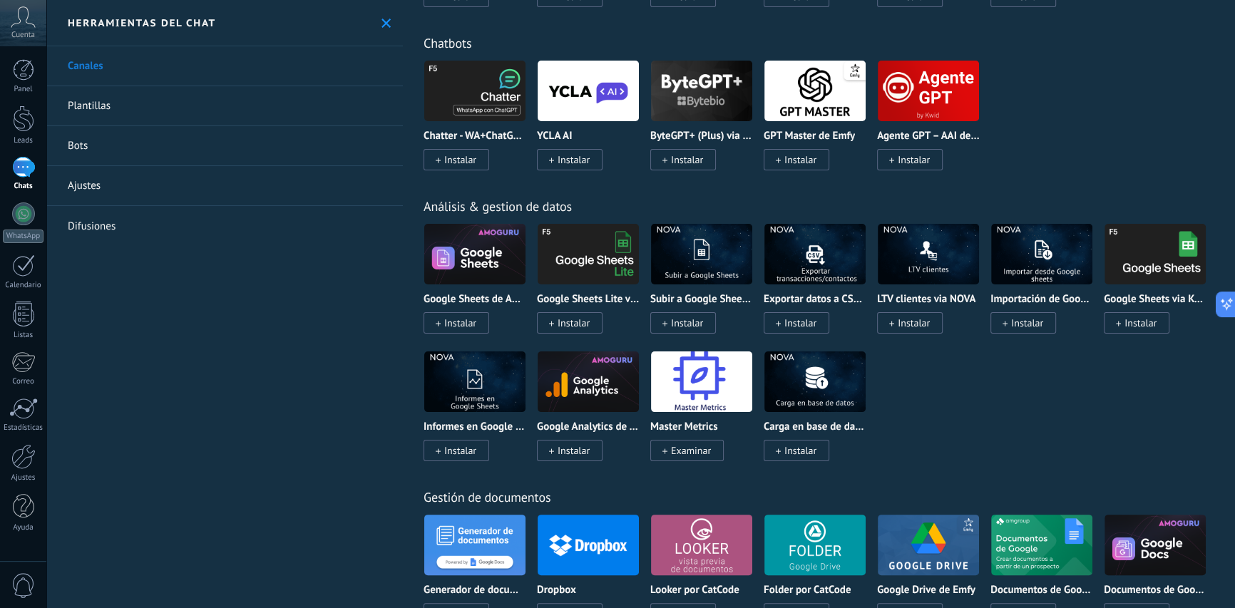
scroll to position [3279, 0]
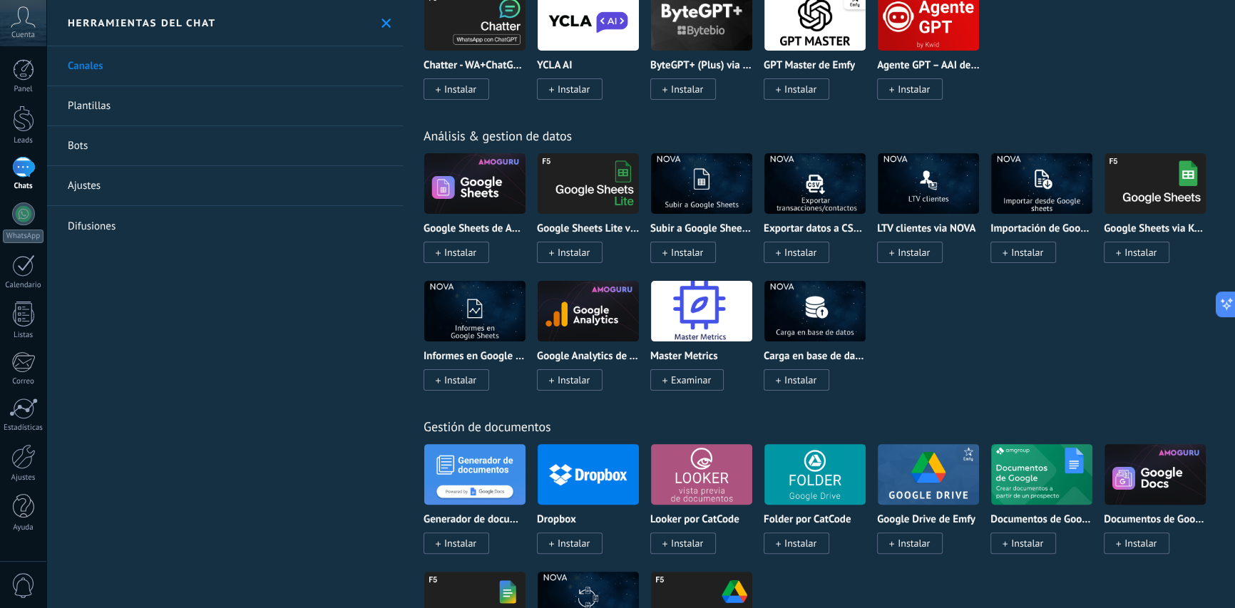
click at [587, 209] on img at bounding box center [588, 183] width 101 height 69
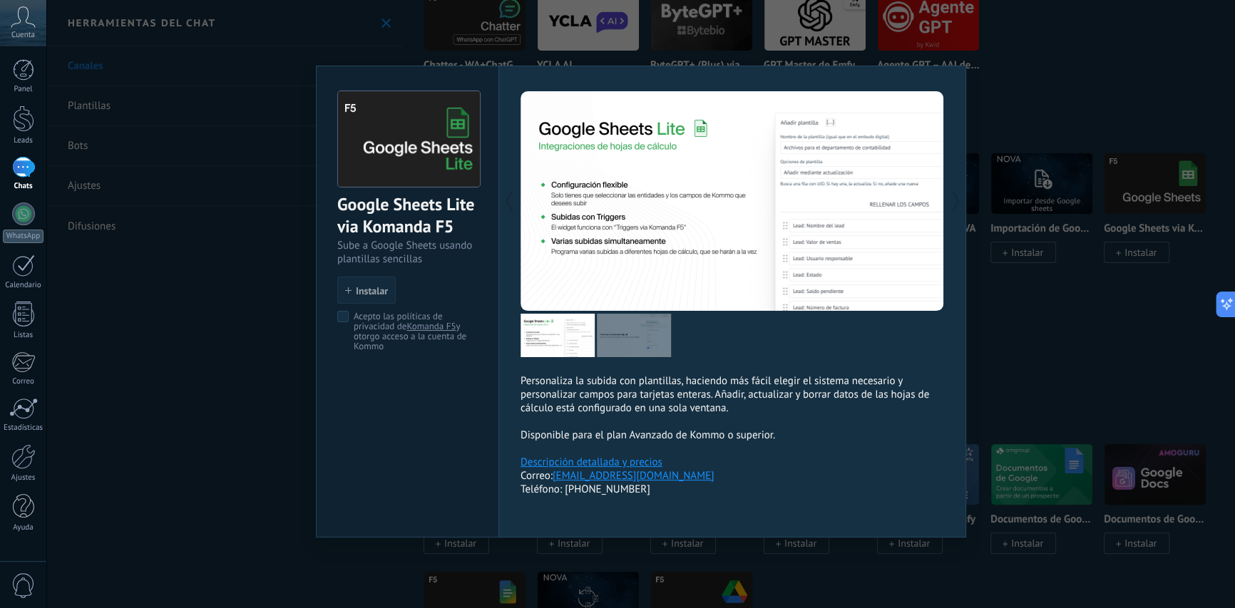
click at [630, 332] on img at bounding box center [634, 335] width 74 height 43
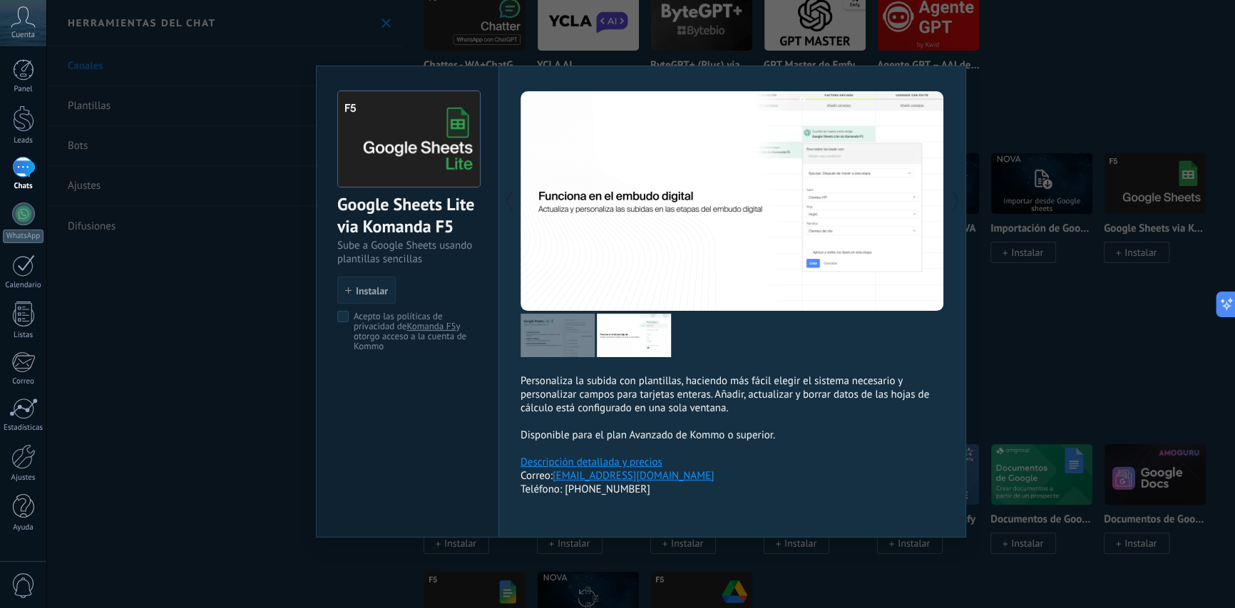
click at [551, 337] on img at bounding box center [557, 335] width 74 height 43
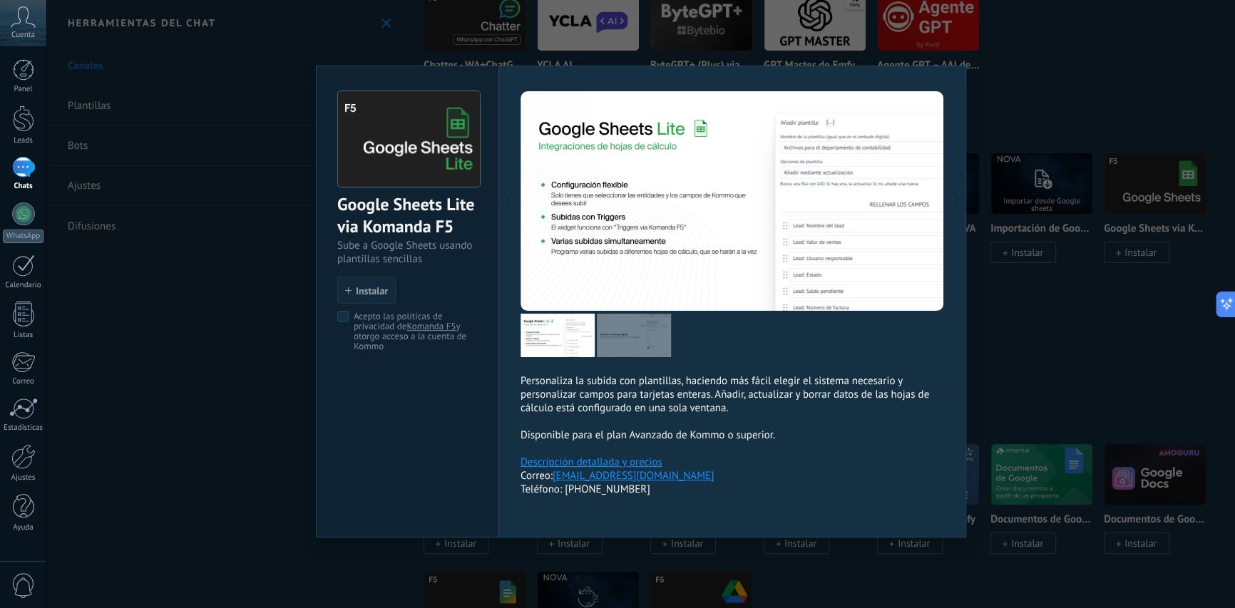
click at [632, 342] on img at bounding box center [634, 335] width 74 height 43
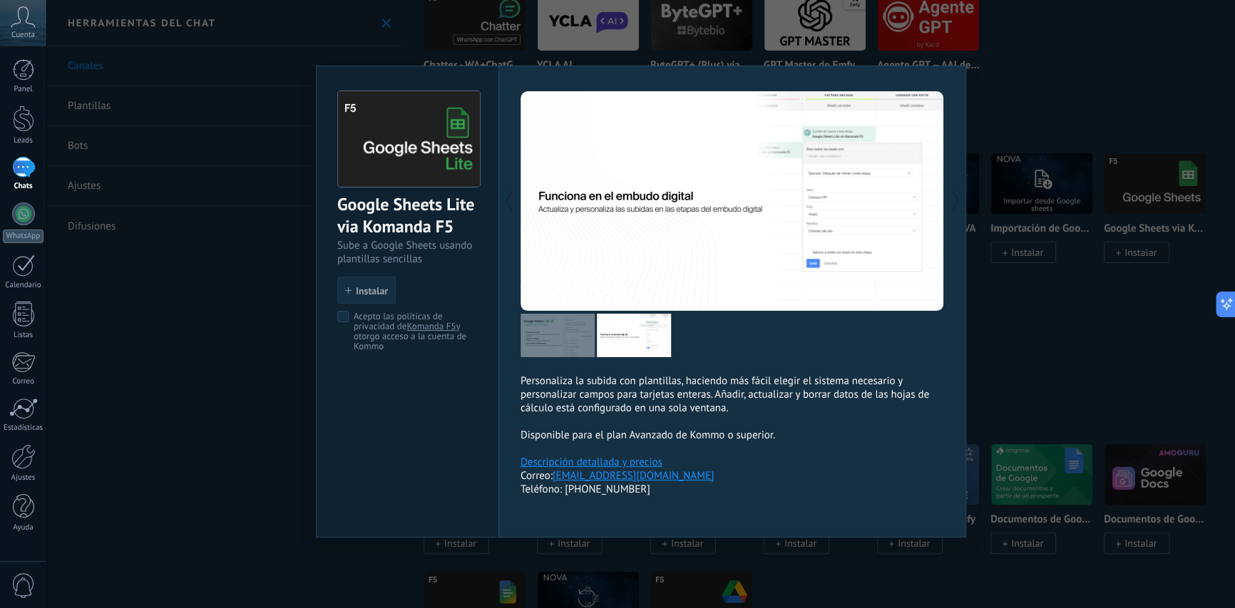
click at [380, 291] on span "Instalar" at bounding box center [372, 291] width 32 height 10
click at [1005, 120] on div "Google Sheets Lite via Komanda F5 Sube a Google Sheets usando plantillas sencil…" at bounding box center [640, 304] width 1188 height 608
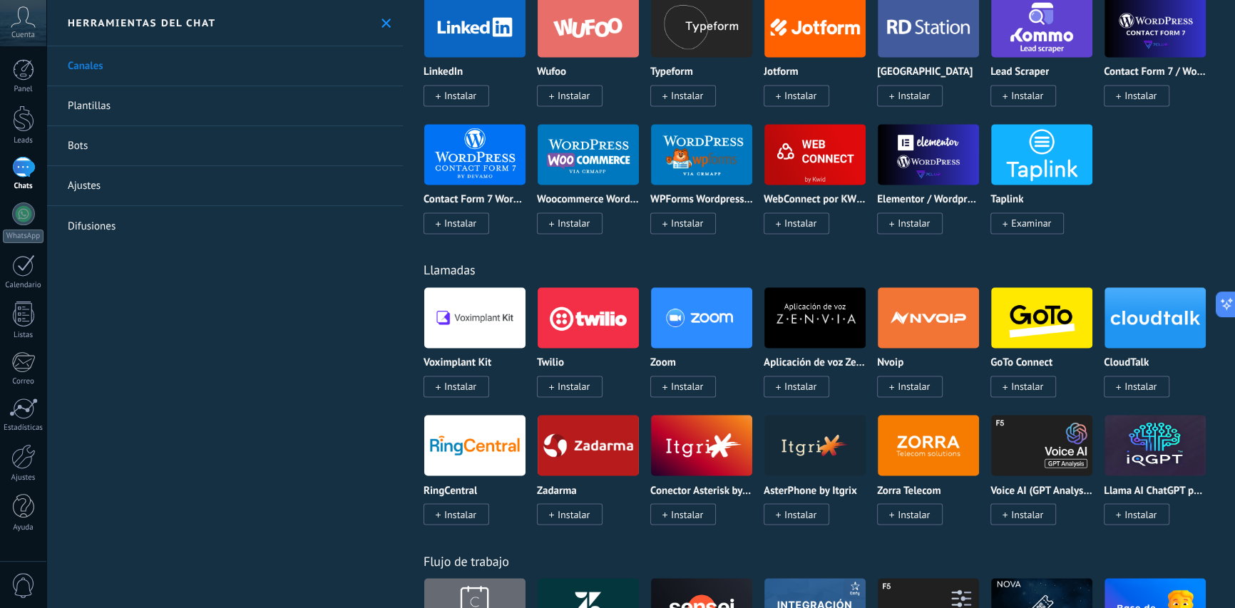
scroll to position [1211, 0]
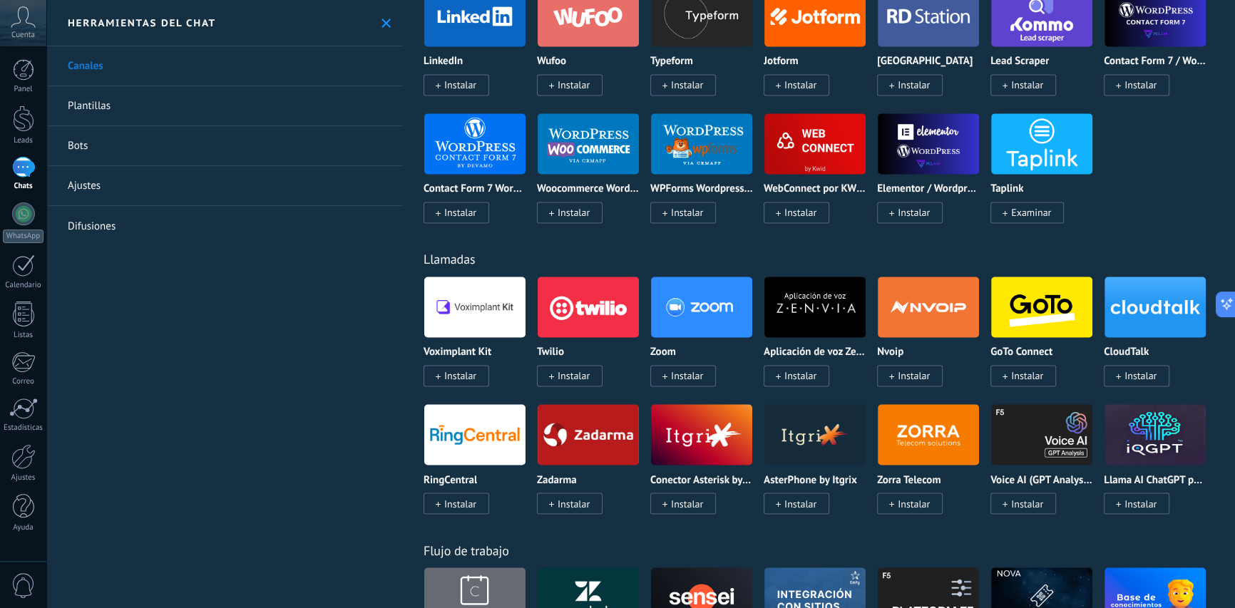
click at [682, 320] on img at bounding box center [701, 306] width 101 height 69
click at [697, 307] on img at bounding box center [701, 306] width 101 height 69
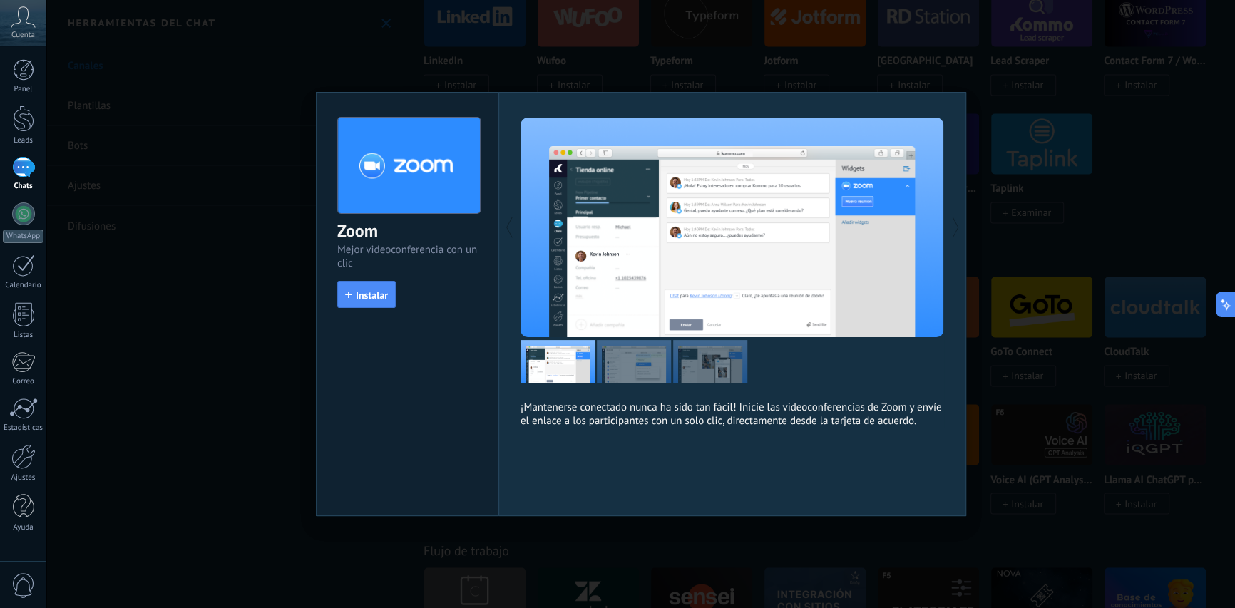
click at [990, 244] on div "Zoom Mejor videoconferencia con un clic install Instalar ¡Mantenerse conectado …" at bounding box center [640, 304] width 1188 height 608
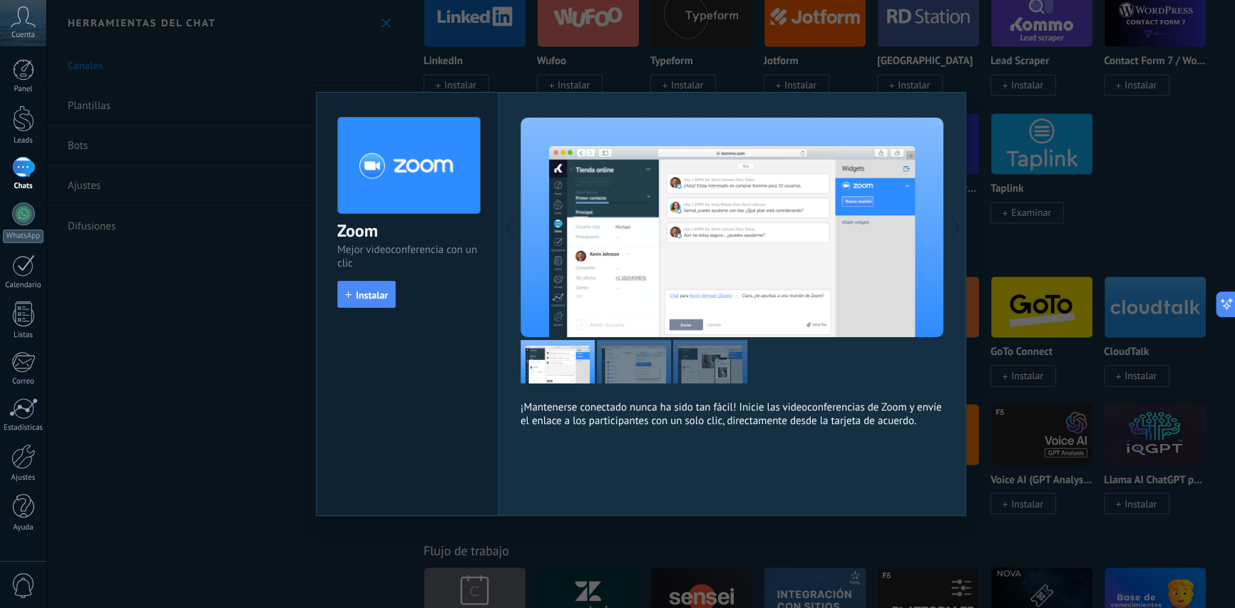
click at [1052, 230] on div "Zoom Mejor videoconferencia con un clic install Instalar ¡Mantenerse conectado …" at bounding box center [640, 304] width 1188 height 608
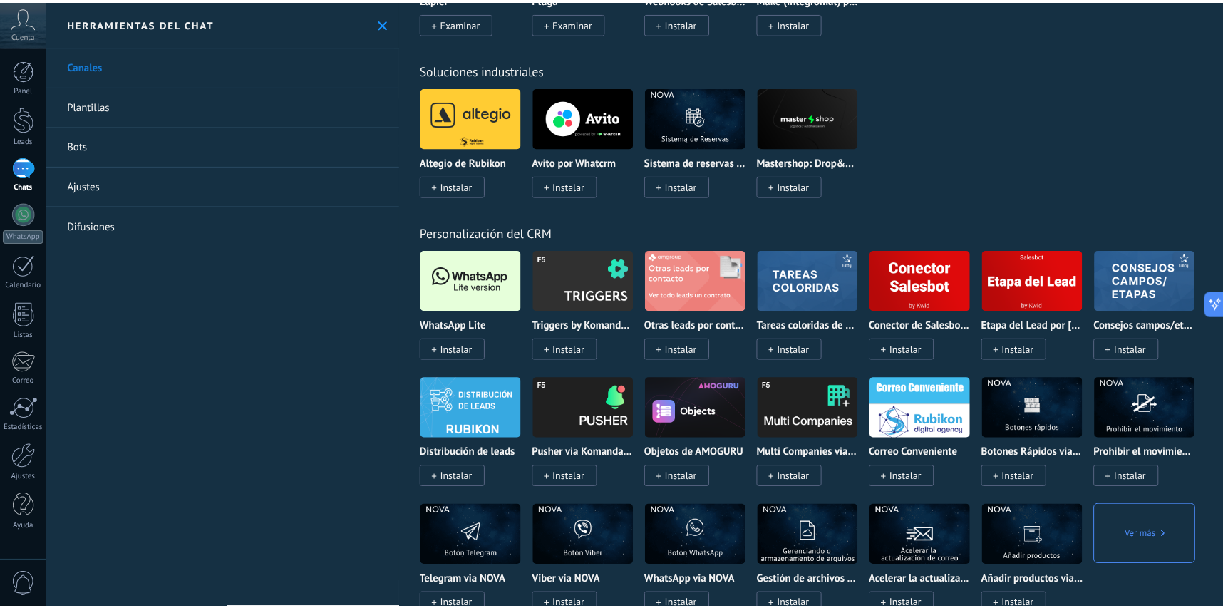
scroll to position [2315, 0]
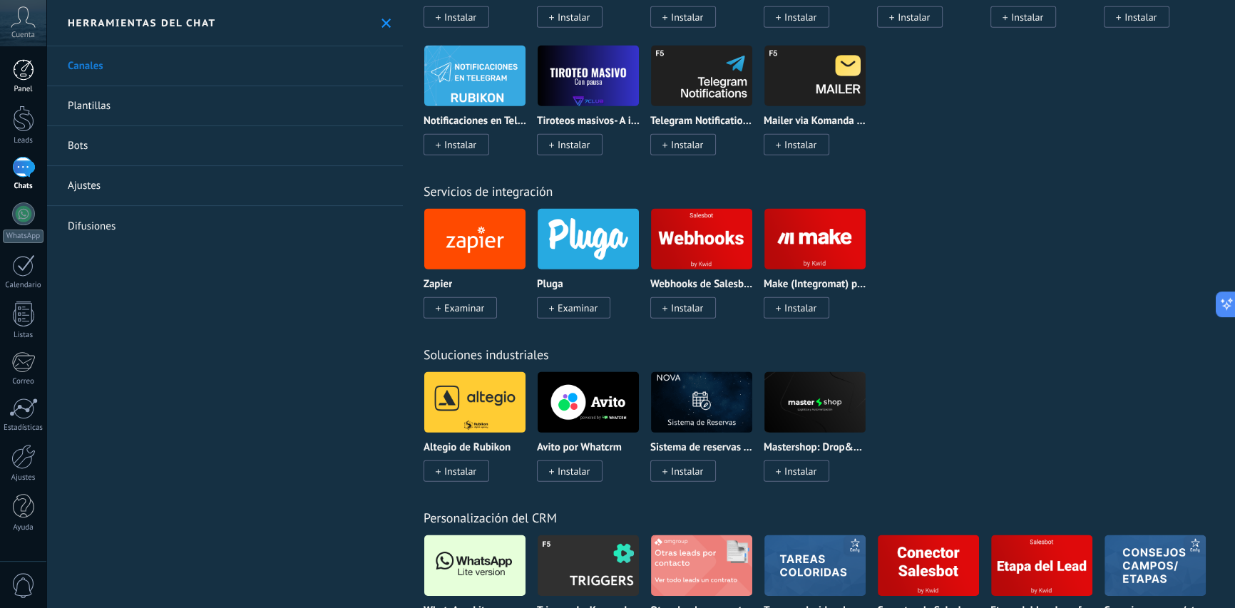
click at [28, 74] on div at bounding box center [23, 69] width 21 height 21
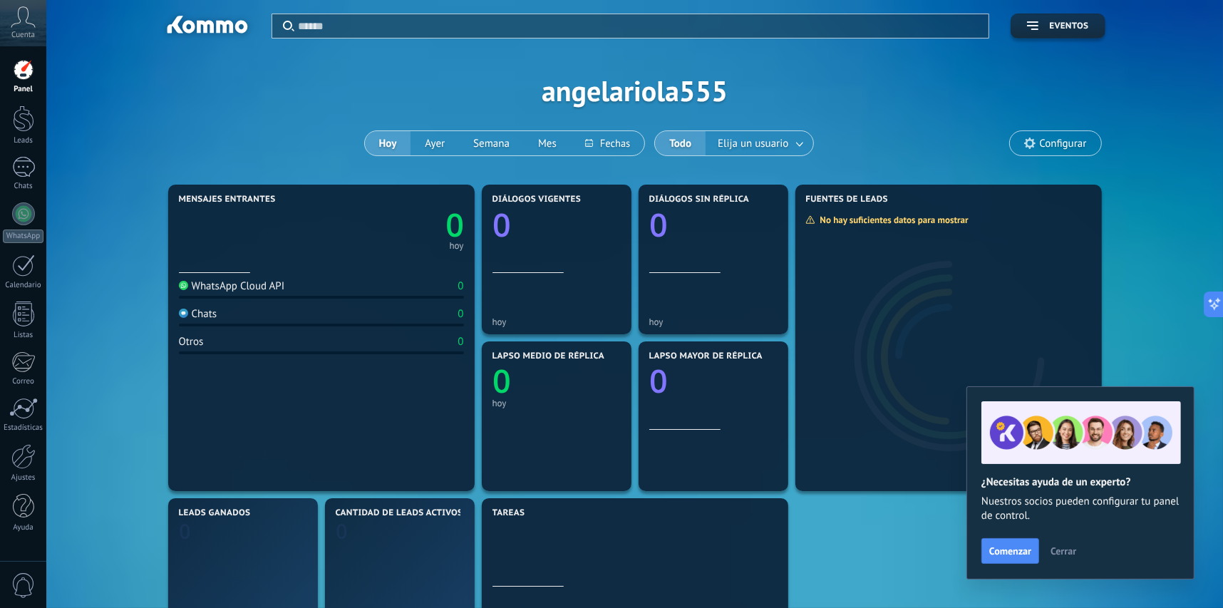
click at [1058, 549] on span "Cerrar" at bounding box center [1064, 551] width 26 height 10
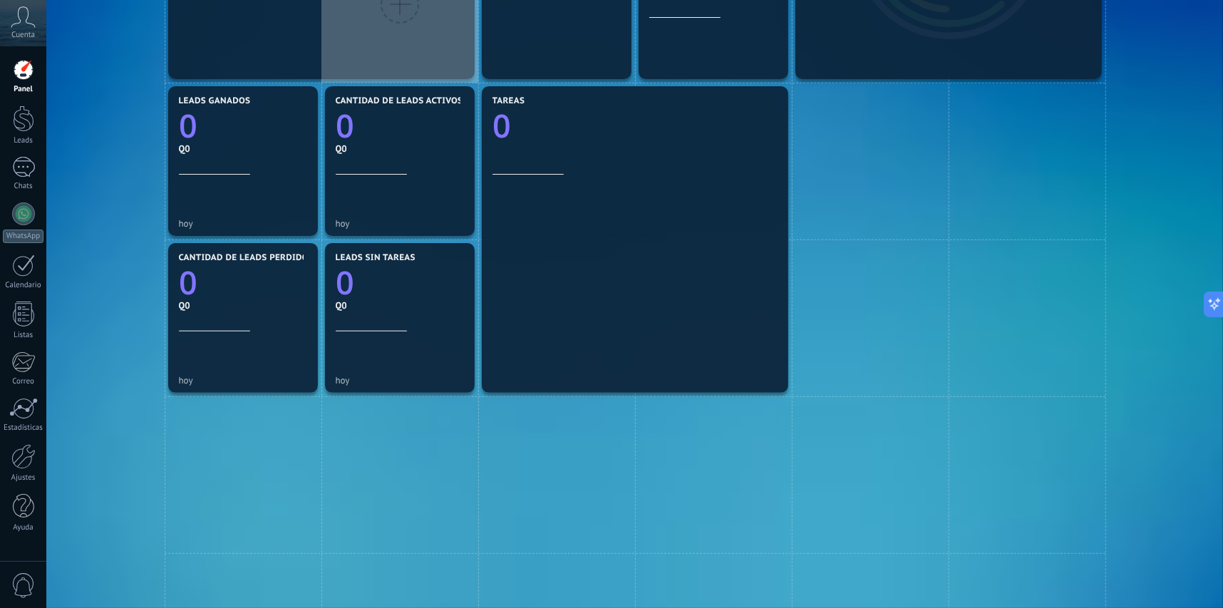
scroll to position [428, 0]
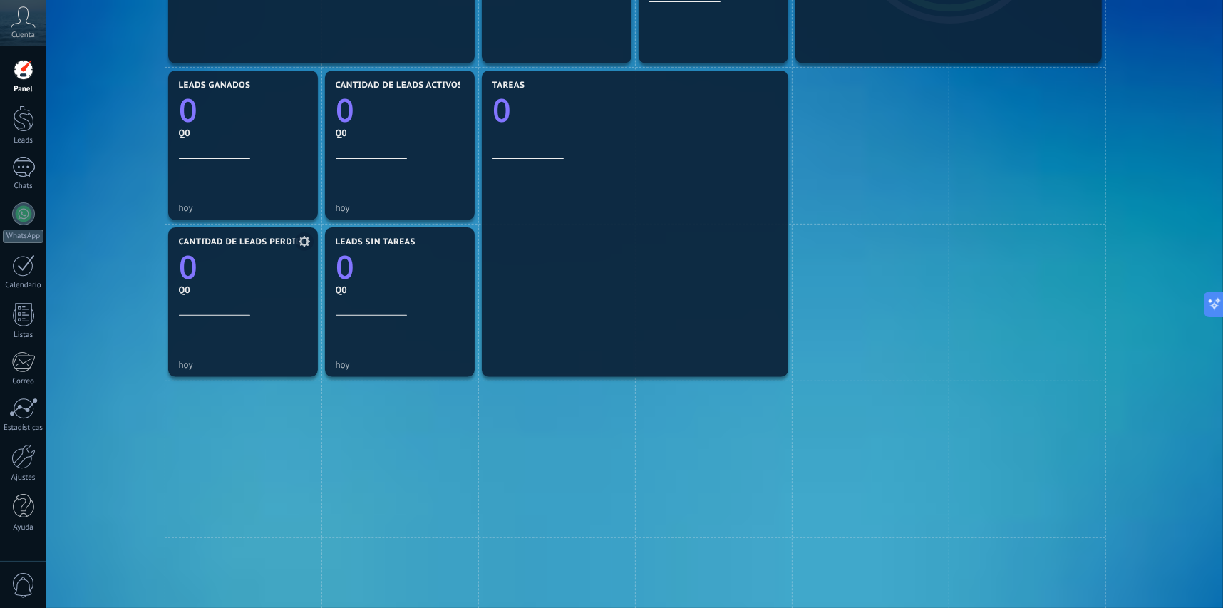
click at [296, 302] on div "Cantidad de leads perdidos 0 Q0" at bounding box center [243, 276] width 128 height 78
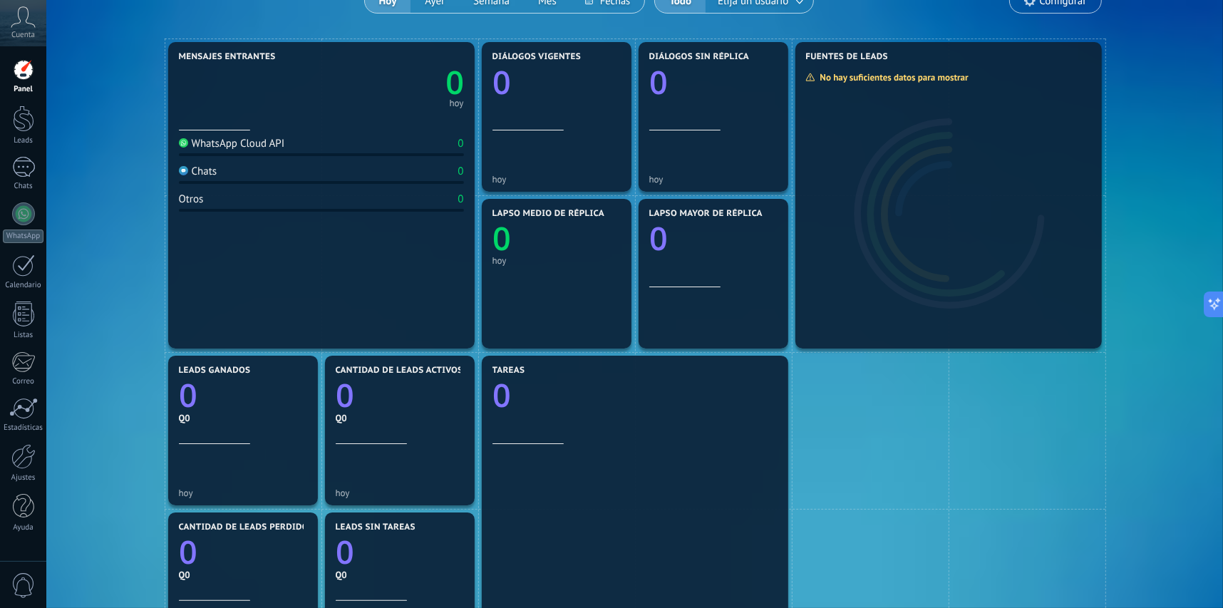
scroll to position [0, 0]
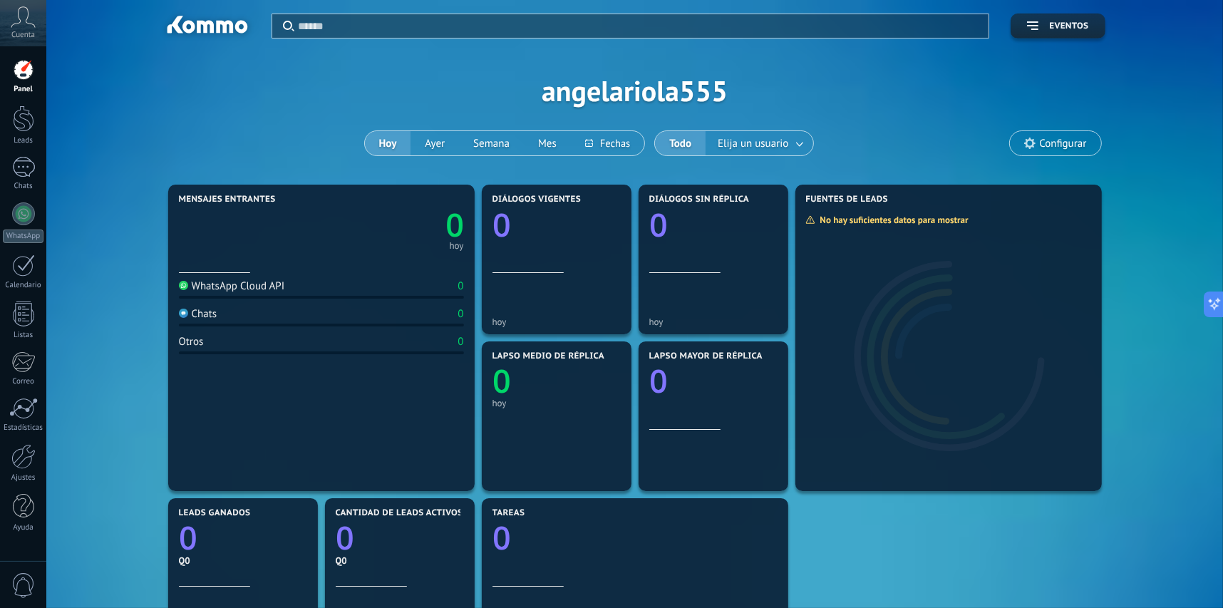
click at [15, 24] on icon at bounding box center [23, 16] width 25 height 21
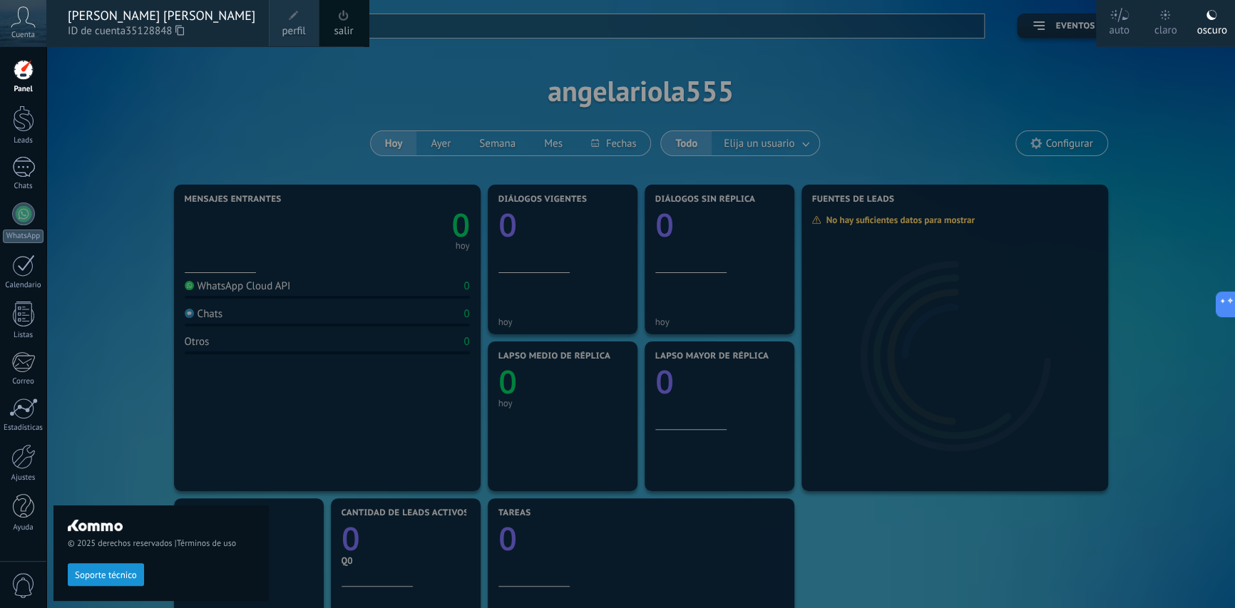
click at [276, 17] on link "perfil" at bounding box center [294, 23] width 50 height 46
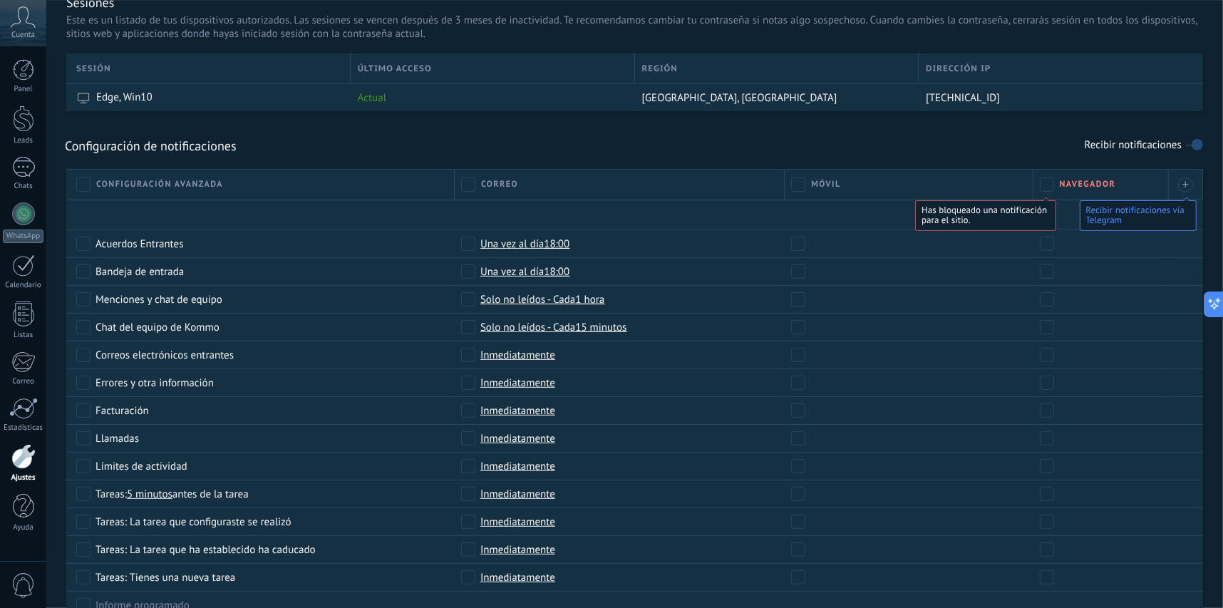
scroll to position [492, 0]
click at [26, 16] on icon at bounding box center [23, 16] width 25 height 21
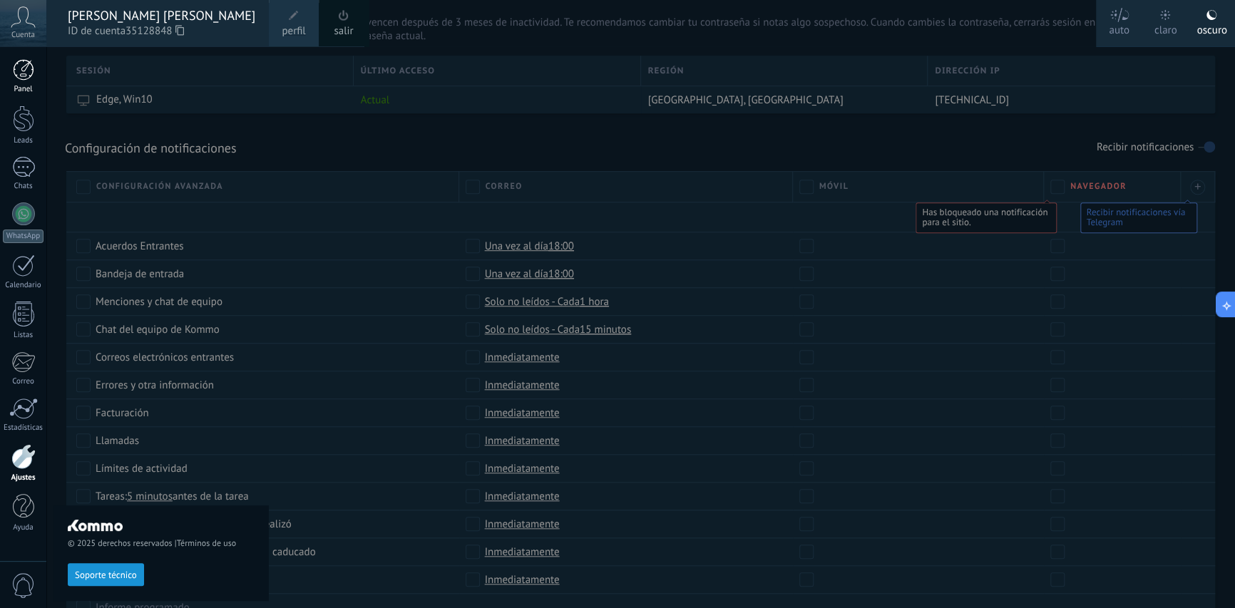
click at [31, 64] on div at bounding box center [23, 69] width 21 height 21
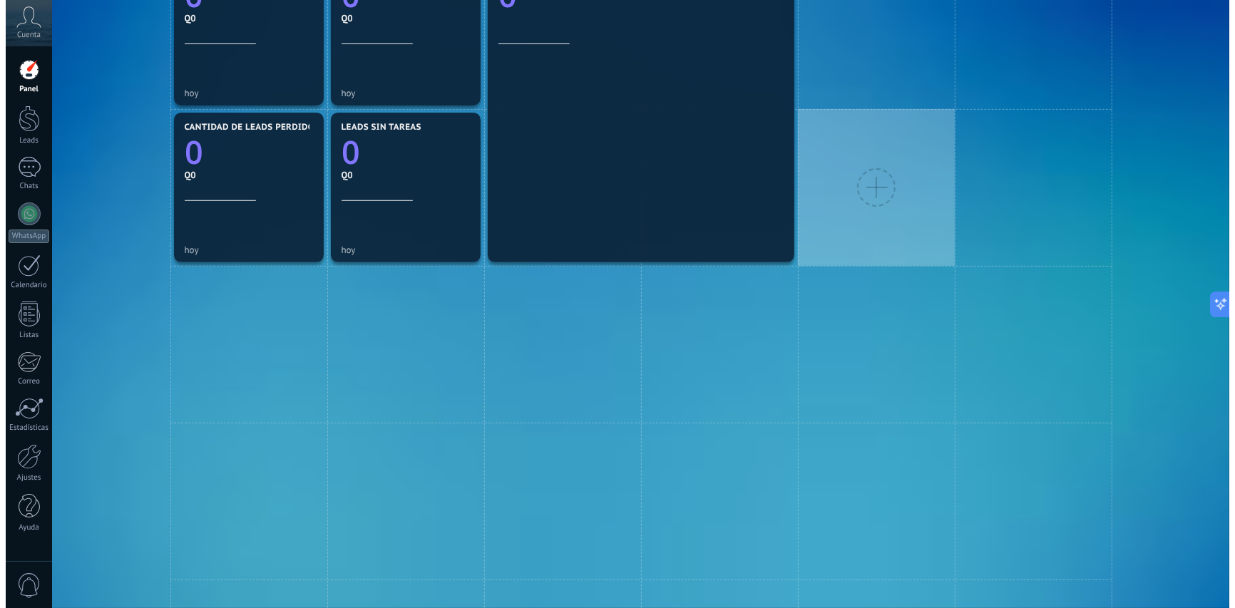
scroll to position [471, 0]
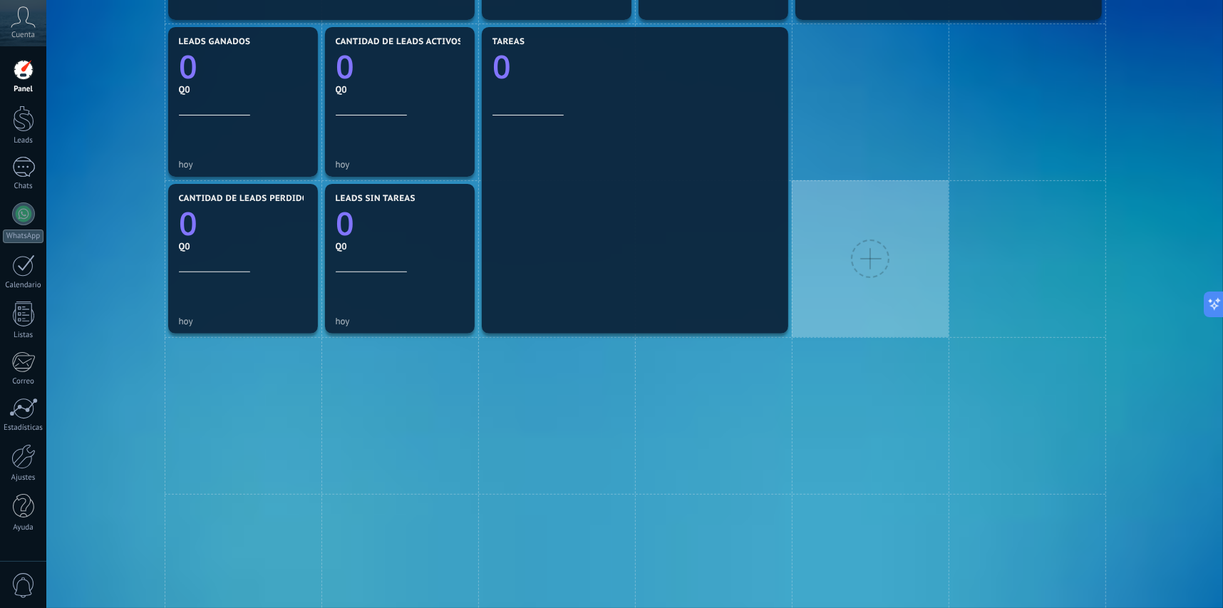
click at [853, 264] on div at bounding box center [870, 259] width 38 height 38
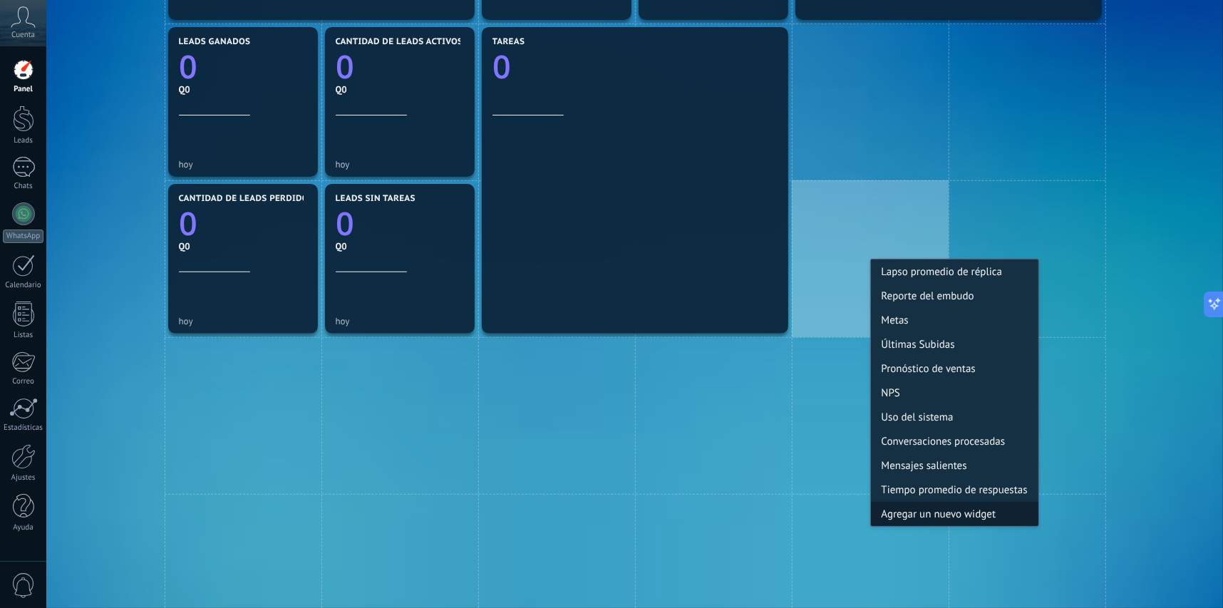
click at [948, 516] on div "Agregar un nuevo widget" at bounding box center [955, 514] width 168 height 24
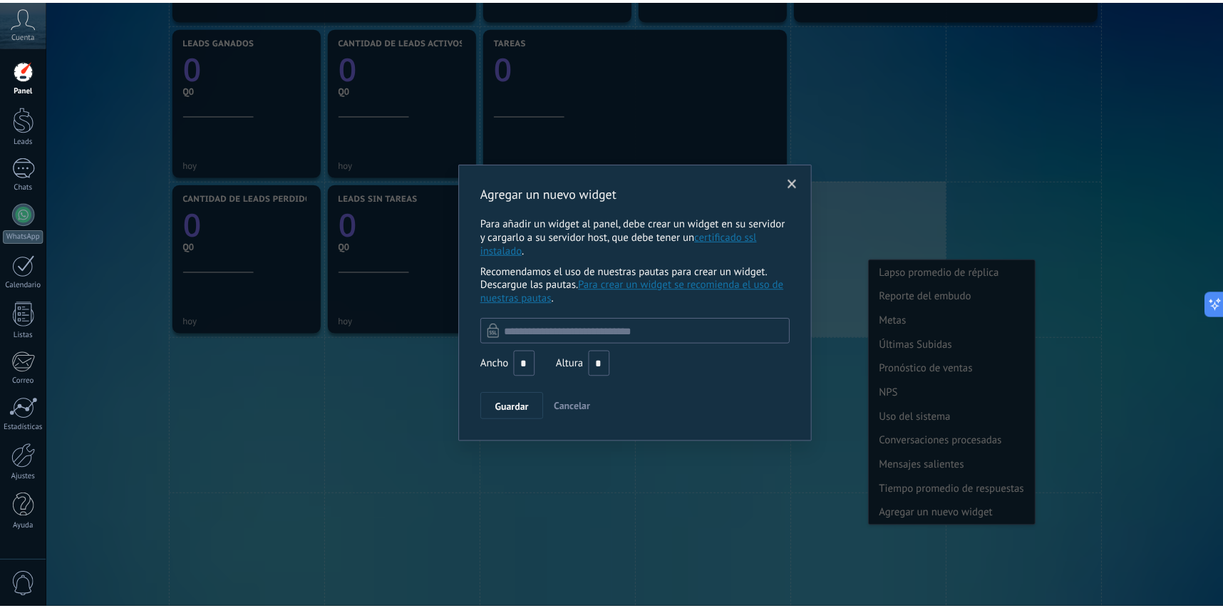
scroll to position [400, 0]
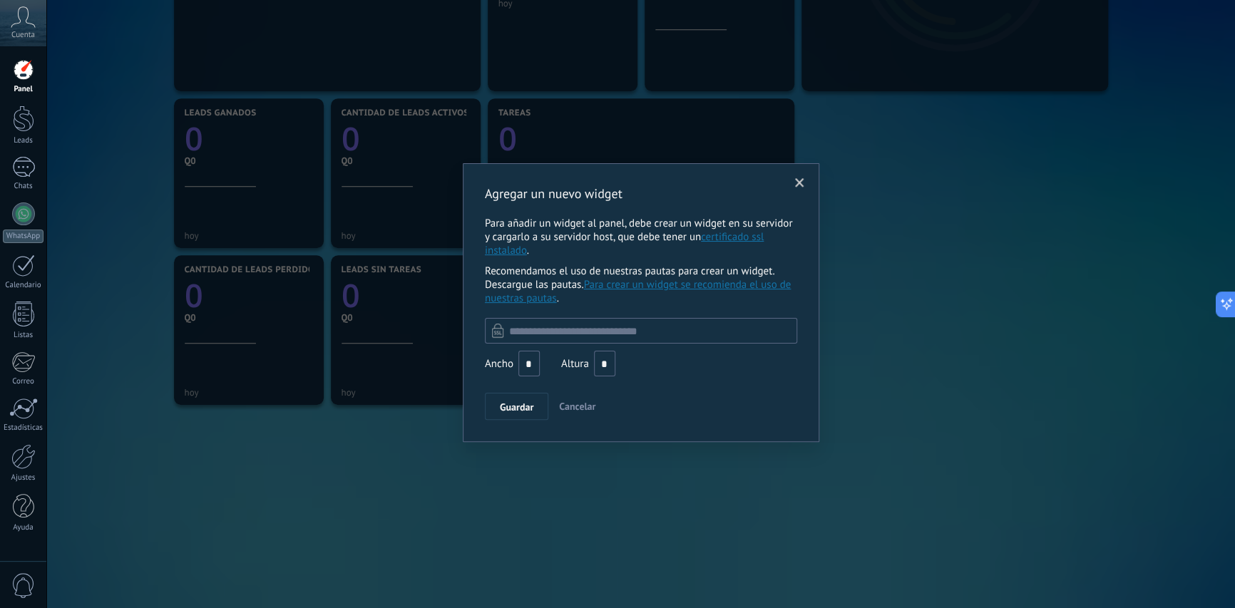
click at [508, 337] on input "text" at bounding box center [641, 331] width 312 height 26
type input "*"
click at [514, 406] on span "Guardar" at bounding box center [517, 407] width 34 height 10
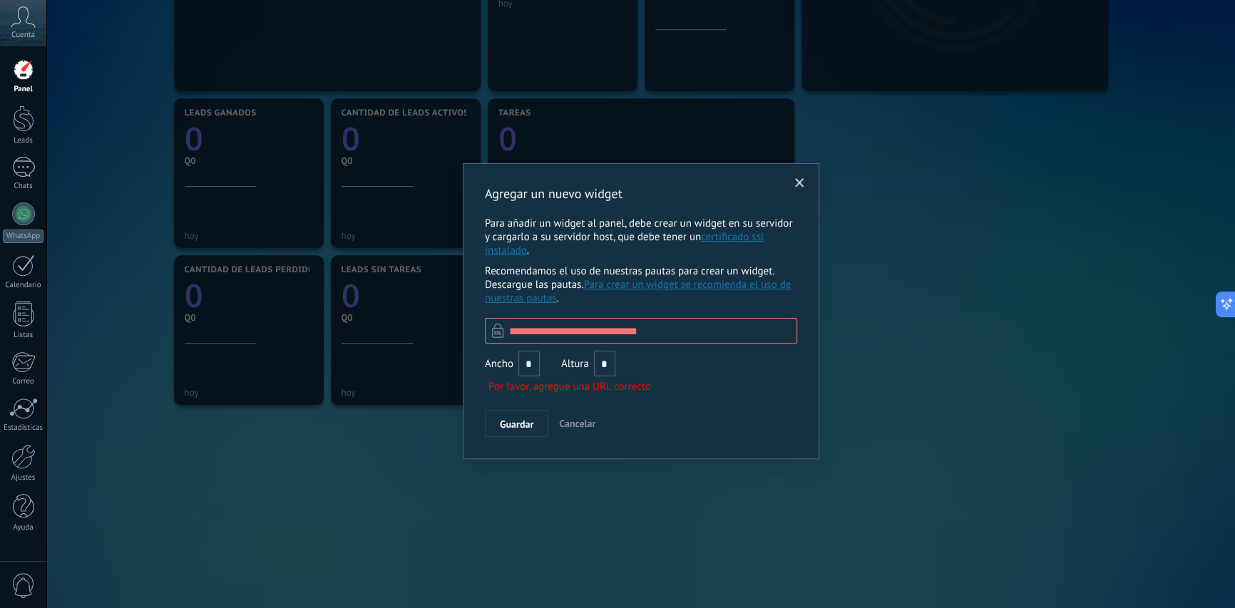
click at [801, 180] on span at bounding box center [799, 183] width 9 height 10
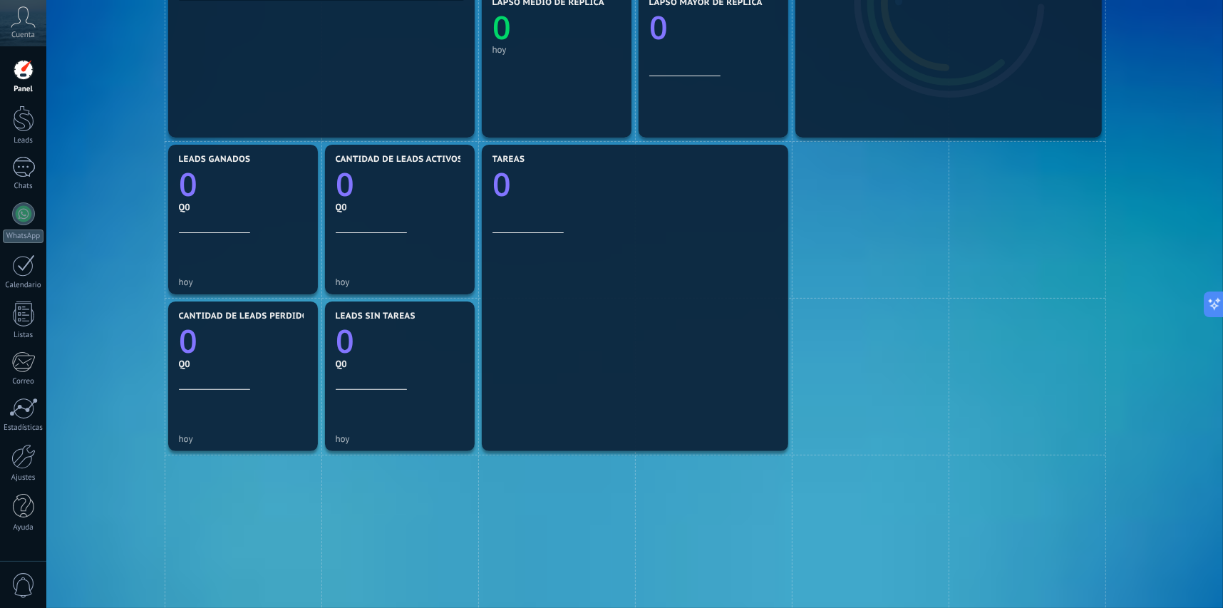
scroll to position [357, 0]
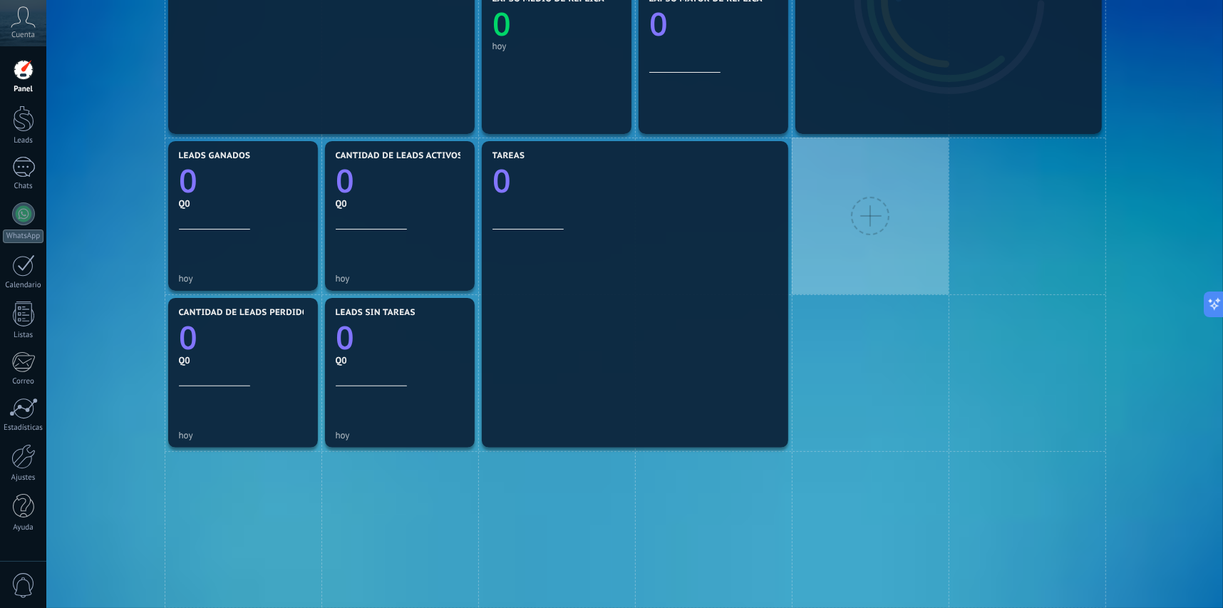
drag, startPoint x: 848, startPoint y: 221, endPoint x: 871, endPoint y: 263, distance: 48.2
click at [871, 263] on div at bounding box center [870, 216] width 157 height 157
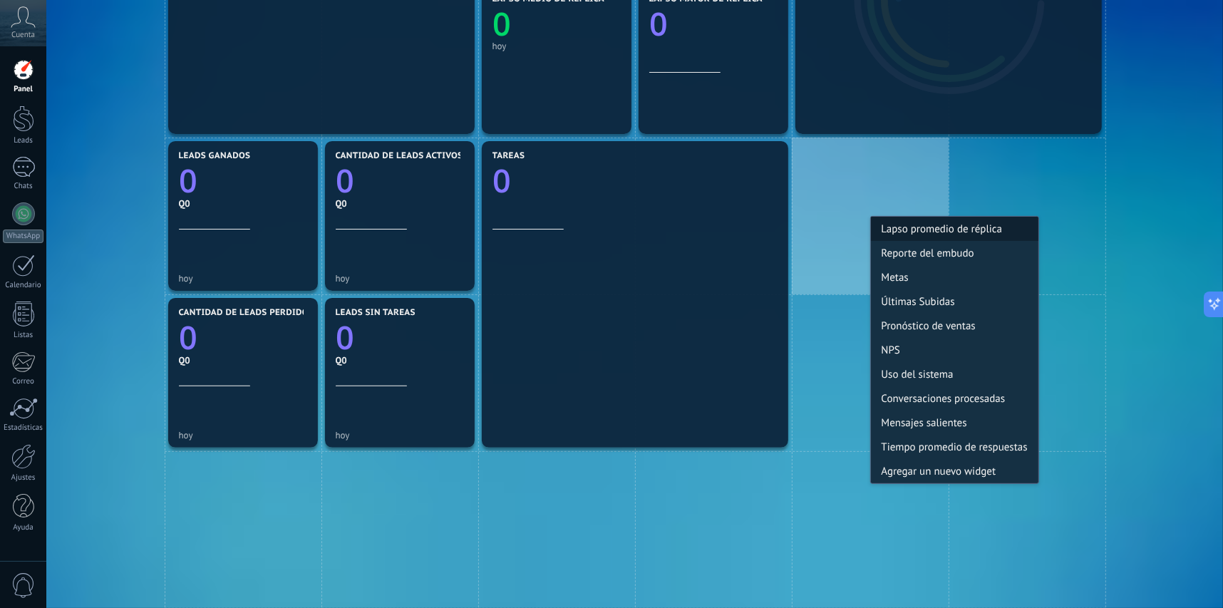
click at [895, 225] on div "Lapso promedio de réplica" at bounding box center [955, 229] width 168 height 24
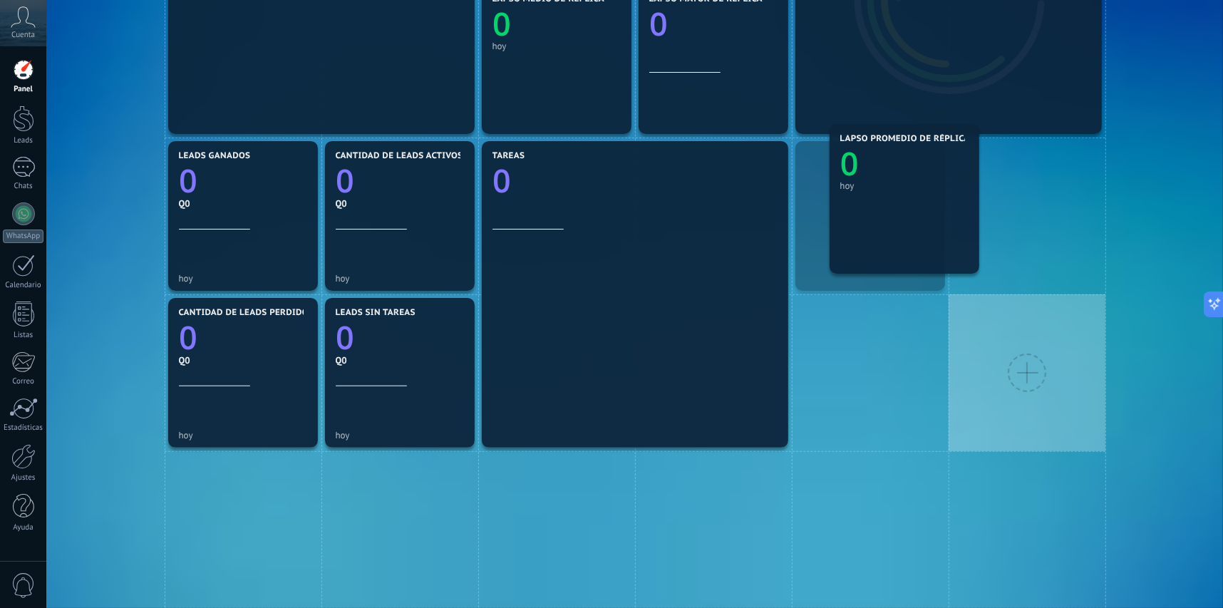
drag, startPoint x: 942, startPoint y: 285, endPoint x: 944, endPoint y: 271, distance: 14.4
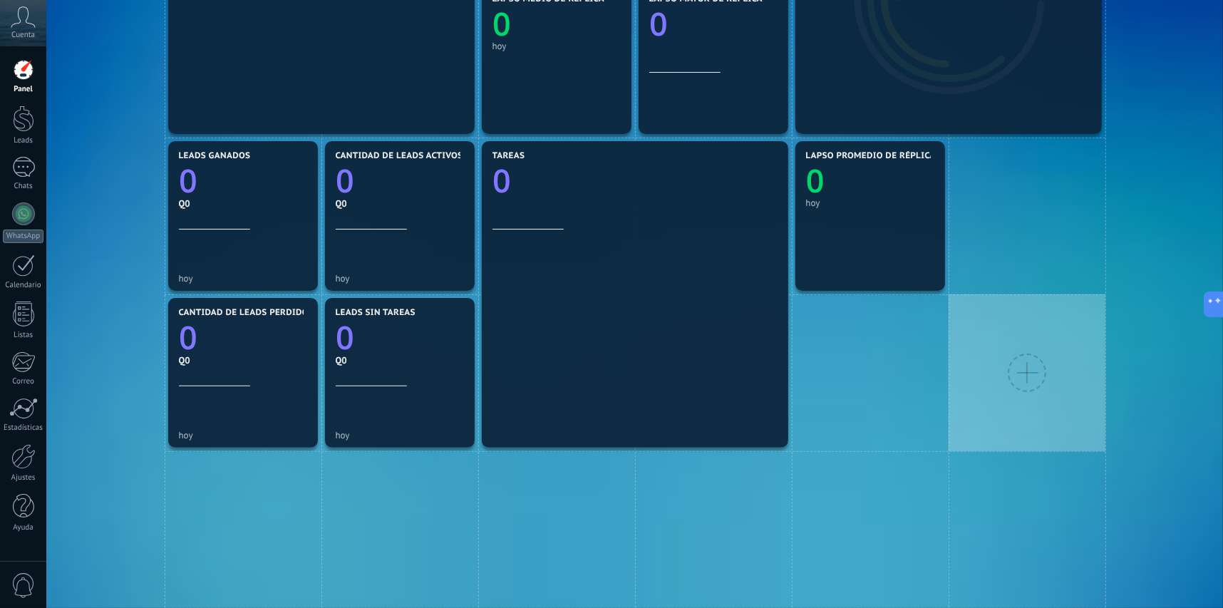
drag, startPoint x: 865, startPoint y: 235, endPoint x: 1004, endPoint y: 213, distance: 140.8
click at [1002, 214] on div "Mensajes entrantes 0 [DATE] WhatsApp Cloud API 0 Chats 0 Otros 0 Diálogos vigen…" at bounding box center [635, 373] width 941 height 1098
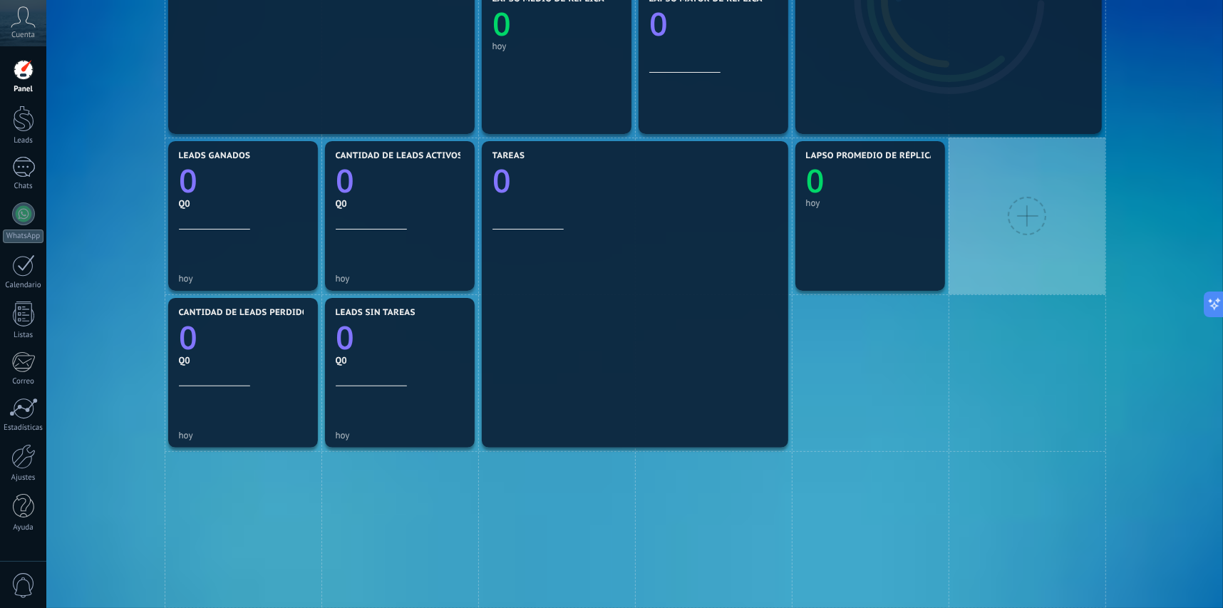
click at [1005, 255] on div at bounding box center [1027, 216] width 157 height 157
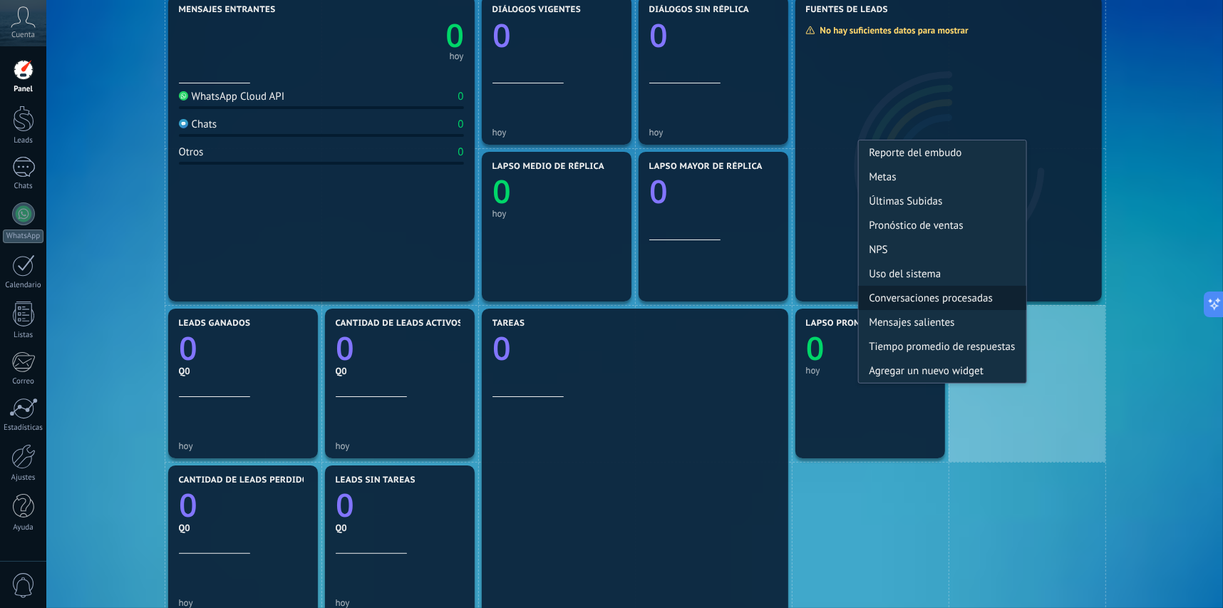
scroll to position [215, 0]
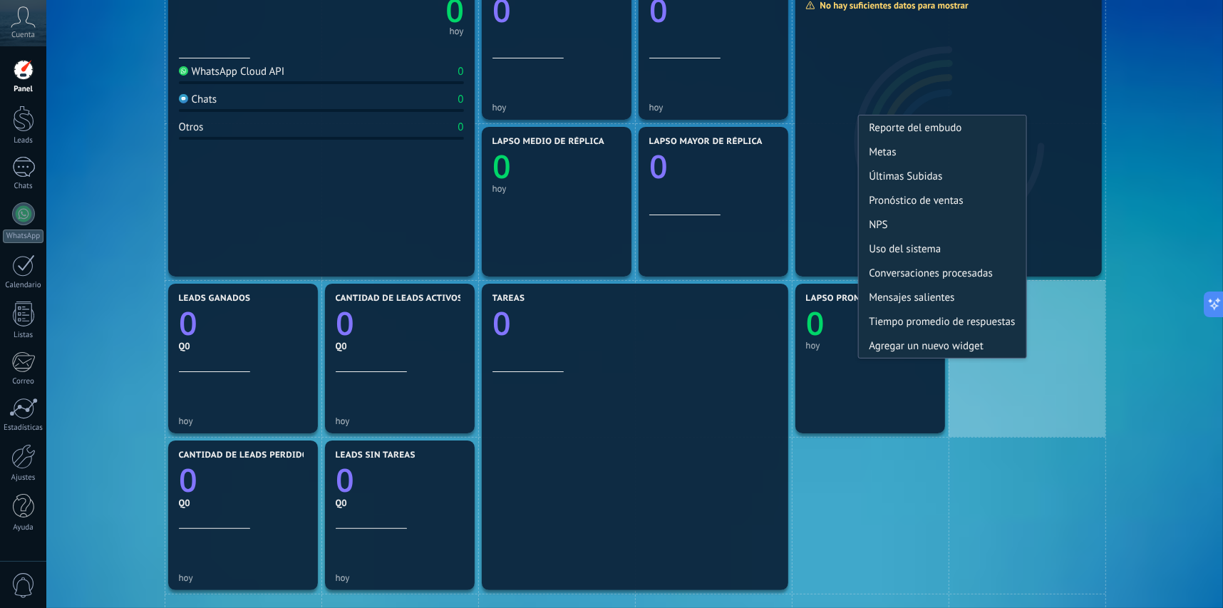
click at [906, 380] on section "Lapso promedio de réplica 0 [DATE]" at bounding box center [871, 359] width 150 height 150
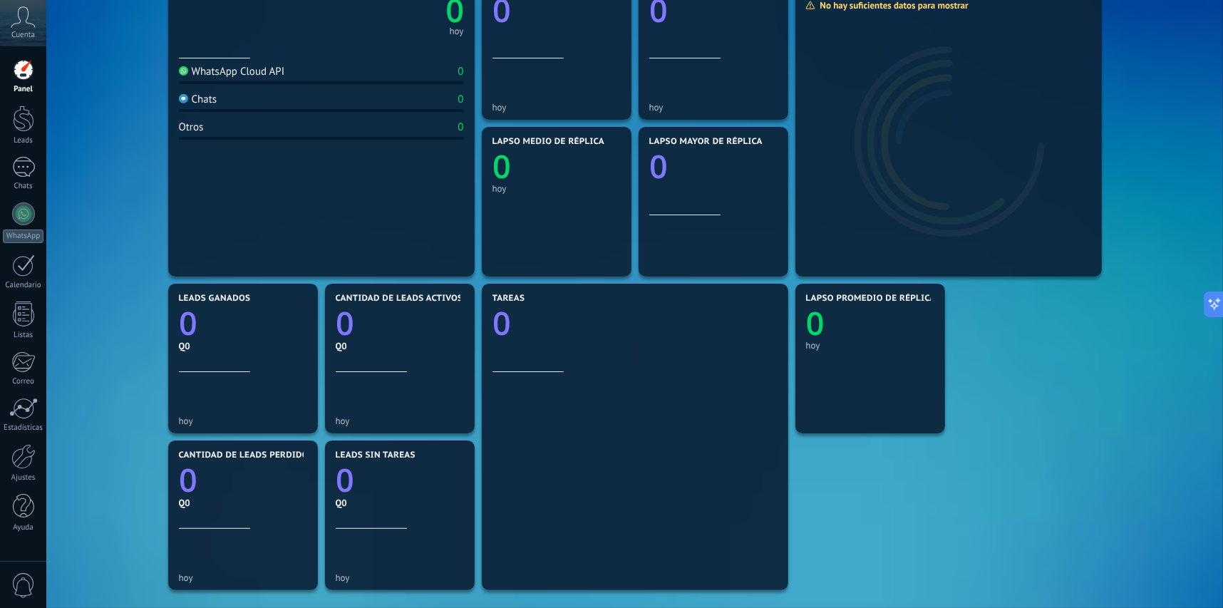
click at [906, 368] on div "Lapso promedio de réplica 0 [DATE]" at bounding box center [870, 333] width 128 height 78
drag, startPoint x: 906, startPoint y: 367, endPoint x: 858, endPoint y: 340, distance: 54.9
click at [858, 340] on div "hoy" at bounding box center [870, 345] width 128 height 11
click at [837, 308] on icon "0" at bounding box center [870, 320] width 128 height 32
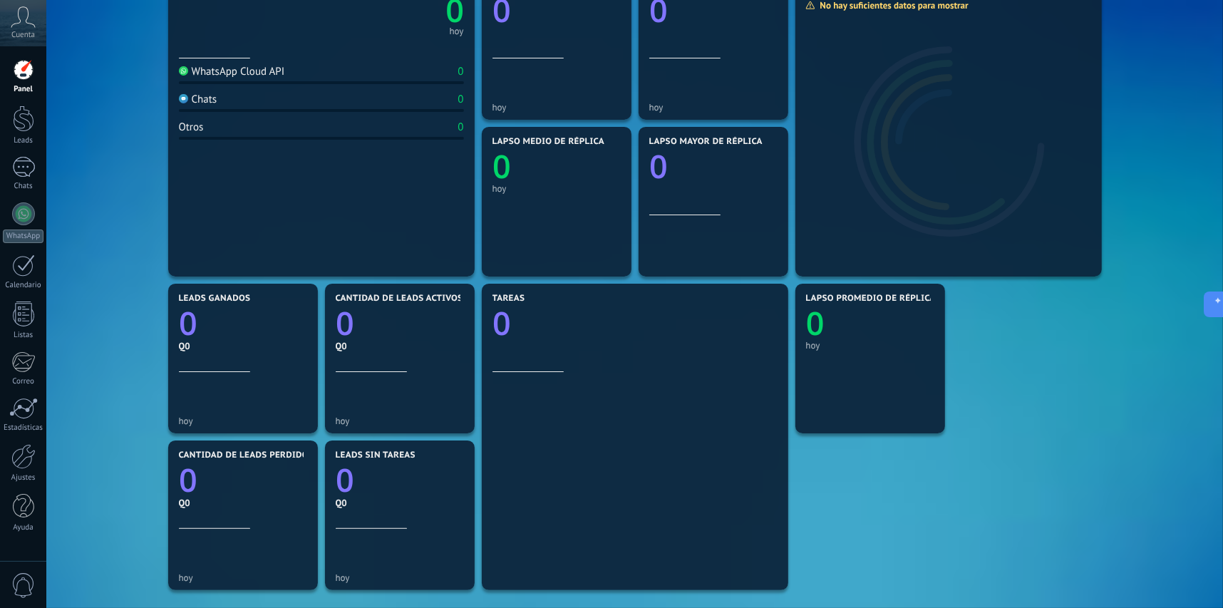
drag, startPoint x: 887, startPoint y: 312, endPoint x: 894, endPoint y: 337, distance: 26.0
click at [888, 317] on icon "0" at bounding box center [870, 320] width 128 height 32
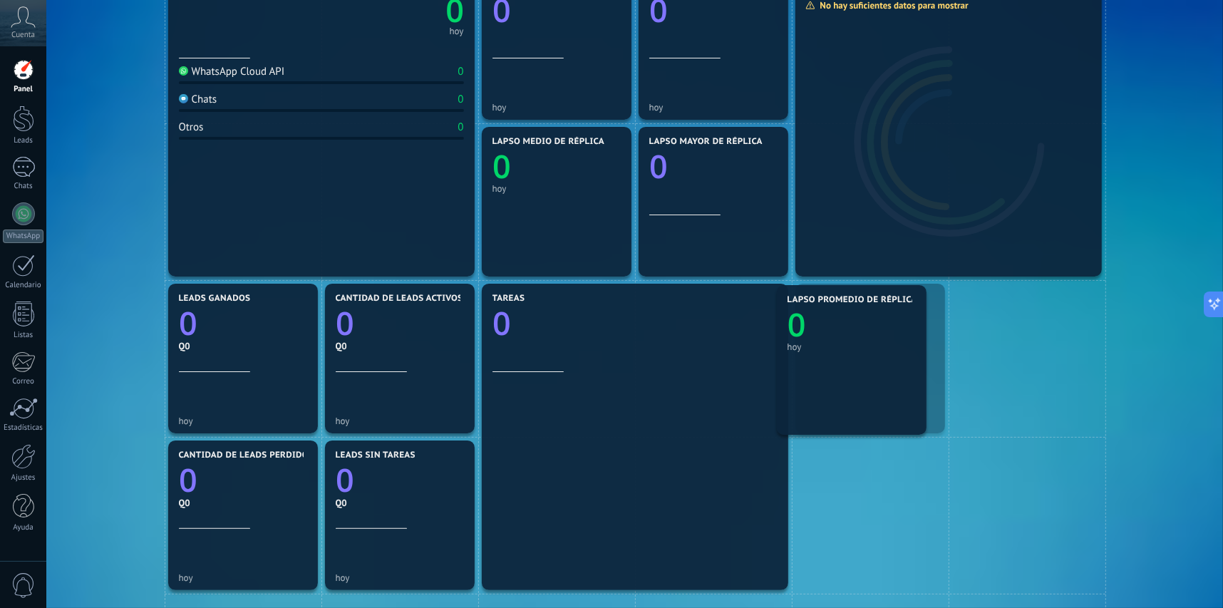
drag, startPoint x: 894, startPoint y: 337, endPoint x: 878, endPoint y: 338, distance: 15.7
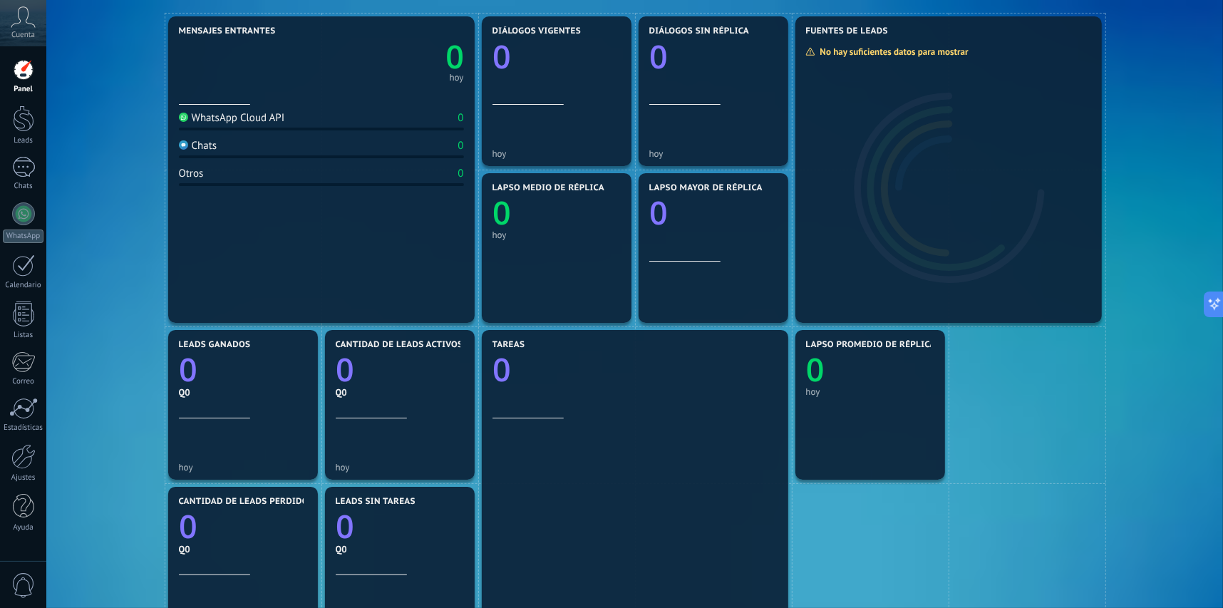
scroll to position [143, 0]
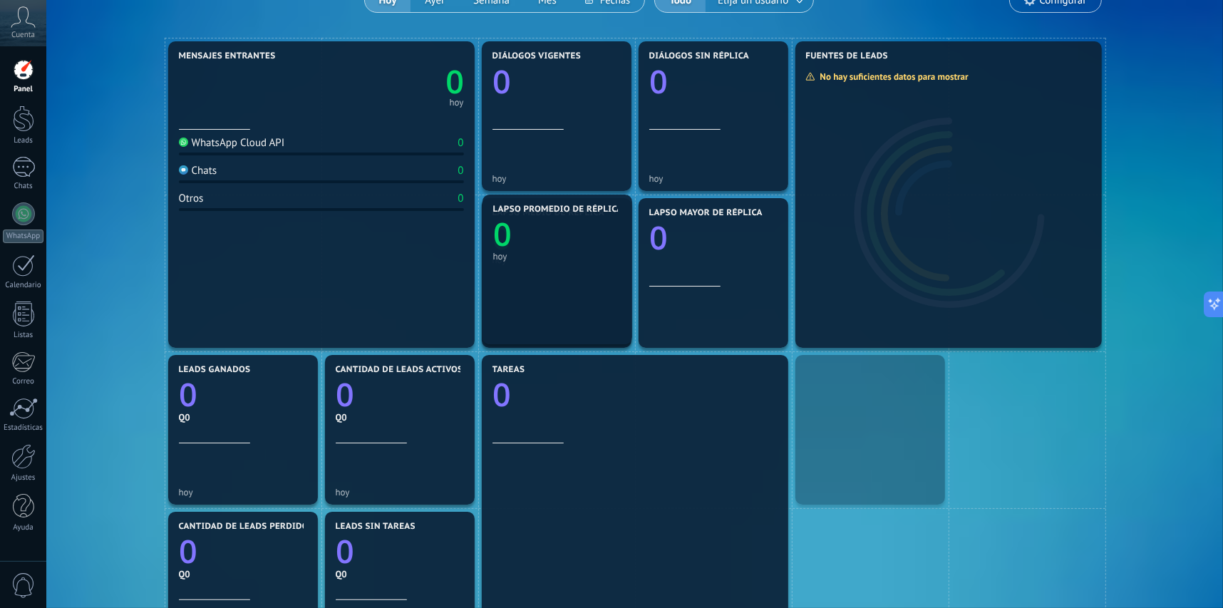
drag, startPoint x: 871, startPoint y: 394, endPoint x: 558, endPoint y: 235, distance: 351.4
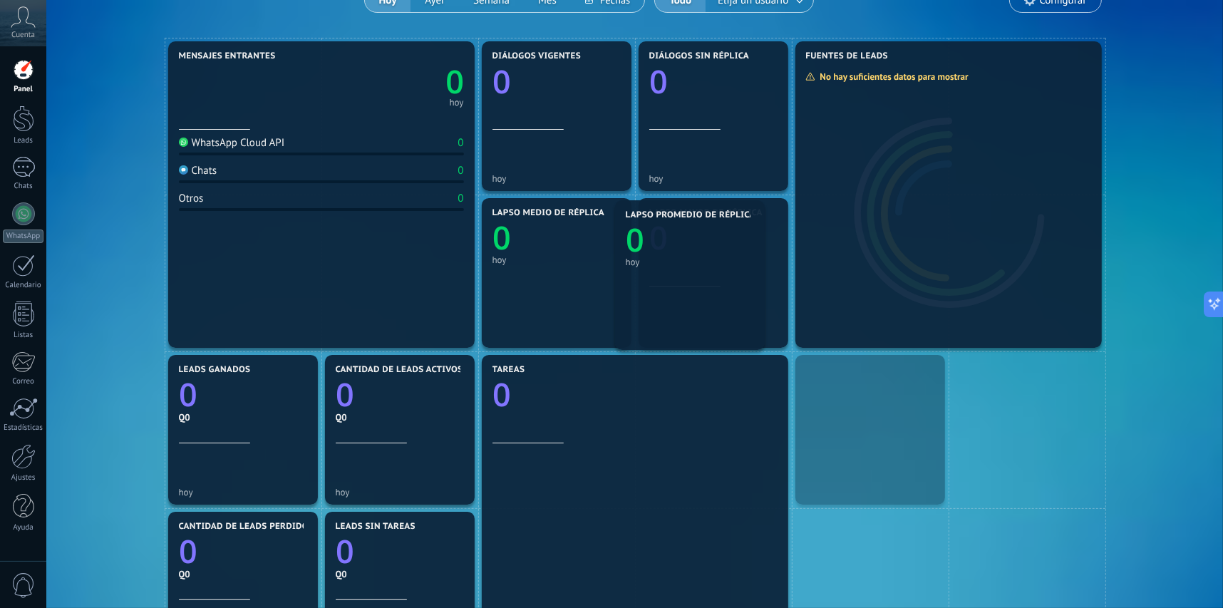
drag, startPoint x: 863, startPoint y: 394, endPoint x: 683, endPoint y: 239, distance: 237.1
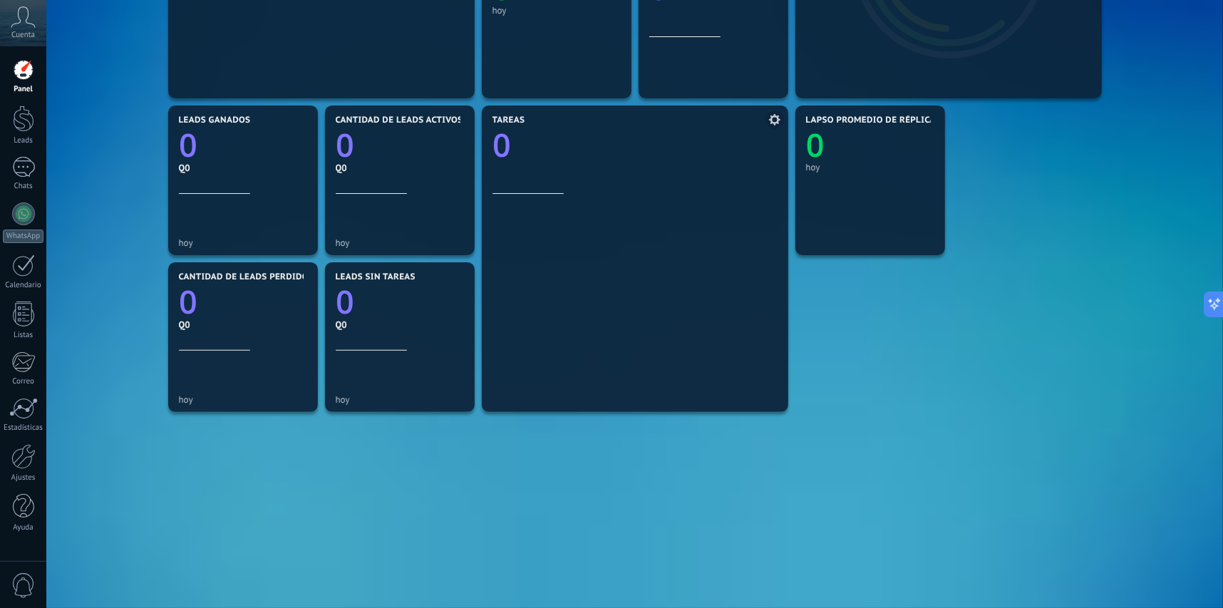
scroll to position [400, 0]
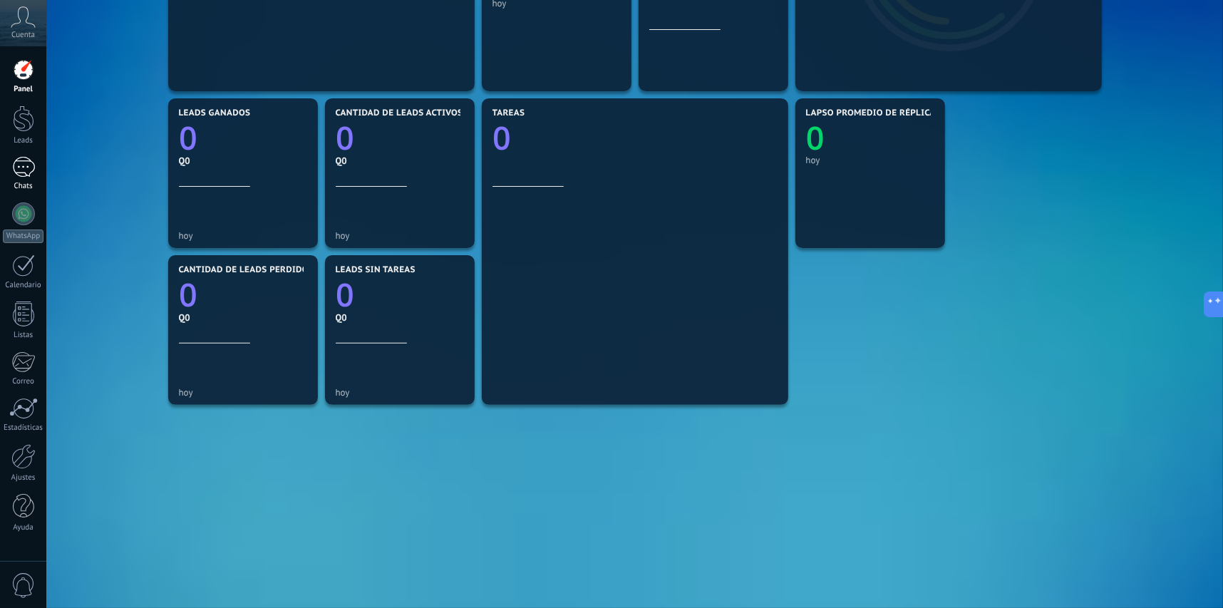
click at [18, 177] on div at bounding box center [23, 167] width 23 height 21
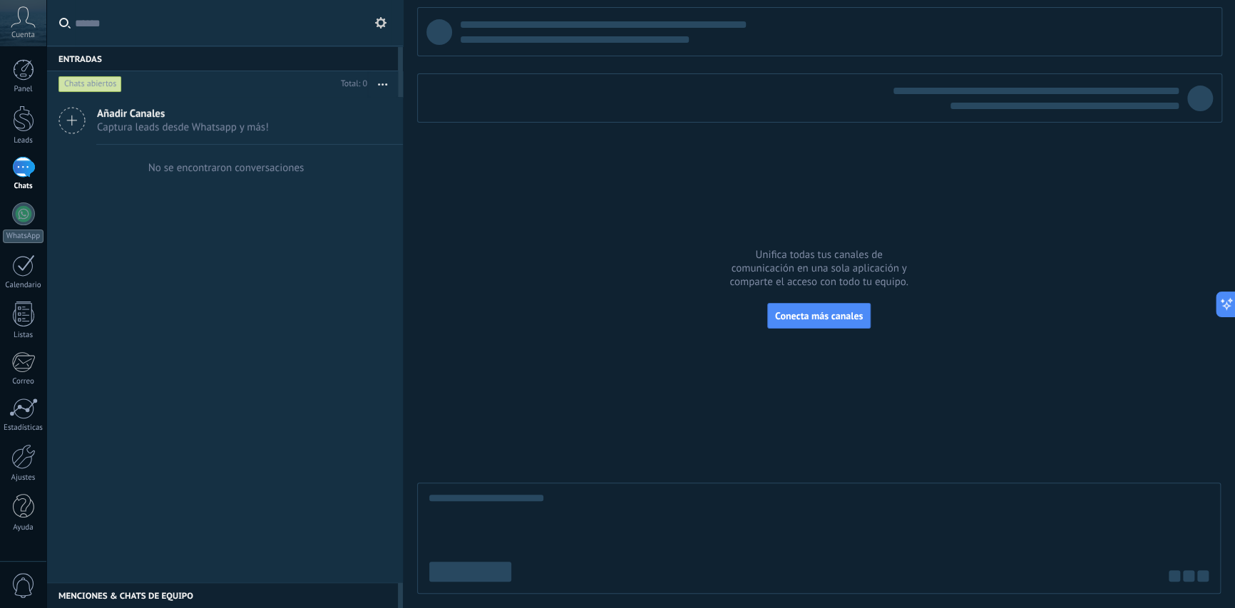
click at [74, 121] on icon at bounding box center [71, 120] width 27 height 27
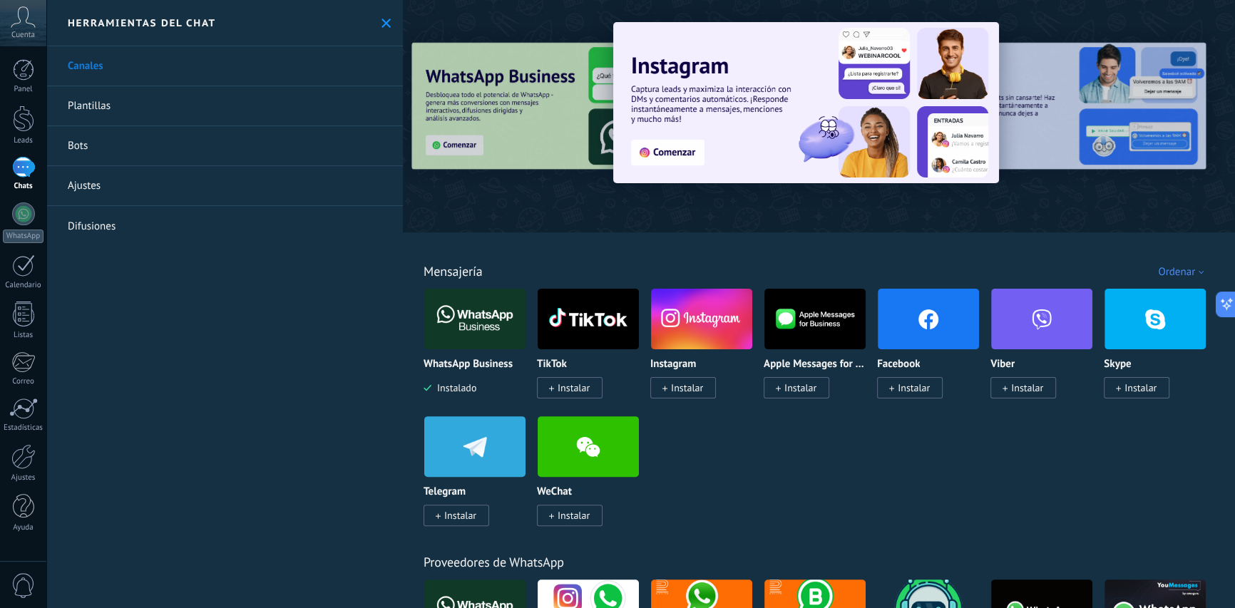
click at [380, 28] on button at bounding box center [386, 23] width 12 height 12
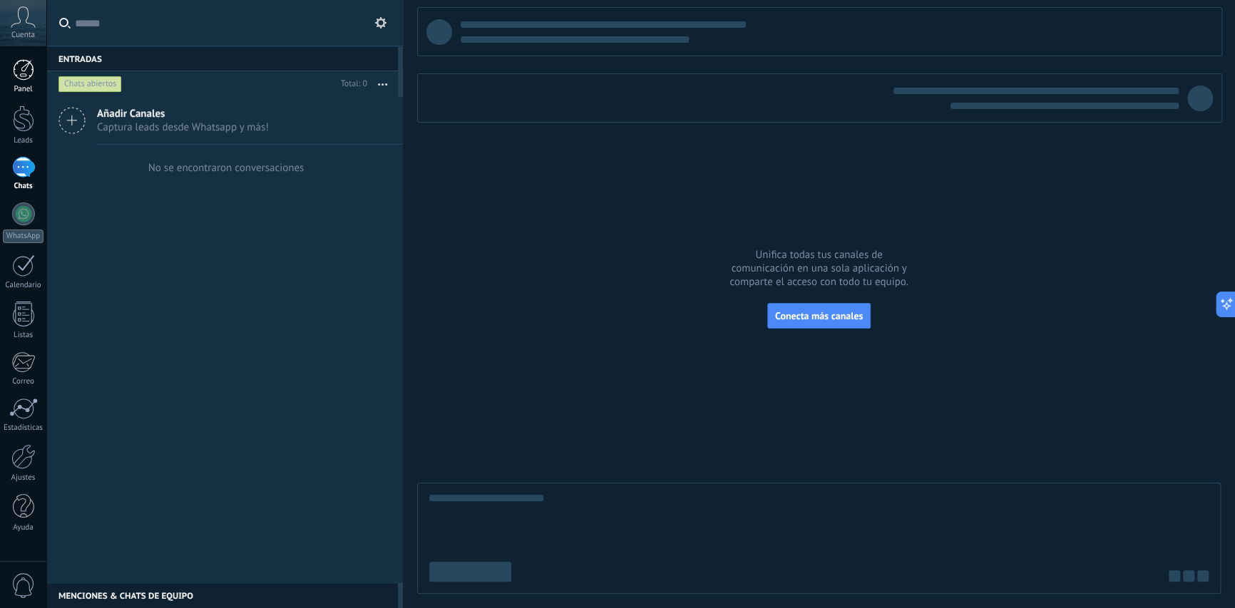
click at [24, 76] on div at bounding box center [23, 69] width 21 height 21
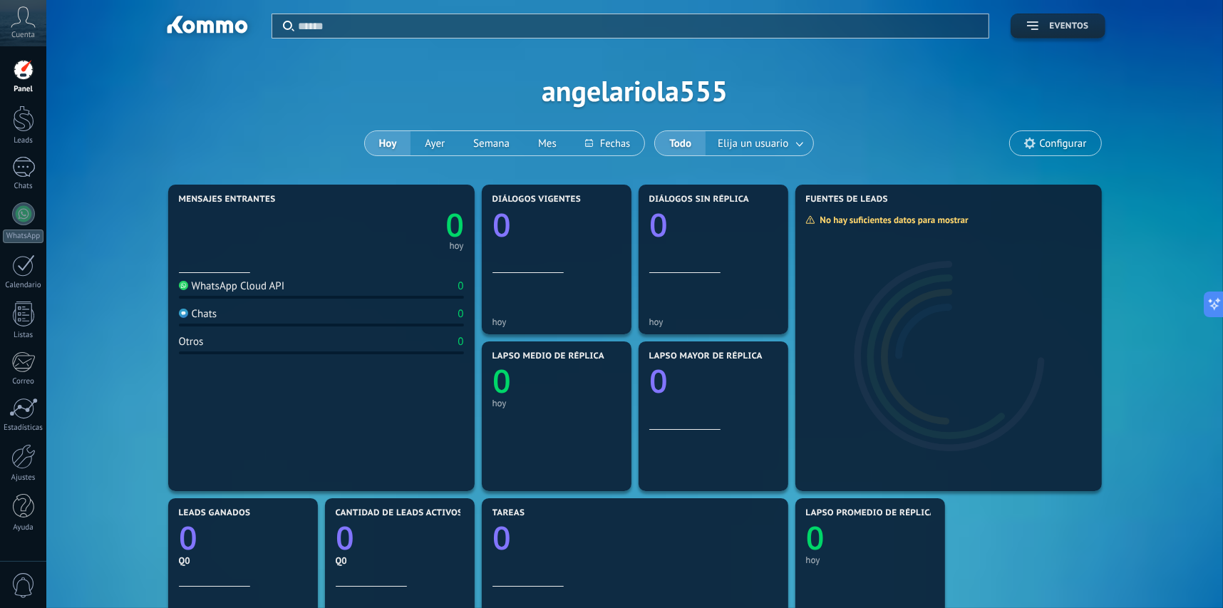
click at [1047, 36] on button "Eventos" at bounding box center [1058, 26] width 94 height 25
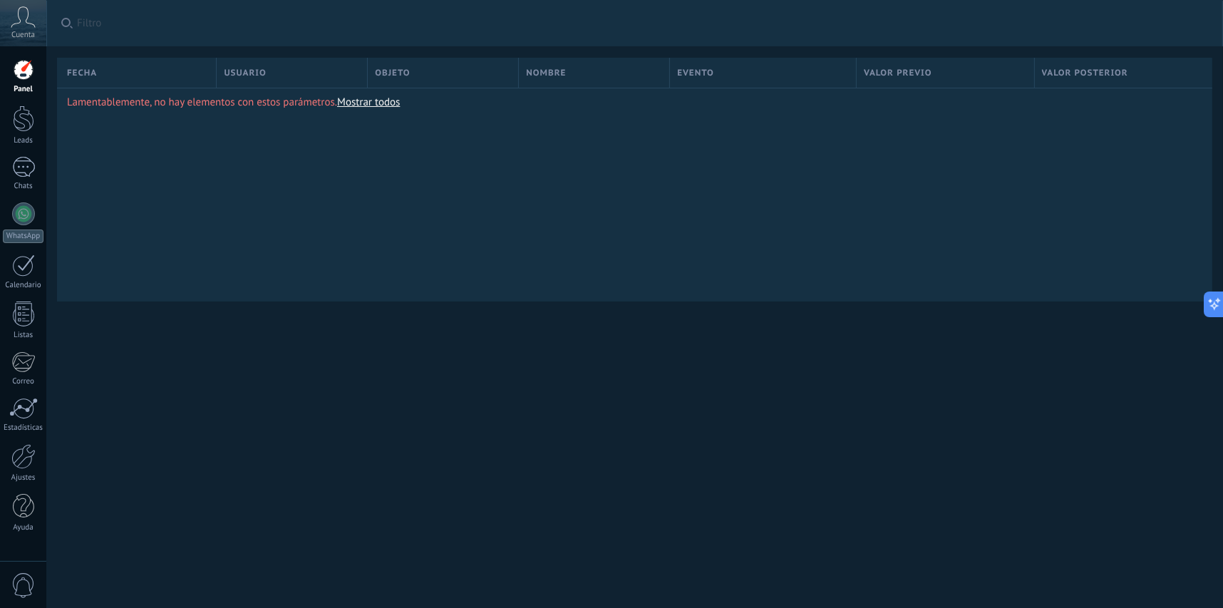
click at [355, 99] on link "Mostrar todos" at bounding box center [368, 103] width 63 height 14
click at [2, 63] on link "Panel" at bounding box center [23, 76] width 46 height 35
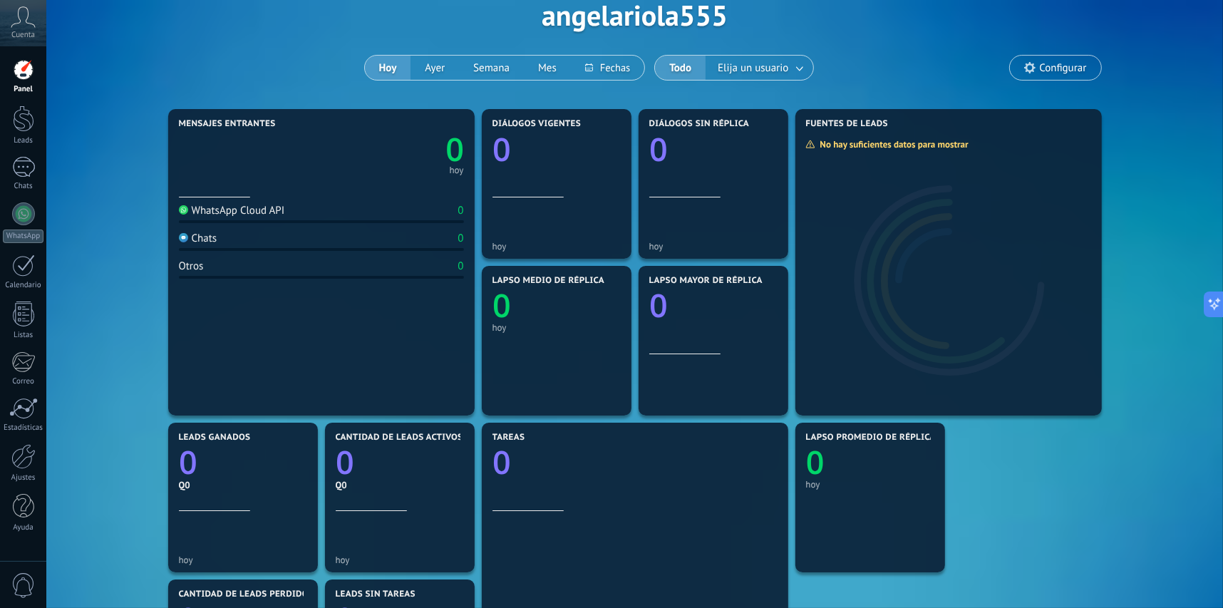
scroll to position [71, 0]
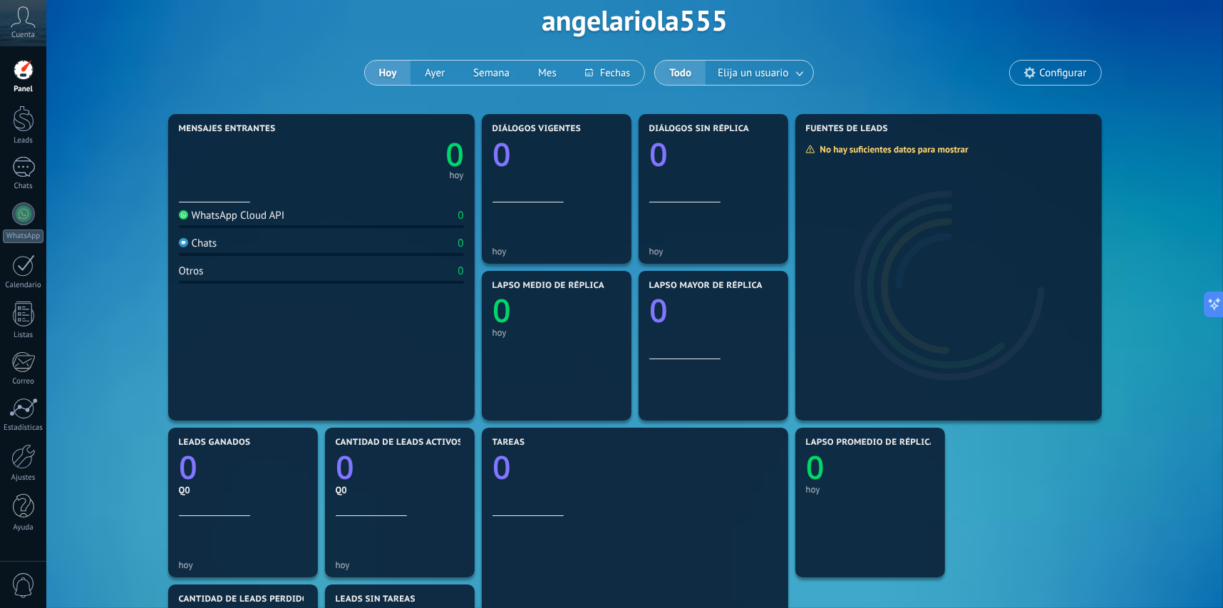
click at [326, 70] on div "**********" at bounding box center [635, 19] width 1134 height 181
click at [443, 81] on button "Ayer" at bounding box center [435, 73] width 48 height 24
click at [492, 76] on button "Semana" at bounding box center [491, 73] width 65 height 24
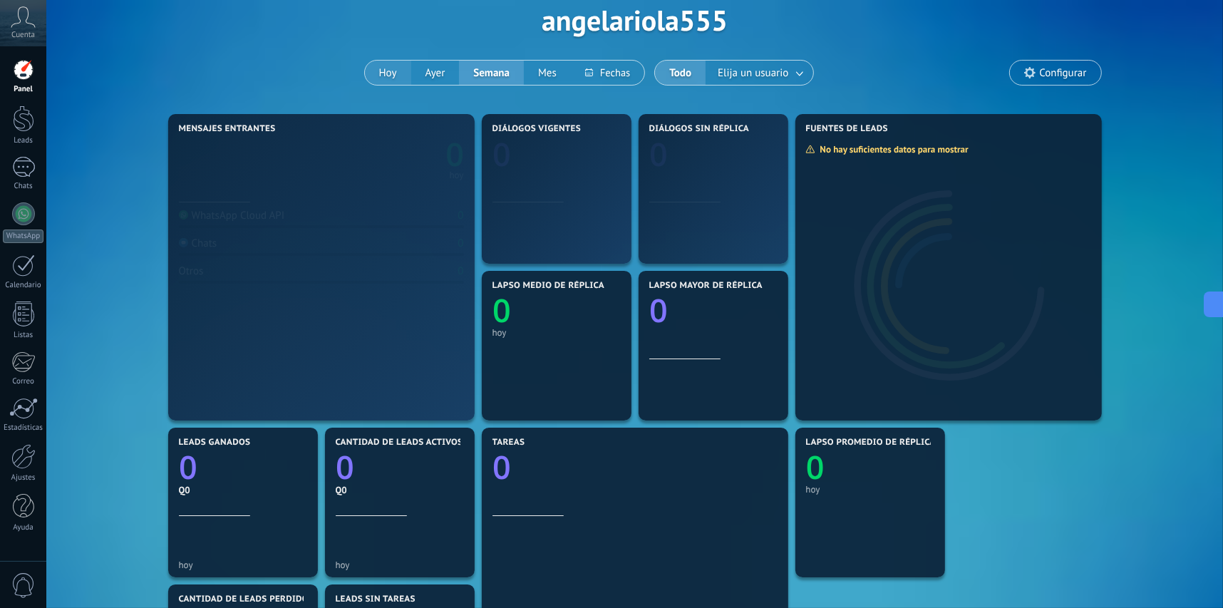
click at [404, 70] on button "Hoy" at bounding box center [388, 73] width 46 height 24
